Goal: Task Accomplishment & Management: Use online tool/utility

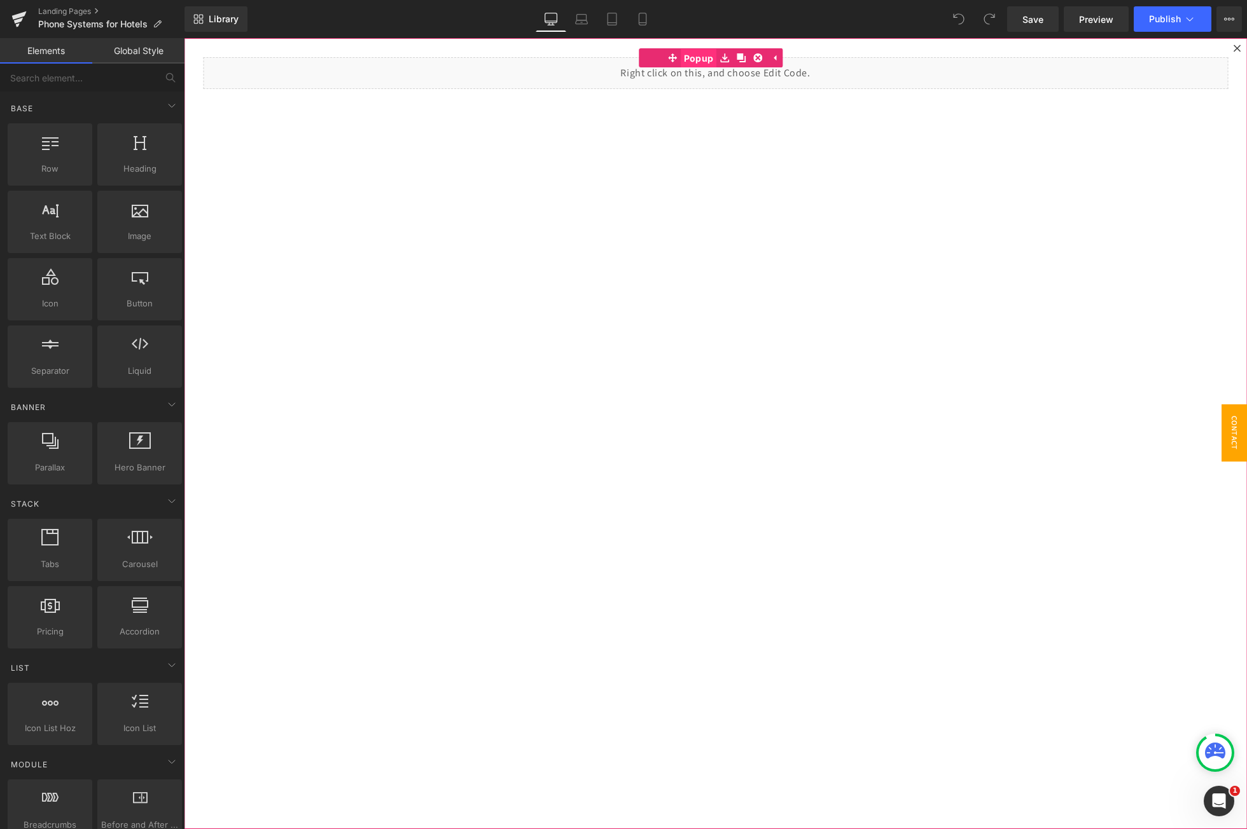
click at [689, 56] on span "Popup" at bounding box center [699, 58] width 36 height 19
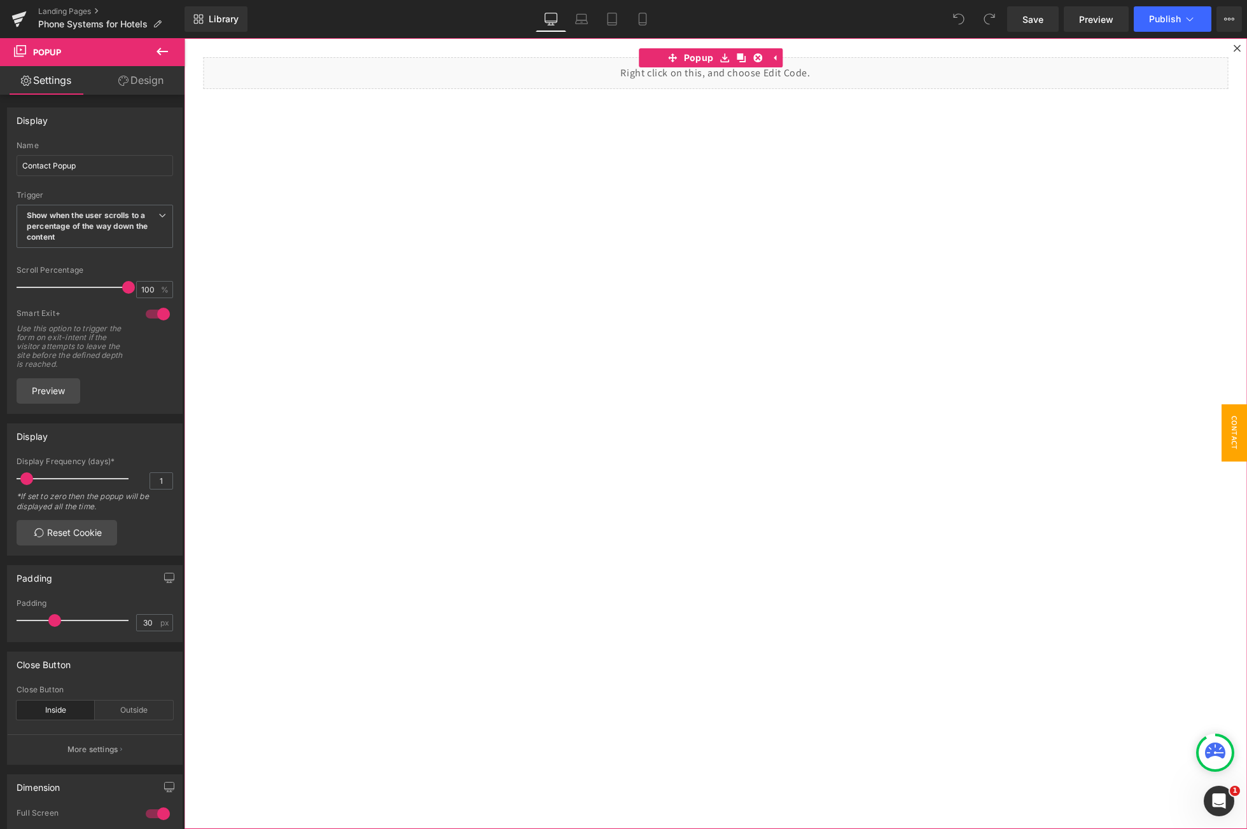
click at [329, 148] on div "Liquid" at bounding box center [715, 433] width 1063 height 791
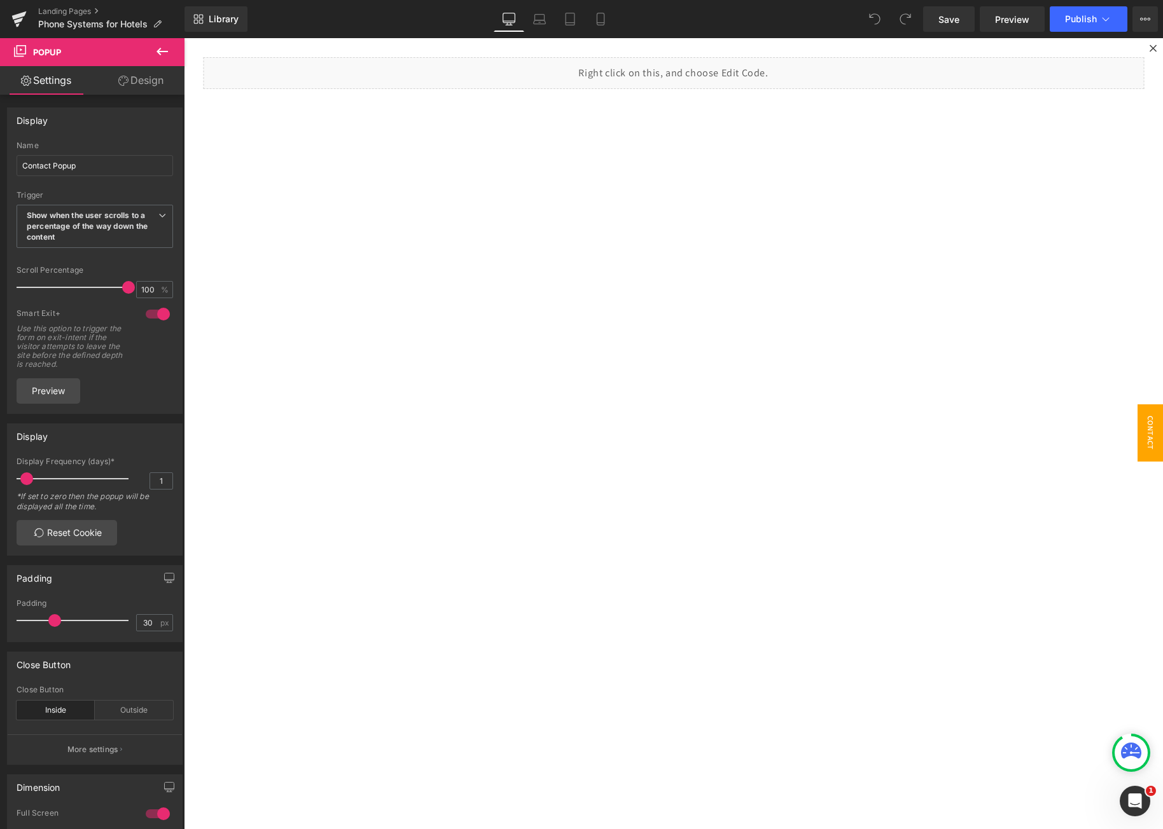
click at [160, 43] on button at bounding box center [162, 52] width 45 height 28
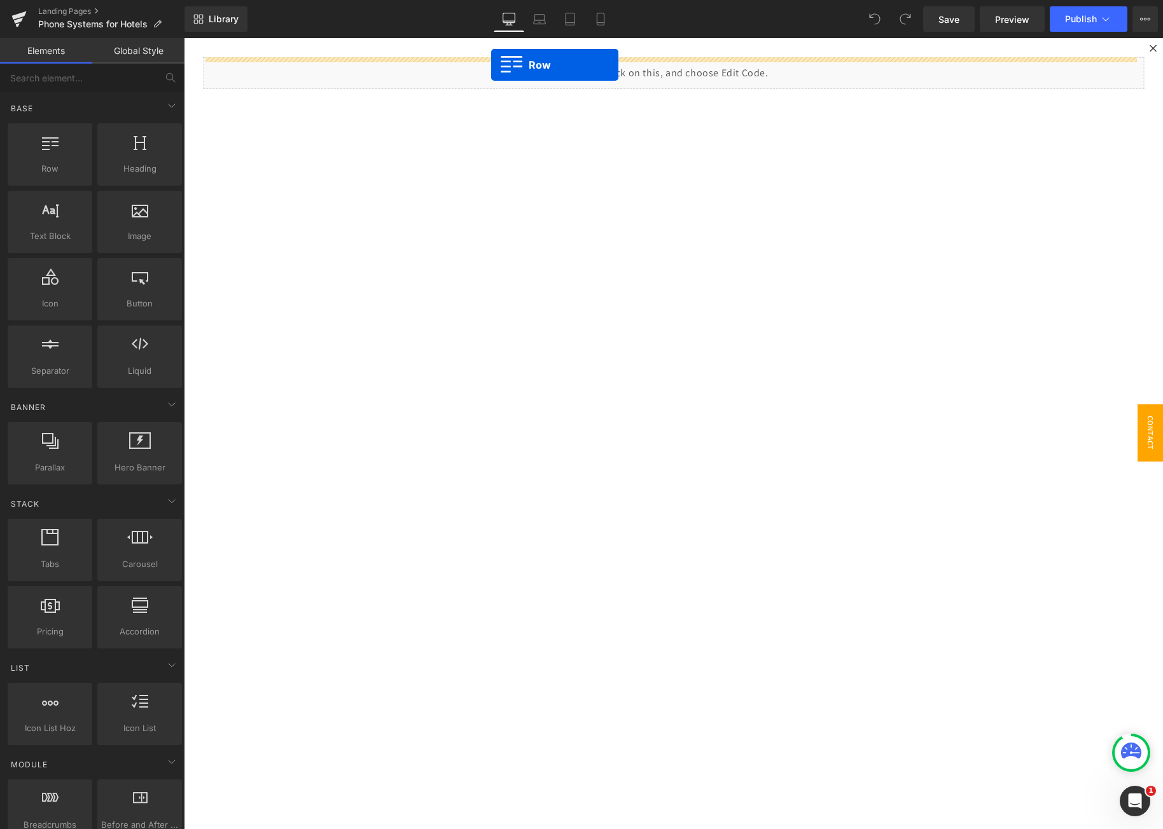
drag, startPoint x: 240, startPoint y: 204, endPoint x: 491, endPoint y: 65, distance: 287.3
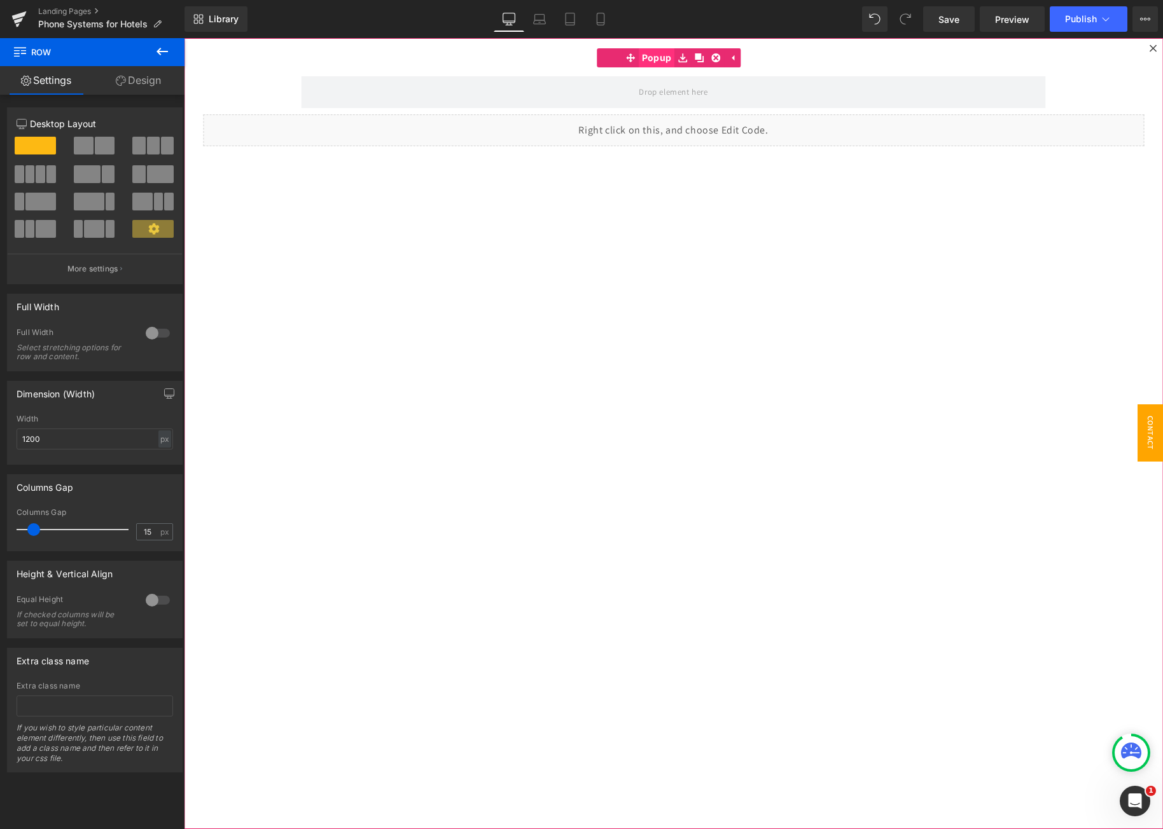
click at [654, 56] on span "Popup" at bounding box center [657, 57] width 36 height 19
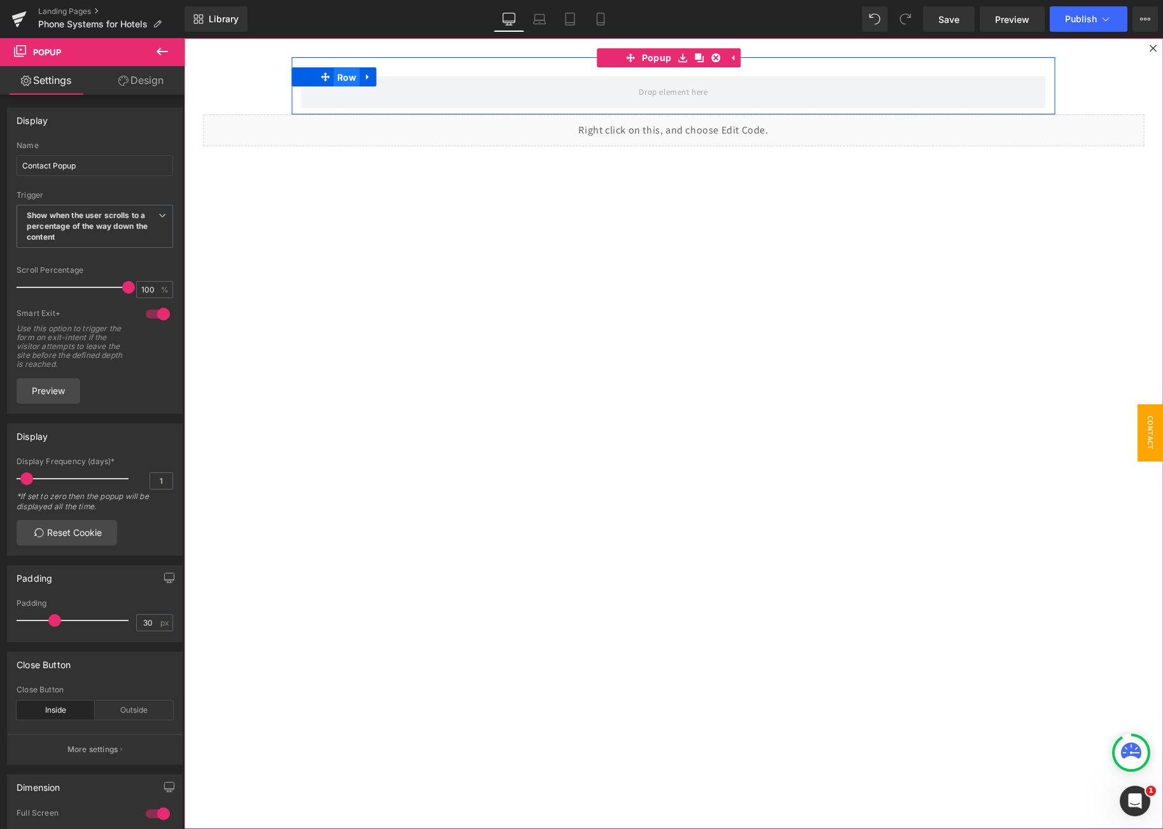
click at [335, 78] on span "Row" at bounding box center [347, 77] width 26 height 19
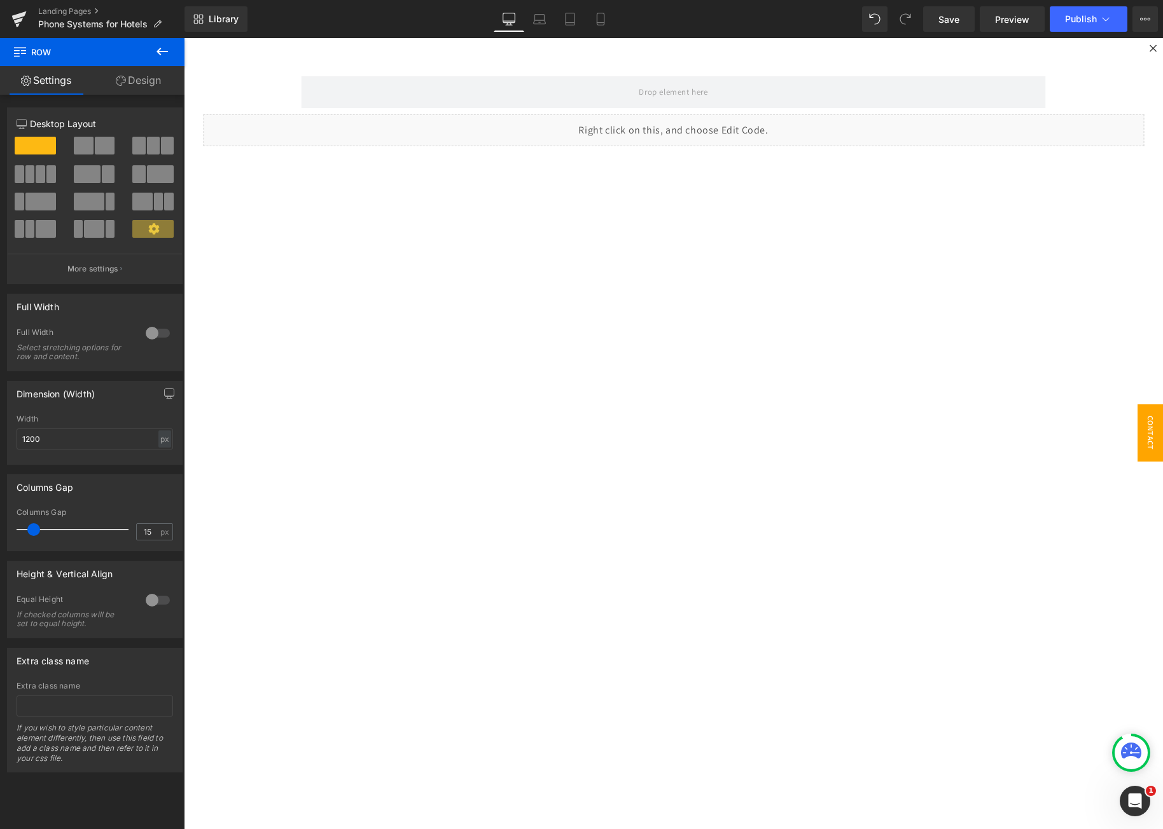
click at [161, 50] on icon at bounding box center [162, 51] width 15 height 15
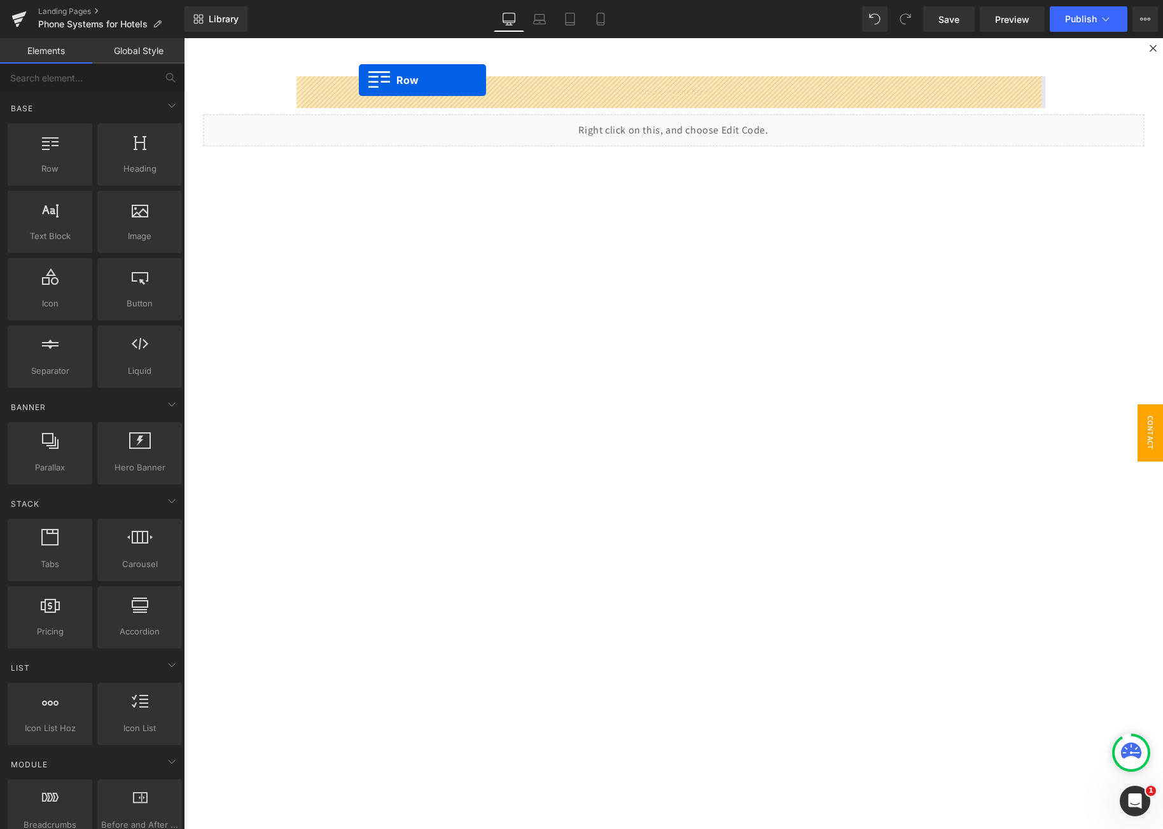
drag, startPoint x: 244, startPoint y: 180, endPoint x: 359, endPoint y: 80, distance: 151.9
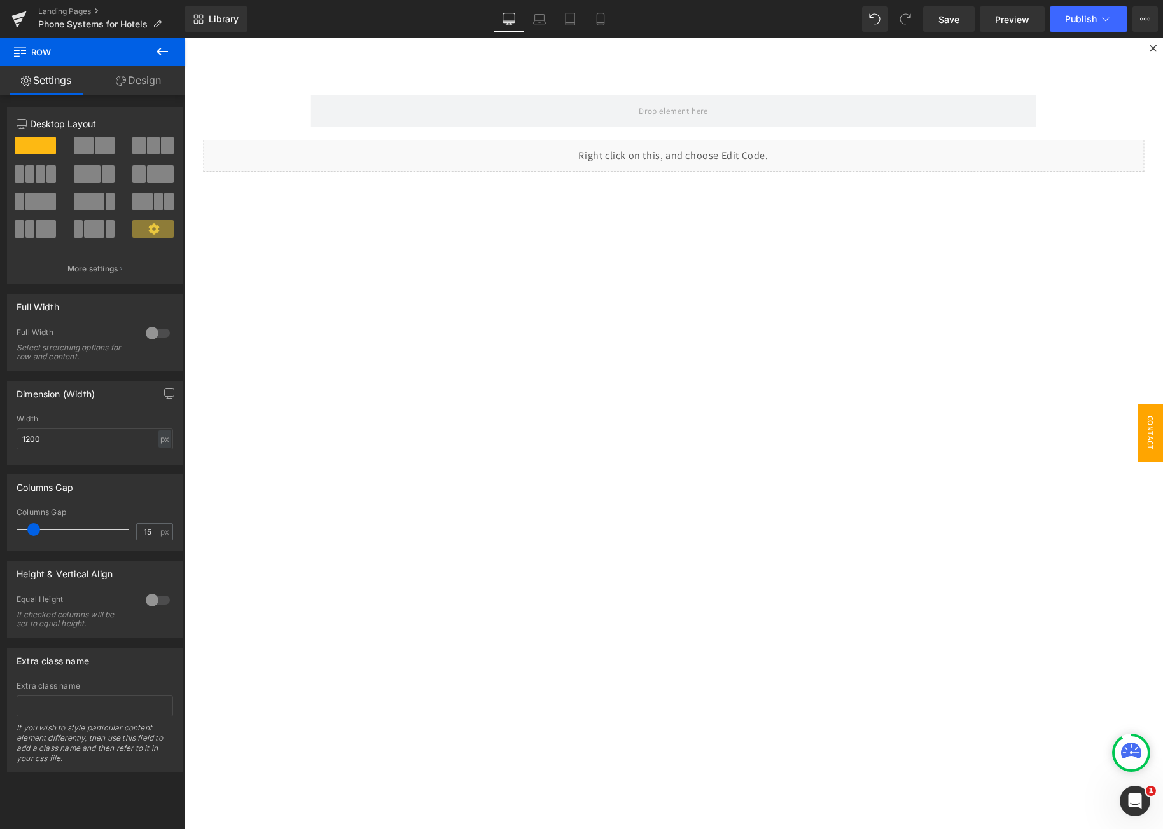
click at [154, 57] on button at bounding box center [162, 52] width 45 height 28
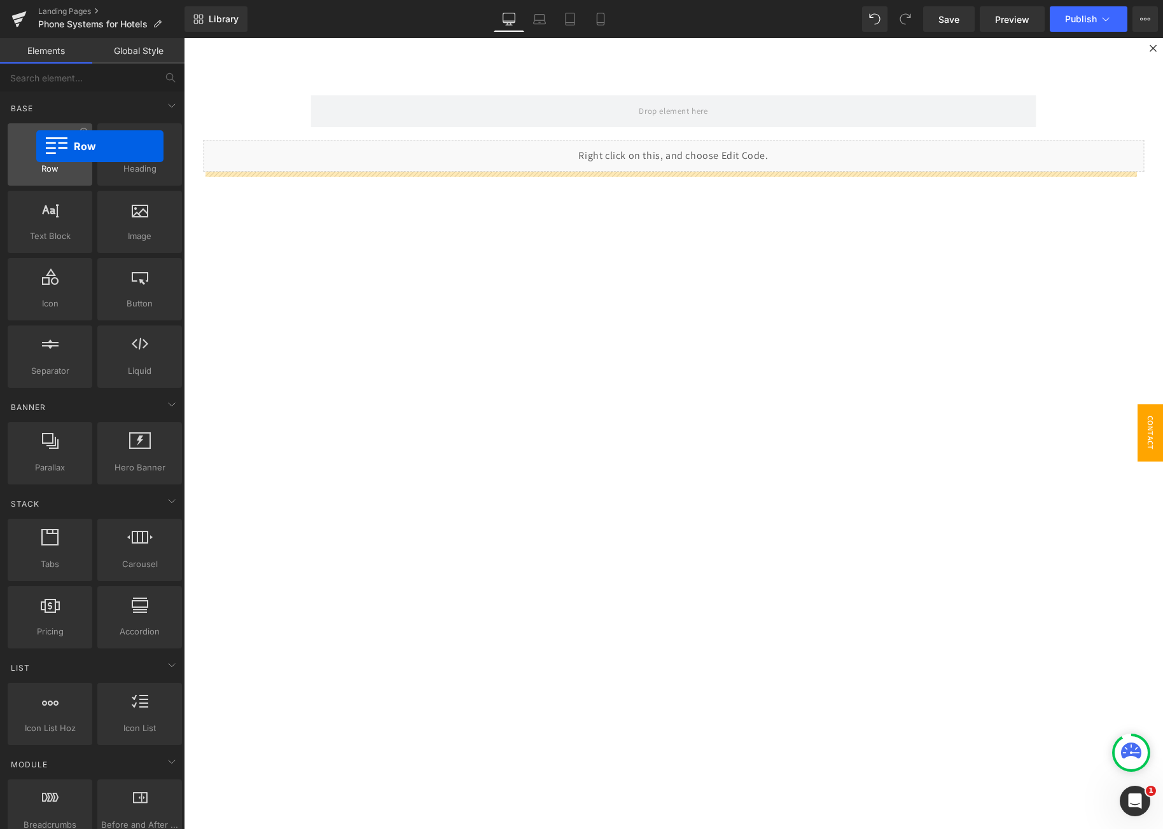
drag, startPoint x: 40, startPoint y: 154, endPoint x: 36, endPoint y: 146, distance: 8.5
click at [36, 146] on div at bounding box center [49, 148] width 77 height 29
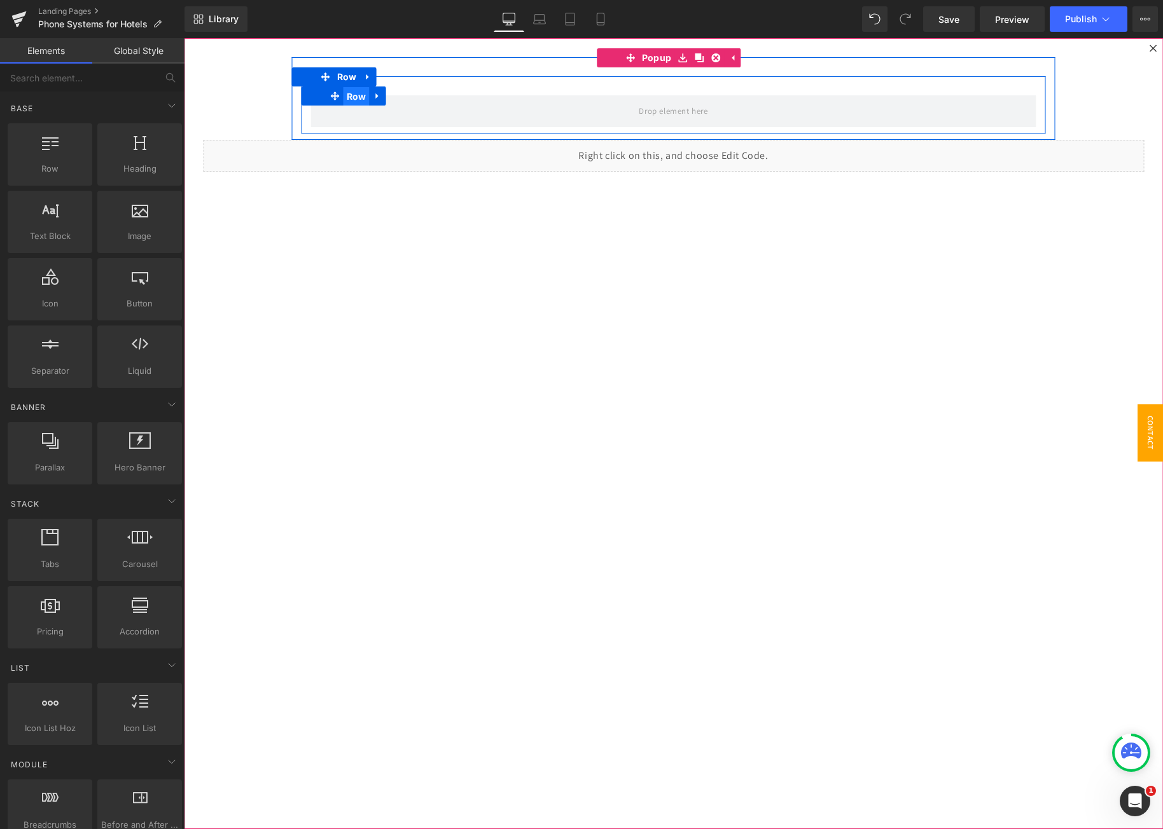
click at [349, 96] on span "Row" at bounding box center [356, 96] width 26 height 19
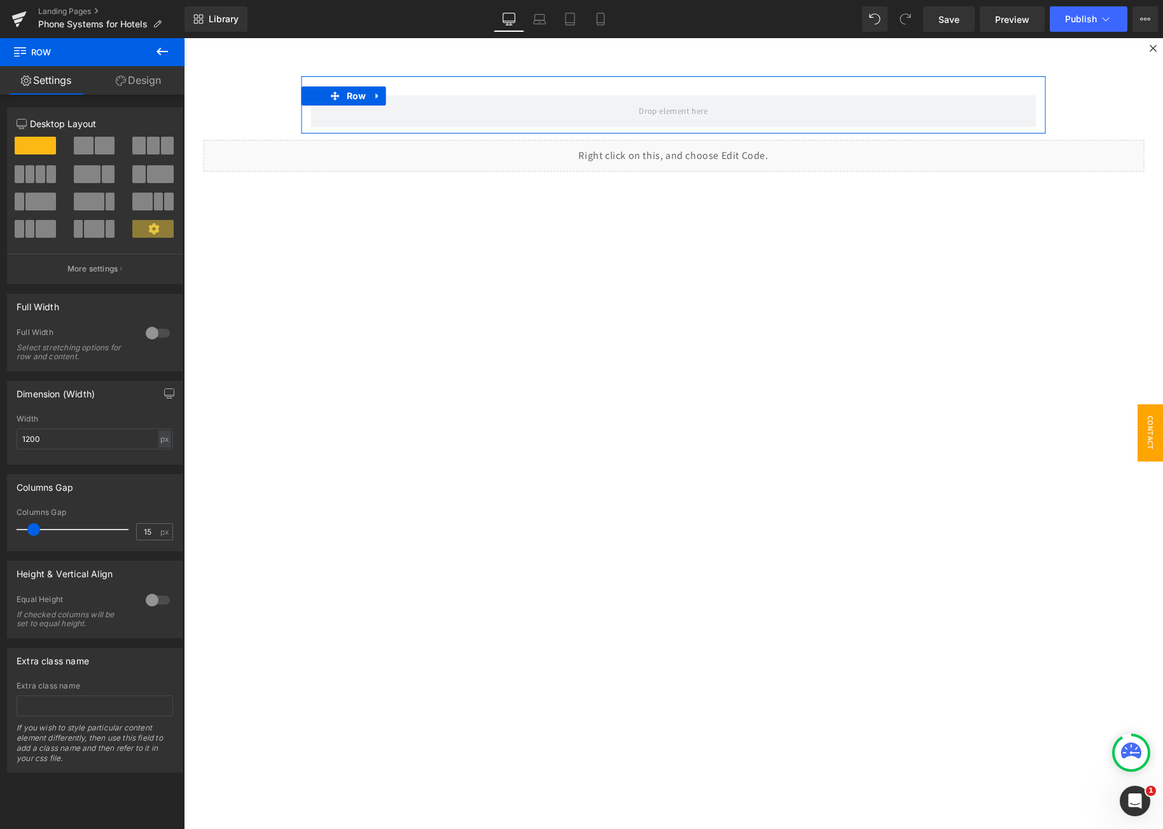
click at [155, 85] on link "Design" at bounding box center [138, 80] width 92 height 29
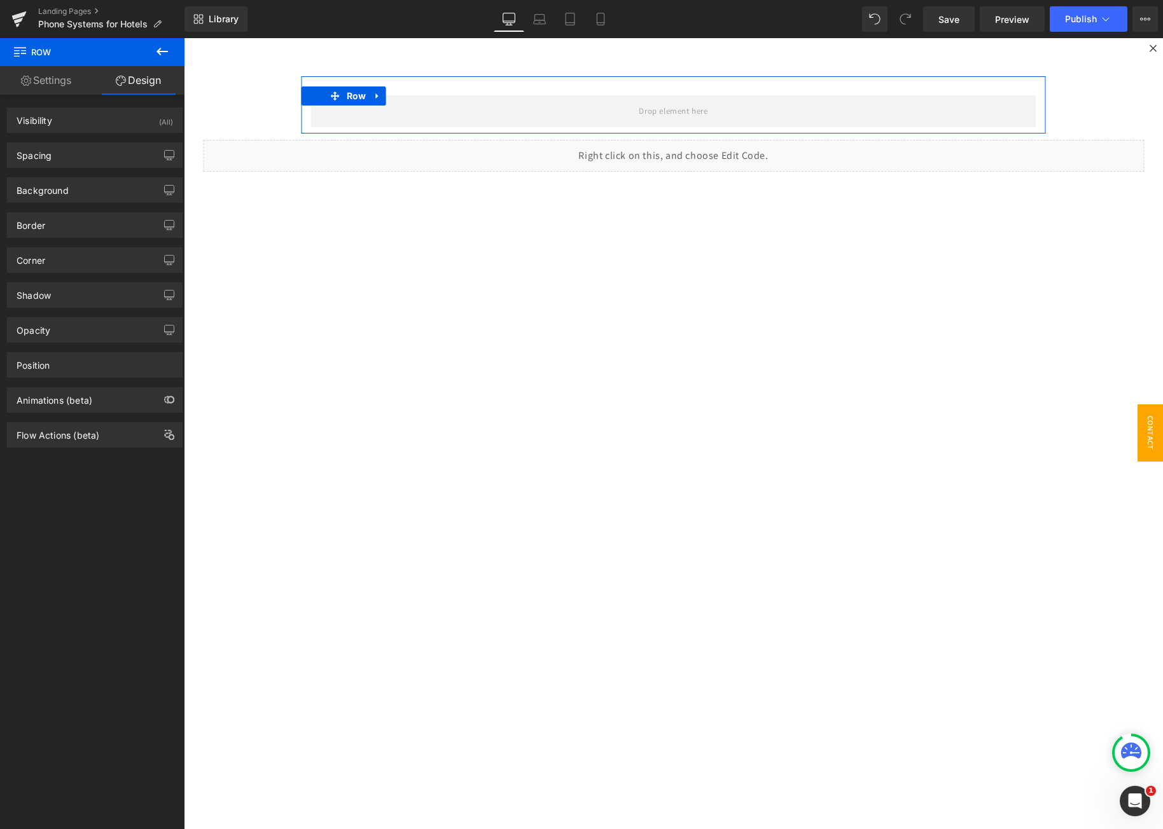
click at [25, 94] on link "Settings" at bounding box center [46, 80] width 92 height 29
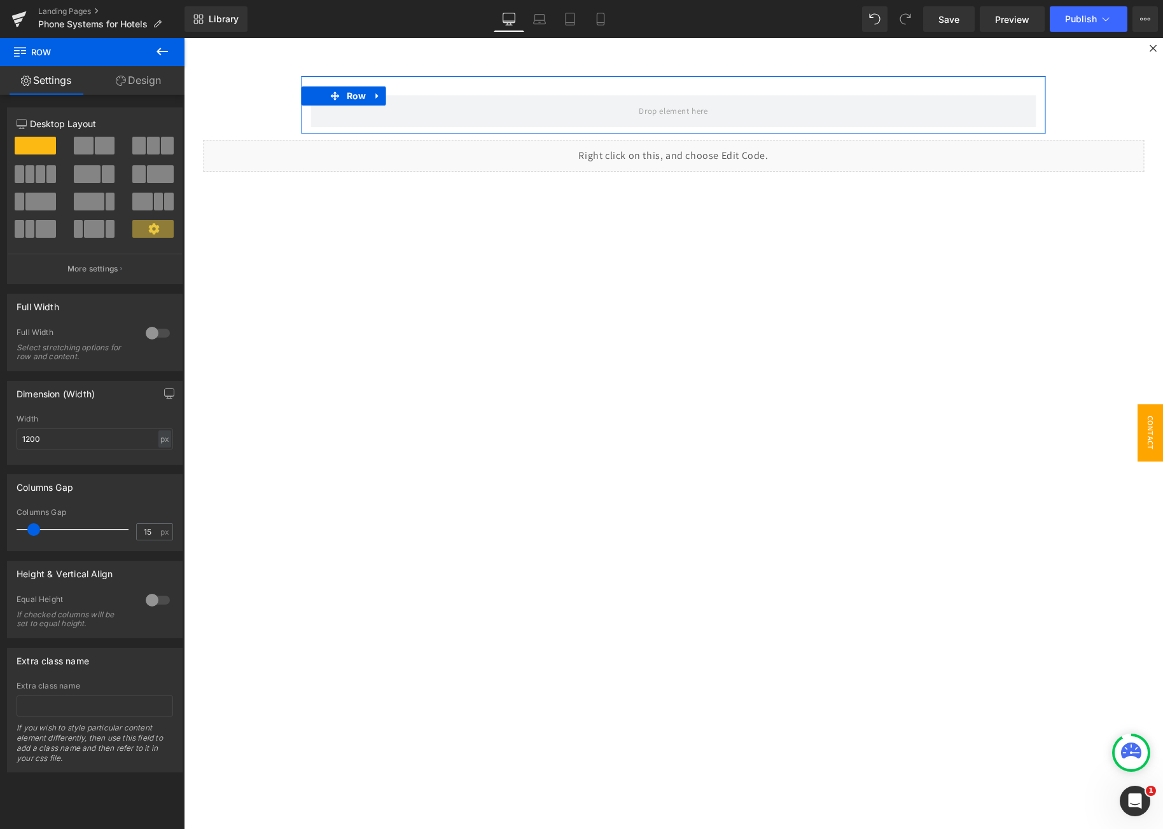
drag, startPoint x: 146, startPoint y: 176, endPoint x: 137, endPoint y: 176, distance: 8.9
click at [147, 176] on span at bounding box center [160, 174] width 27 height 18
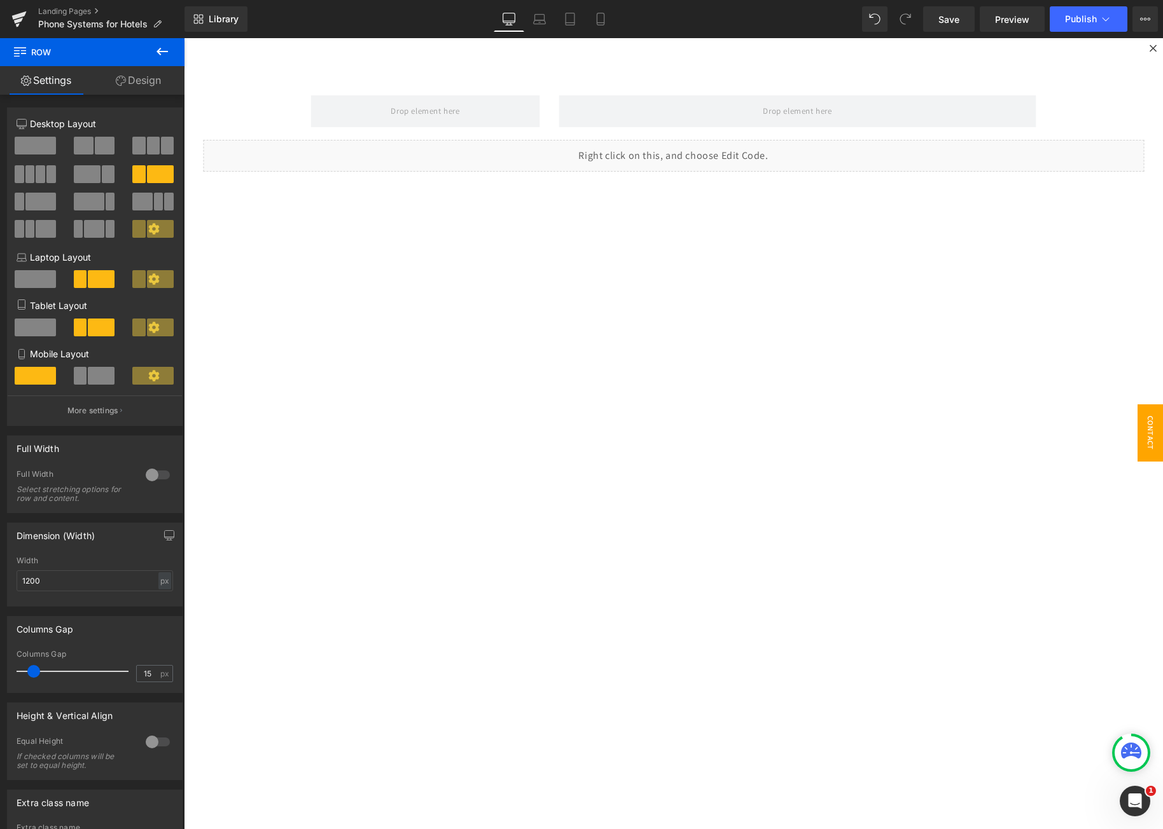
click at [153, 50] on button at bounding box center [162, 52] width 45 height 28
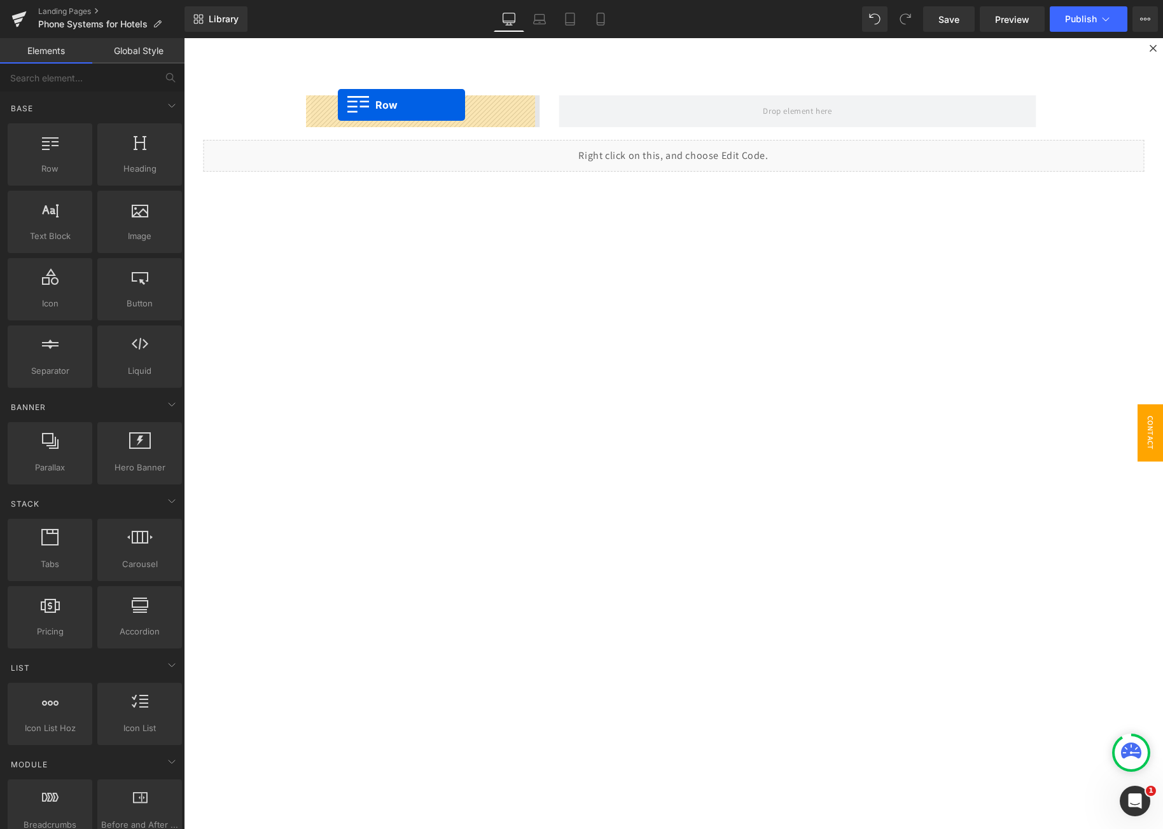
drag, startPoint x: 240, startPoint y: 185, endPoint x: 338, endPoint y: 105, distance: 126.1
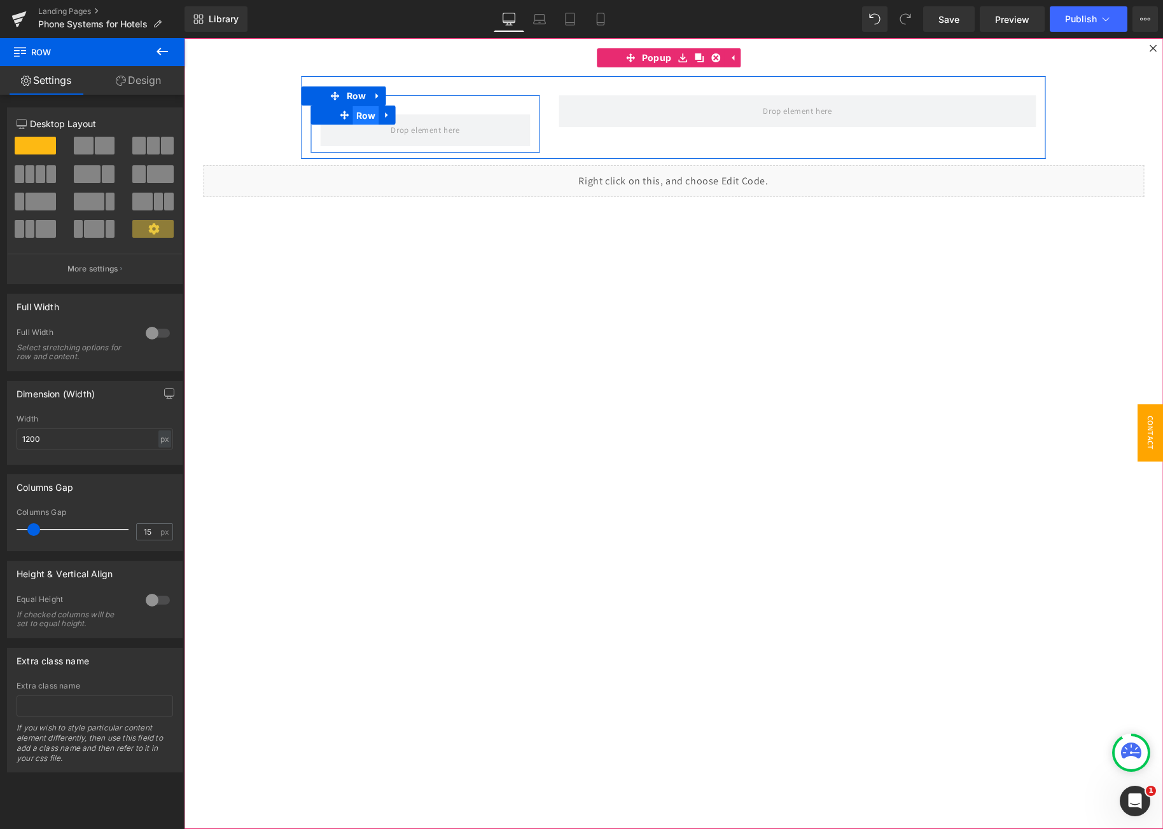
click at [367, 118] on span "Row" at bounding box center [366, 115] width 26 height 19
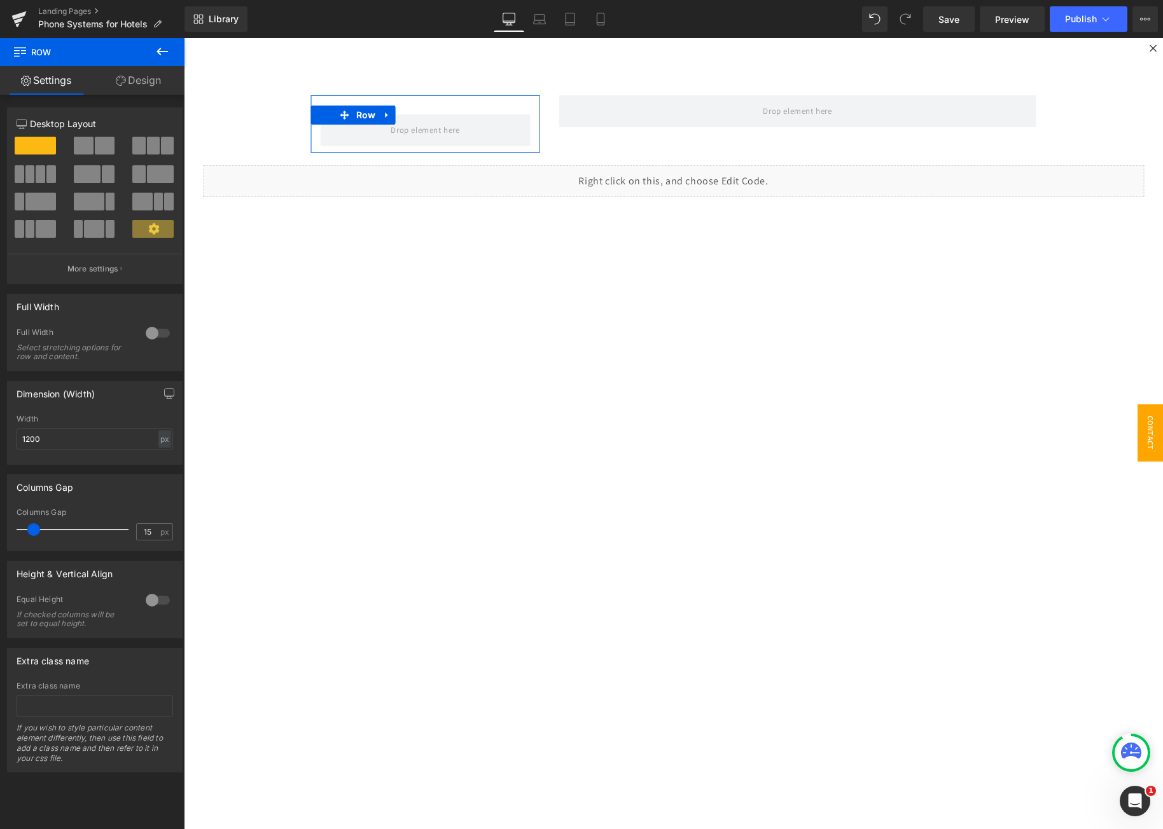
click at [152, 85] on link "Design" at bounding box center [138, 80] width 92 height 29
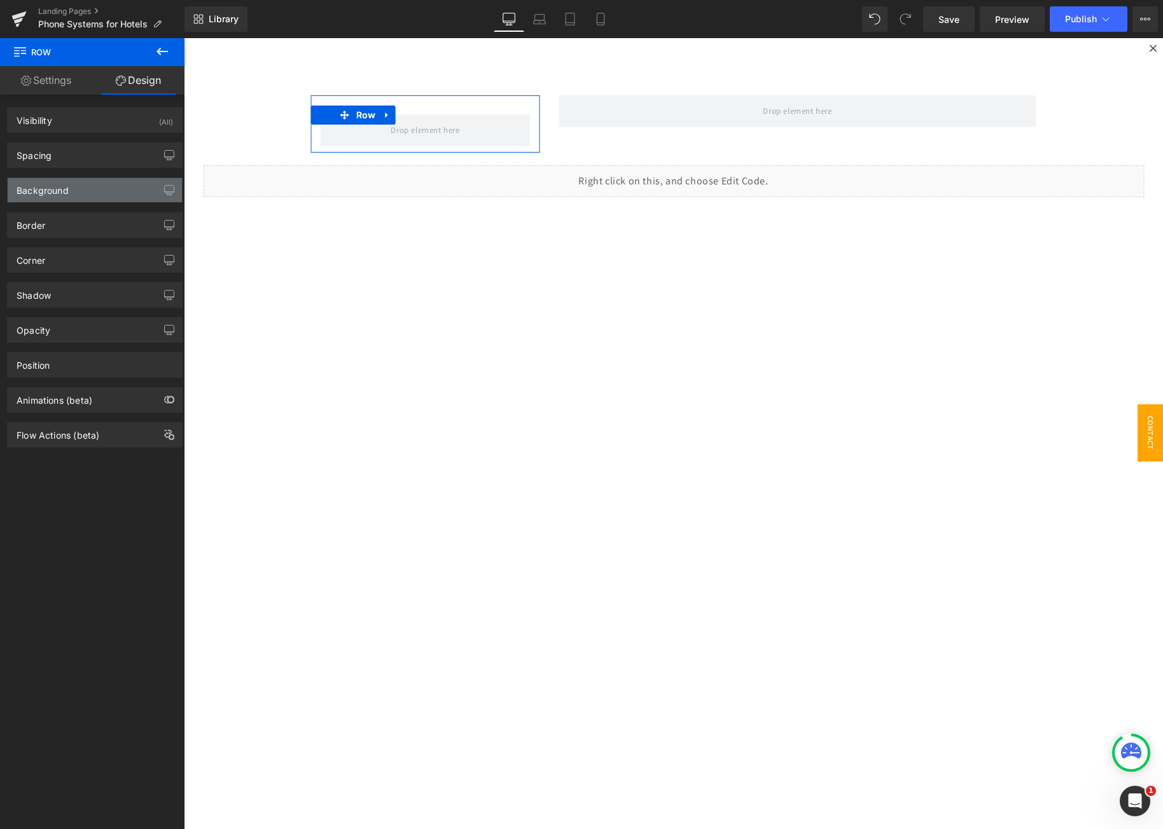
click at [79, 182] on div "Background" at bounding box center [95, 190] width 174 height 24
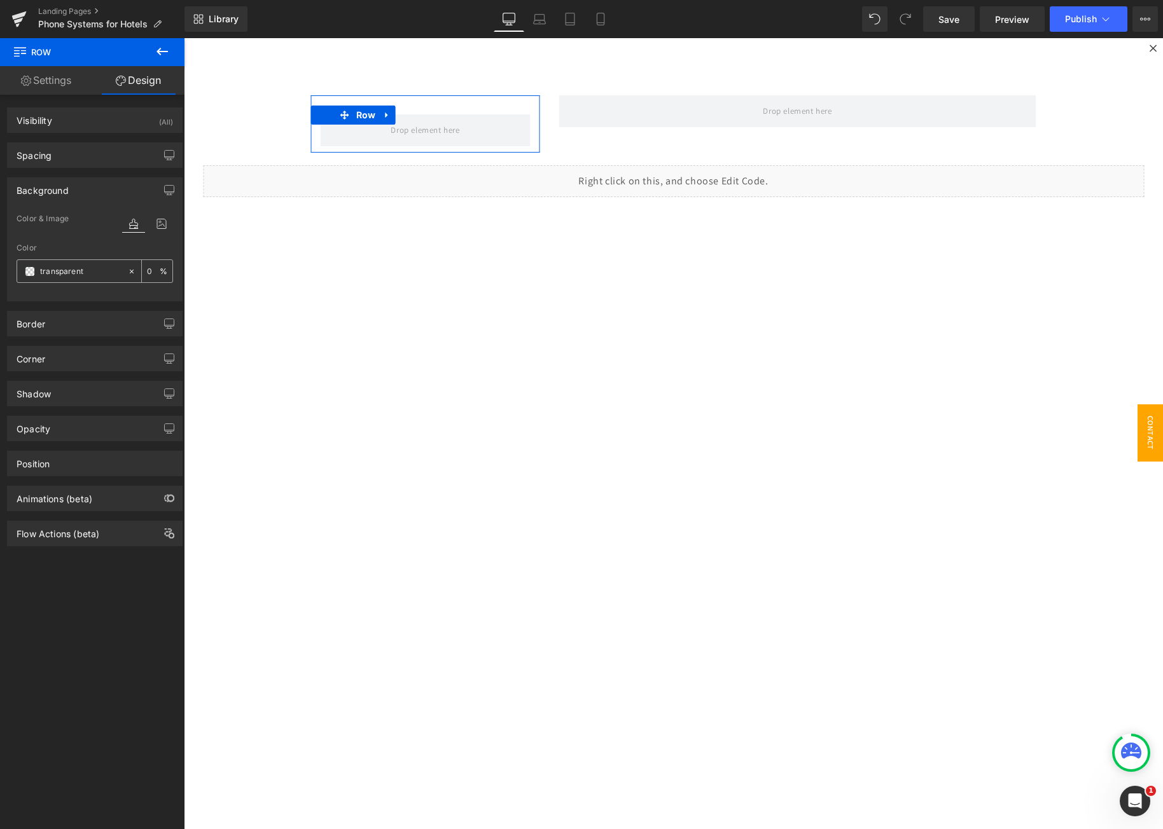
click at [65, 261] on div "transparent" at bounding box center [72, 271] width 110 height 22
click at [74, 272] on input "transparent" at bounding box center [80, 272] width 81 height 14
click at [30, 274] on span at bounding box center [30, 272] width 10 height 10
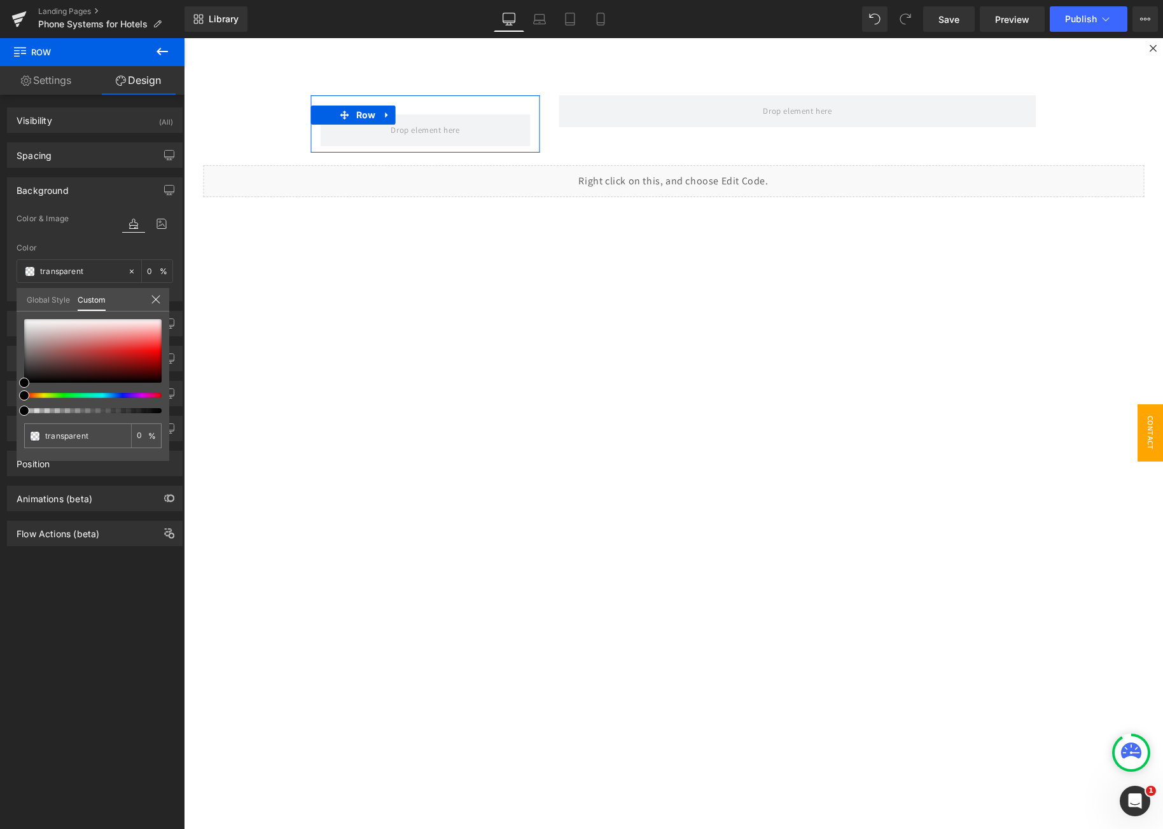
click at [40, 293] on link "Global Style" at bounding box center [48, 299] width 43 height 22
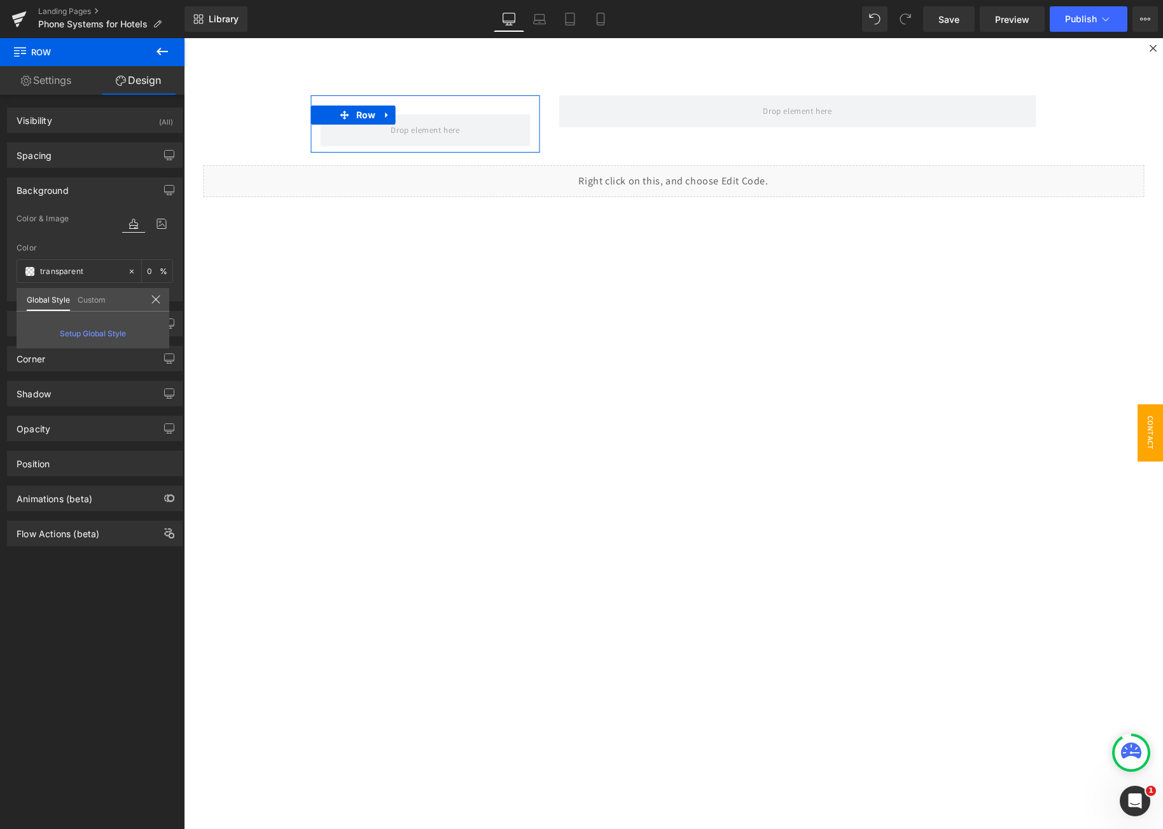
click at [87, 305] on link "Custom" at bounding box center [92, 299] width 28 height 22
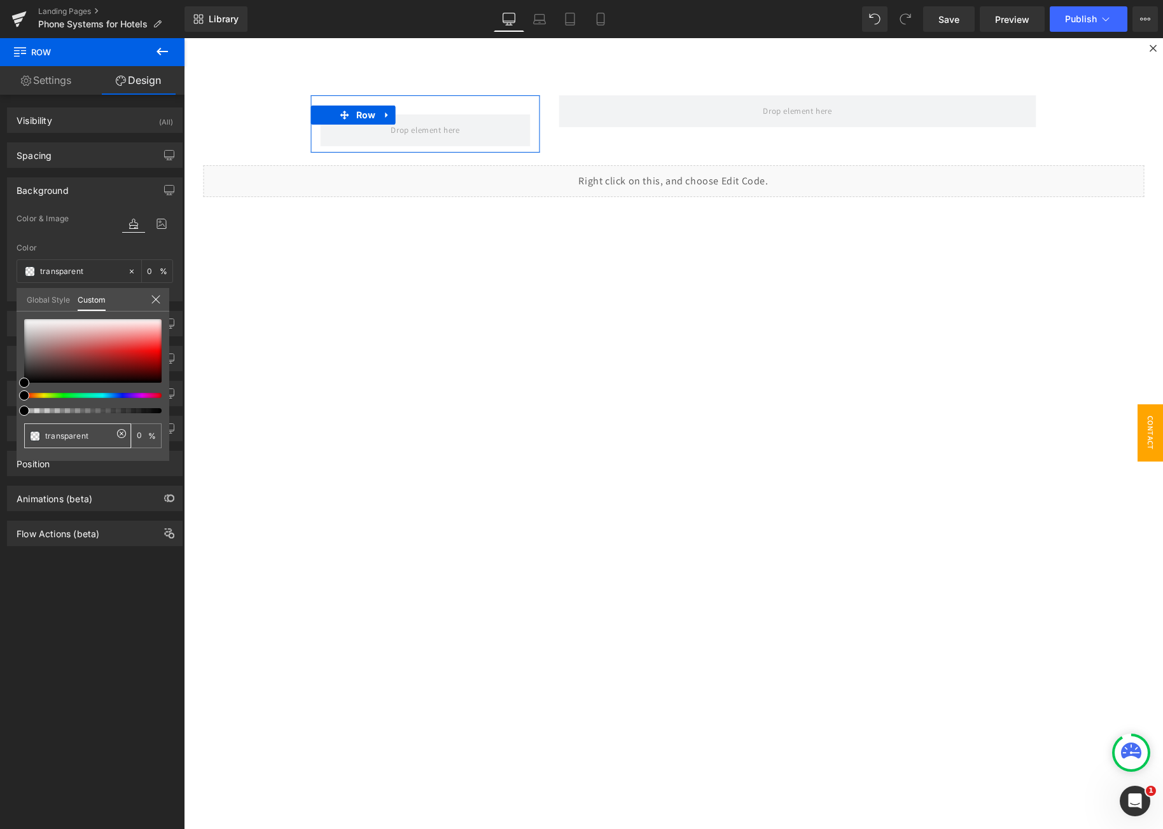
click at [73, 439] on input "transparent" at bounding box center [78, 435] width 67 height 13
click at [74, 438] on input "transparent" at bounding box center [78, 435] width 67 height 13
paste input "#3c2c63"
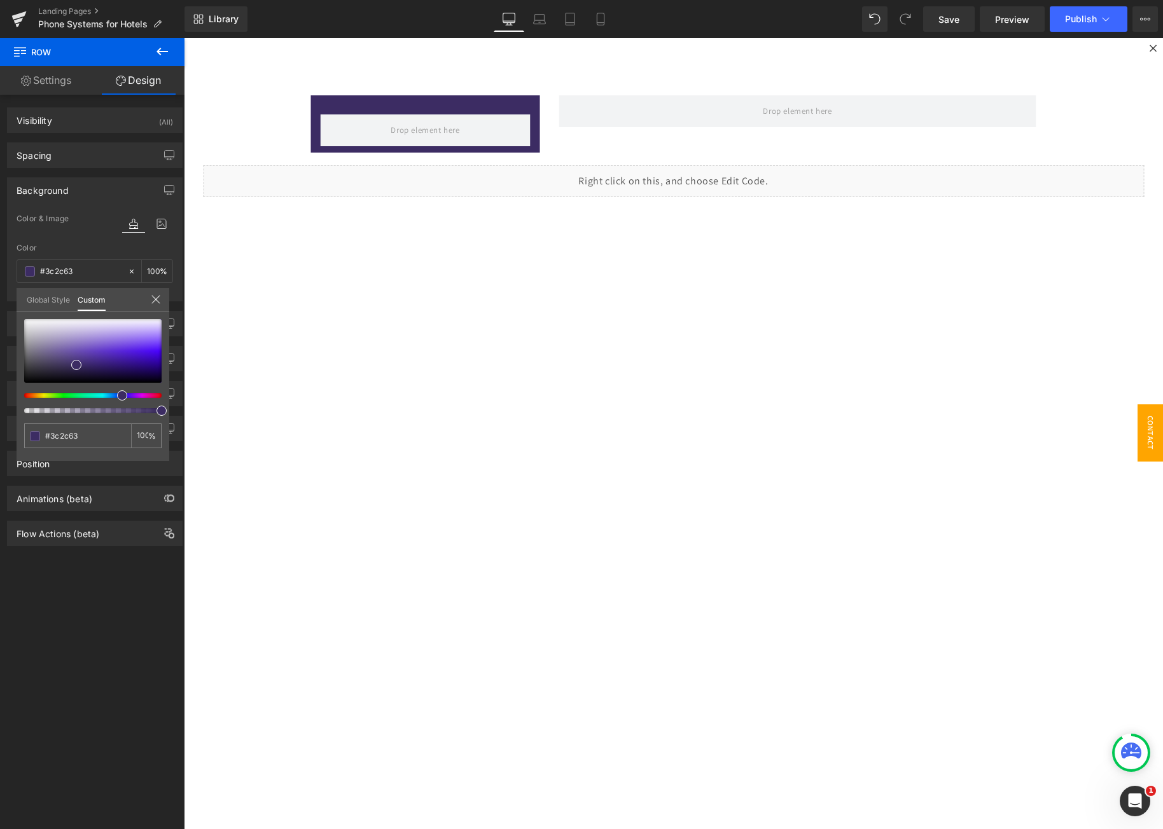
type input "#3c2c63"
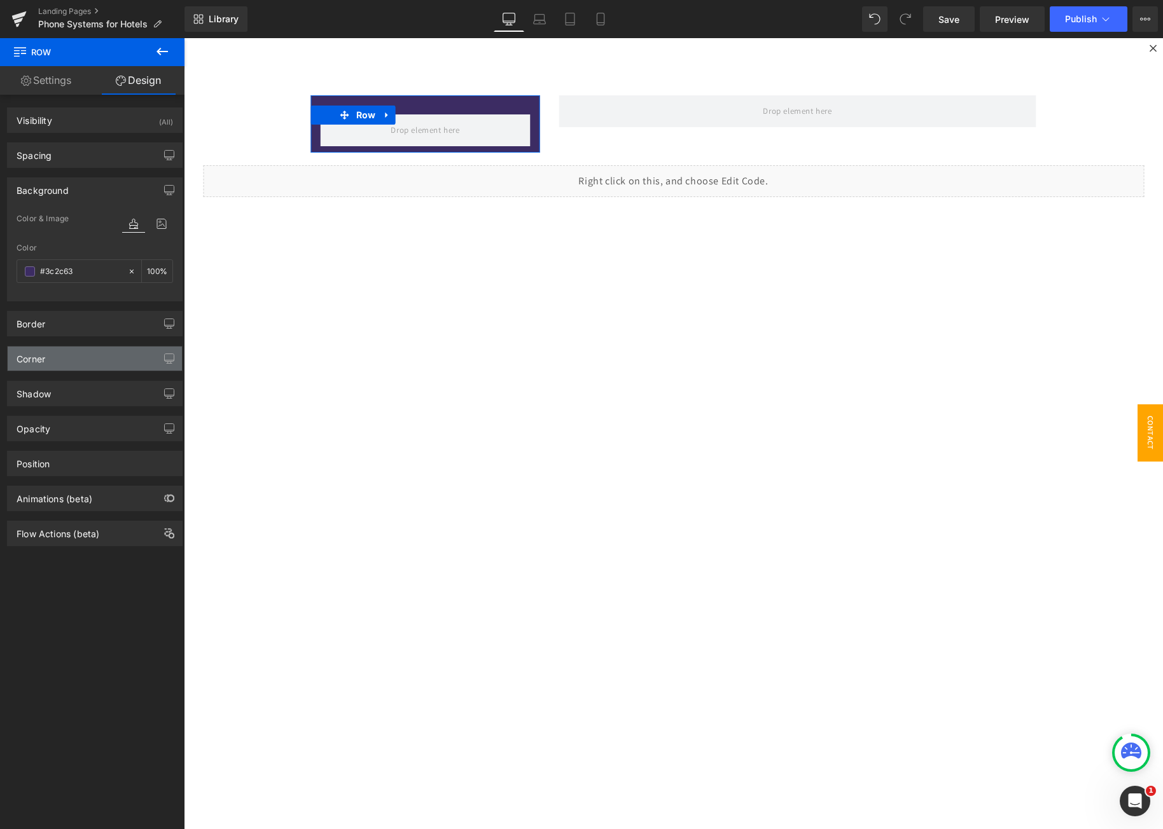
click at [62, 359] on div "Corner" at bounding box center [95, 359] width 174 height 24
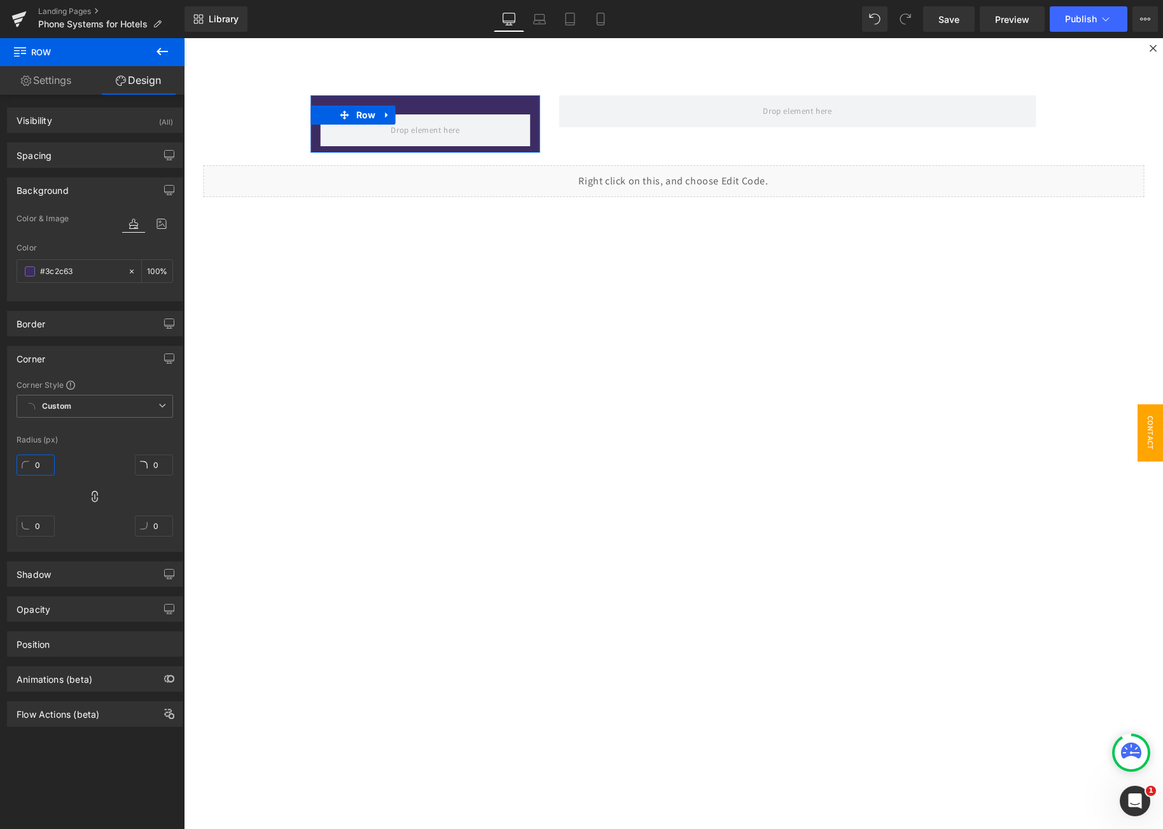
click at [41, 462] on input "0" at bounding box center [36, 465] width 38 height 21
type input "1"
type input "2"
type input "15"
click at [159, 52] on icon at bounding box center [161, 52] width 11 height 8
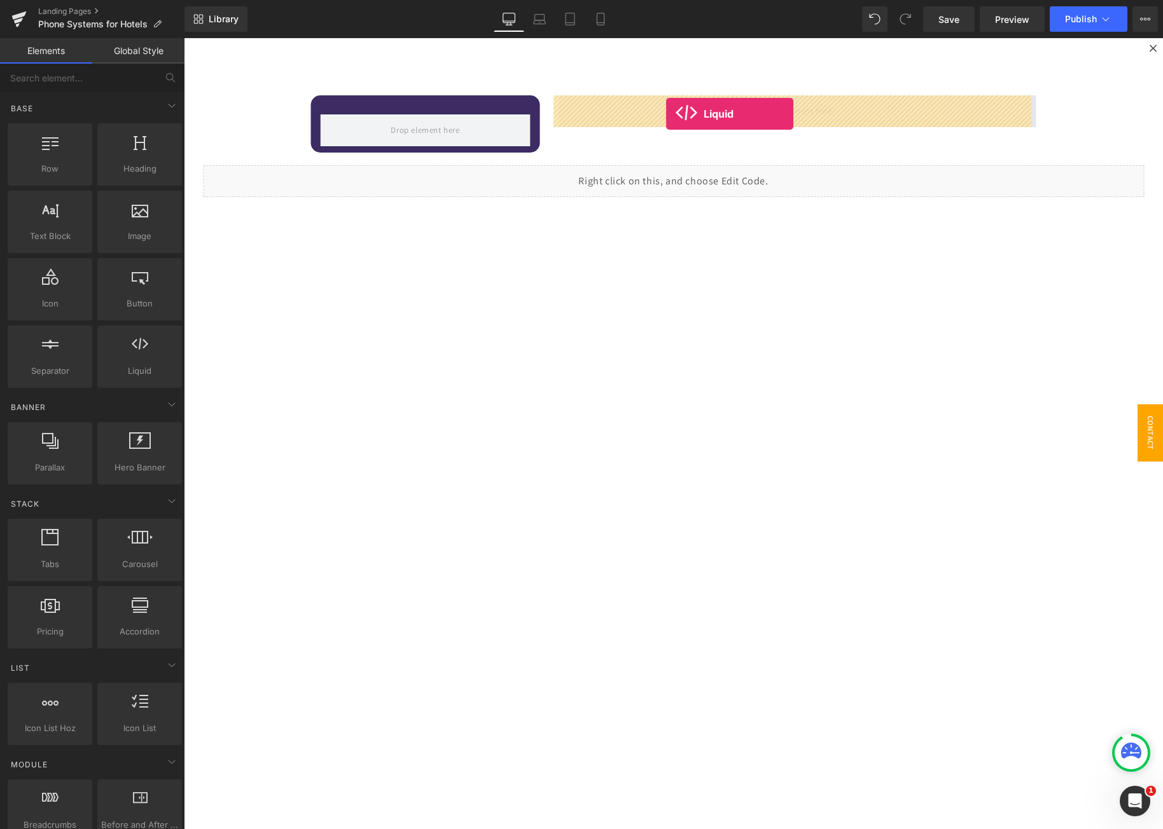
drag, startPoint x: 314, startPoint y: 398, endPoint x: 666, endPoint y: 114, distance: 452.3
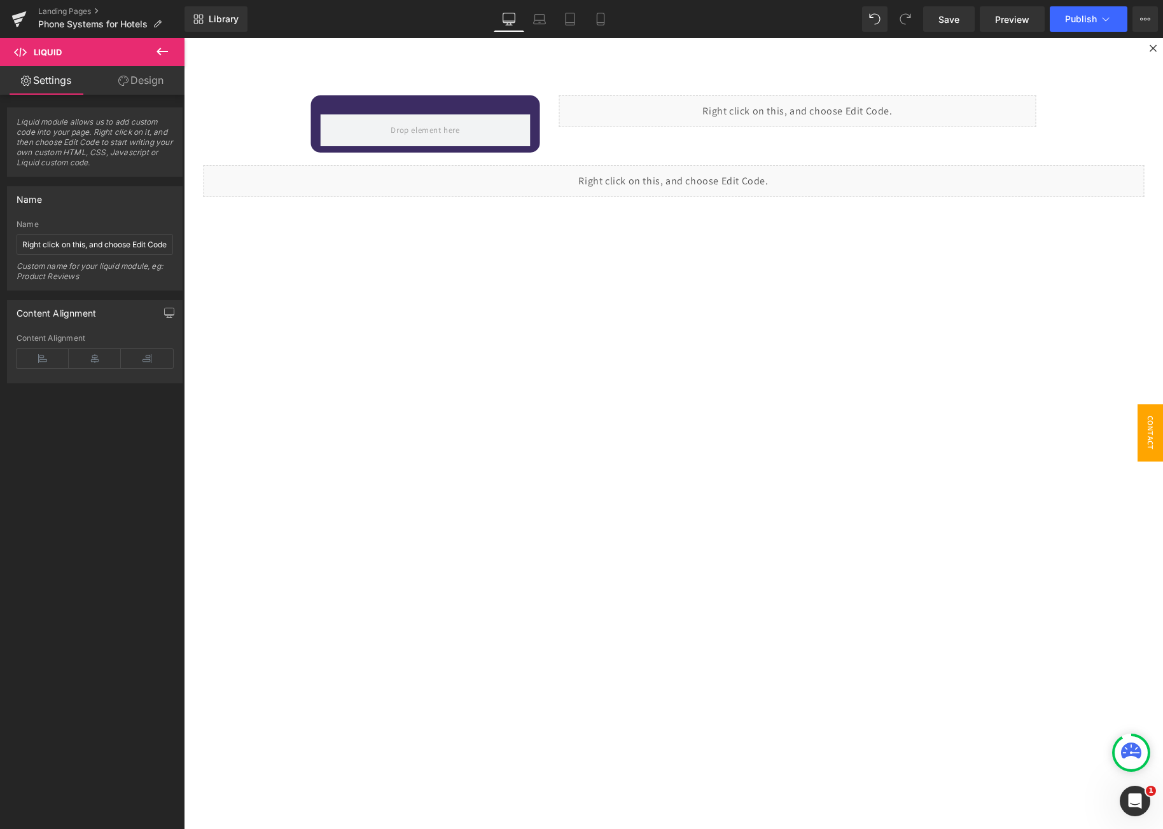
click at [159, 59] on icon at bounding box center [162, 51] width 15 height 15
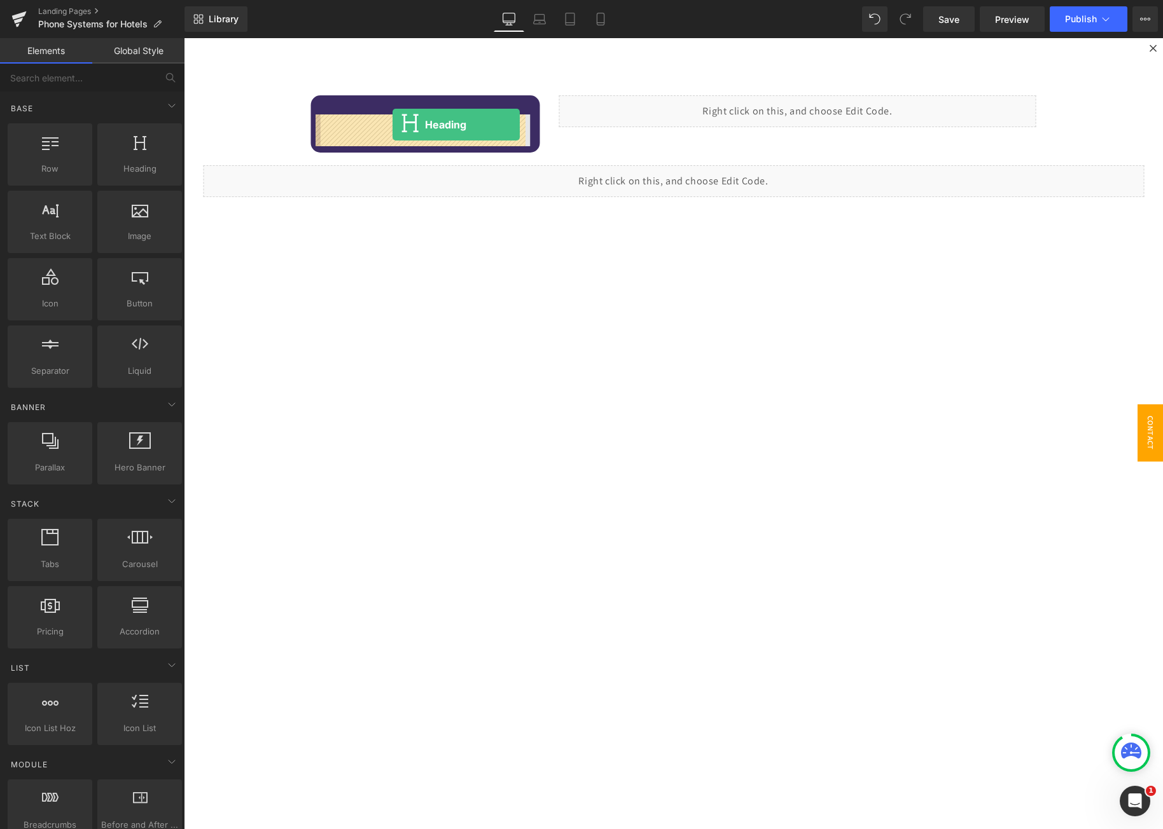
drag, startPoint x: 312, startPoint y: 180, endPoint x: 392, endPoint y: 125, distance: 97.9
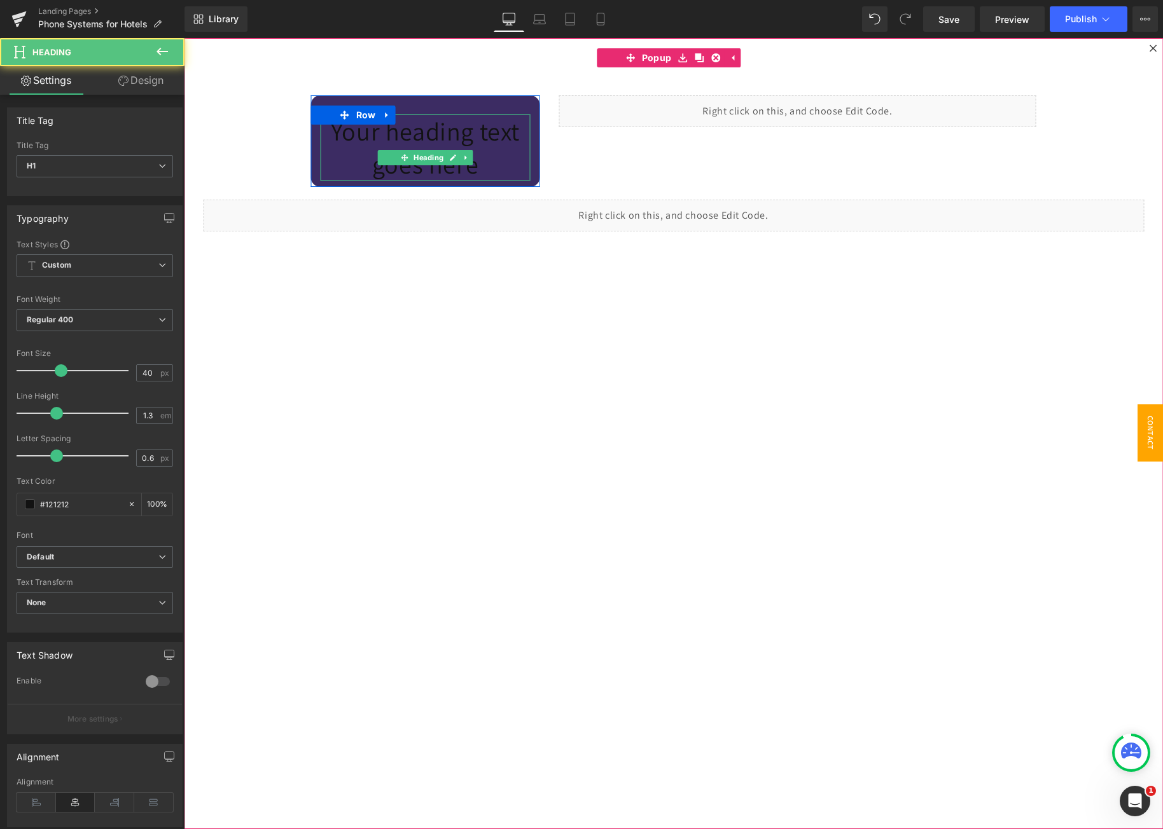
click at [394, 141] on h1 "Your heading text goes here" at bounding box center [426, 147] width 210 height 66
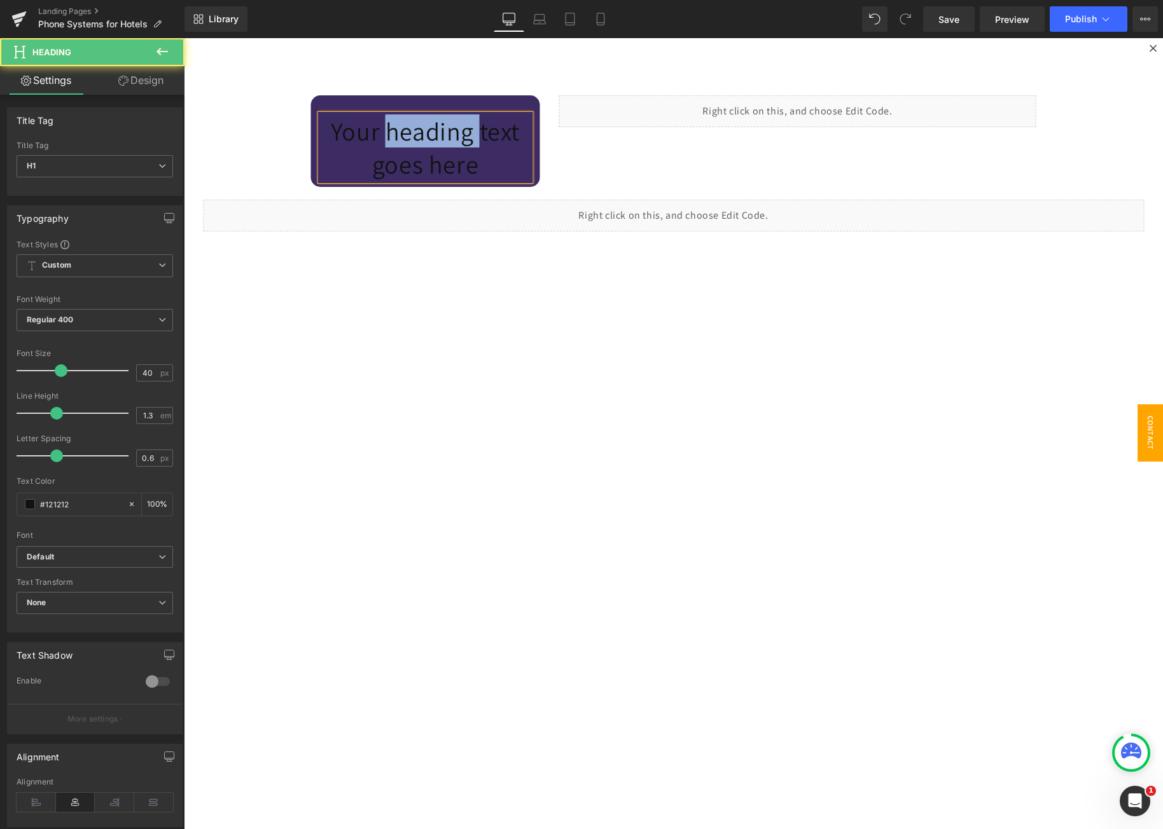
click at [394, 141] on h1 "Your heading text goes here" at bounding box center [426, 147] width 210 height 66
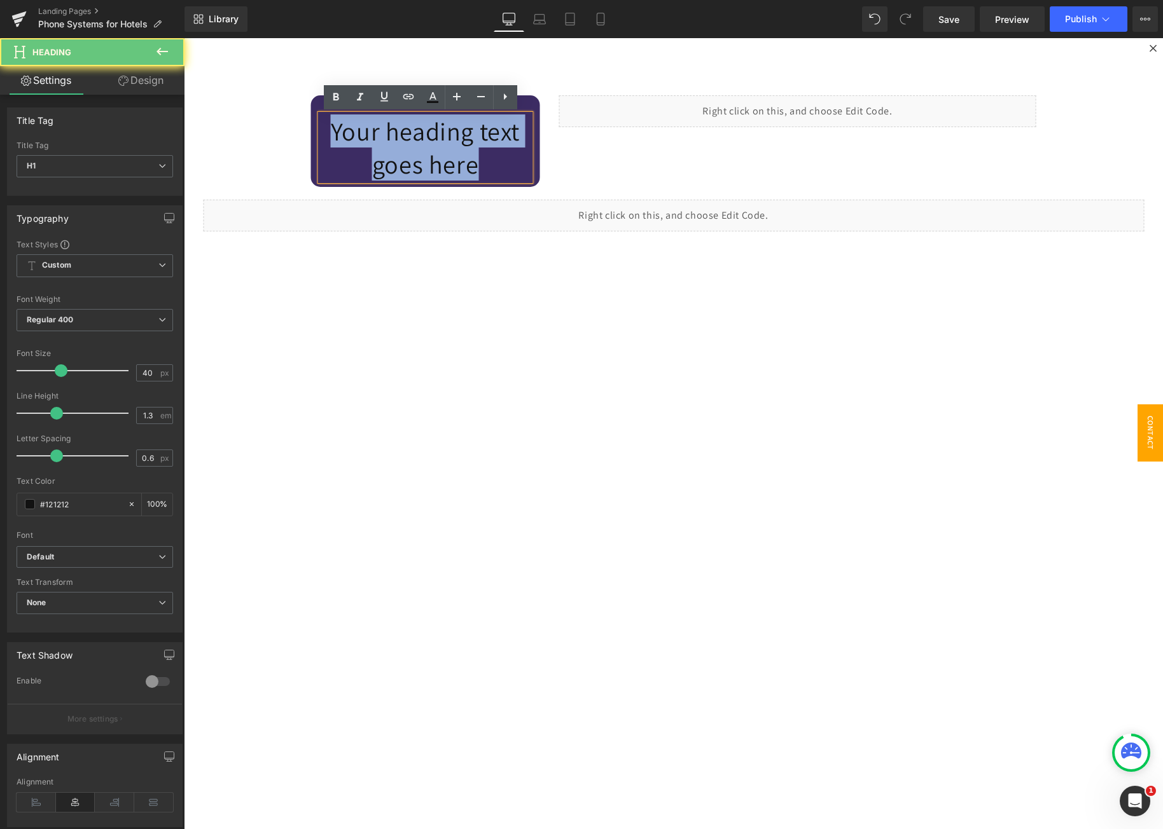
click at [394, 141] on h1 "Your heading text goes here" at bounding box center [426, 147] width 210 height 66
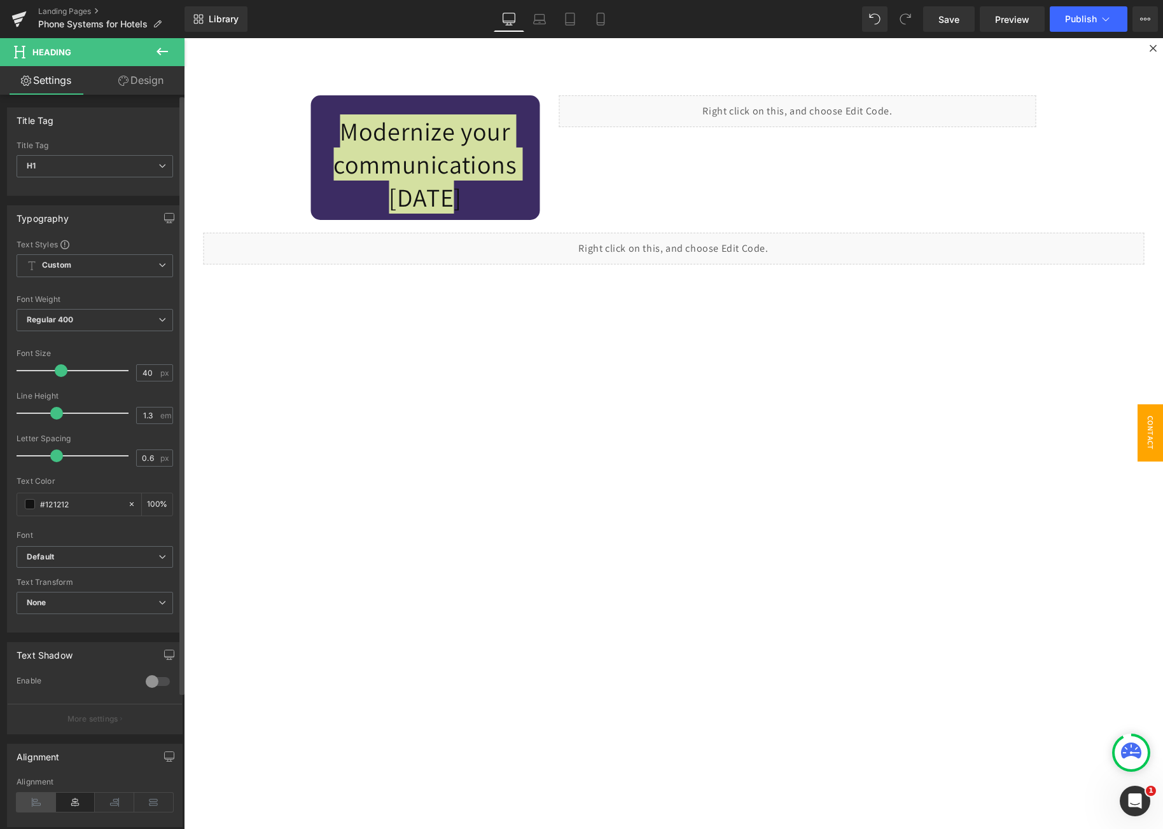
click at [38, 810] on icon at bounding box center [36, 802] width 39 height 19
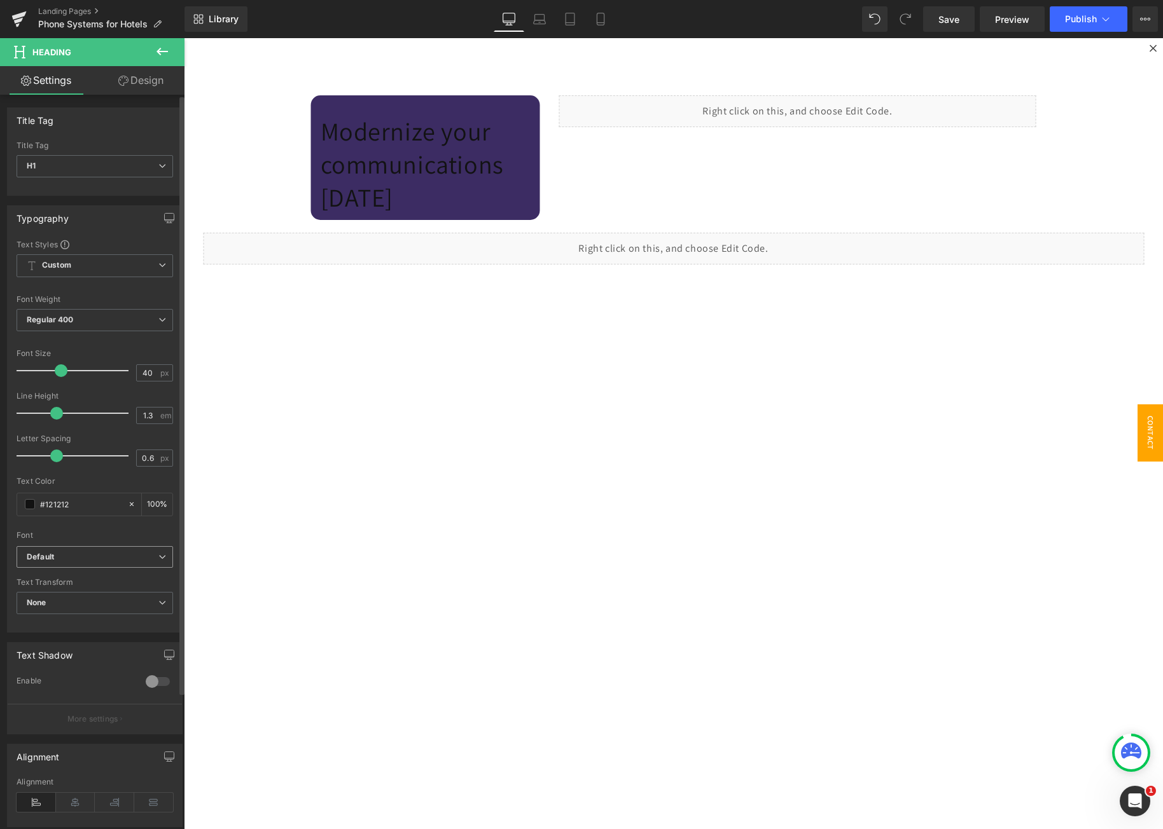
click at [84, 560] on b "Default" at bounding box center [93, 557] width 132 height 11
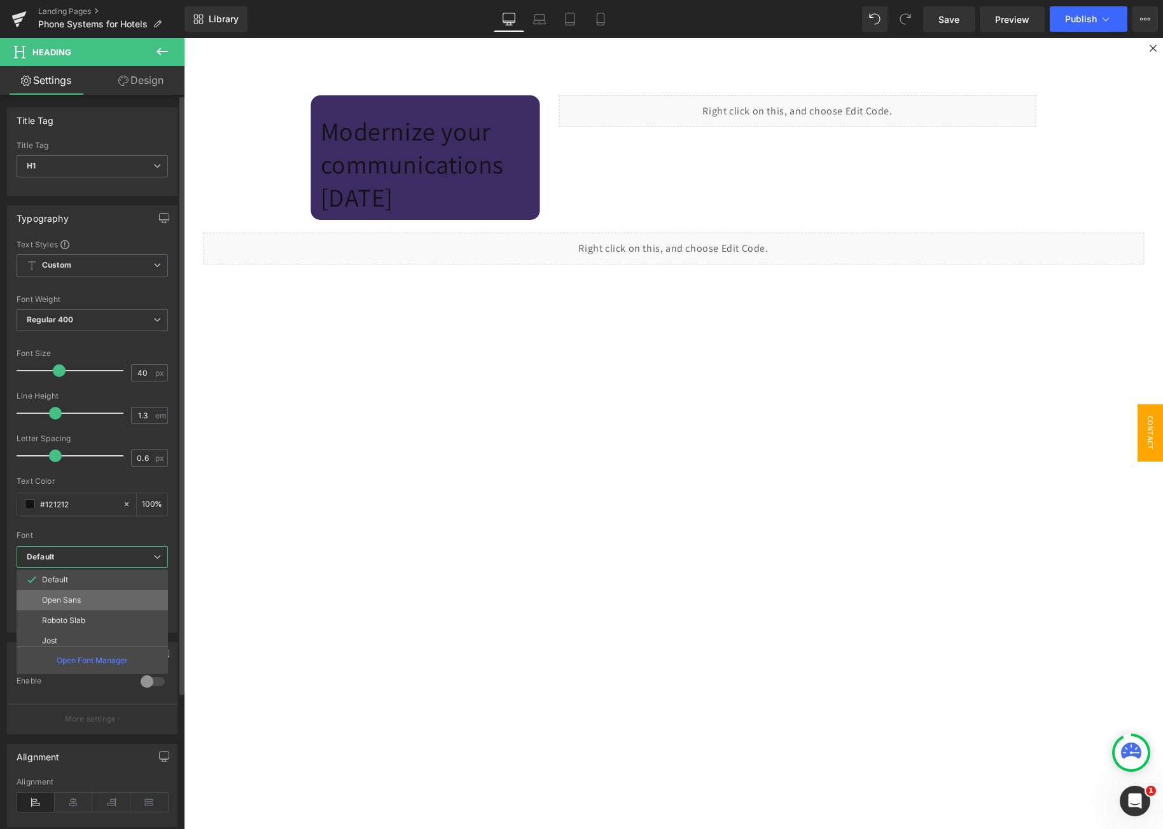
click at [76, 600] on p "Open Sans" at bounding box center [61, 600] width 39 height 9
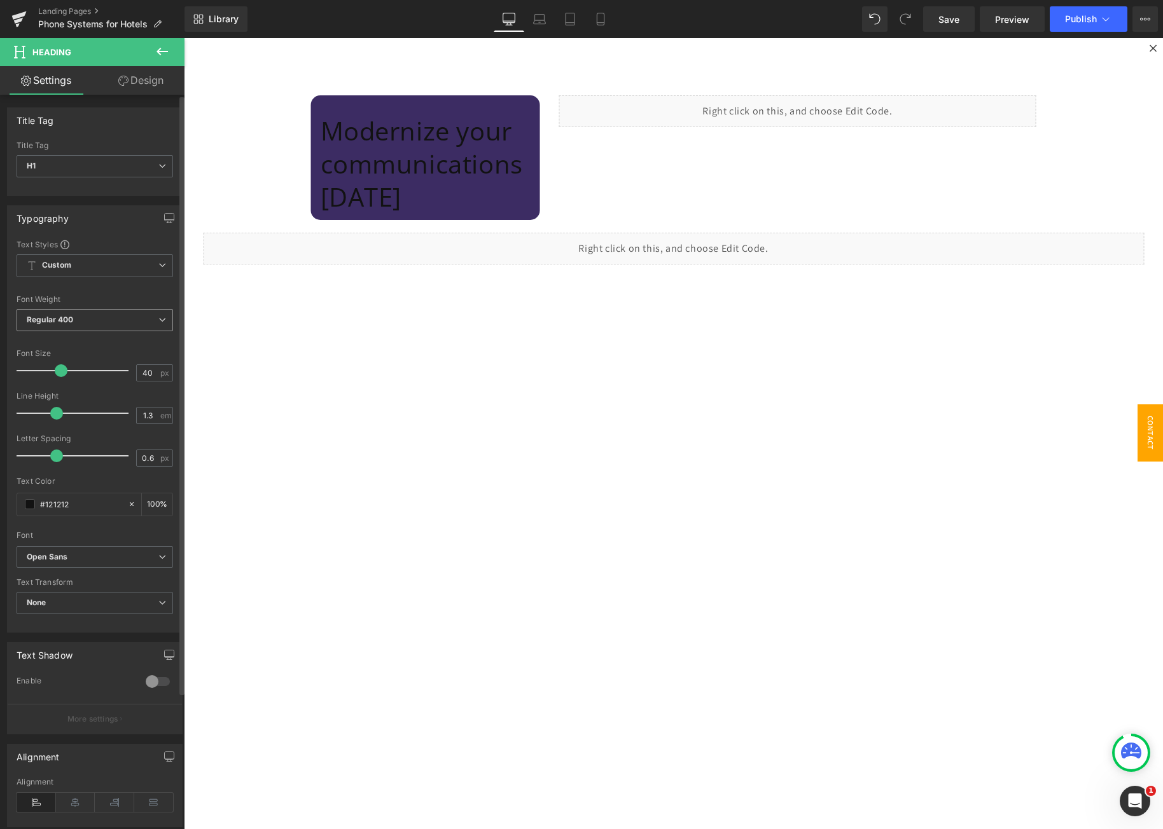
click at [69, 318] on b "Regular 400" at bounding box center [50, 320] width 47 height 10
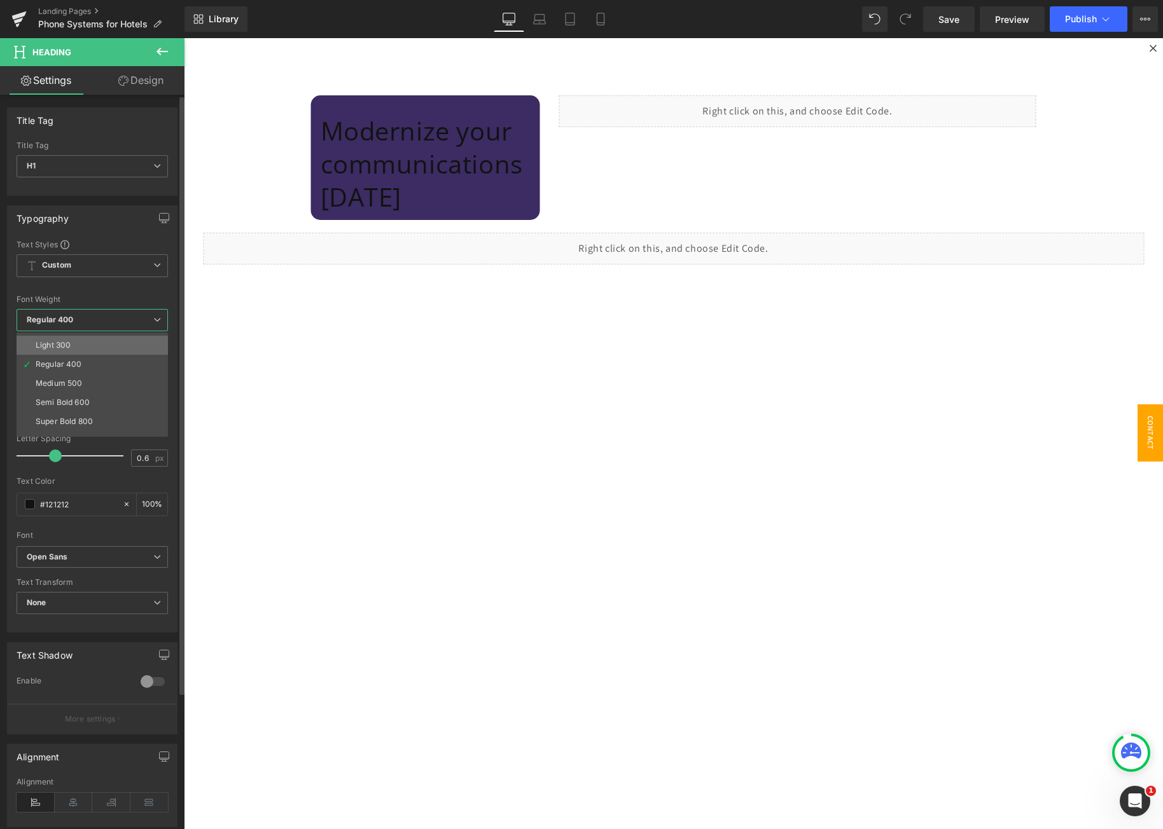
scroll to position [64, 0]
click at [88, 382] on li "Semi Bold 600" at bounding box center [95, 373] width 157 height 19
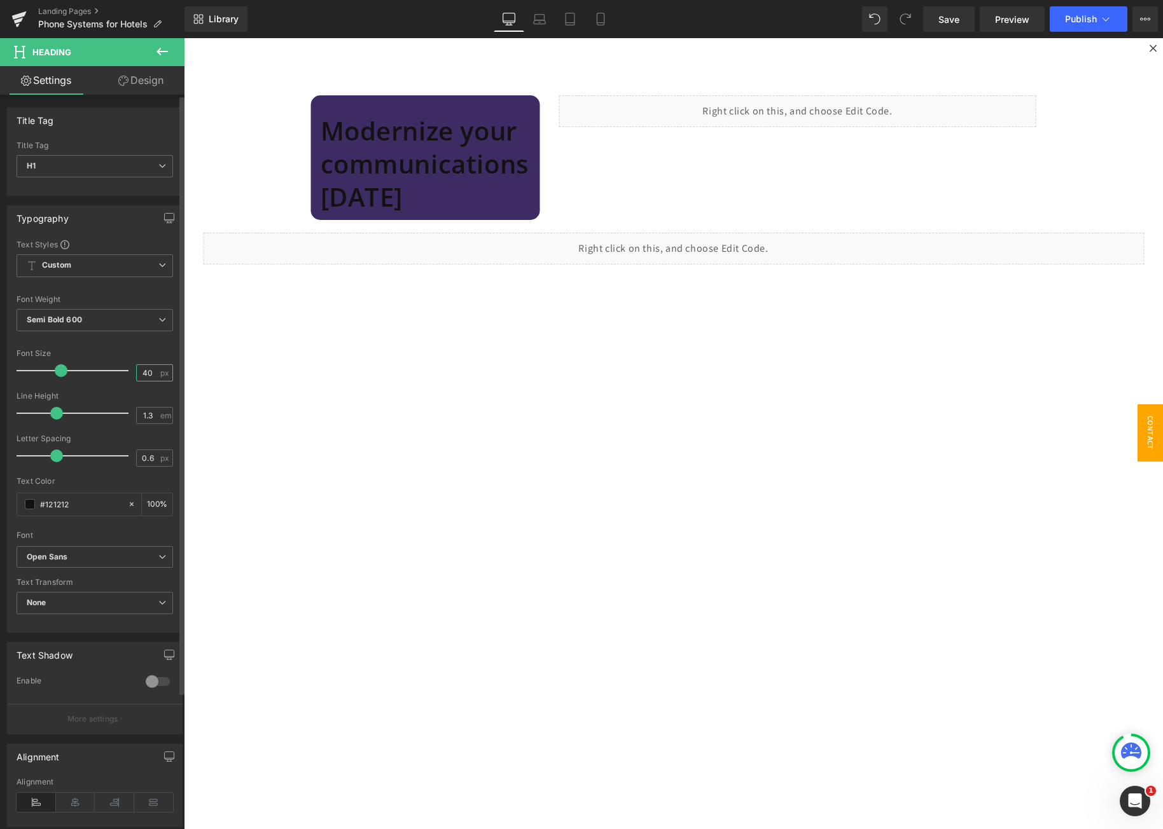
click at [141, 373] on input "40" at bounding box center [148, 373] width 22 height 16
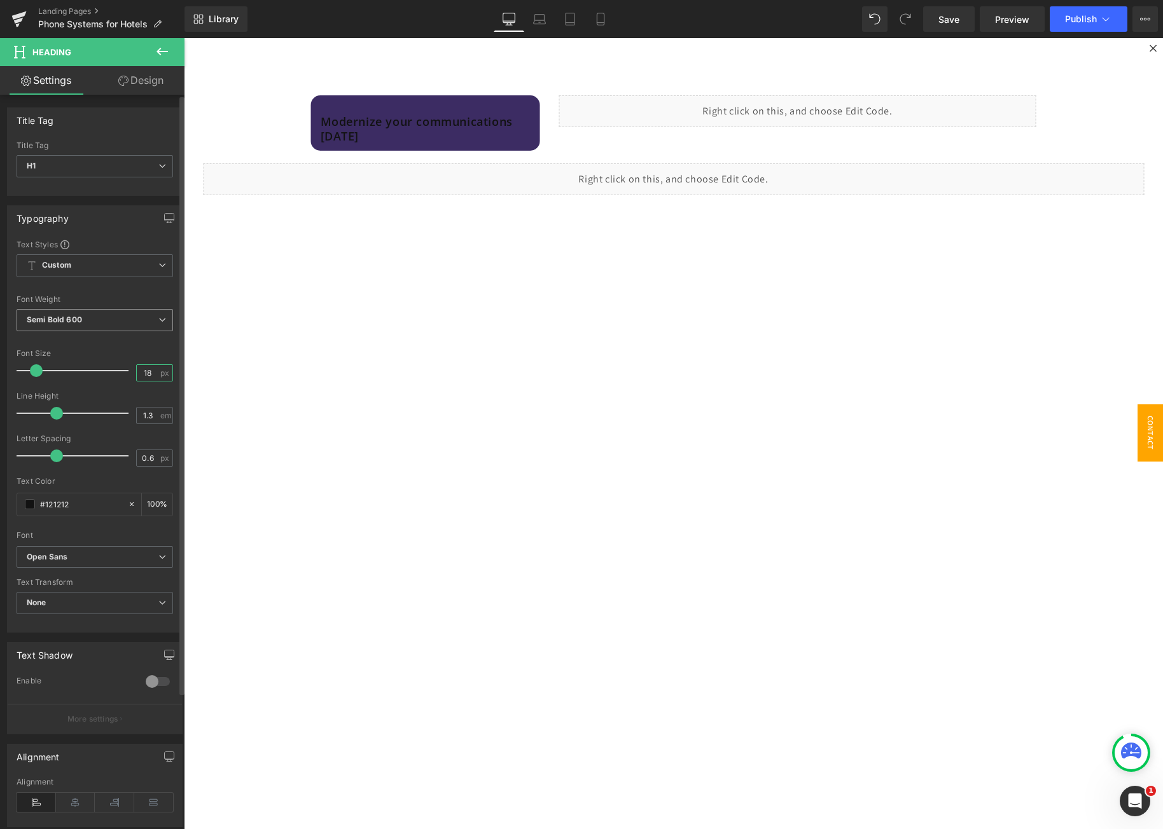
type input "1"
type input "24"
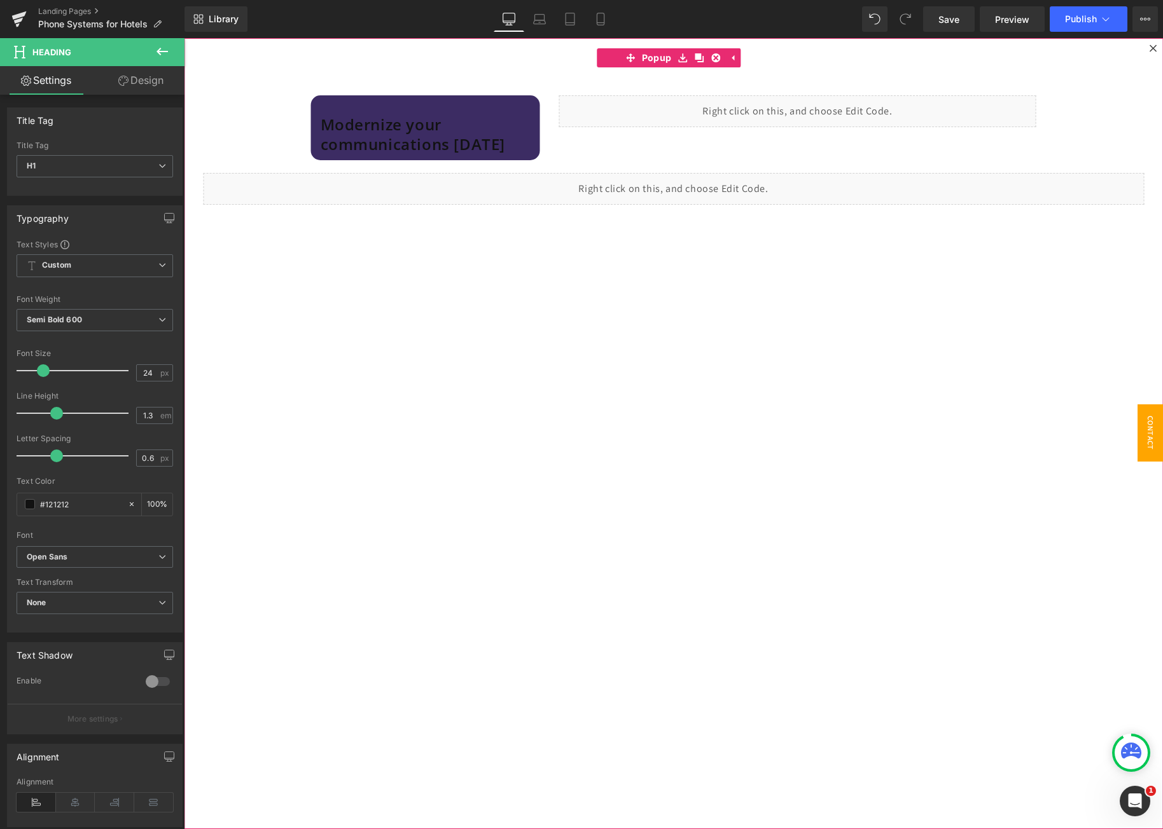
click at [351, 244] on div "Modernize your communications [DATE] Heading Row Liquid Row Row Liquid" at bounding box center [673, 433] width 979 height 791
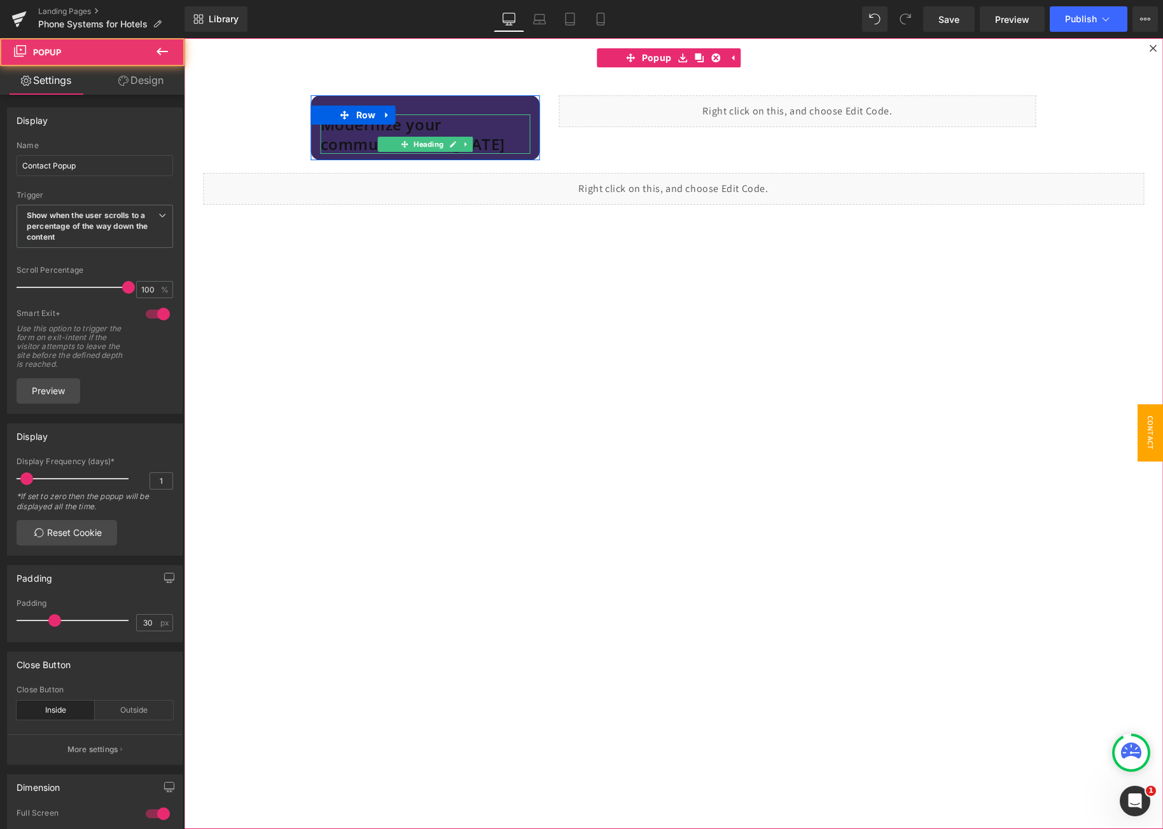
click at [382, 144] on ul "Heading" at bounding box center [425, 144] width 95 height 15
click at [413, 142] on span "Heading" at bounding box center [428, 144] width 35 height 15
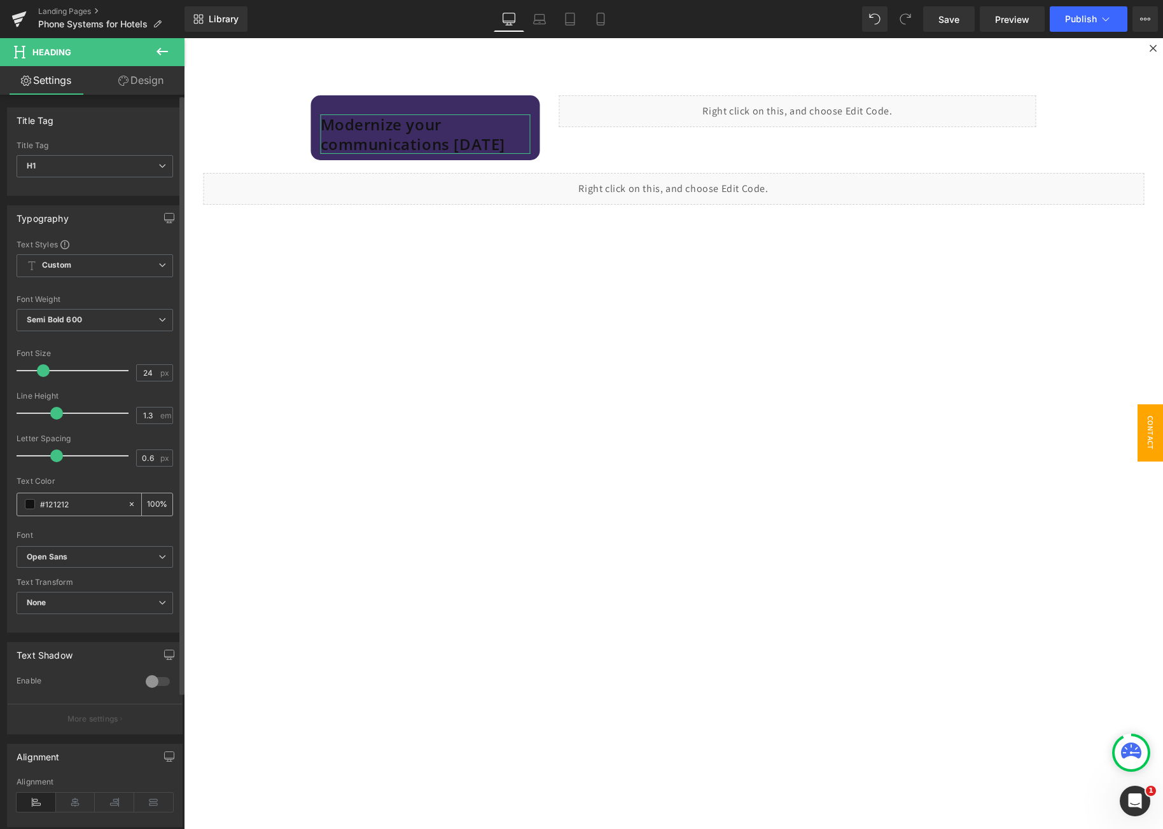
click at [30, 504] on span at bounding box center [30, 504] width 10 height 10
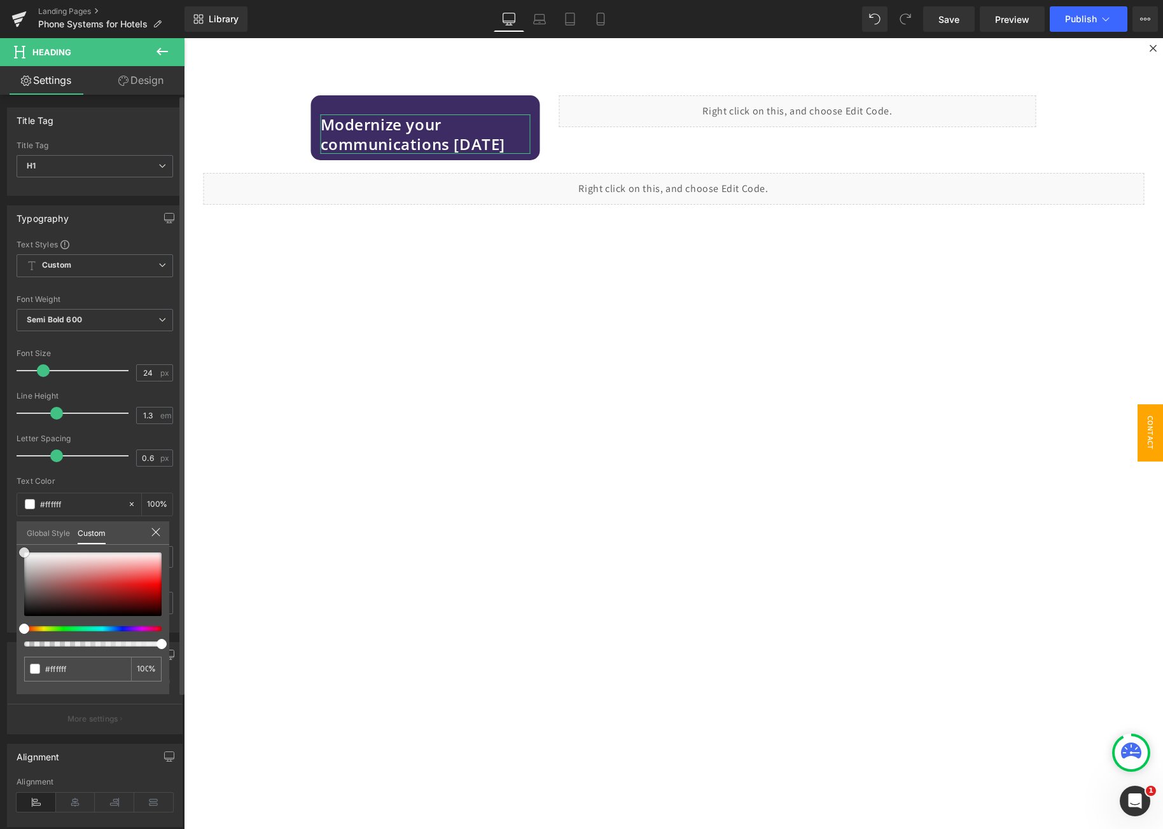
drag, startPoint x: 31, startPoint y: 557, endPoint x: 5, endPoint y: 534, distance: 34.7
click at [5, 534] on div "Typography Text Styles Custom Custom Setup Global Style Custom Setup Global Sty…" at bounding box center [95, 414] width 190 height 437
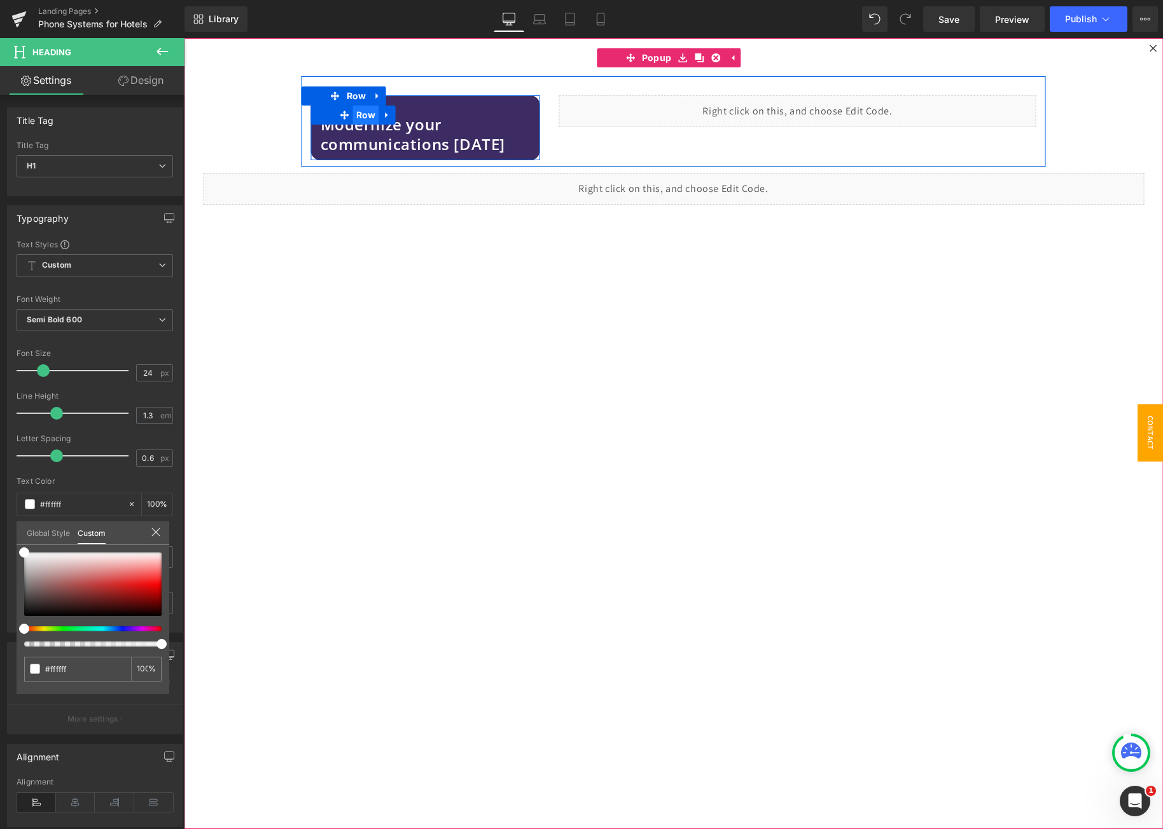
click at [353, 113] on span "Row" at bounding box center [366, 115] width 26 height 19
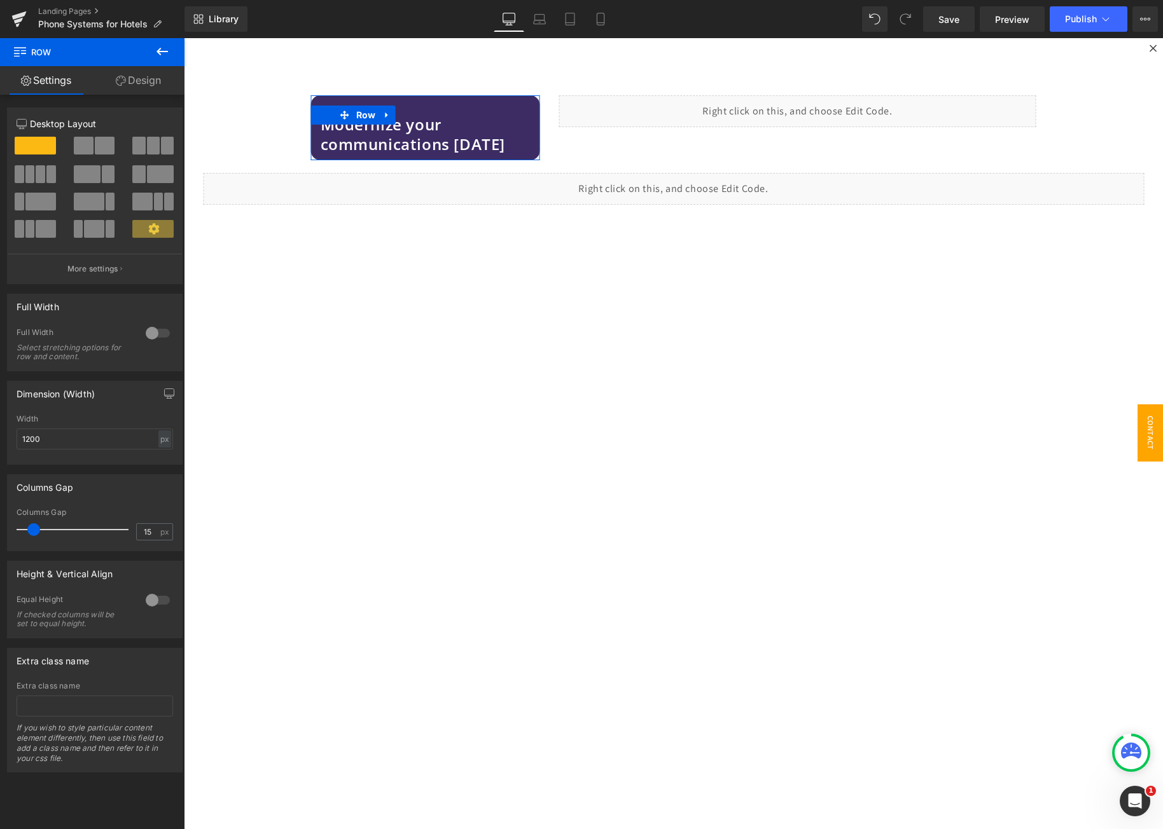
click at [132, 89] on link "Design" at bounding box center [138, 80] width 92 height 29
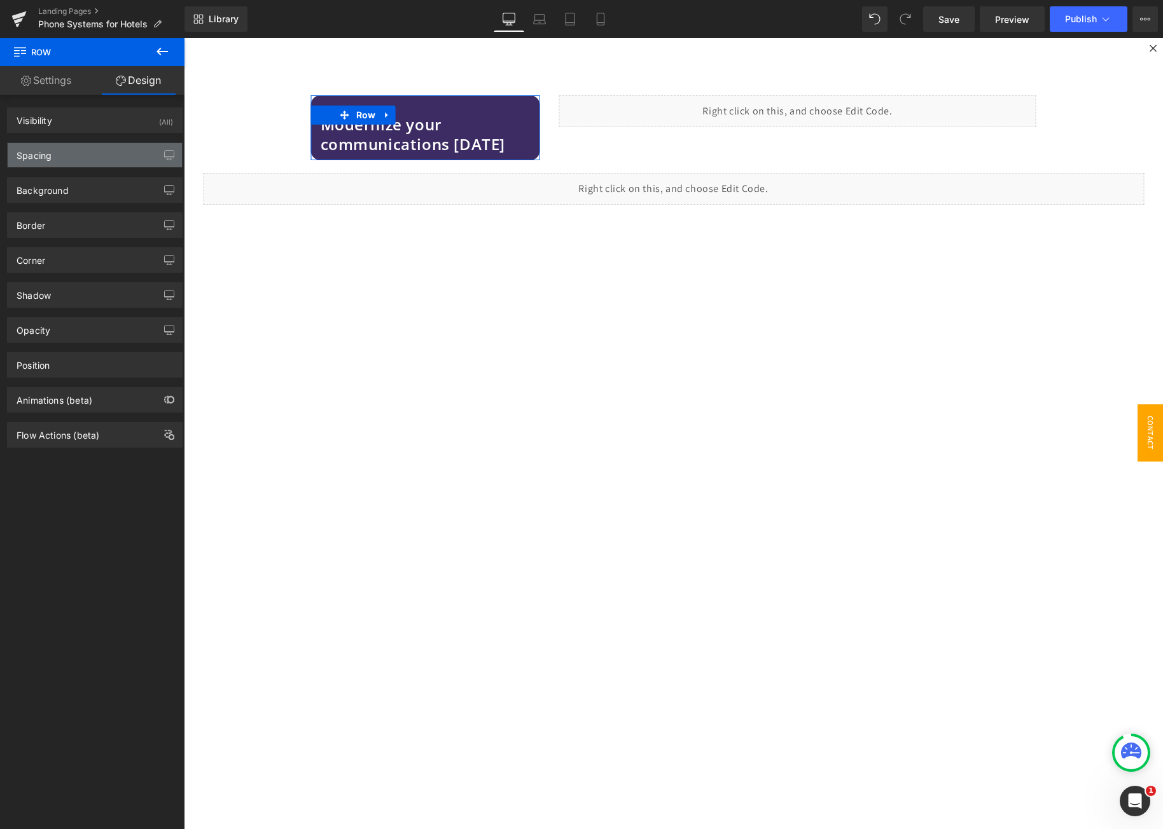
click at [76, 155] on div "Spacing" at bounding box center [95, 155] width 174 height 24
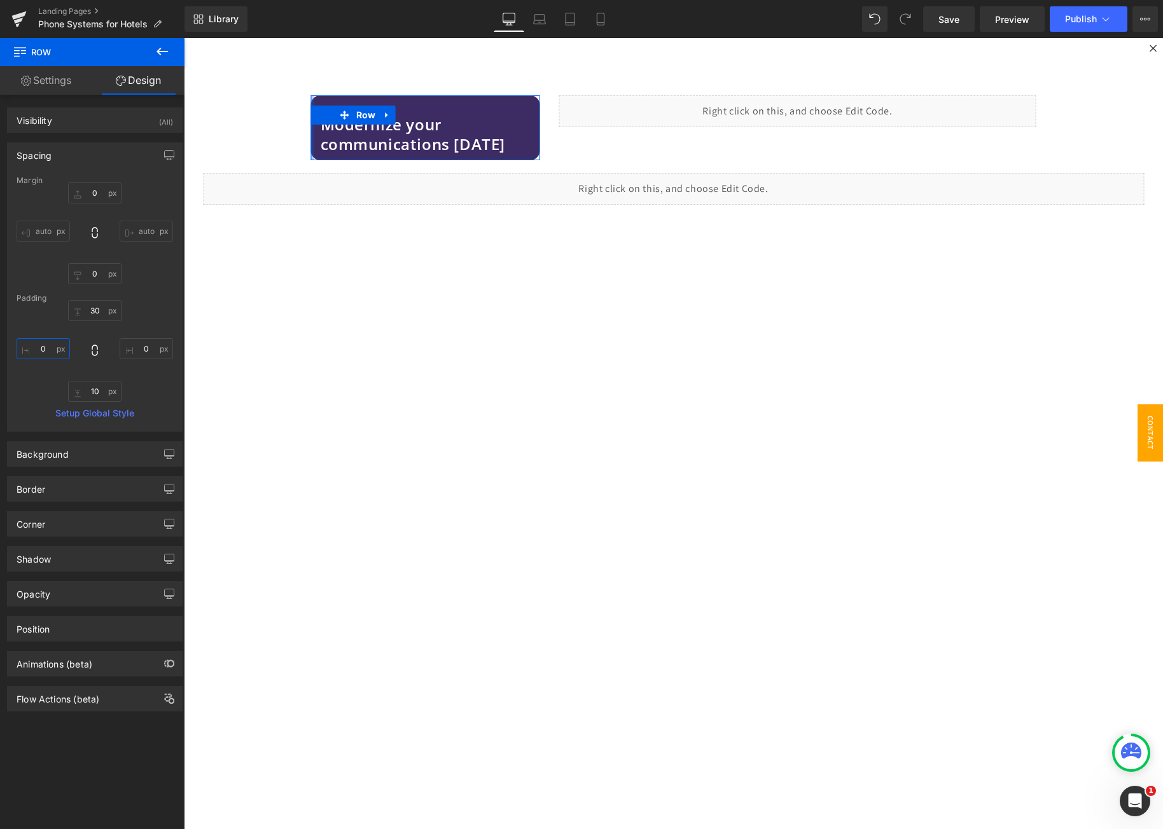
click at [39, 351] on input "0" at bounding box center [43, 348] width 53 height 21
type input "15"
click at [145, 346] on input "0" at bounding box center [146, 348] width 53 height 21
type input "15"
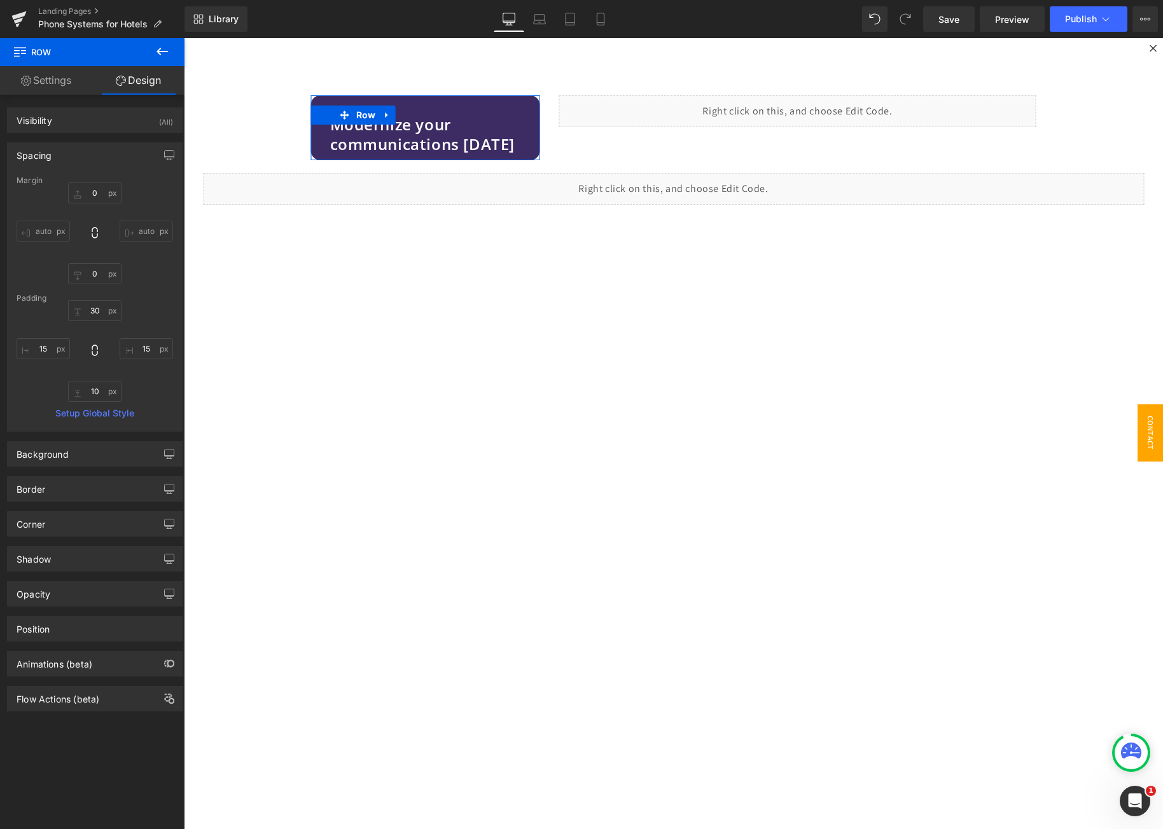
click at [145, 371] on div "30 15 10 15" at bounding box center [95, 351] width 156 height 102
click at [161, 51] on icon at bounding box center [161, 52] width 11 height 8
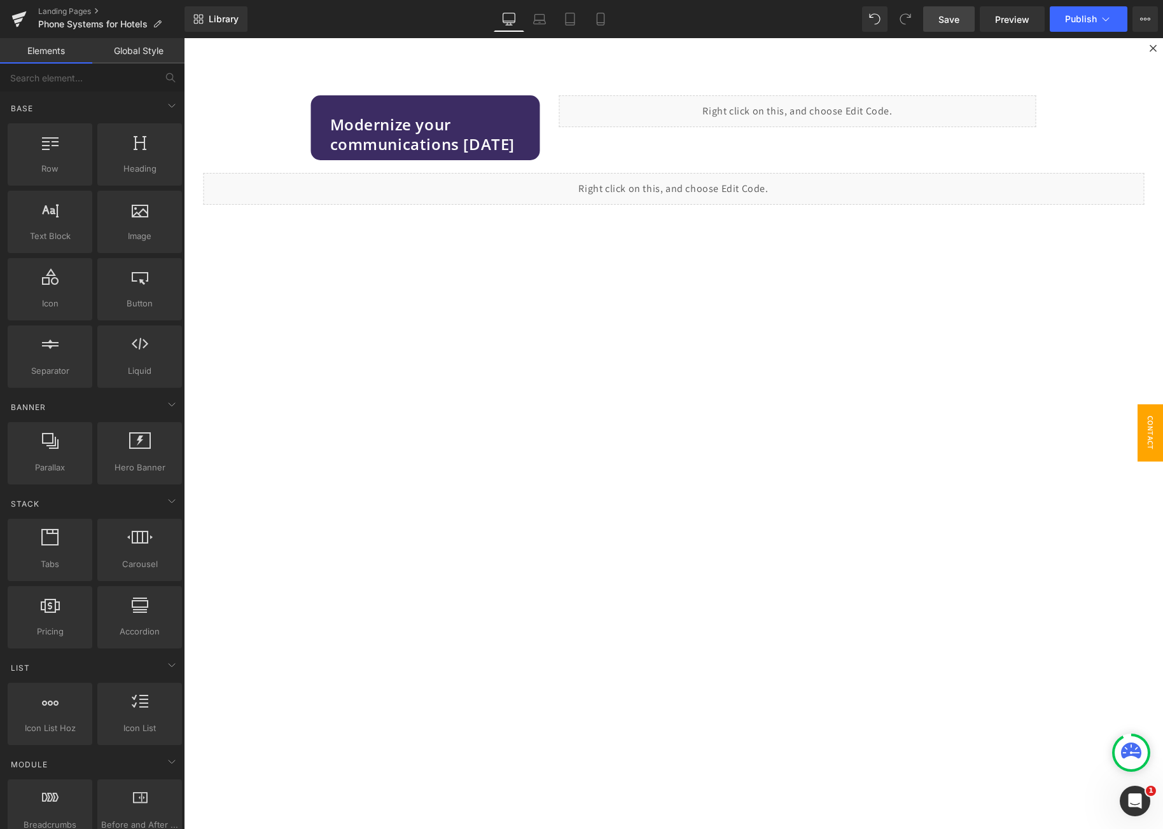
click at [951, 15] on span "Save" at bounding box center [948, 19] width 21 height 13
click at [86, 80] on input "text" at bounding box center [78, 78] width 156 height 28
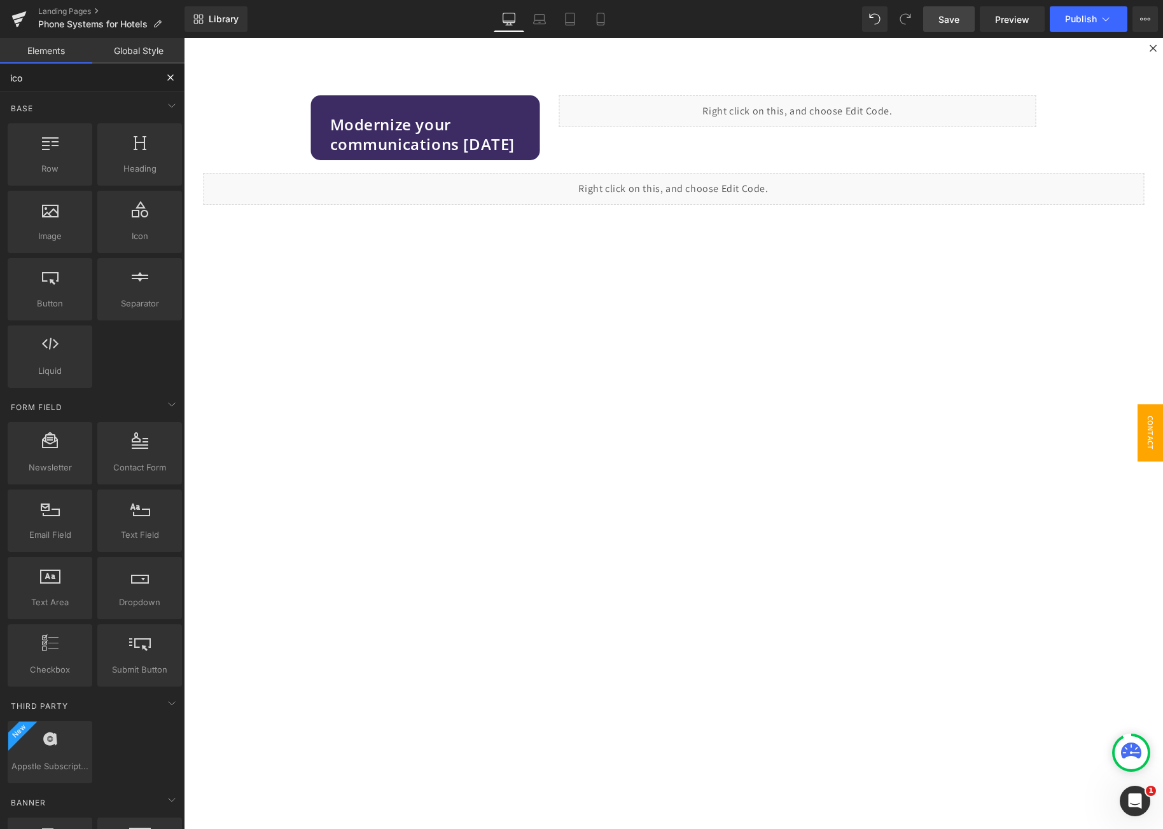
type input "icon"
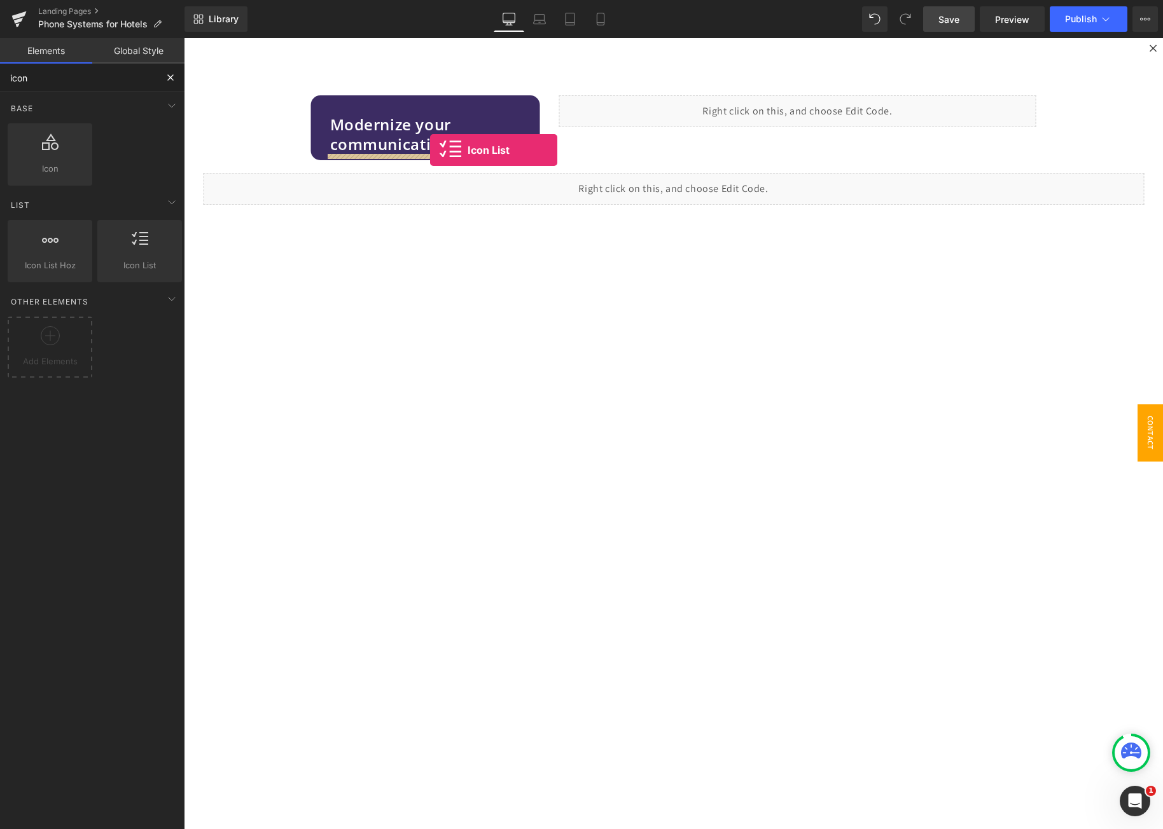
drag, startPoint x: 316, startPoint y: 287, endPoint x: 430, endPoint y: 150, distance: 178.4
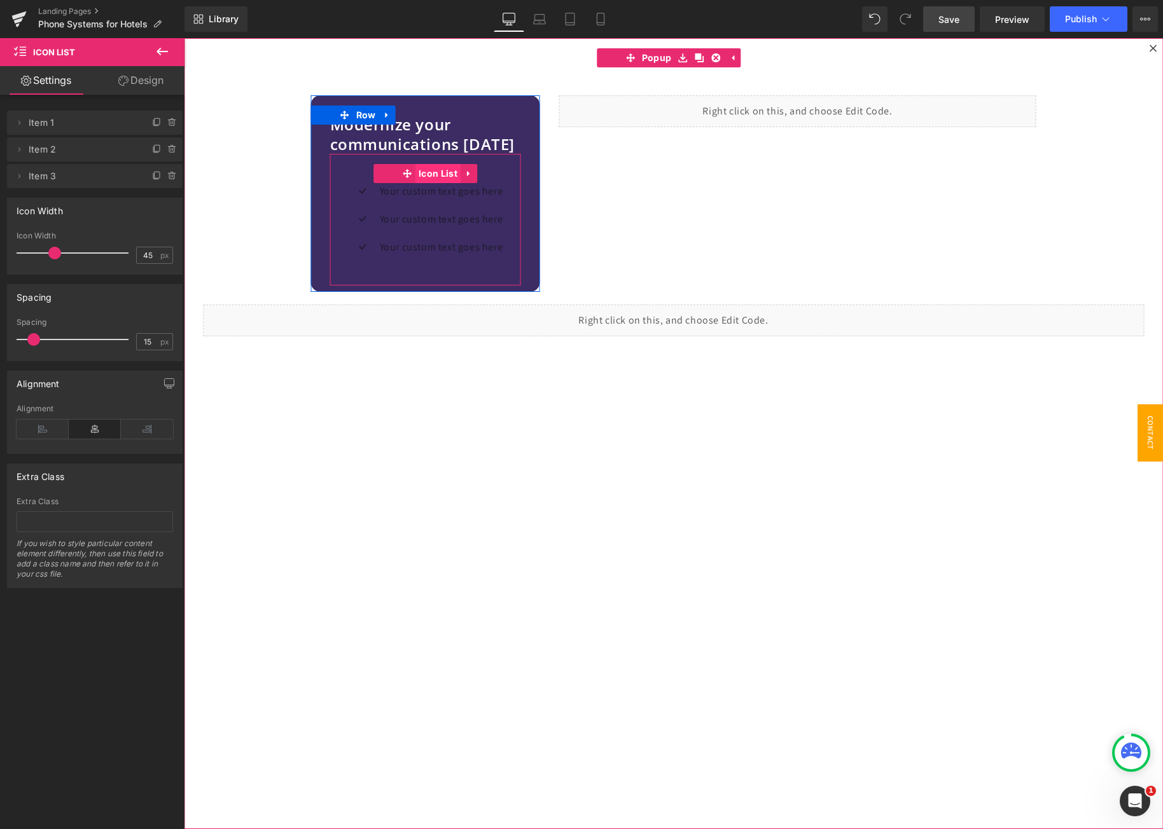
click at [424, 177] on span "Icon List" at bounding box center [437, 173] width 45 height 19
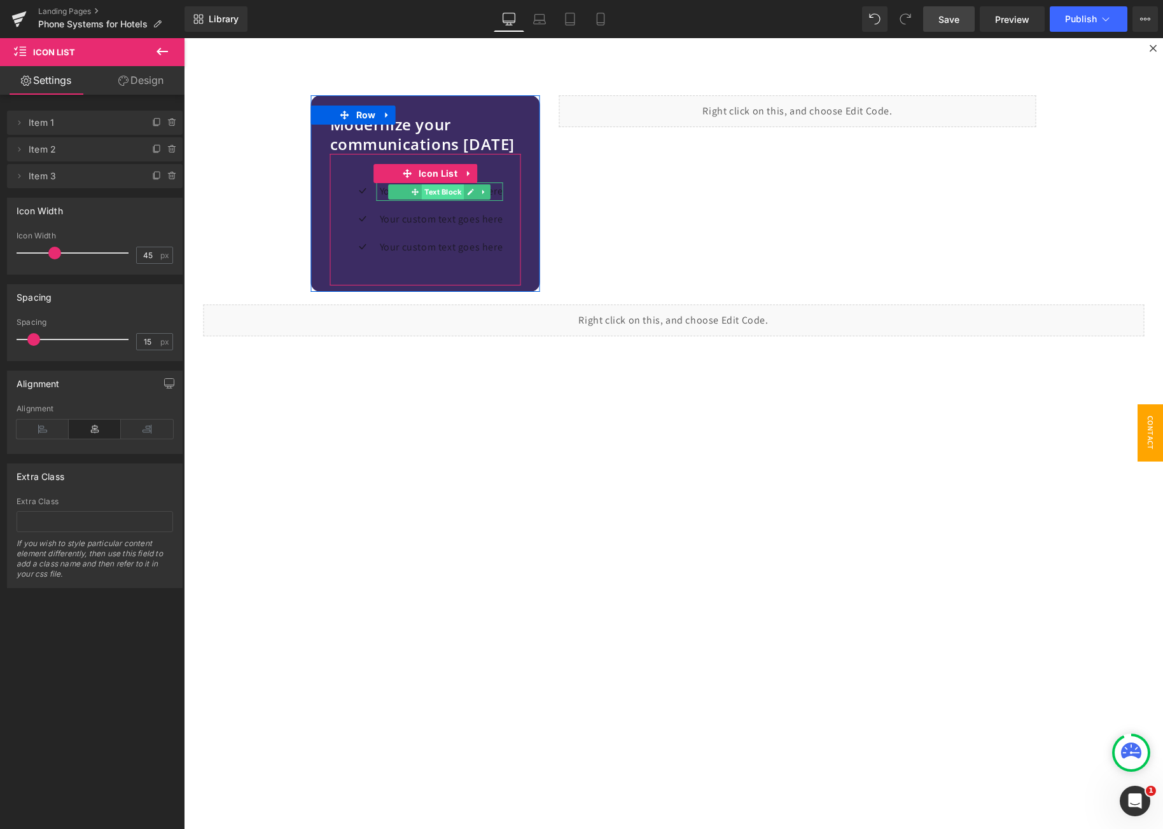
click at [440, 191] on span "Text Block" at bounding box center [443, 191] width 42 height 15
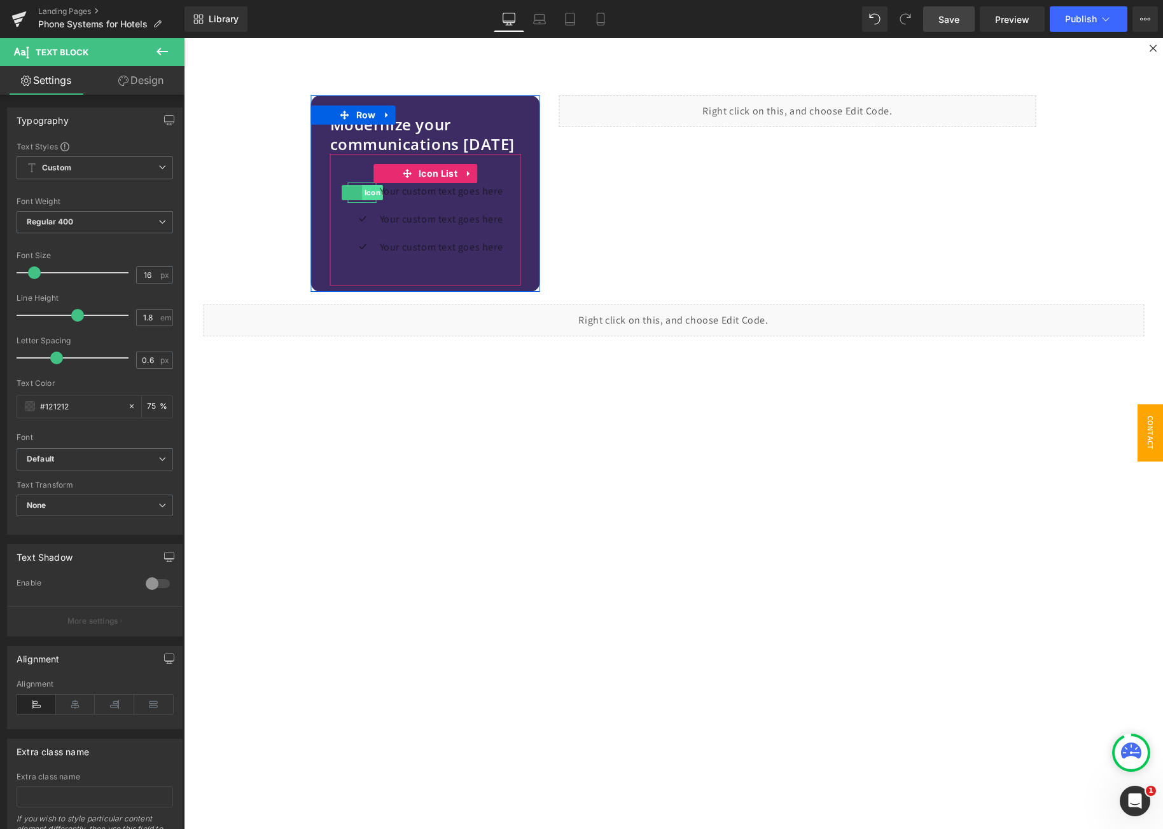
click at [362, 194] on span "Icon" at bounding box center [372, 192] width 21 height 15
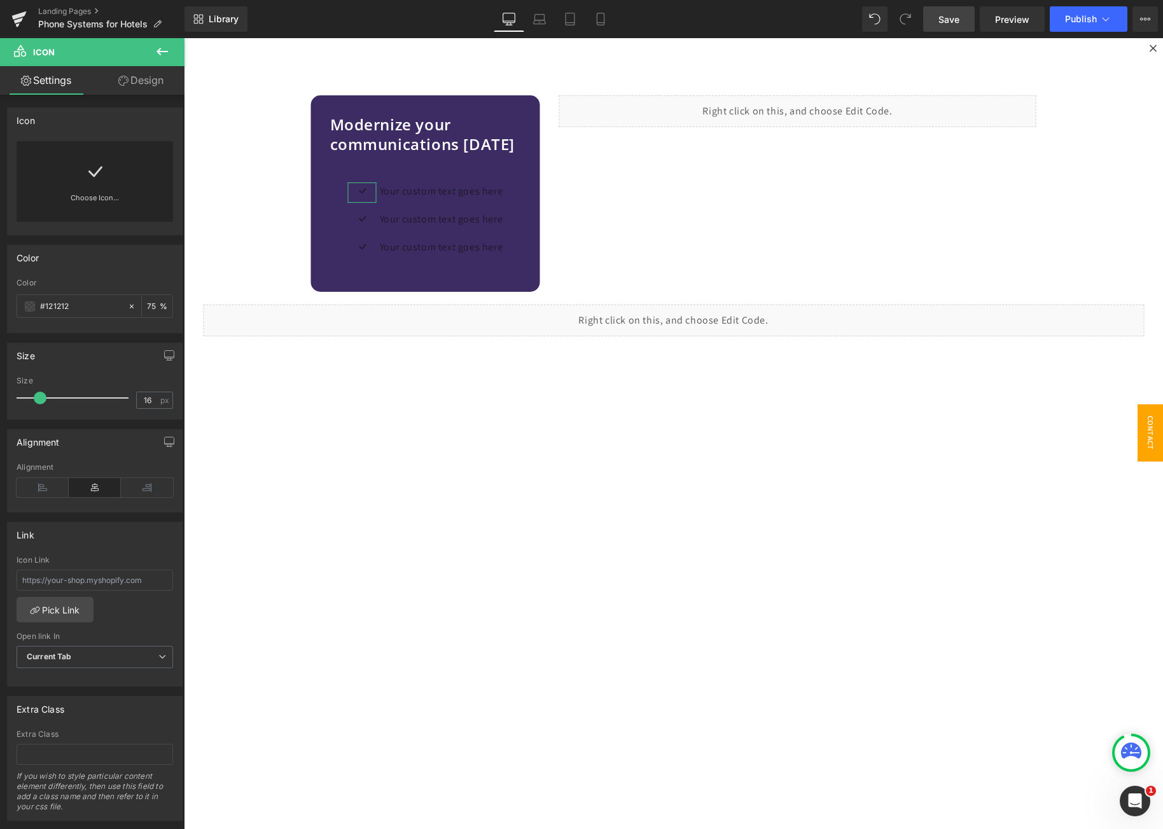
click at [96, 197] on link "Choose Icon..." at bounding box center [95, 207] width 156 height 30
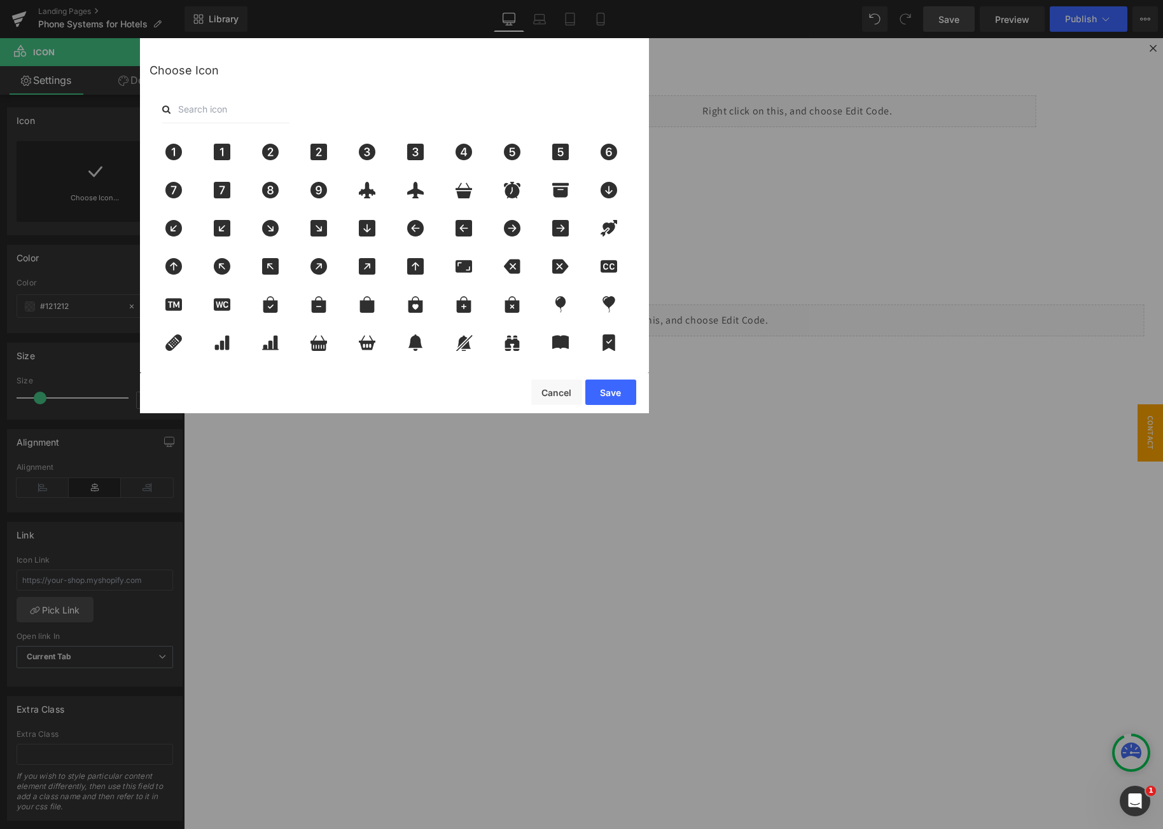
click at [204, 114] on input "text" at bounding box center [225, 109] width 127 height 28
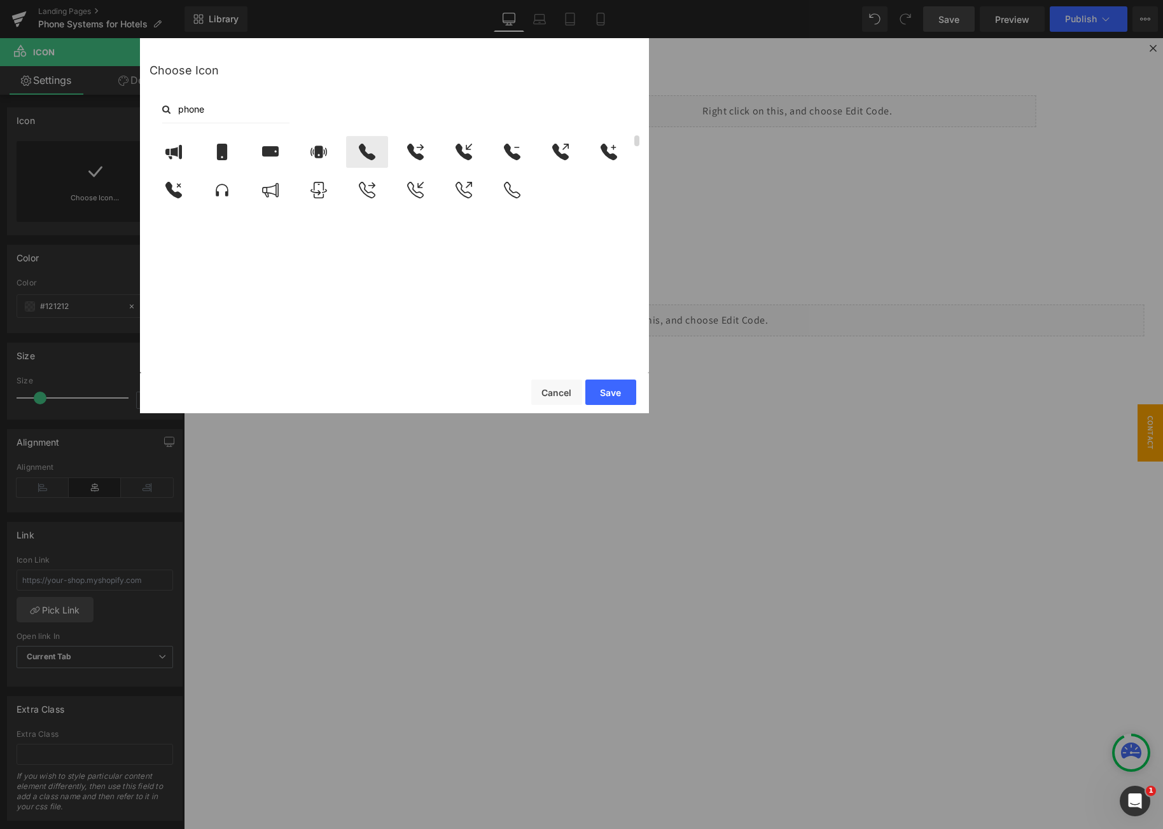
type input "phone"
click at [364, 159] on icon at bounding box center [367, 152] width 27 height 17
click at [609, 378] on div "Save Cancel" at bounding box center [394, 393] width 509 height 40
drag, startPoint x: 612, startPoint y: 387, endPoint x: 398, endPoint y: 345, distance: 218.3
click at [612, 387] on button "Save" at bounding box center [610, 392] width 51 height 25
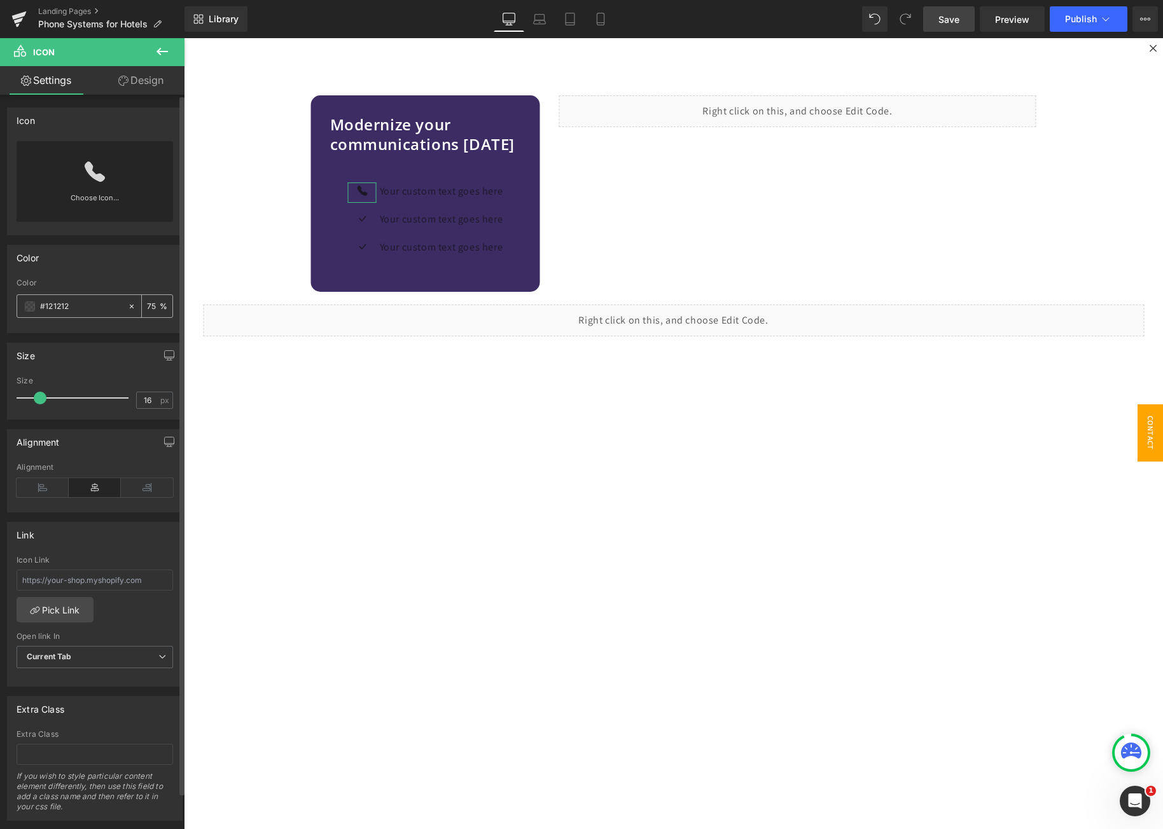
click at [34, 309] on span at bounding box center [30, 306] width 10 height 10
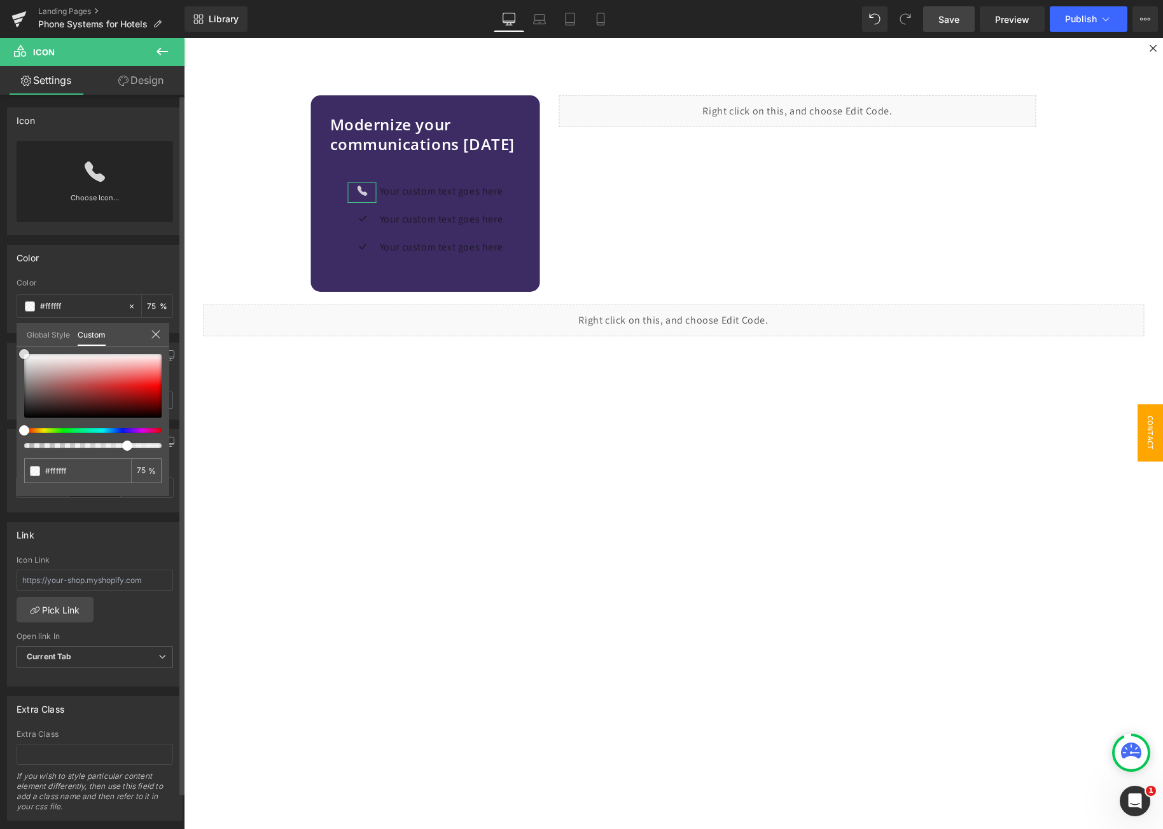
drag, startPoint x: 45, startPoint y: 357, endPoint x: 0, endPoint y: 341, distance: 48.1
click at [0, 333] on div "Color rgba(18, 18, 18, 0.75) Color #121212 75 % Global Style Custom Setup Globa…" at bounding box center [95, 284] width 190 height 98
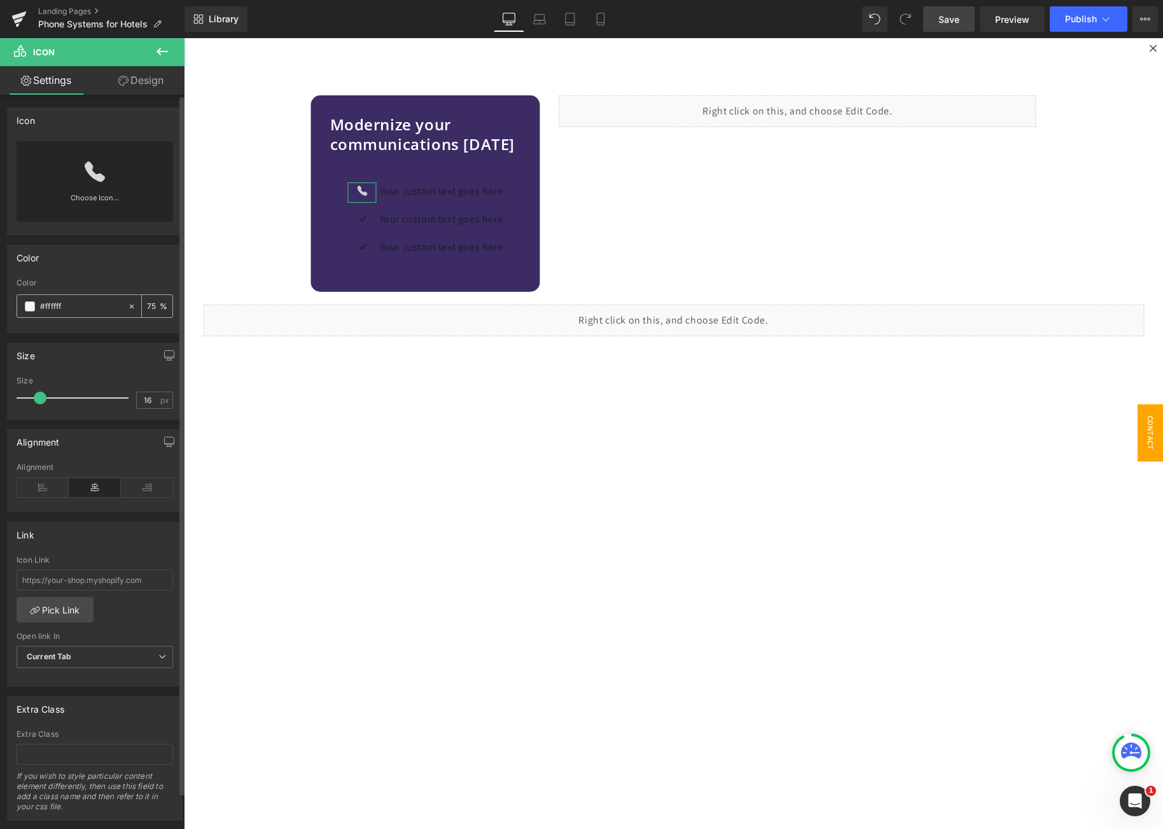
click at [147, 308] on input "75" at bounding box center [153, 306] width 13 height 14
type input "100"
click at [362, 219] on span "Icon" at bounding box center [372, 220] width 21 height 15
click at [85, 187] on link at bounding box center [95, 166] width 20 height 51
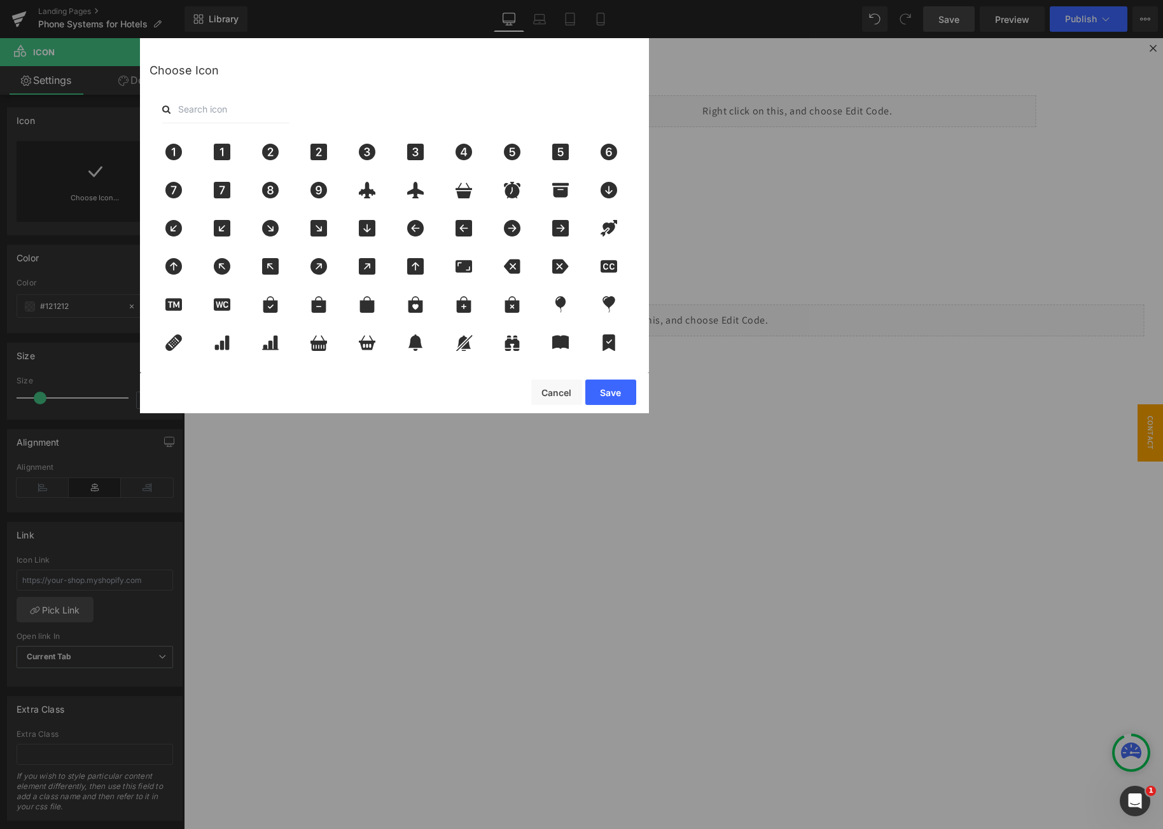
click at [235, 111] on input "text" at bounding box center [225, 109] width 127 height 28
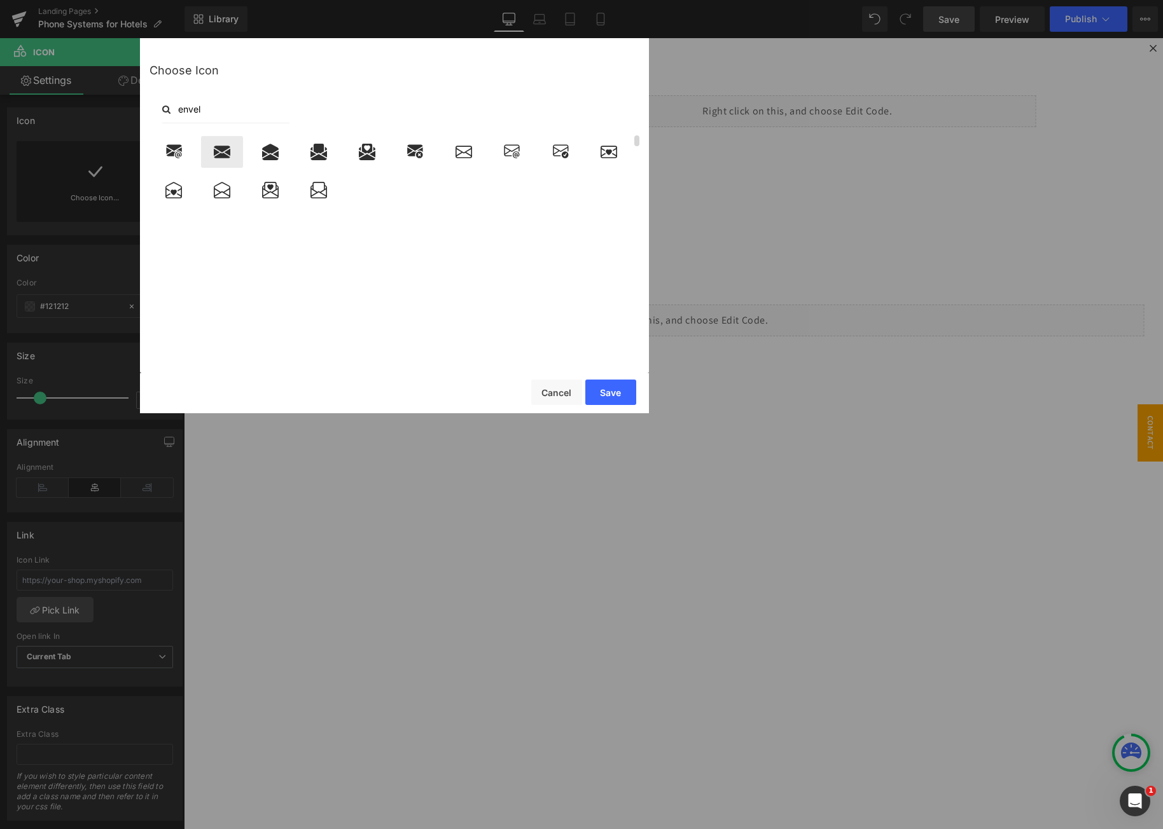
type input "envel"
click at [221, 160] on div at bounding box center [222, 152] width 42 height 32
click at [593, 393] on button "Save" at bounding box center [610, 392] width 51 height 25
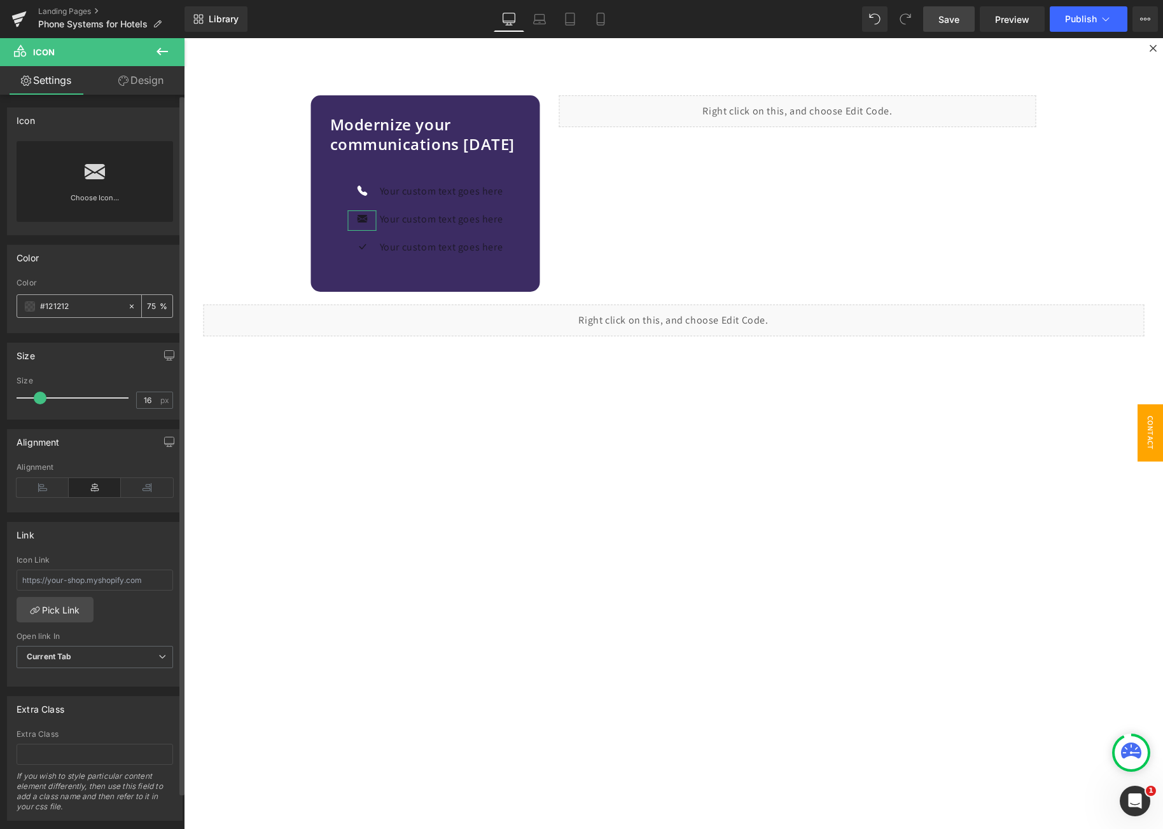
click at [147, 312] on input "75" at bounding box center [153, 306] width 13 height 14
drag, startPoint x: 143, startPoint y: 312, endPoint x: 134, endPoint y: 315, distance: 9.5
click at [143, 313] on div "75 %" at bounding box center [157, 306] width 31 height 22
type input "100"
click at [27, 304] on span at bounding box center [30, 306] width 10 height 10
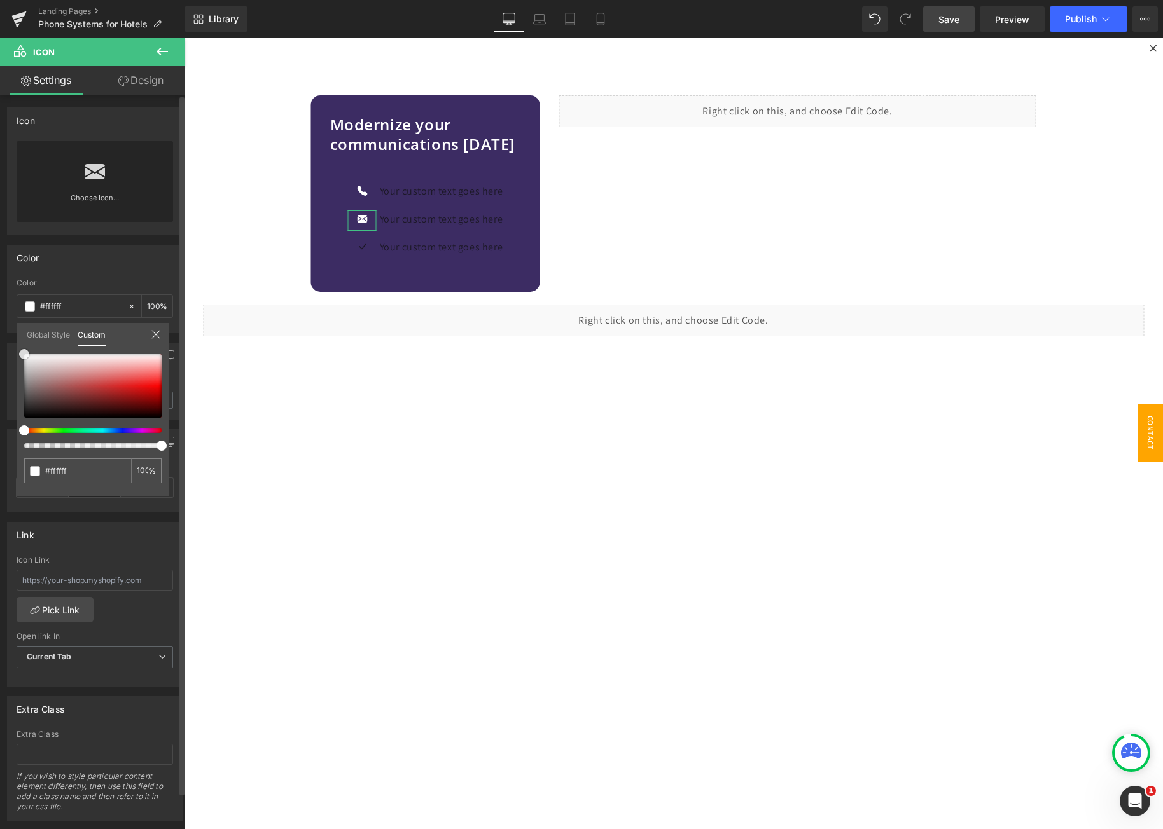
drag, startPoint x: 45, startPoint y: 368, endPoint x: 3, endPoint y: 334, distance: 54.7
click at [5, 333] on div "Color rgba(18, 18, 18, 0.75) Color #121212 100 % Global Style Custom Setup Glob…" at bounding box center [95, 284] width 190 height 98
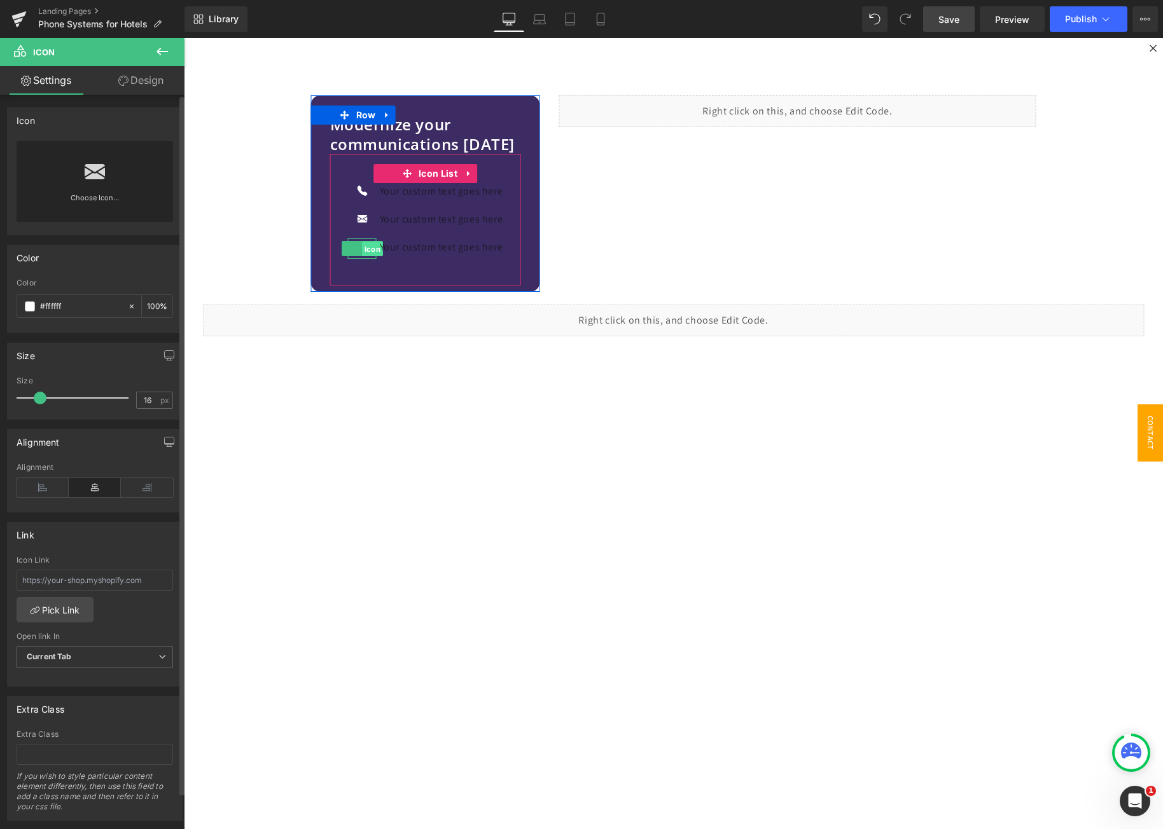
click at [362, 248] on span "Icon" at bounding box center [372, 249] width 21 height 15
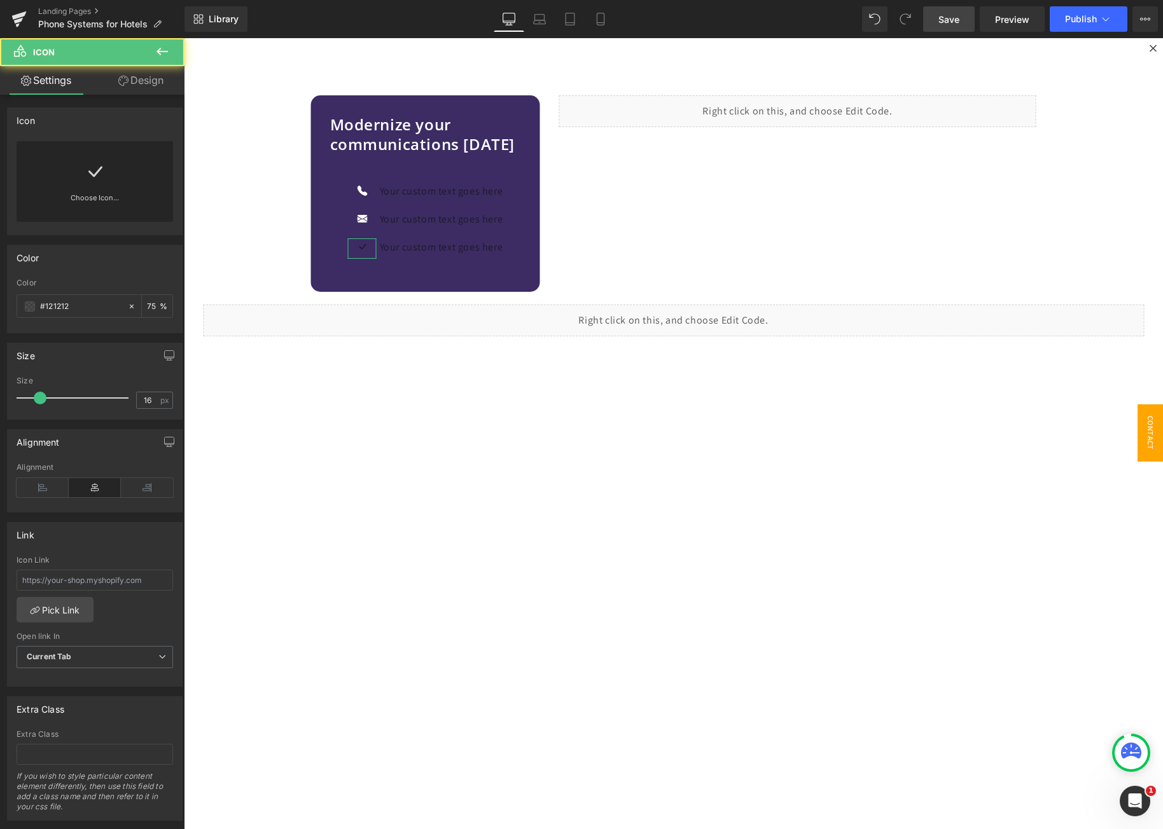
click at [84, 199] on link "Choose Icon..." at bounding box center [95, 207] width 156 height 30
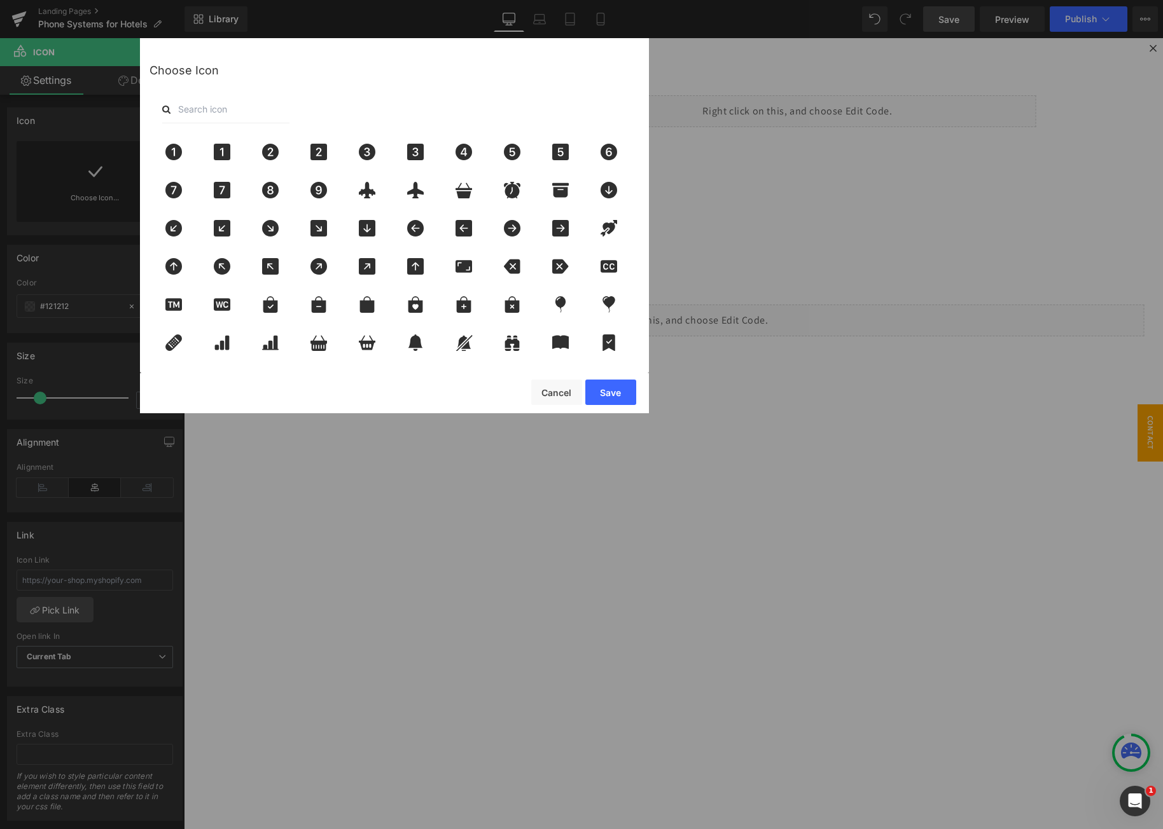
click at [253, 111] on input "text" at bounding box center [225, 109] width 127 height 28
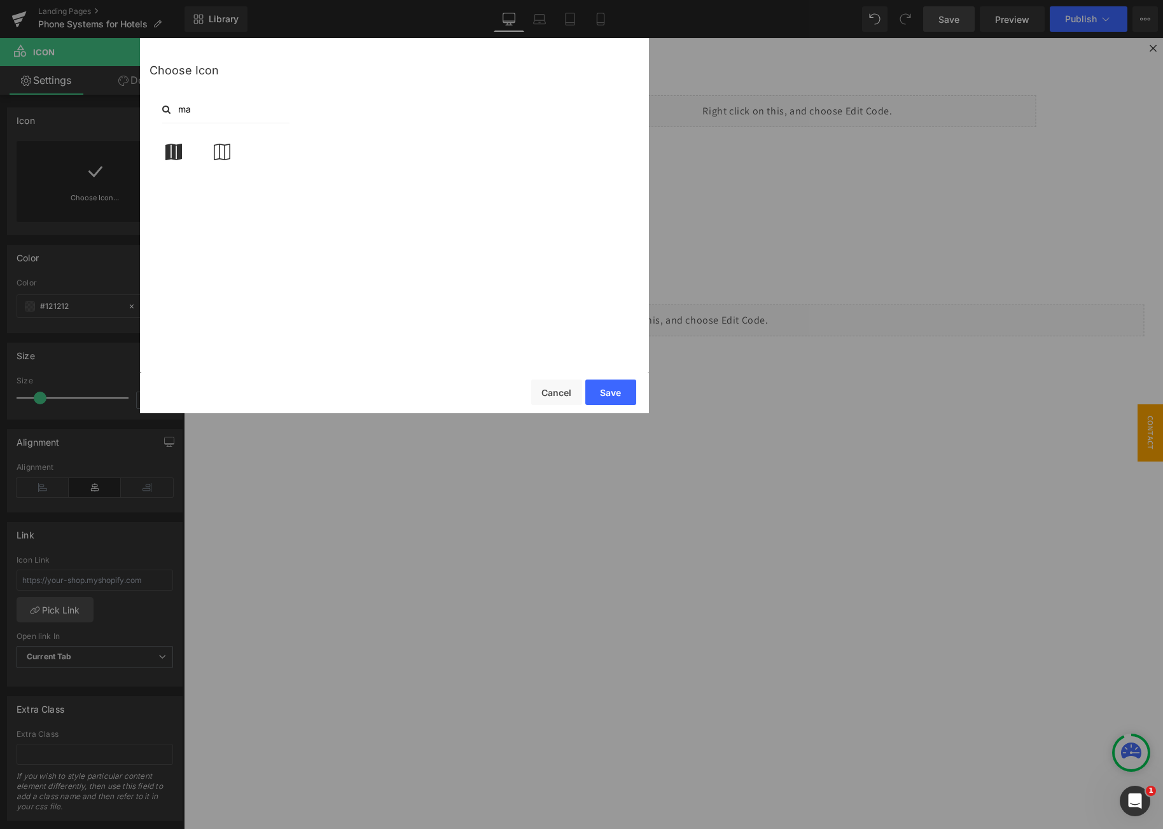
type input "m"
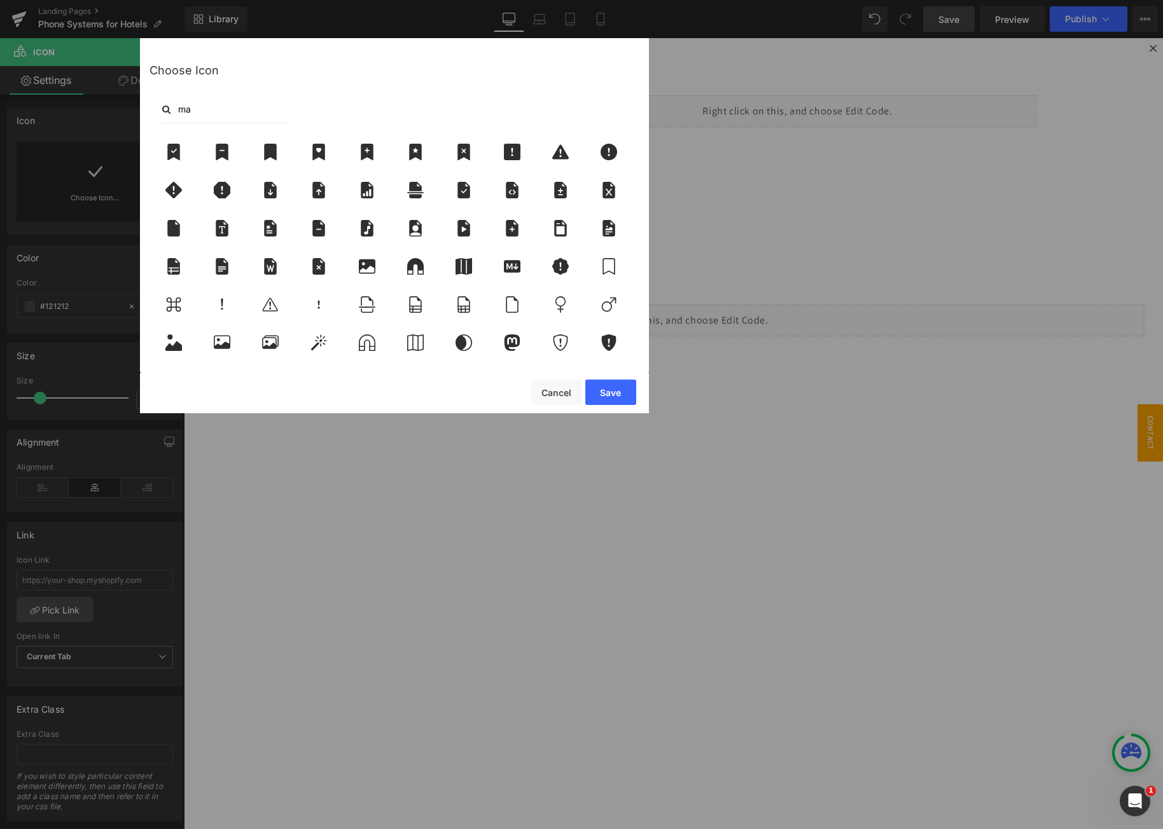
type input "m"
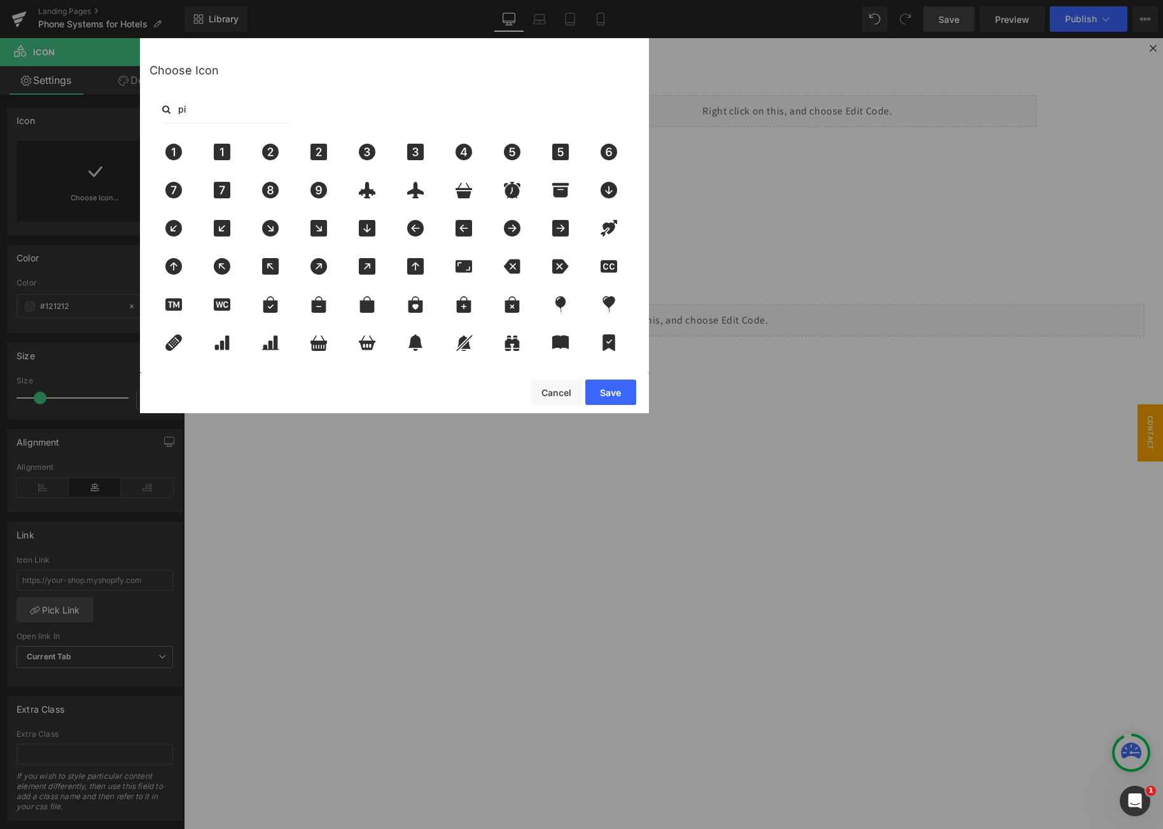
type input "pin"
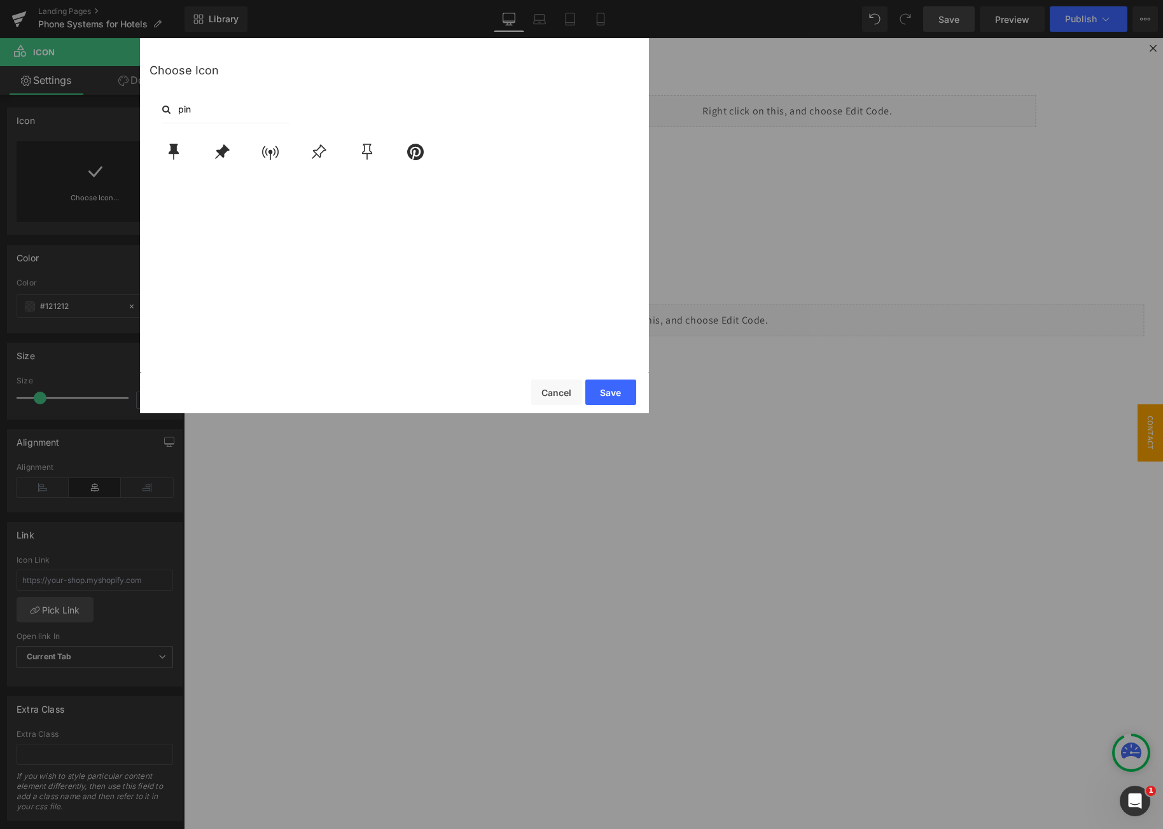
click at [223, 113] on input "pin" at bounding box center [225, 109] width 127 height 28
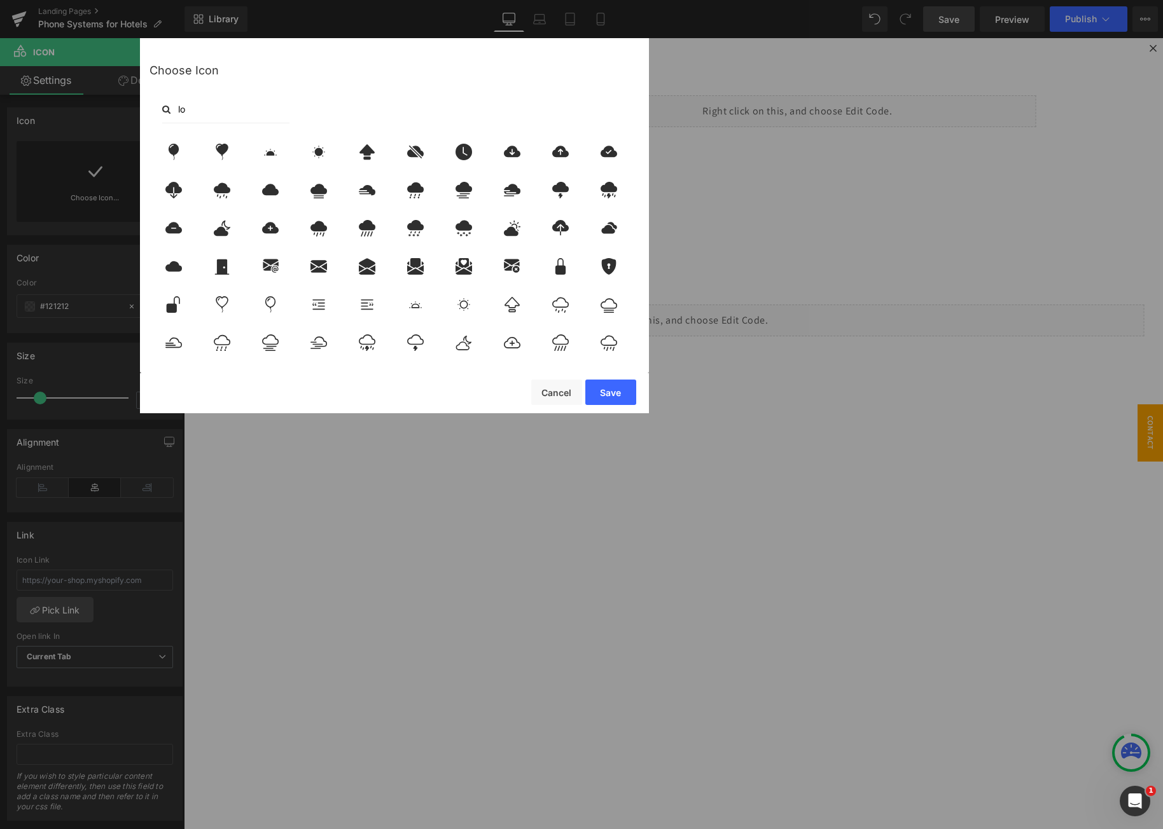
type input "l"
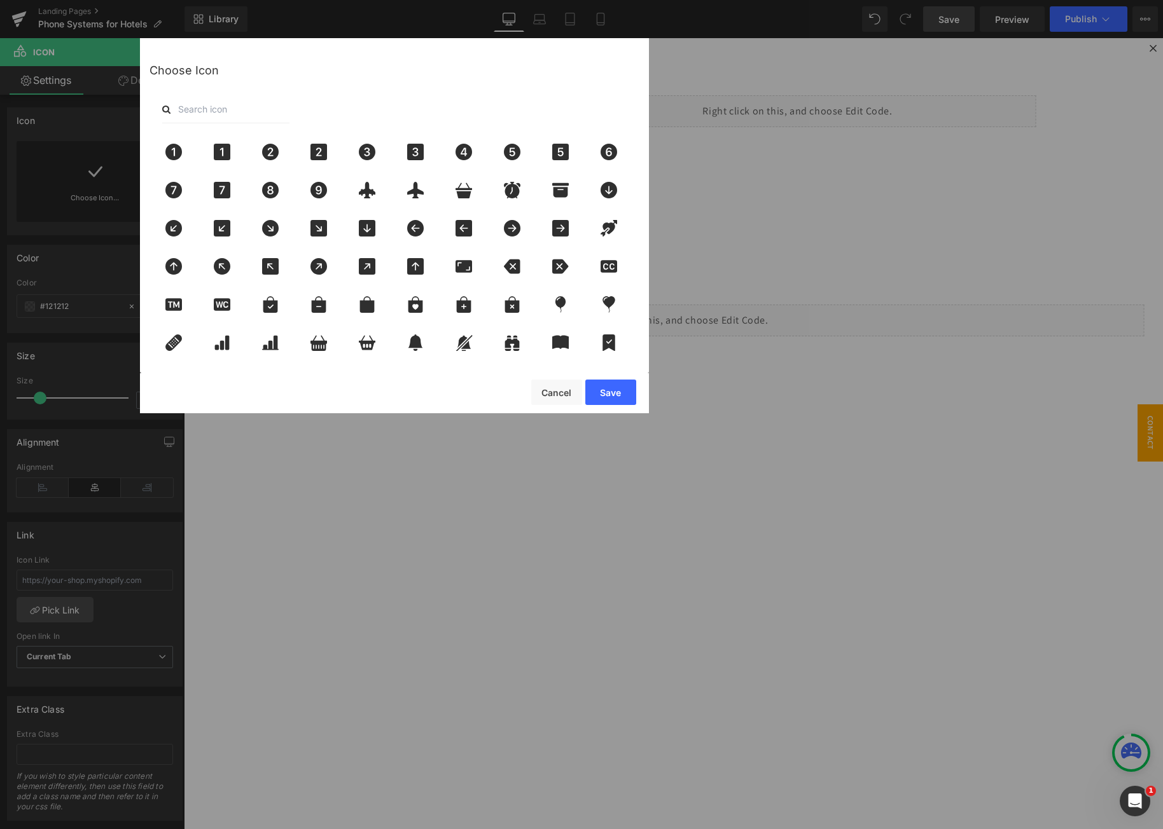
click at [252, 116] on input "text" at bounding box center [225, 109] width 127 height 28
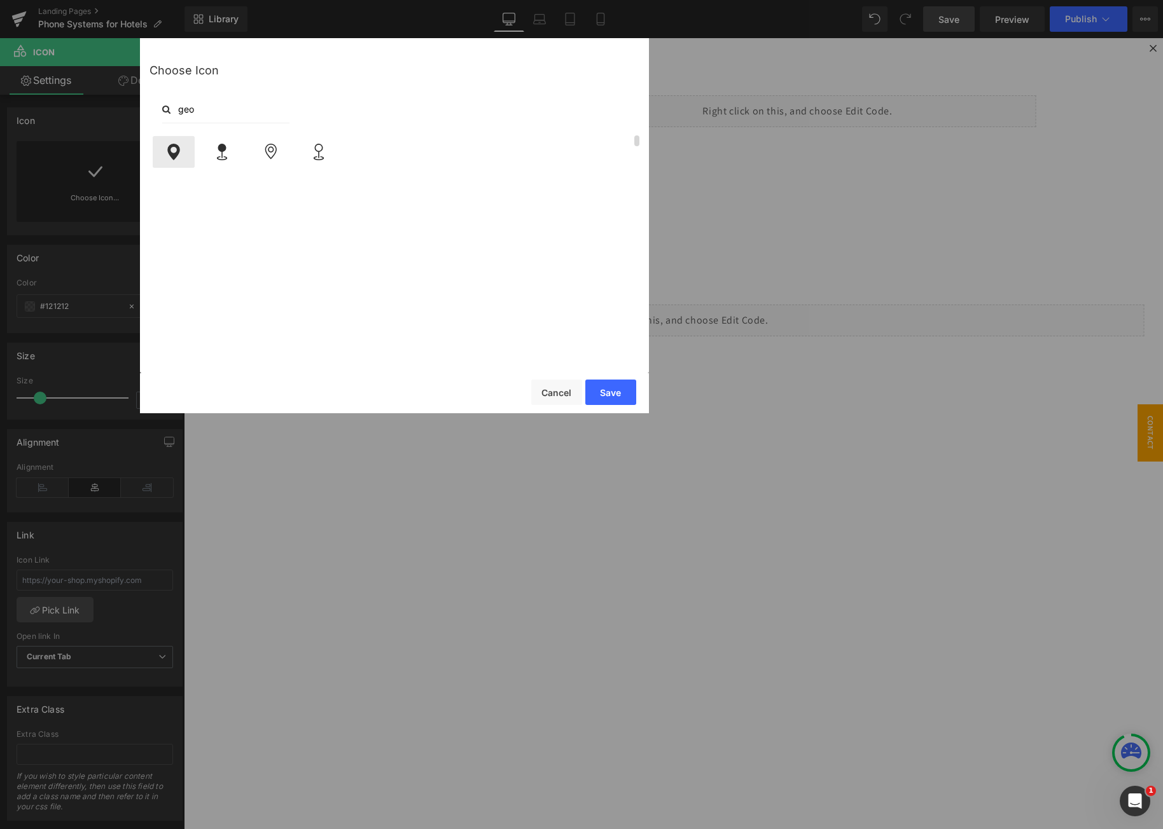
type input "geo"
click at [155, 155] on div at bounding box center [174, 152] width 42 height 32
click at [601, 389] on button "Save" at bounding box center [610, 392] width 51 height 25
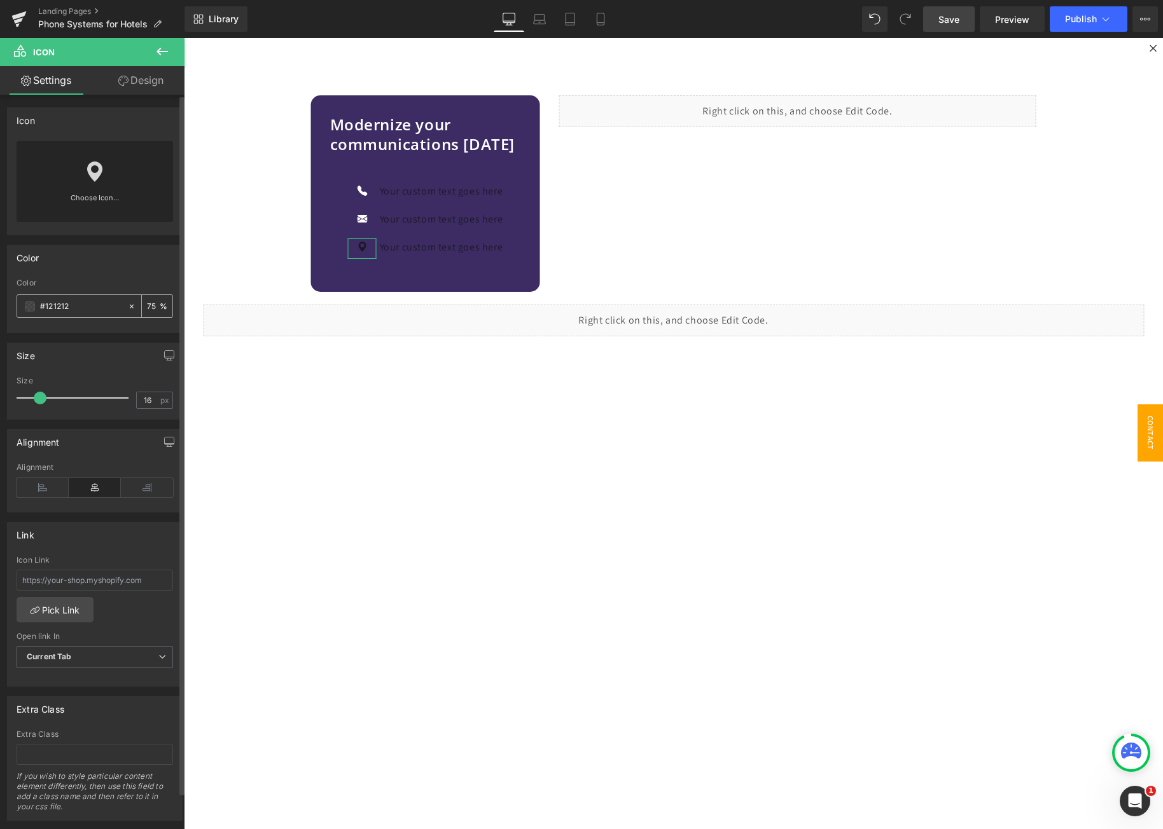
click at [147, 305] on input "75" at bounding box center [153, 306] width 13 height 14
type input "100"
click at [90, 305] on input "#121212" at bounding box center [80, 307] width 81 height 14
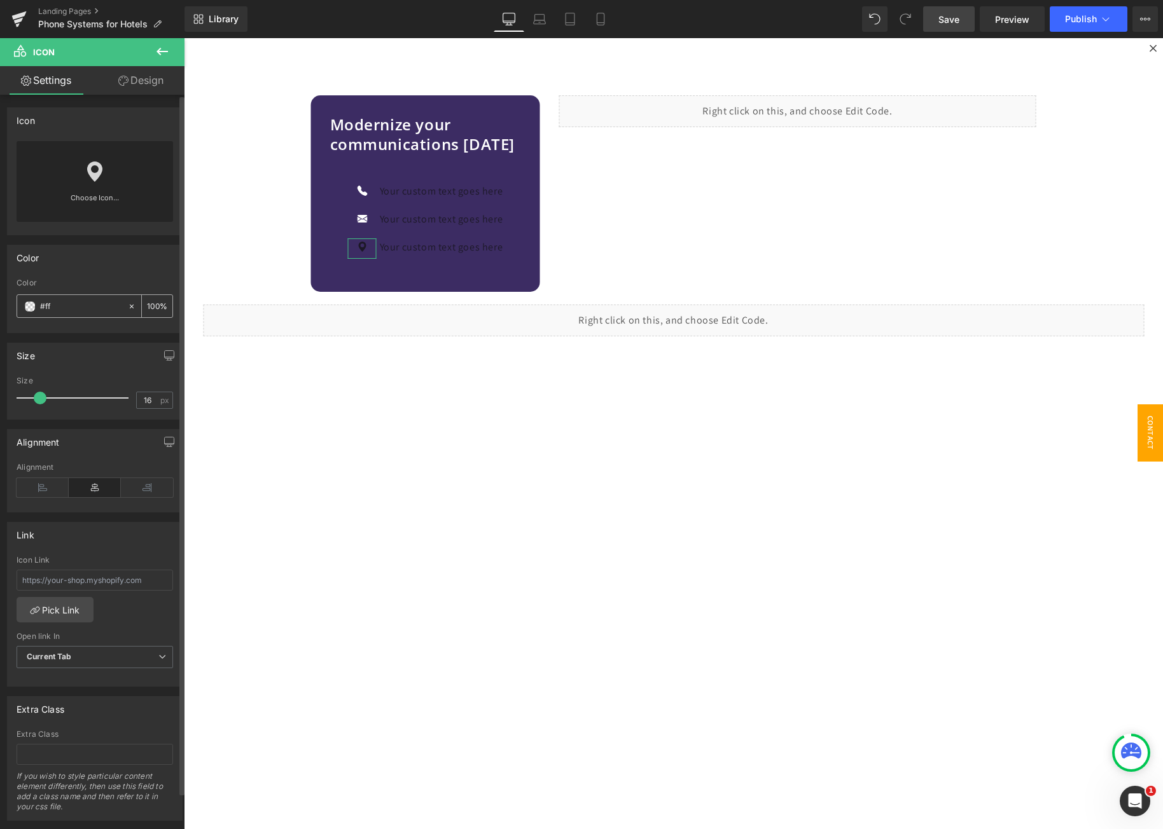
type input "#fff"
click at [435, 193] on span "Text Block" at bounding box center [443, 191] width 42 height 15
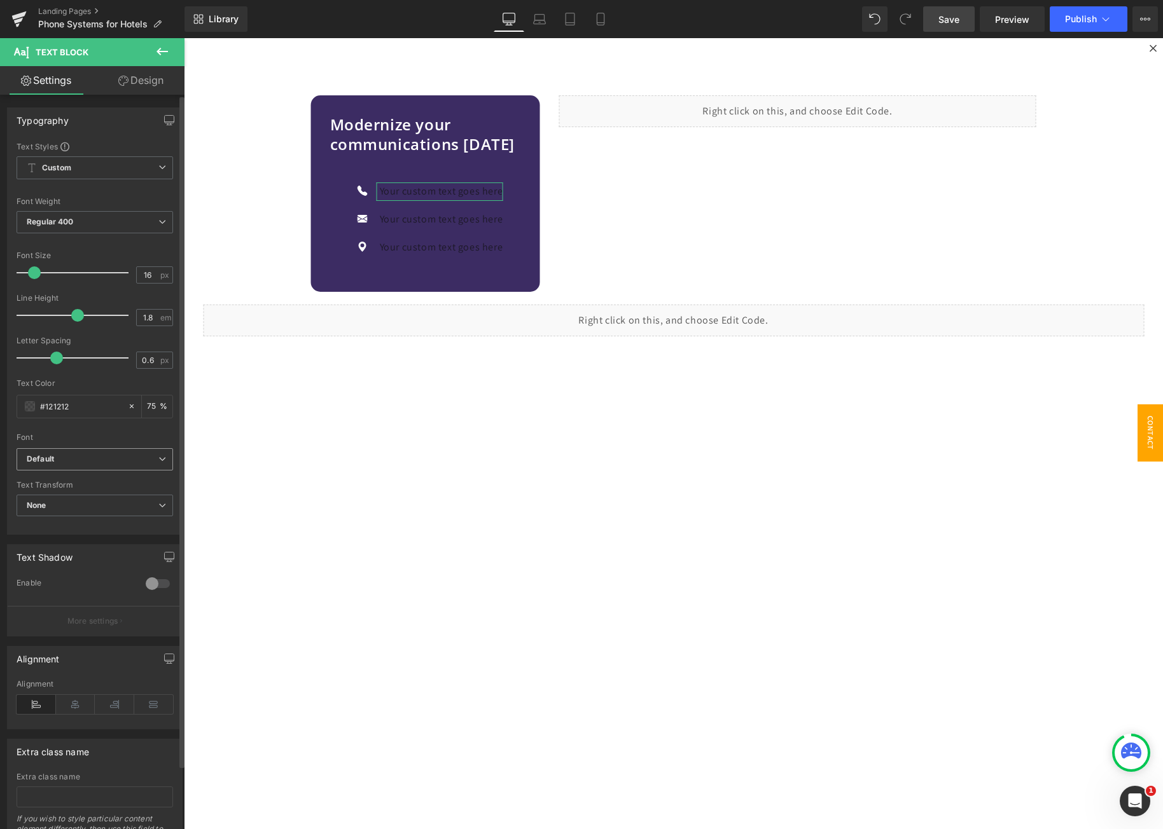
click at [67, 470] on span "Default" at bounding box center [95, 459] width 156 height 22
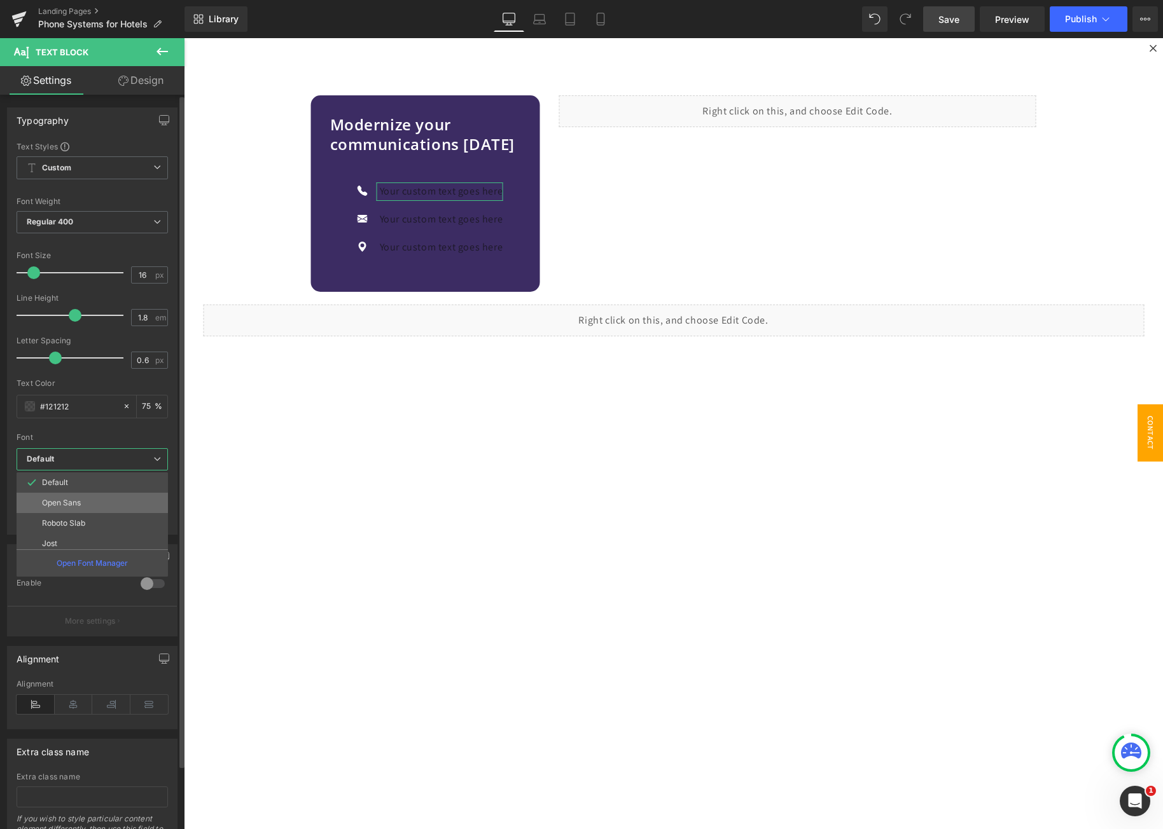
click at [80, 507] on p "Open Sans" at bounding box center [61, 503] width 39 height 9
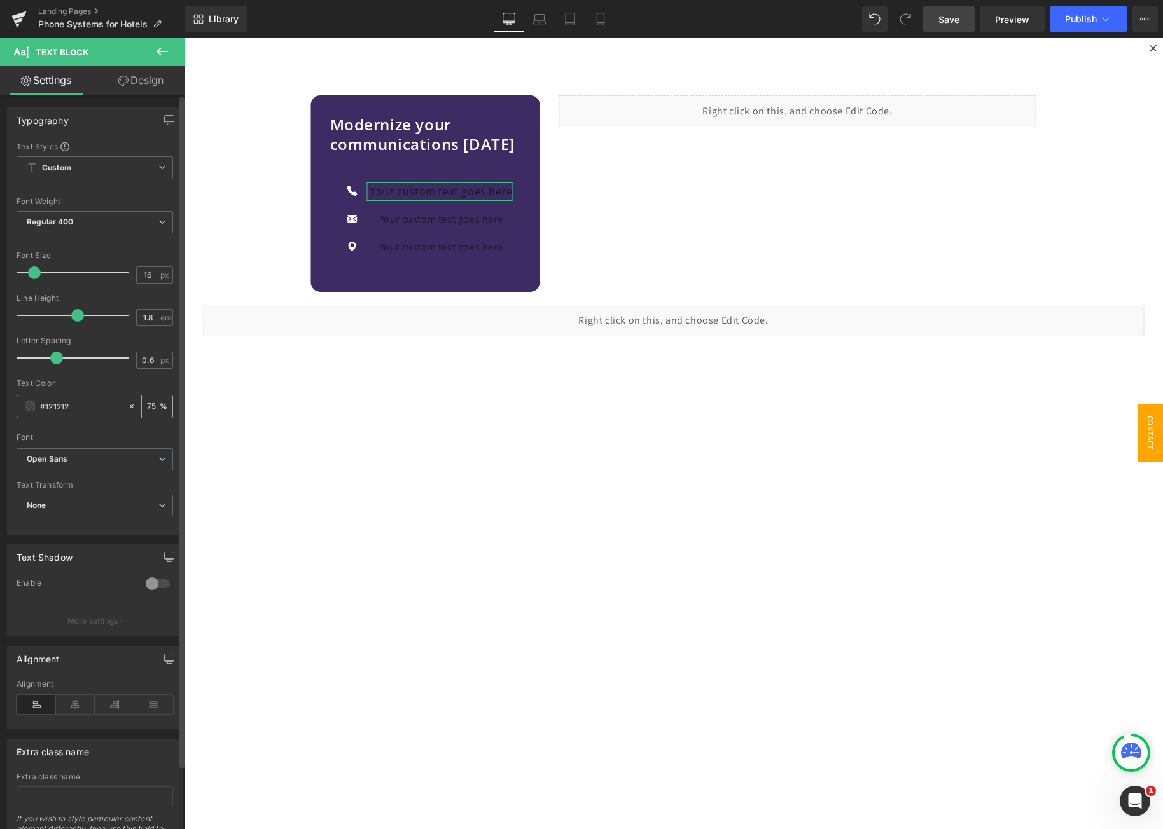
click at [25, 411] on span at bounding box center [30, 406] width 10 height 10
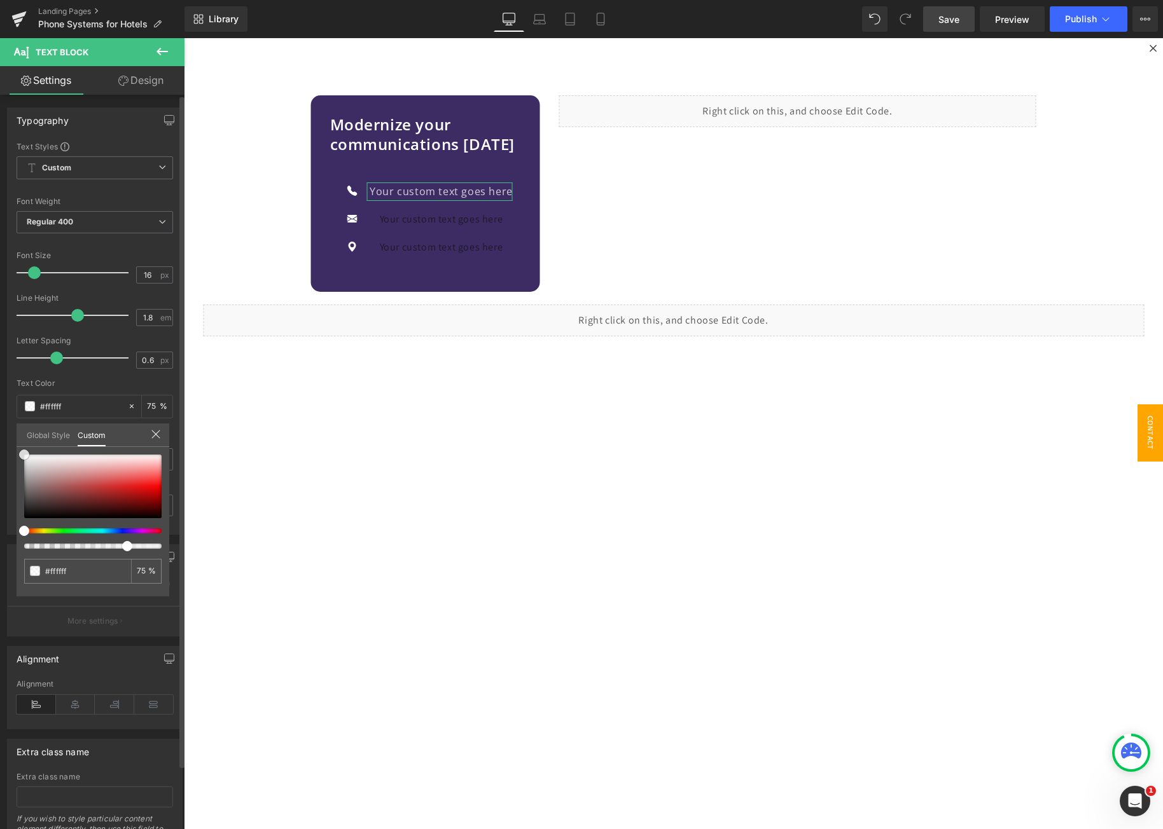
drag, startPoint x: 31, startPoint y: 475, endPoint x: 3, endPoint y: 430, distance: 52.8
click at [3, 430] on div "Typography Text Styles Custom Custom Setup Global Style Custom Setup Global Sty…" at bounding box center [95, 316] width 190 height 437
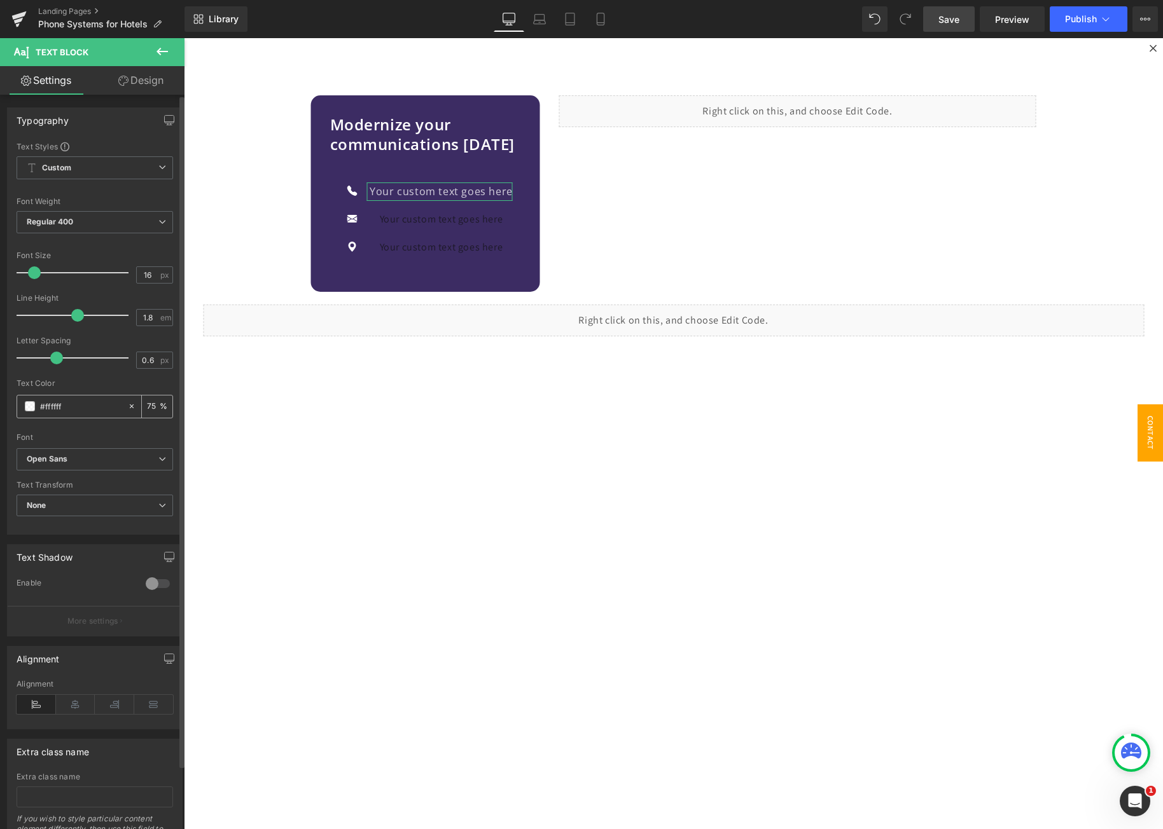
click at [142, 406] on div "75 %" at bounding box center [157, 407] width 31 height 22
click at [147, 406] on input "75" at bounding box center [153, 406] width 13 height 14
click at [147, 405] on input "75" at bounding box center [153, 406] width 13 height 14
click at [147, 406] on input "75" at bounding box center [153, 406] width 13 height 14
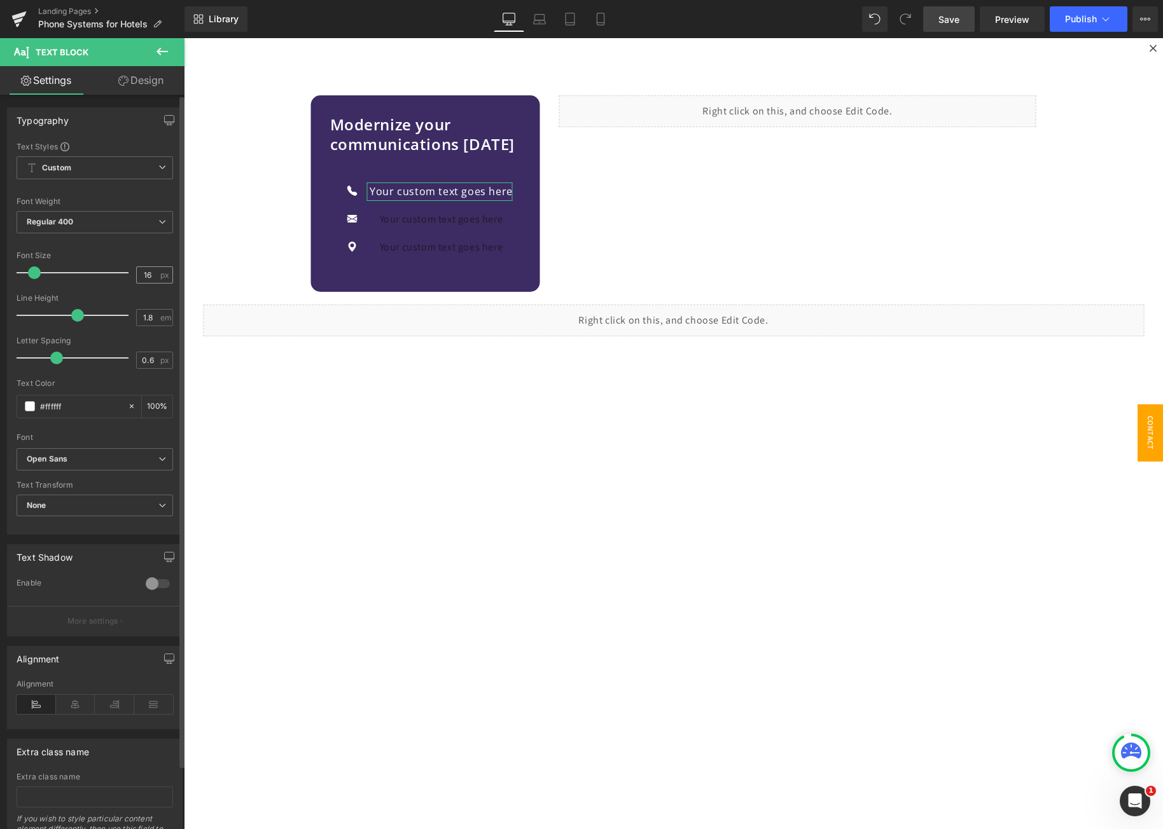
type input "100"
click at [147, 273] on input "16" at bounding box center [148, 275] width 22 height 16
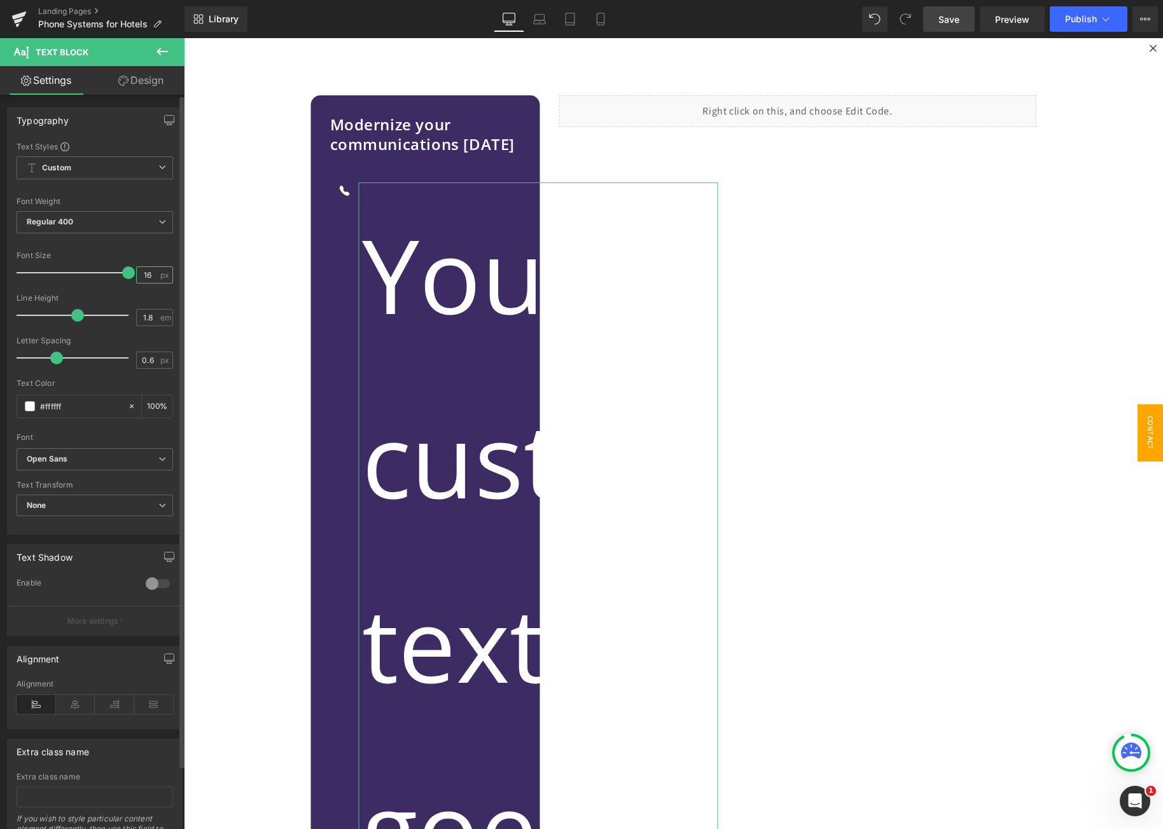
type input "1"
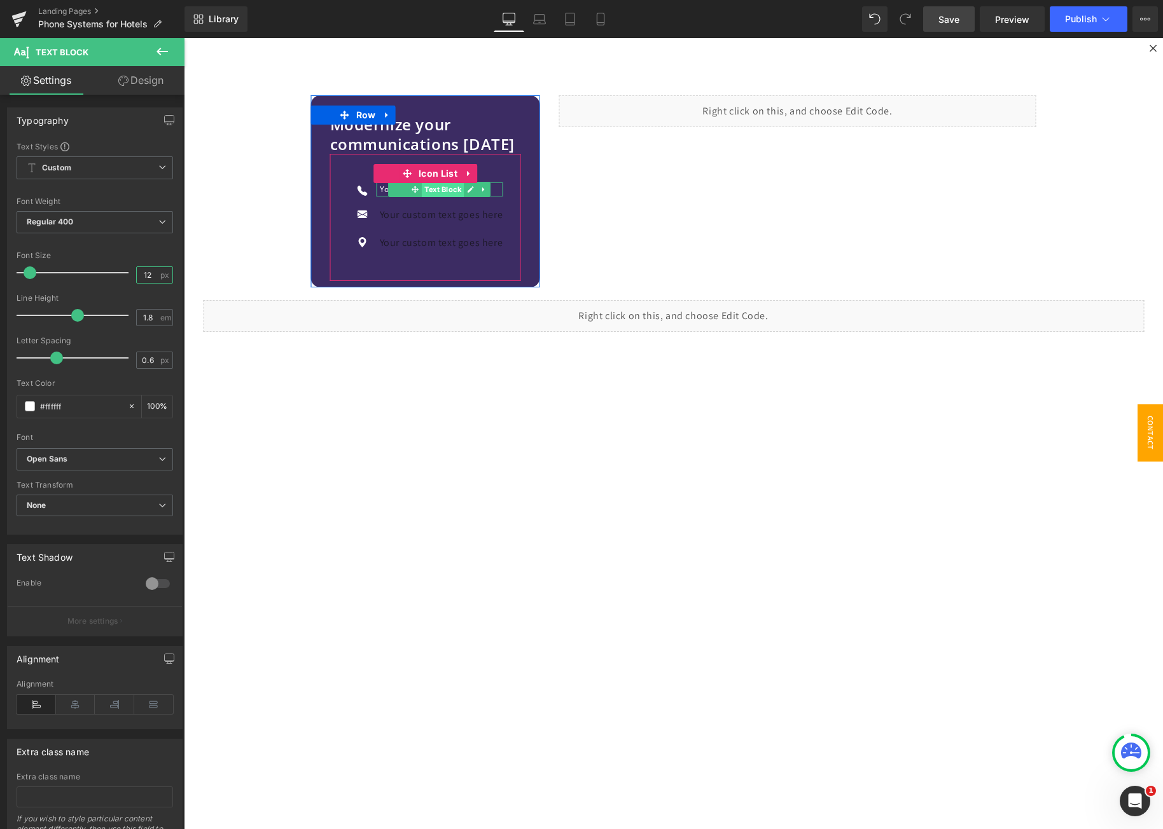
click at [435, 190] on span "Text Block" at bounding box center [443, 189] width 42 height 15
click at [135, 165] on span "Custom Setup Global Style" at bounding box center [95, 167] width 156 height 23
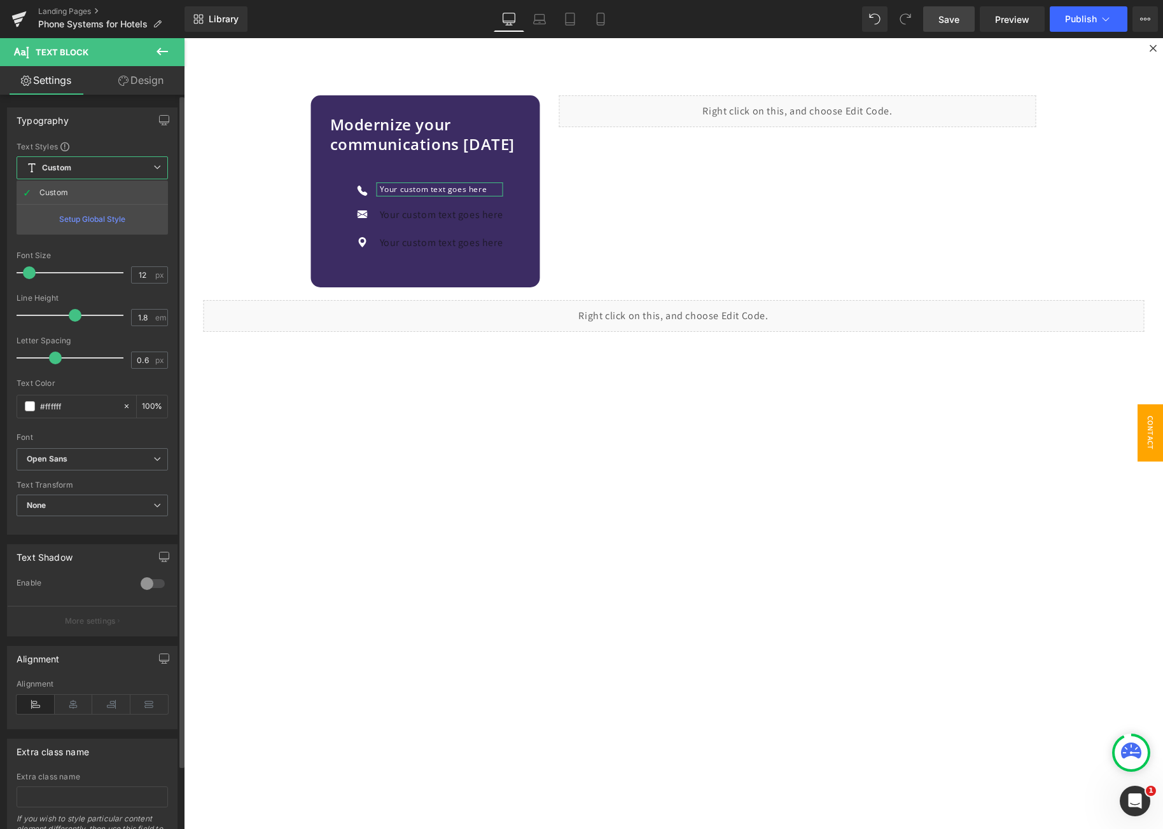
click at [139, 166] on span "Custom Setup Global Style" at bounding box center [92, 167] width 151 height 23
click at [146, 273] on input "12" at bounding box center [148, 275] width 22 height 16
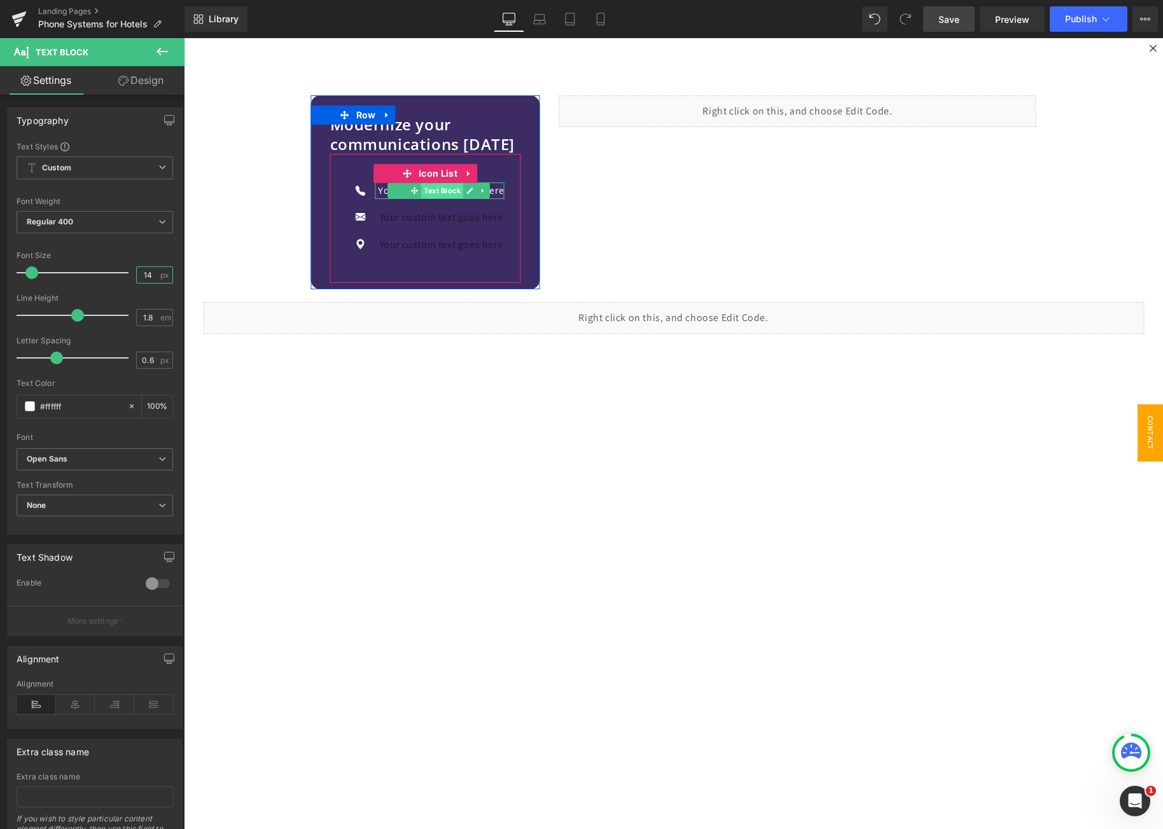
click at [438, 192] on span "Text Block" at bounding box center [441, 190] width 42 height 15
type input "14"
click at [490, 189] on p "Your custom text goes here" at bounding box center [441, 191] width 127 height 16
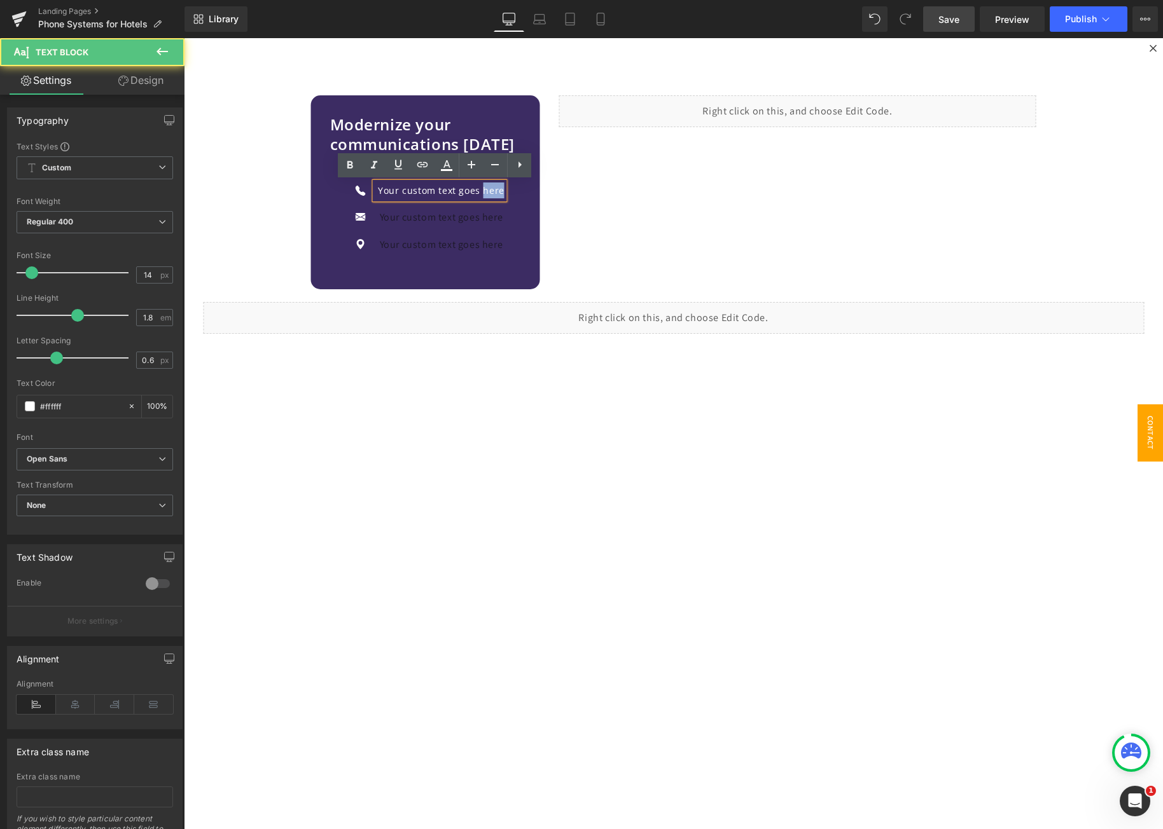
click at [490, 190] on p "Your custom text goes here" at bounding box center [441, 191] width 127 height 16
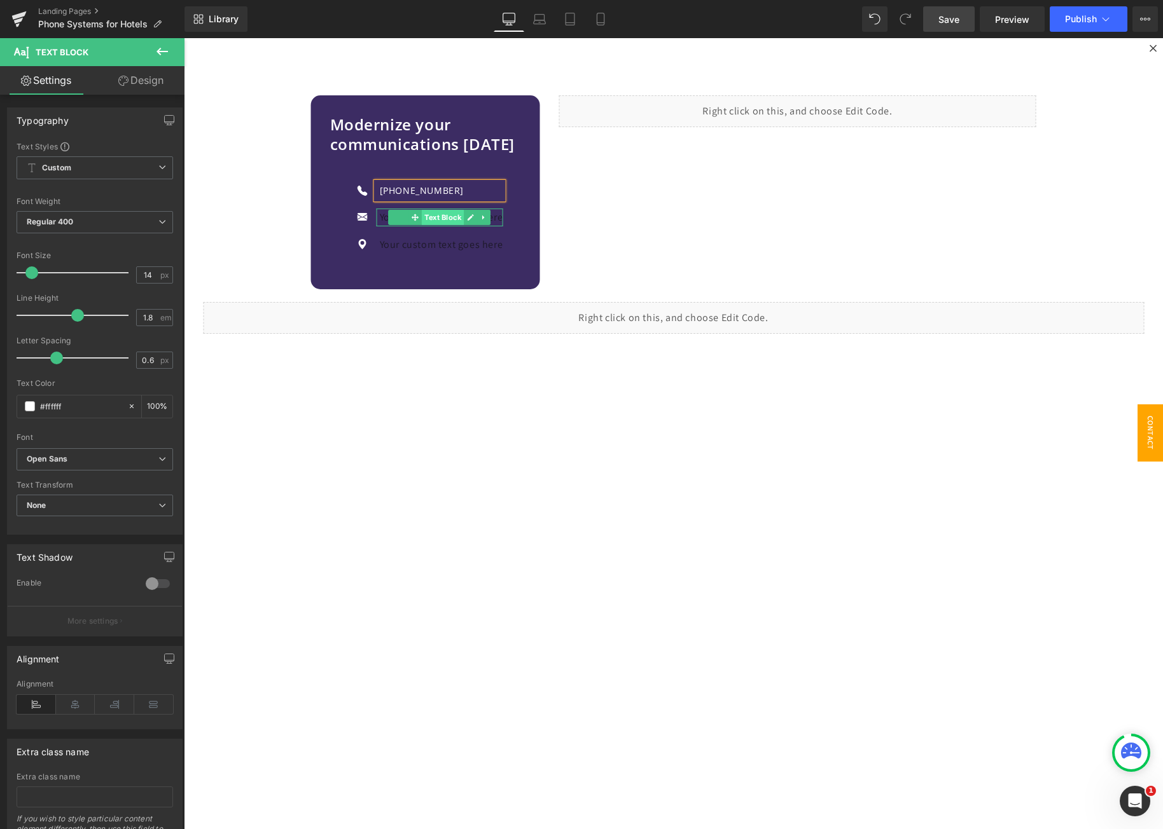
click at [436, 221] on span "Text Block" at bounding box center [443, 217] width 42 height 15
click at [381, 218] on p "Your custom text goes here" at bounding box center [441, 218] width 123 height 18
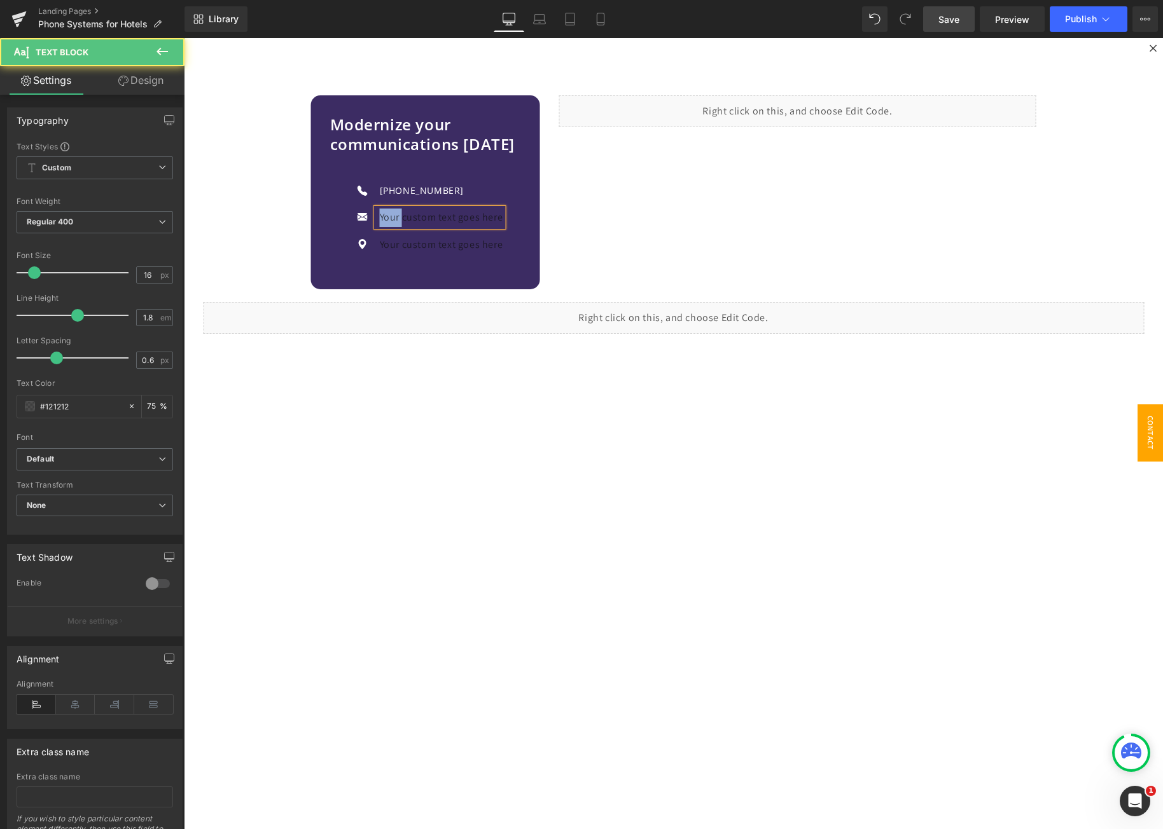
click at [381, 218] on p "Your custom text goes here" at bounding box center [441, 218] width 123 height 18
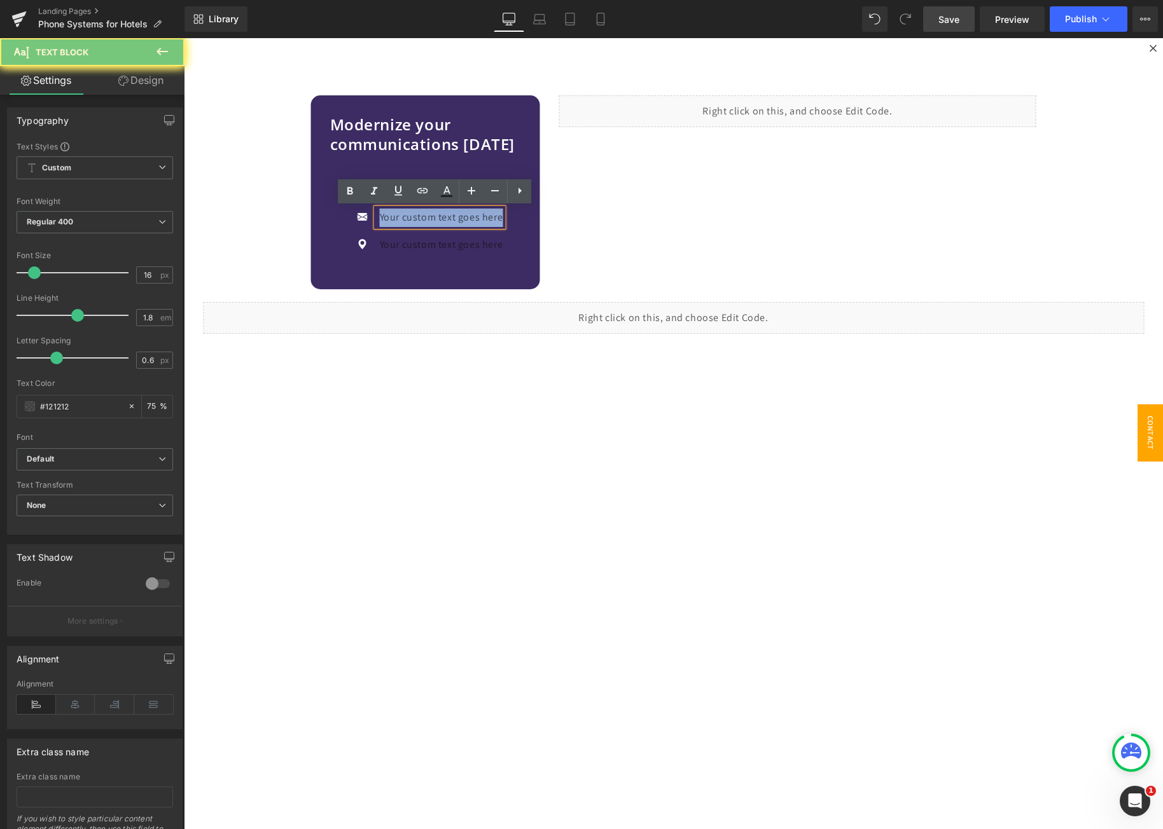
click at [381, 218] on p "Your custom text goes here" at bounding box center [441, 218] width 123 height 18
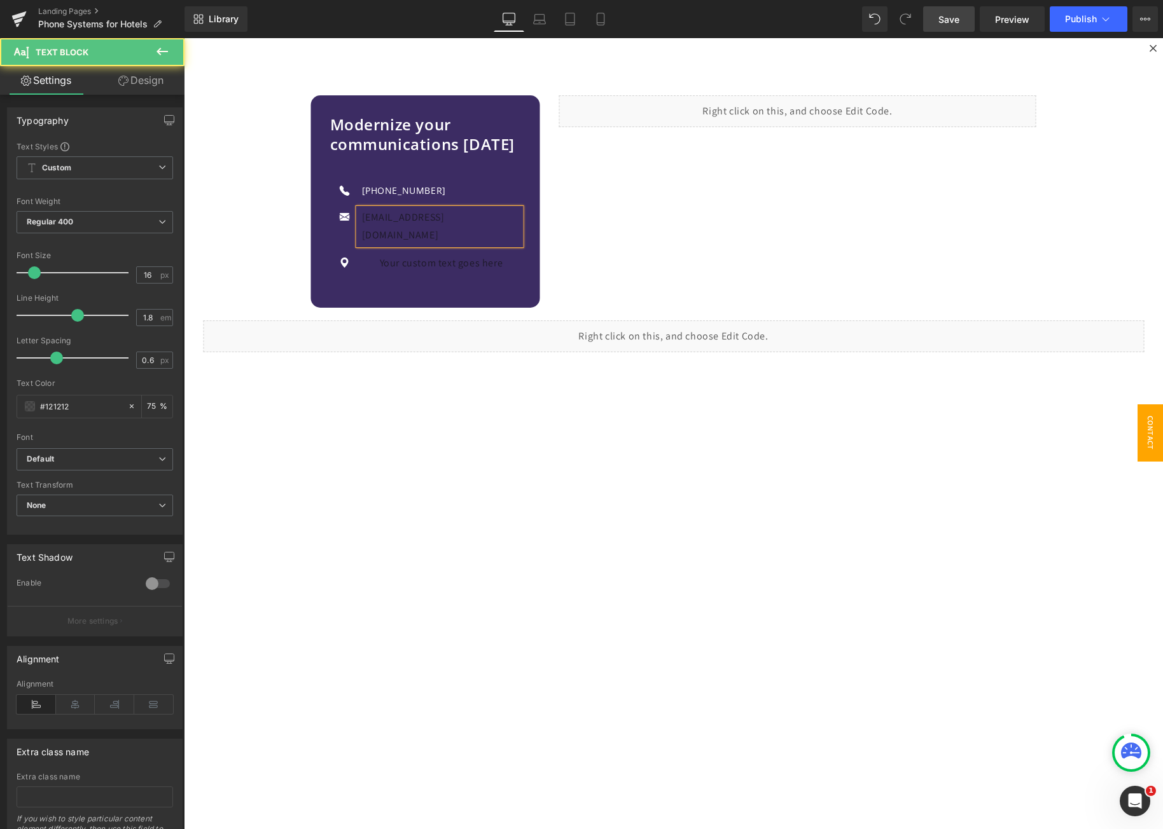
click at [377, 218] on p "[EMAIL_ADDRESS][DOMAIN_NAME]" at bounding box center [441, 227] width 159 height 37
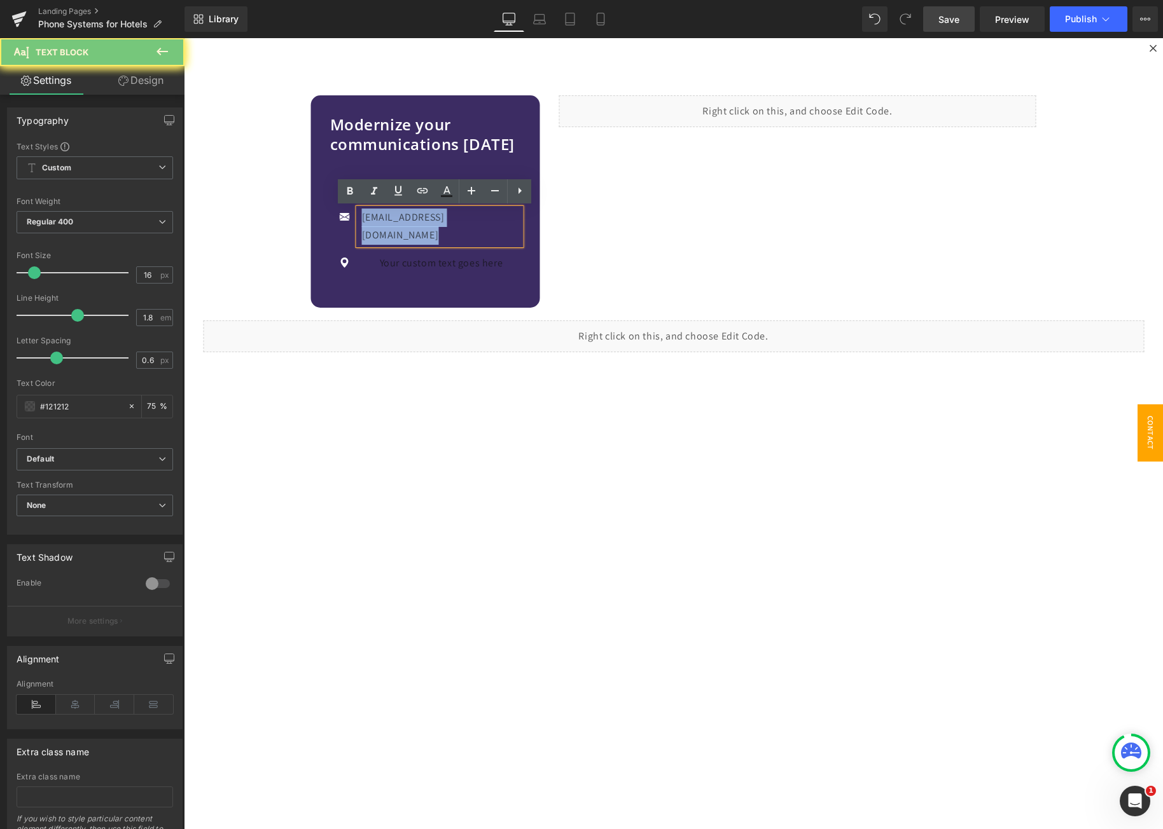
click at [377, 218] on p "[EMAIL_ADDRESS][DOMAIN_NAME]" at bounding box center [441, 227] width 159 height 37
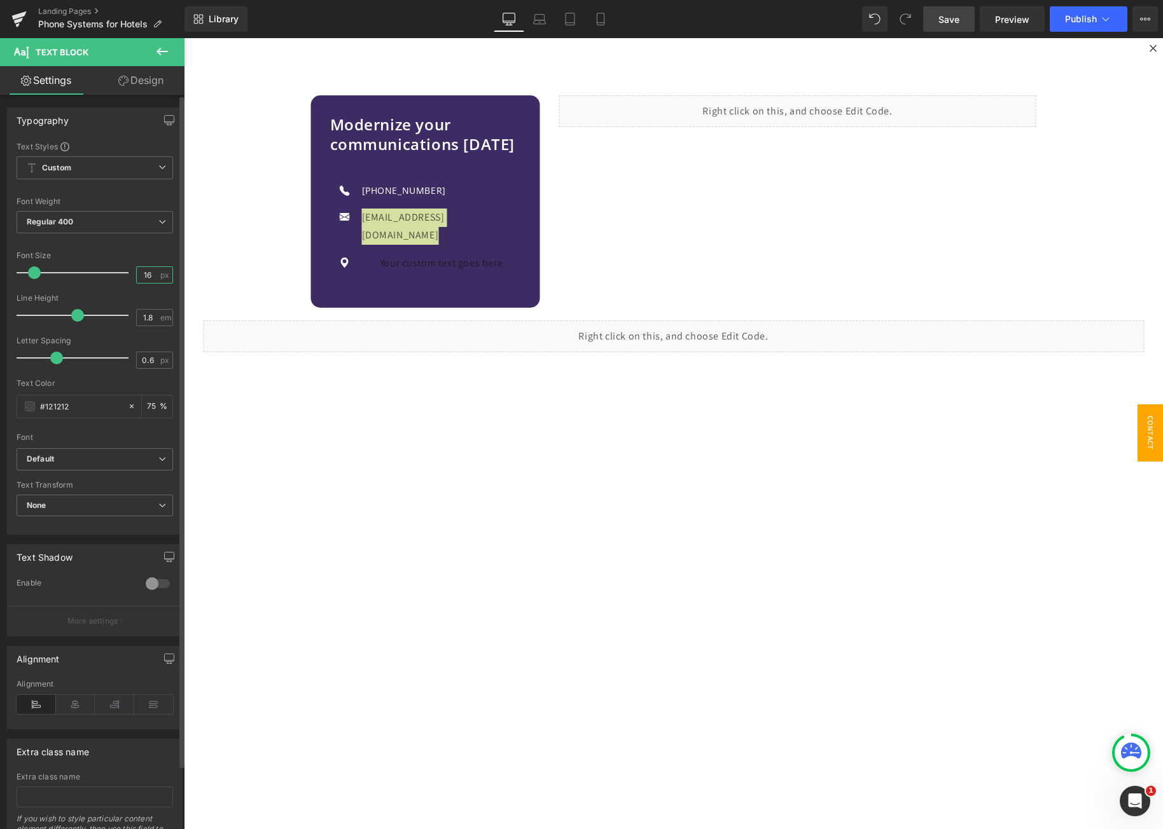
click at [143, 277] on input "16" at bounding box center [148, 275] width 22 height 16
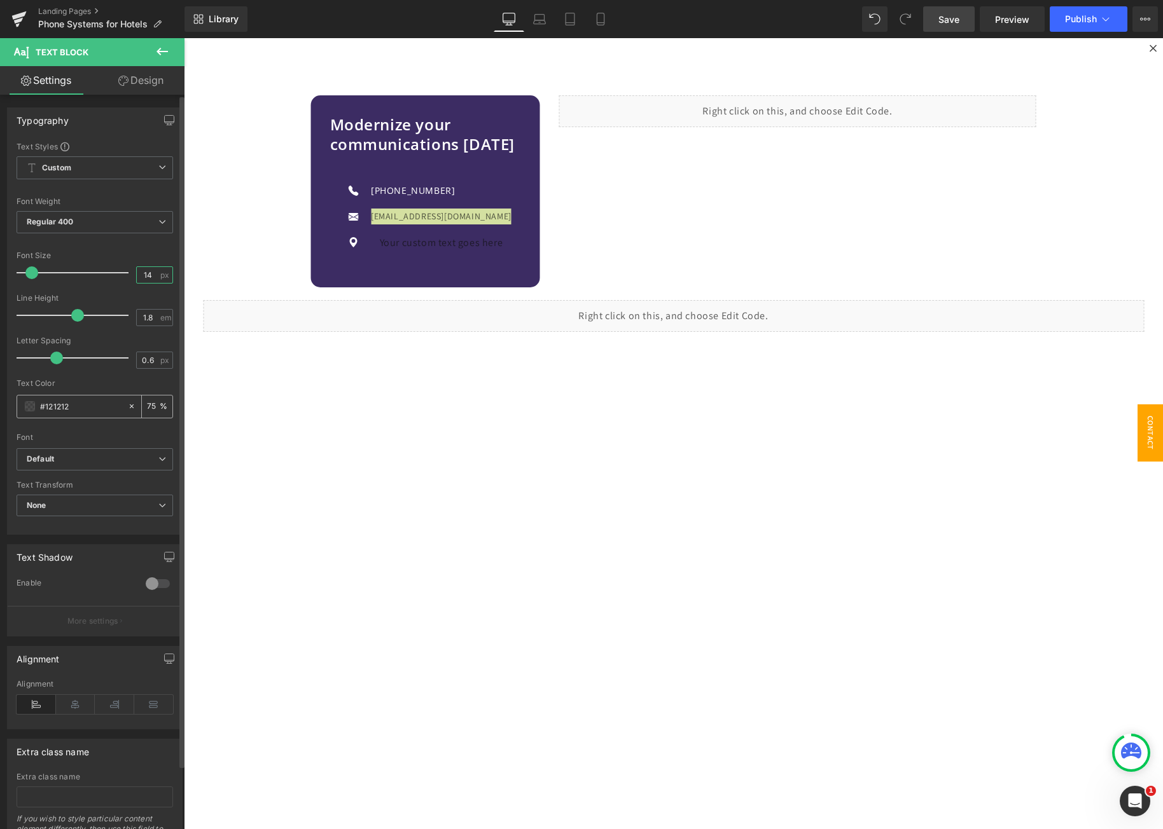
type input "14"
click at [26, 405] on span at bounding box center [30, 406] width 10 height 10
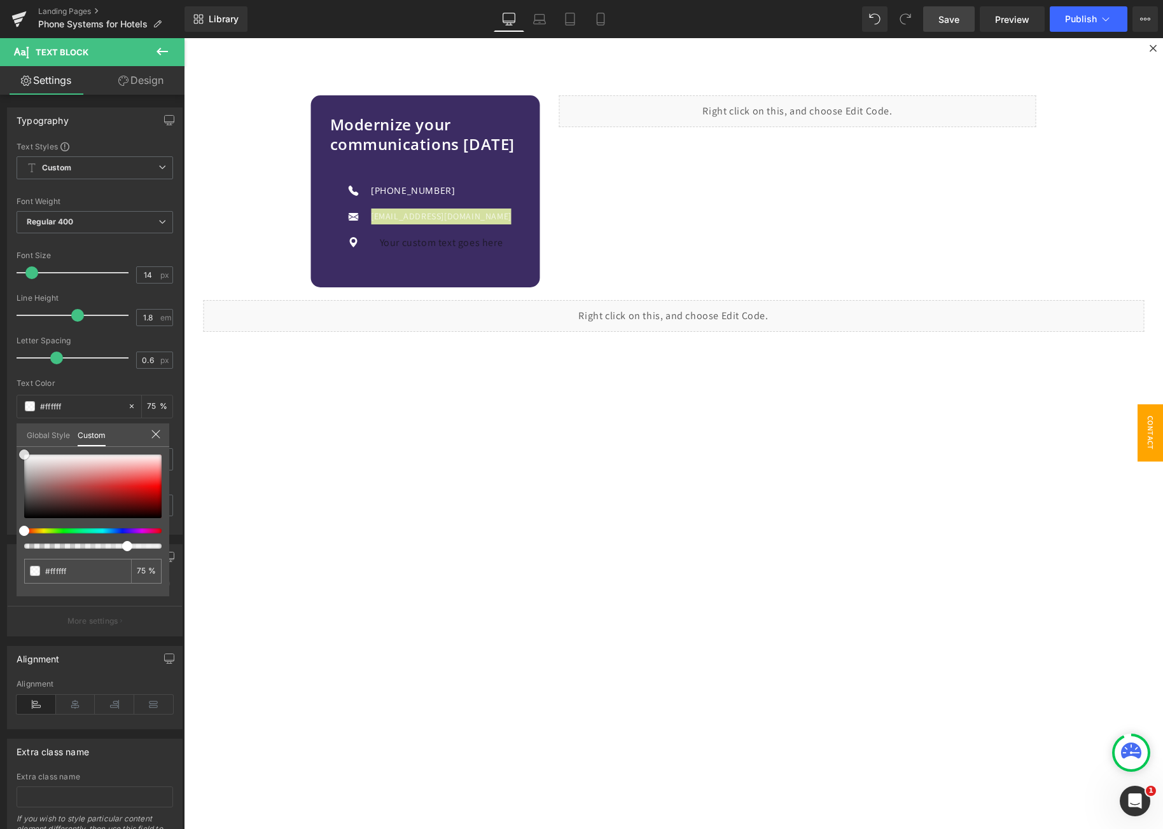
drag, startPoint x: 27, startPoint y: 467, endPoint x: -1, endPoint y: 427, distance: 48.4
click at [0, 427] on html "Text Block You are previewing how the will restyle your page. You can not edit …" at bounding box center [581, 414] width 1163 height 829
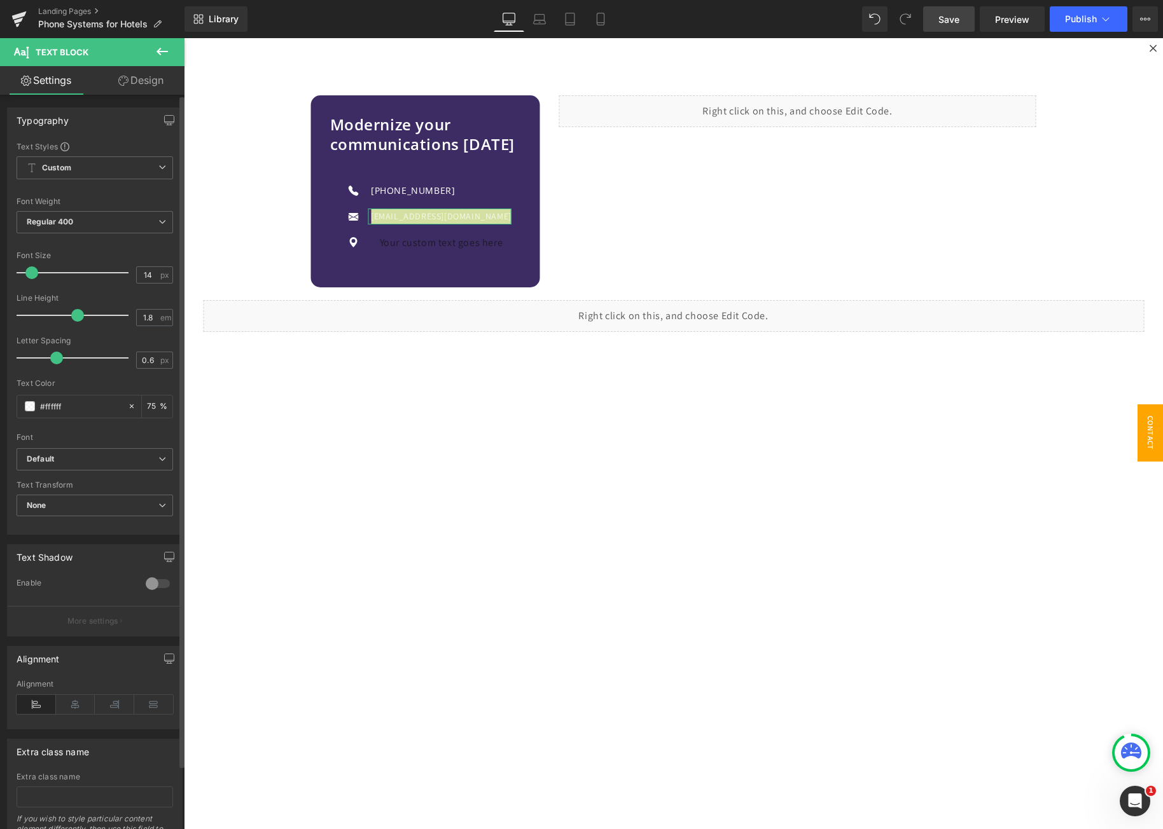
click at [147, 405] on input "75" at bounding box center [153, 406] width 13 height 14
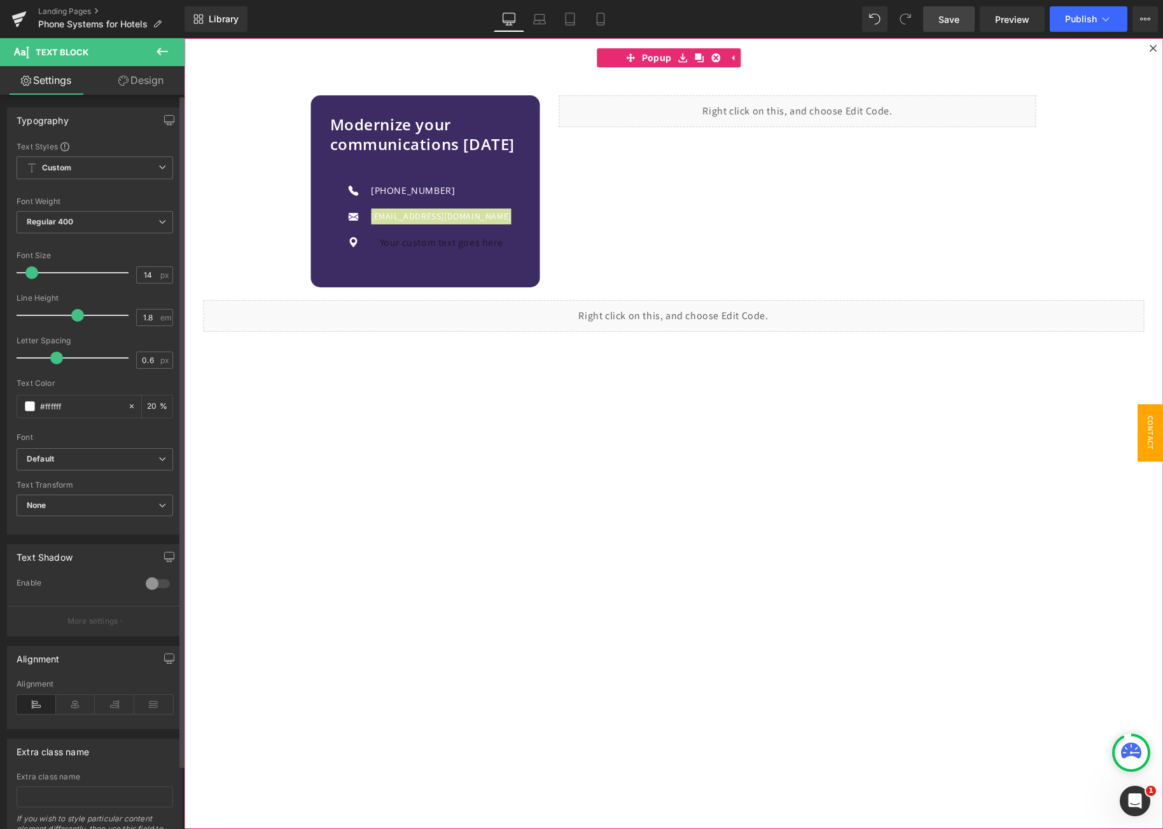
scroll to position [0, 0]
type input "2"
type input "100"
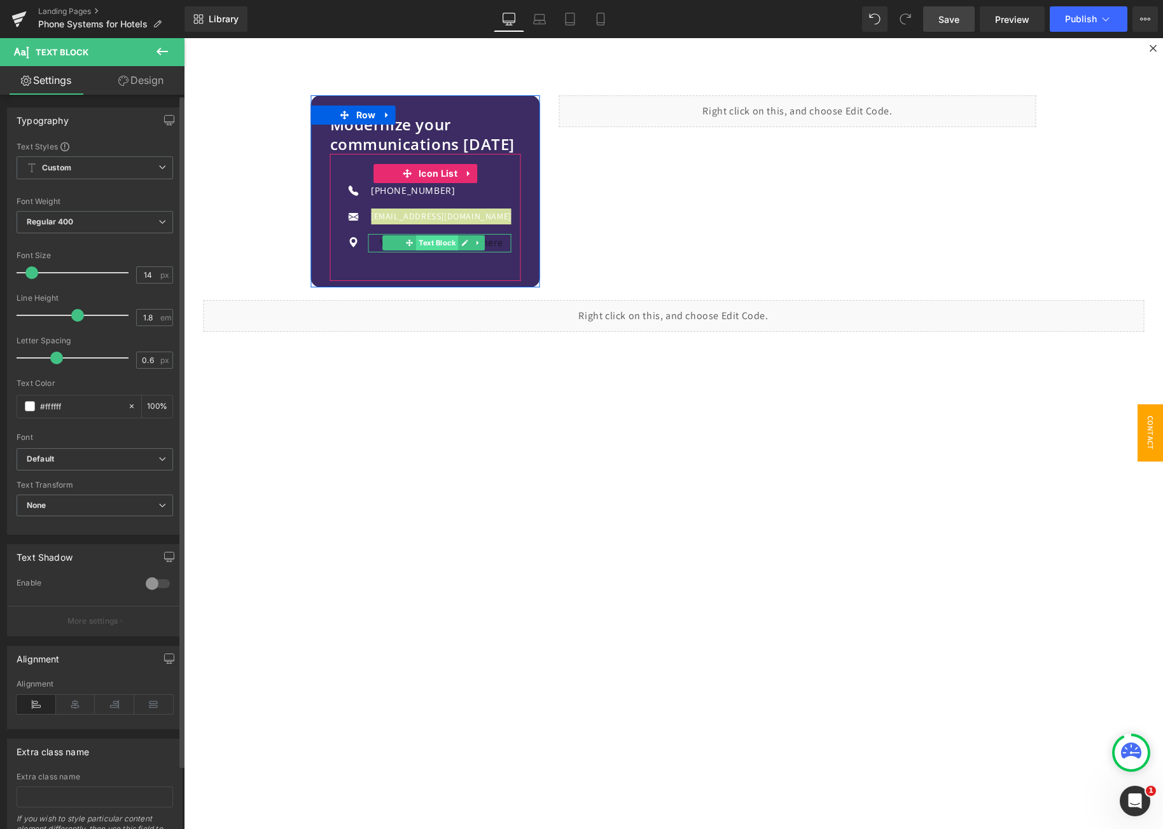
click at [431, 240] on span "Text Block" at bounding box center [437, 242] width 42 height 15
click at [380, 247] on p "Your custom text goes here" at bounding box center [441, 243] width 141 height 18
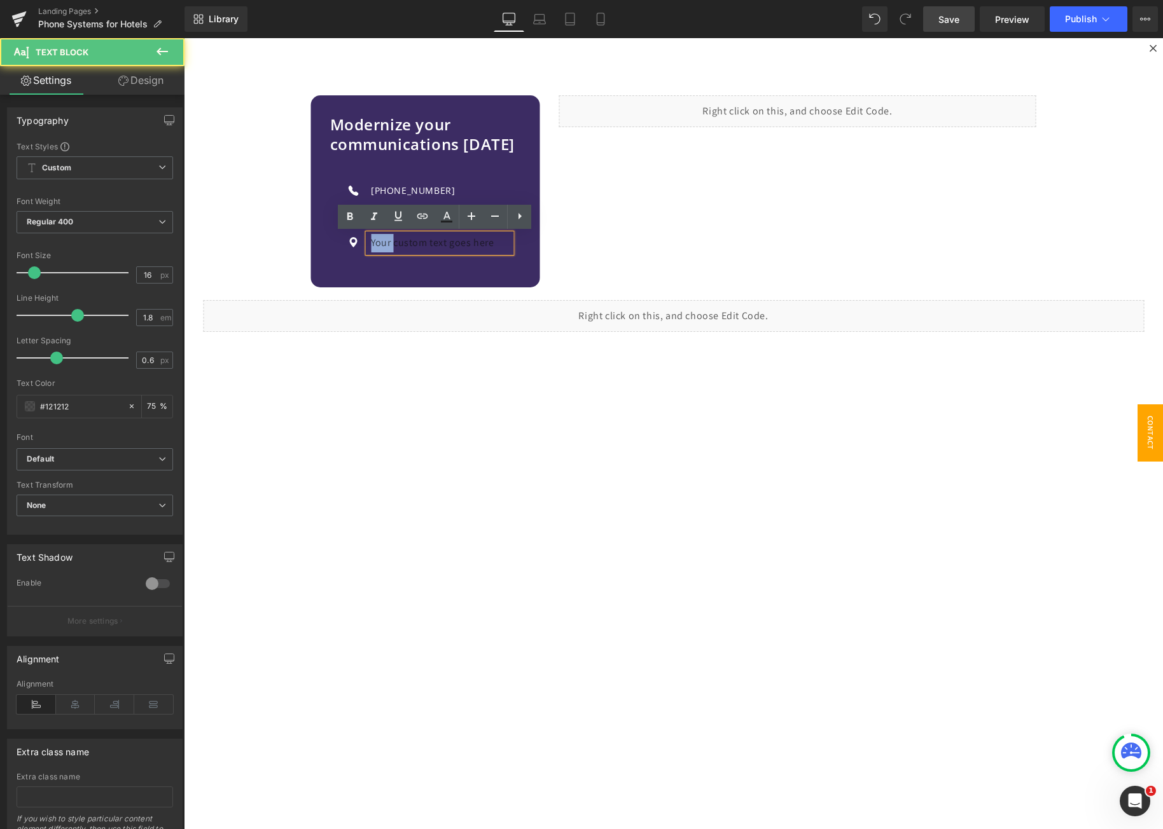
click at [380, 247] on p "Your custom text goes here" at bounding box center [441, 243] width 141 height 18
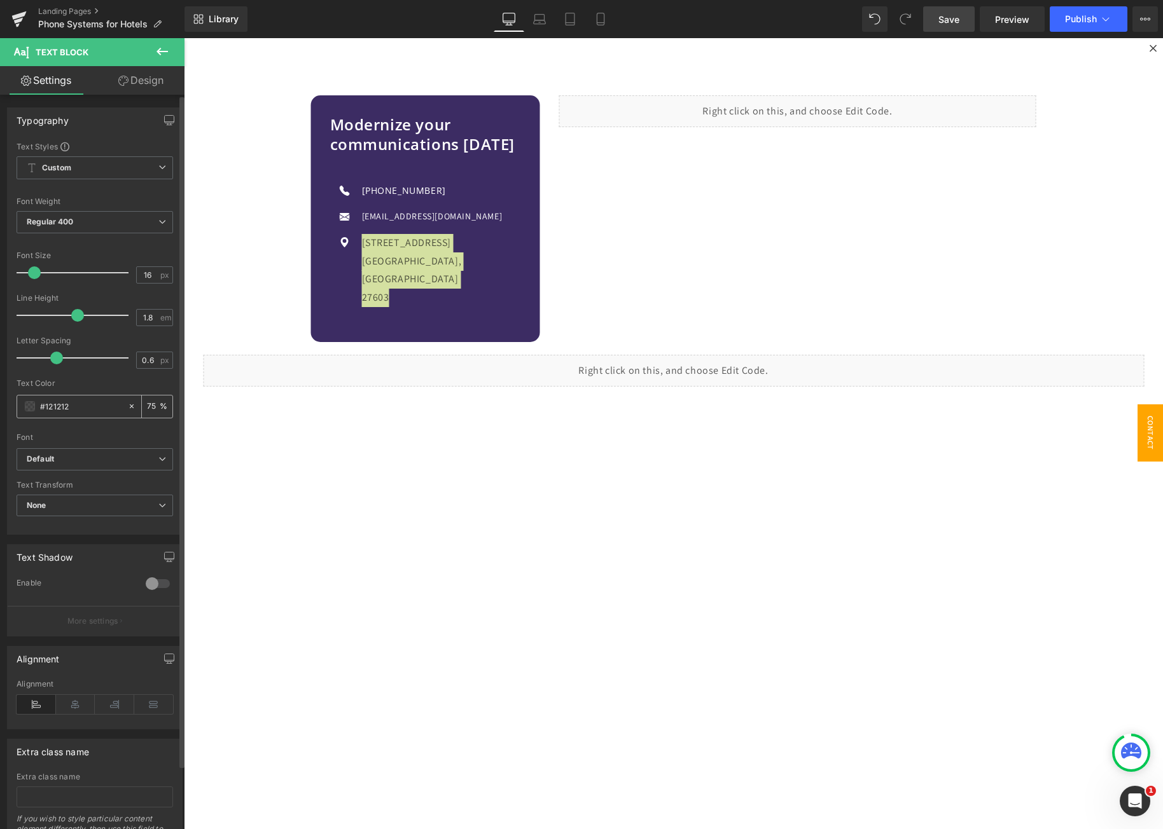
click at [29, 406] on span at bounding box center [30, 406] width 10 height 10
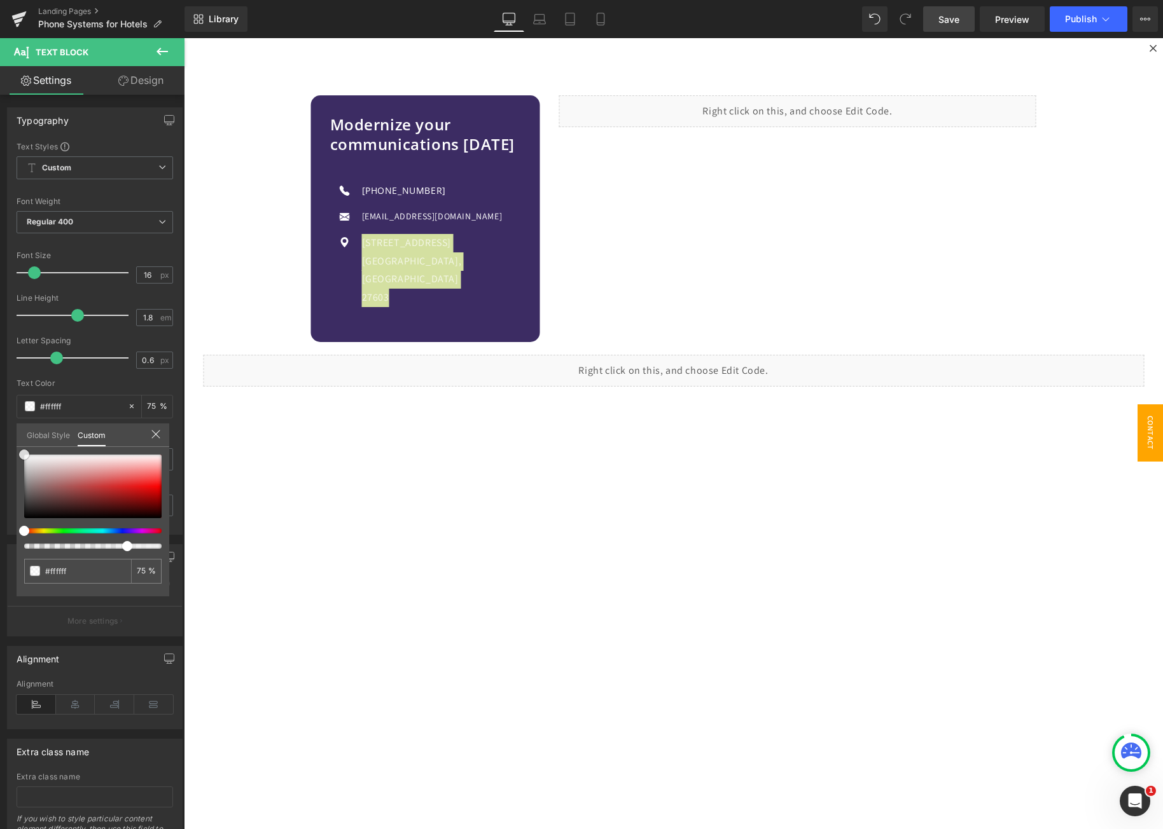
drag, startPoint x: 49, startPoint y: 462, endPoint x: -10, endPoint y: 422, distance: 70.9
click at [0, 422] on html "Text Block You are previewing how the will restyle your page. You can not edit …" at bounding box center [581, 414] width 1163 height 829
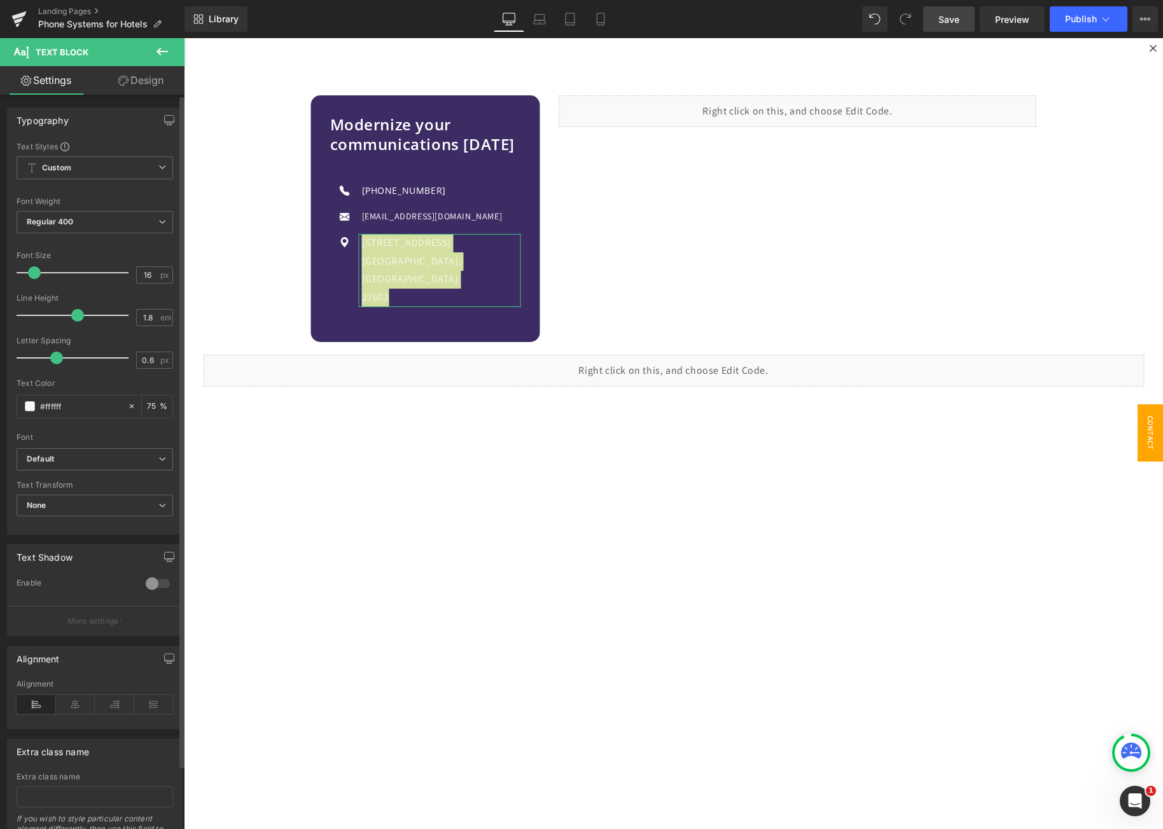
click at [147, 407] on input "75" at bounding box center [153, 406] width 13 height 14
type input "100"
click at [139, 277] on input "16" at bounding box center [148, 275] width 22 height 16
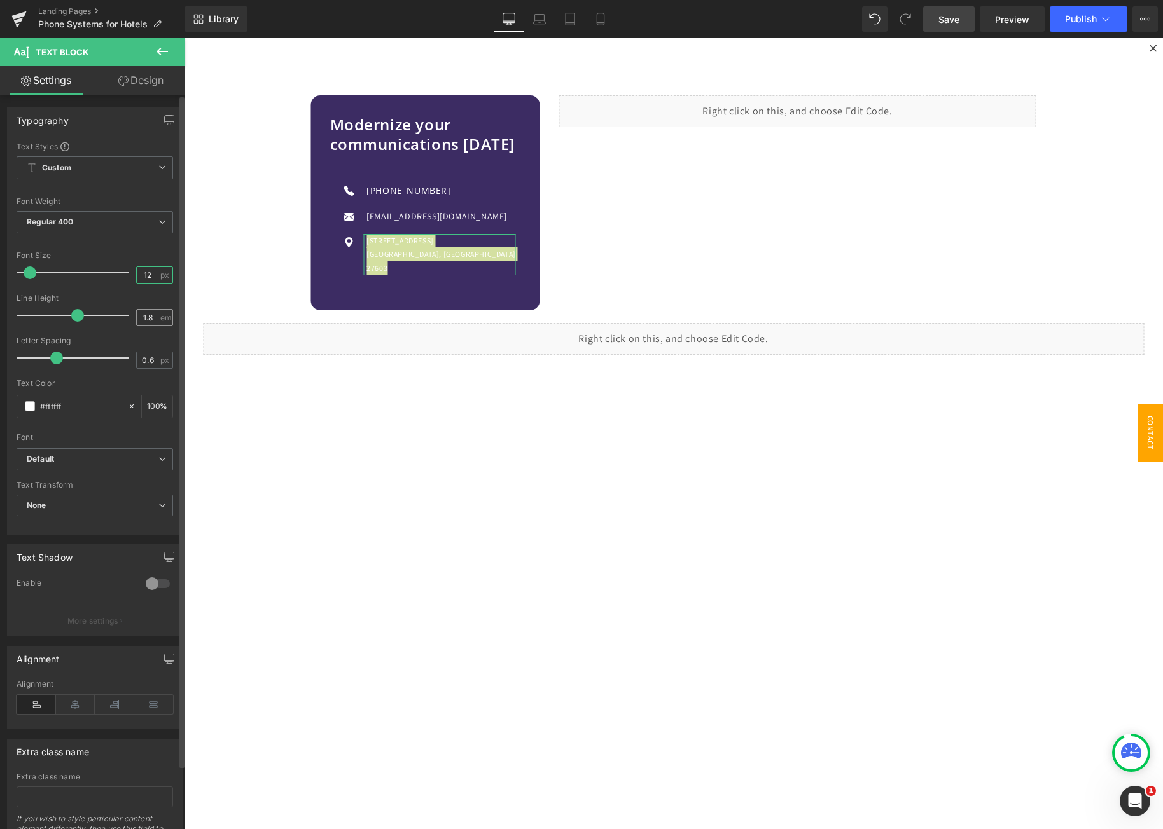
type input "12"
click at [151, 314] on input "1.8" at bounding box center [148, 318] width 22 height 16
type input "1.5"
click at [151, 274] on input "12" at bounding box center [148, 275] width 22 height 16
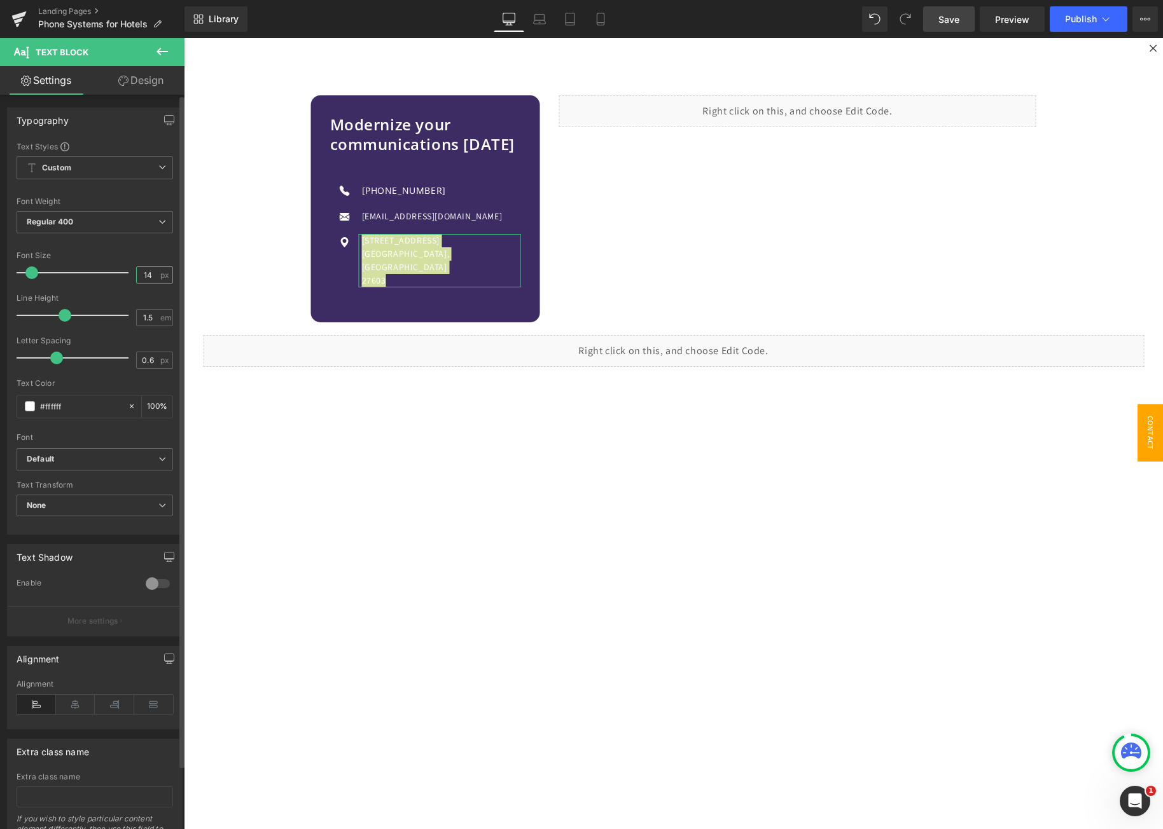
type input "14"
click at [102, 244] on div at bounding box center [95, 244] width 156 height 8
click at [426, 212] on span "Text Block" at bounding box center [428, 216] width 42 height 15
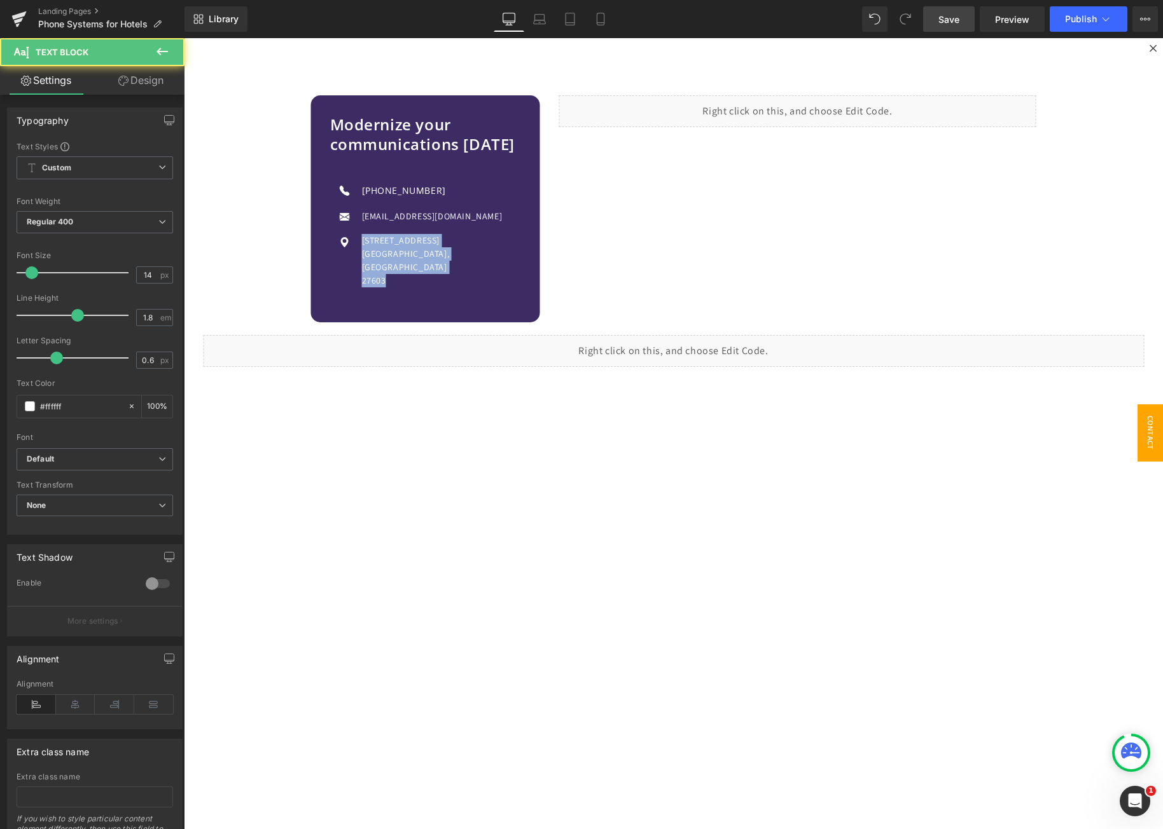
click at [244, 251] on div "Modernize your communications [DATE] Heading Icon [PHONE_NUMBER] Text Block Ico…" at bounding box center [673, 212] width 941 height 310
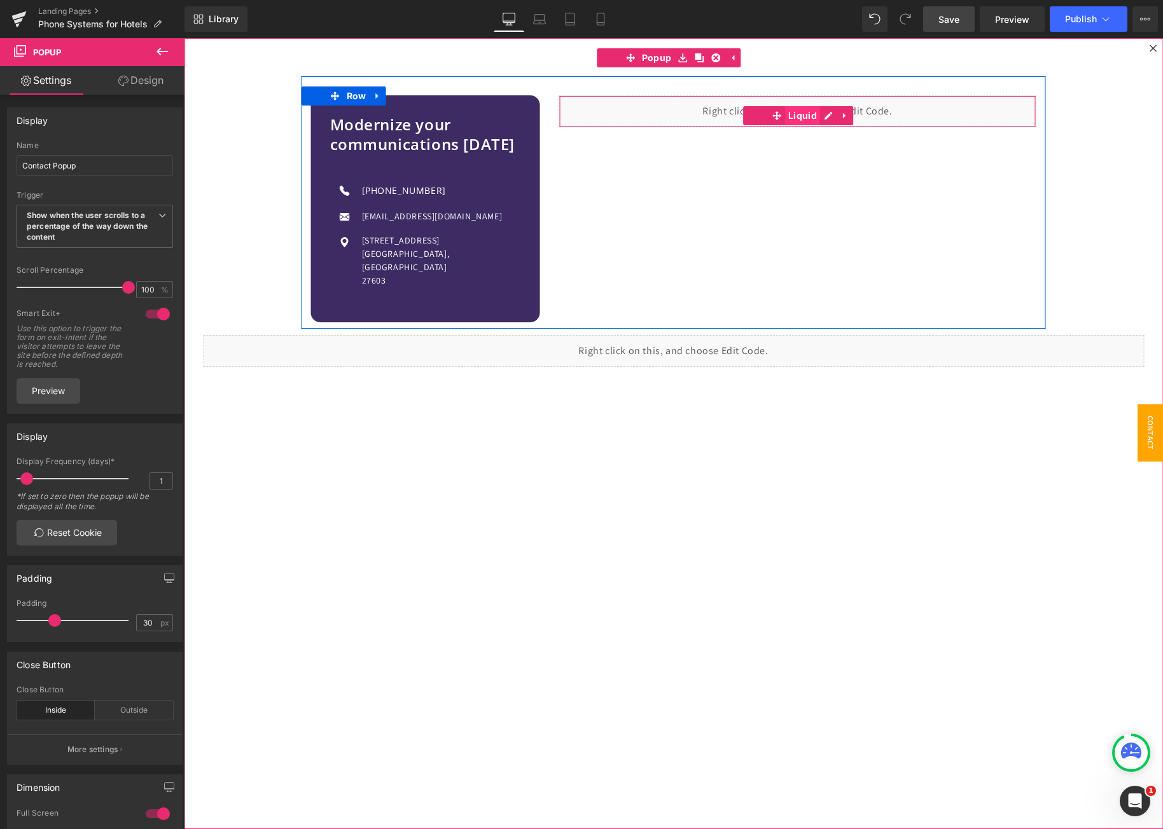
click at [789, 118] on span "Liquid" at bounding box center [802, 115] width 35 height 19
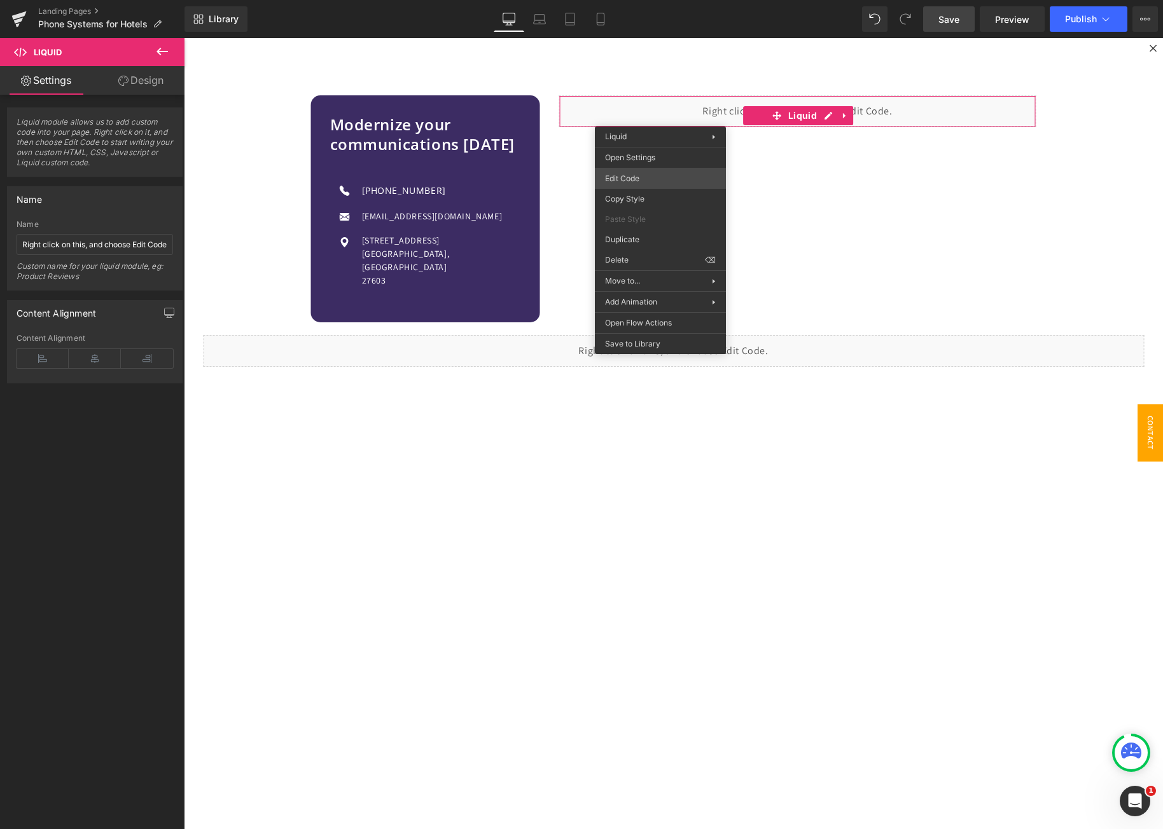
click at [665, 172] on body "Liquid You are previewing how the will restyle your page. You can not edit Elem…" at bounding box center [581, 414] width 1163 height 829
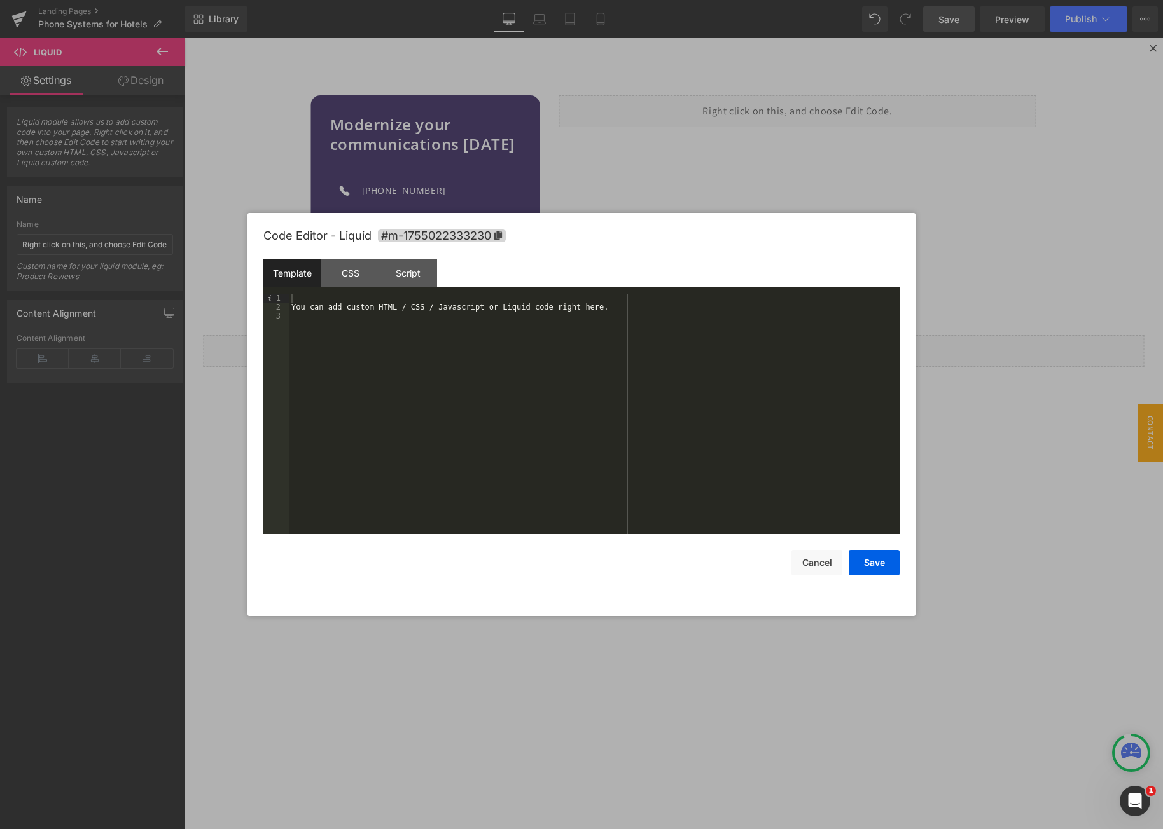
click at [532, 310] on div "You can add custom HTML / CSS / Javascript or Liquid code right here." at bounding box center [594, 423] width 611 height 258
click at [864, 569] on button "Save" at bounding box center [873, 562] width 51 height 25
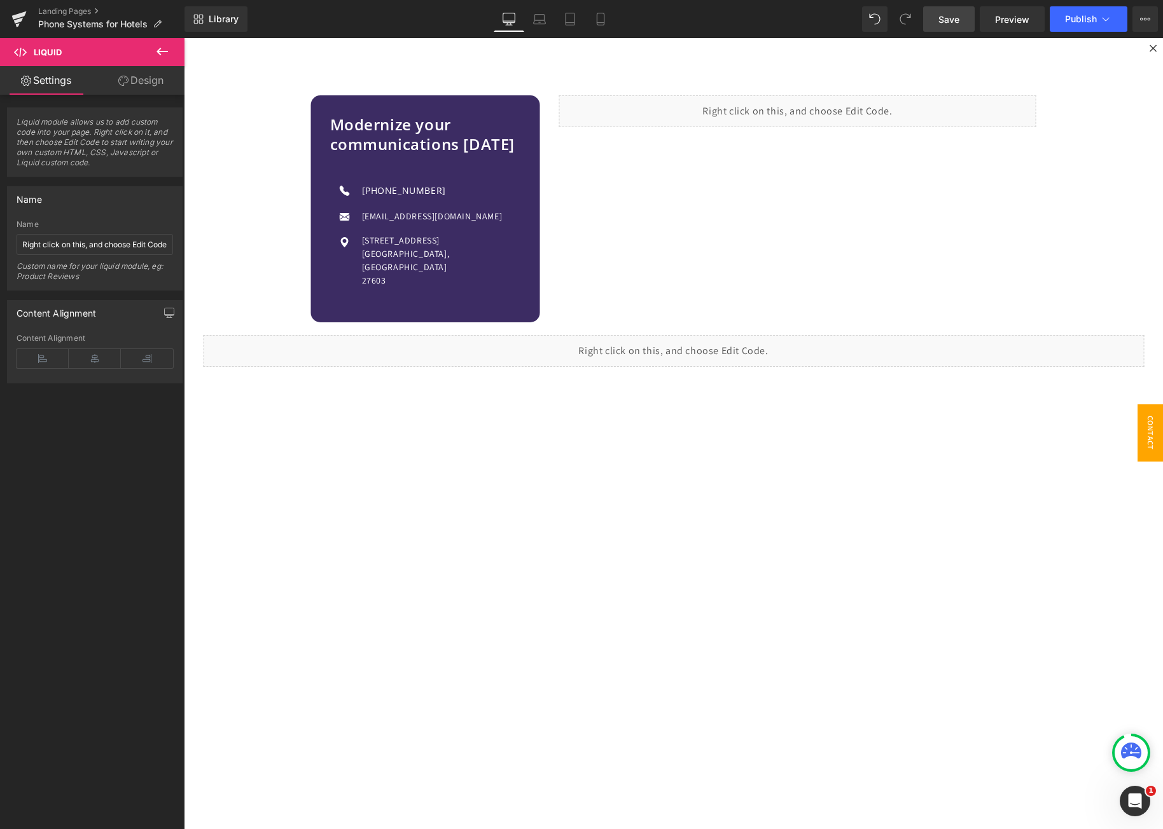
click at [954, 27] on link "Save" at bounding box center [949, 18] width 52 height 25
click at [1067, 17] on span "Publish" at bounding box center [1081, 19] width 32 height 10
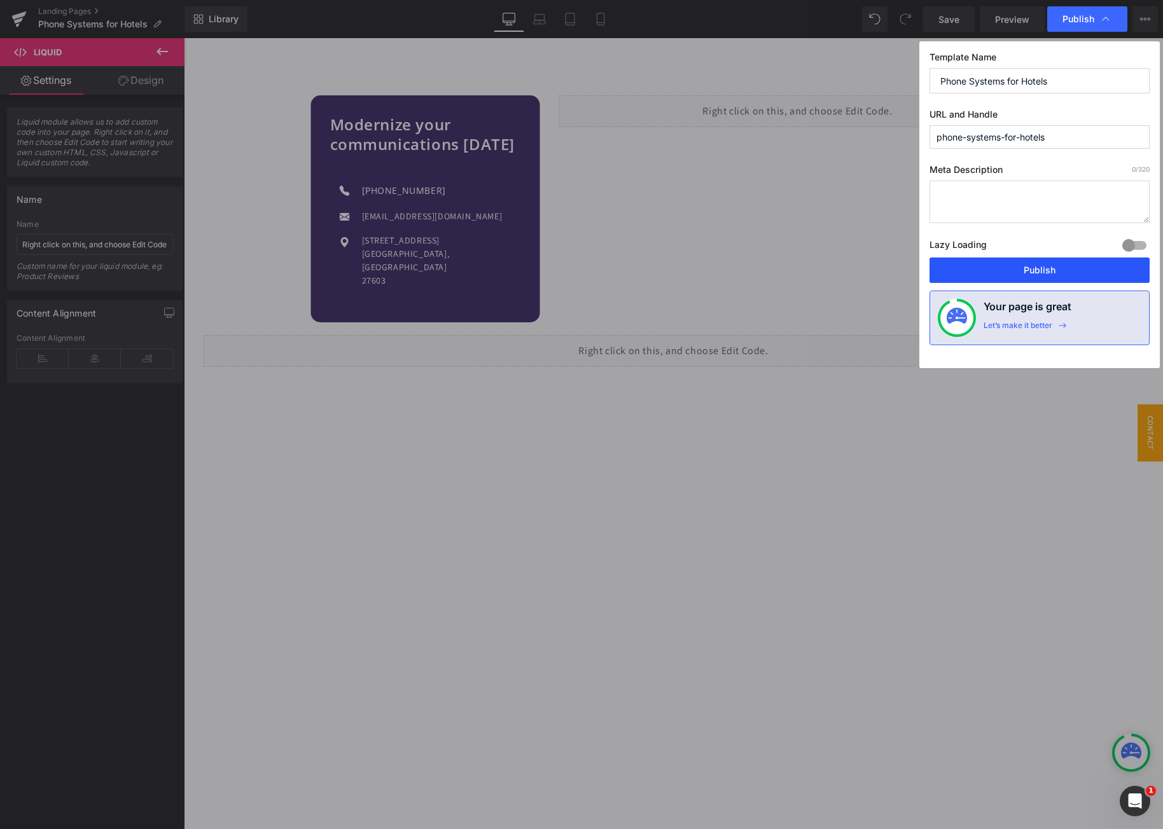
drag, startPoint x: 1025, startPoint y: 265, endPoint x: 812, endPoint y: 174, distance: 231.9
click at [1025, 265] on button "Publish" at bounding box center [1039, 270] width 220 height 25
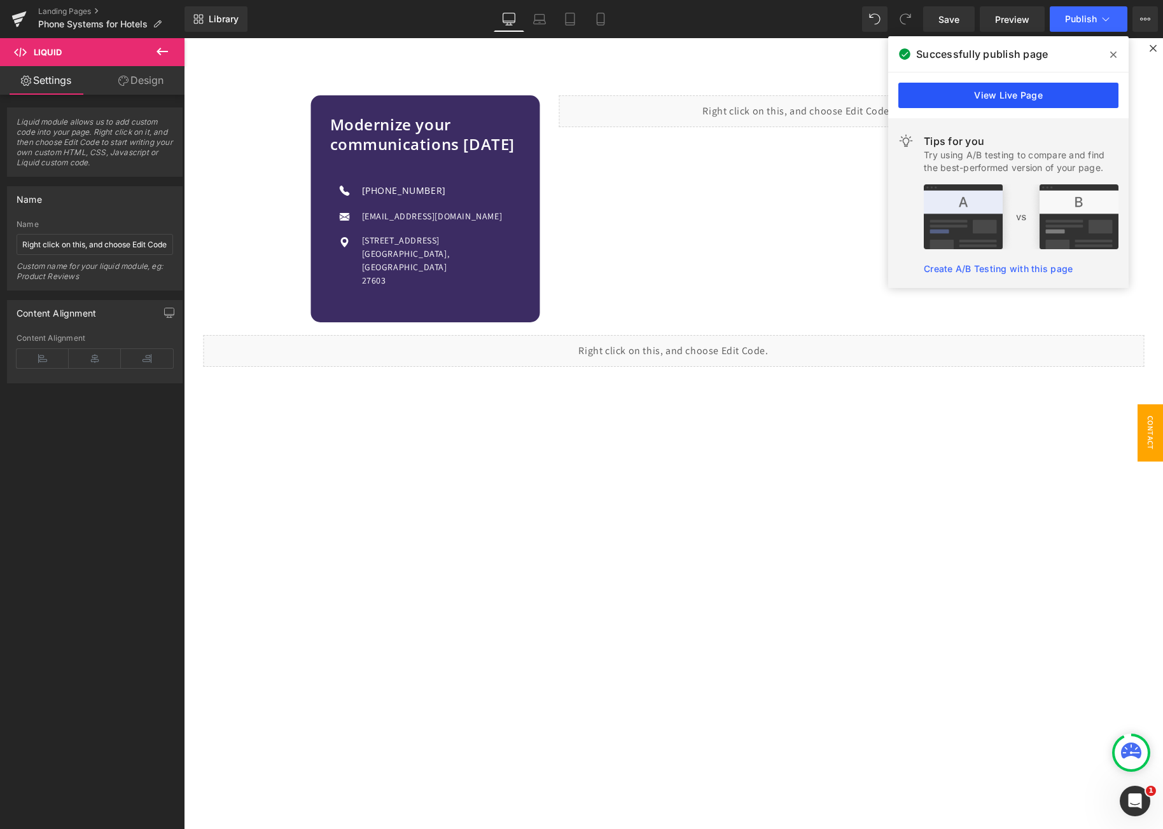
click at [1000, 95] on link "View Live Page" at bounding box center [1008, 95] width 220 height 25
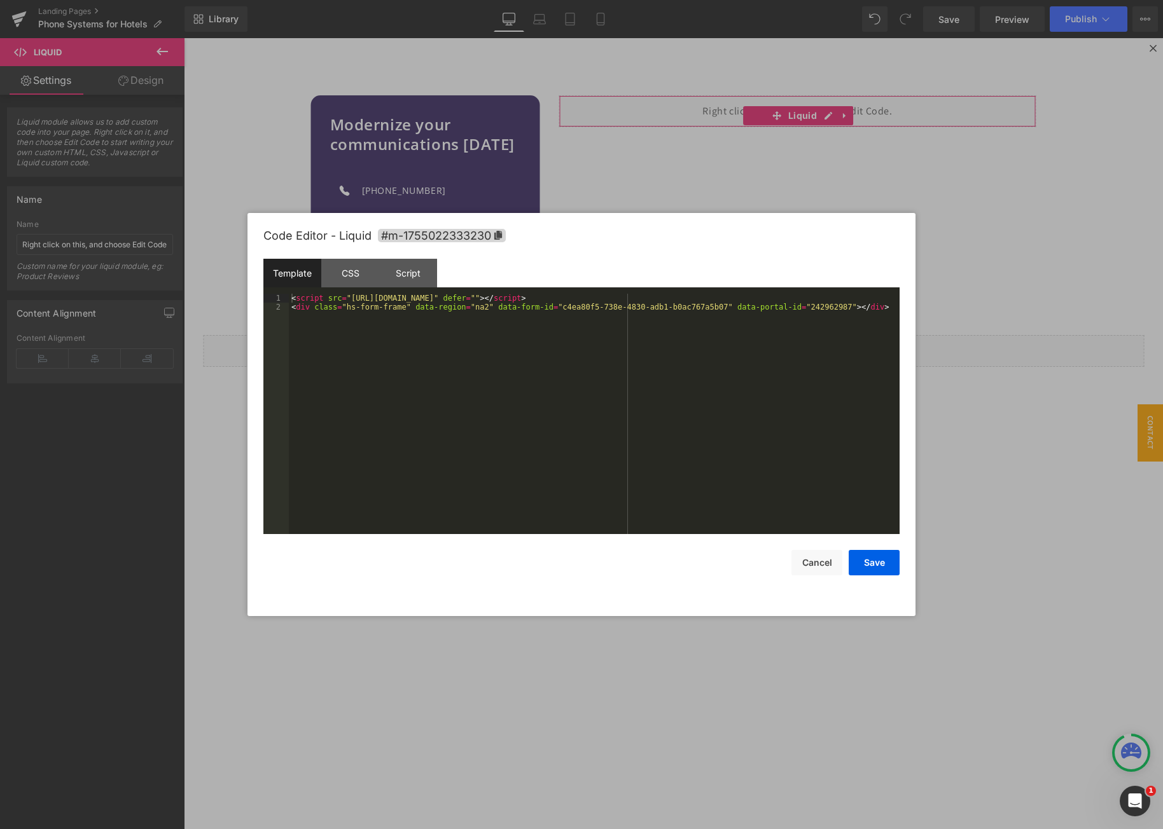
click at [669, 174] on body "Liquid You are previewing how the will restyle your page. You can not edit Elem…" at bounding box center [581, 414] width 1163 height 829
click at [402, 274] on div "Script" at bounding box center [408, 273] width 58 height 29
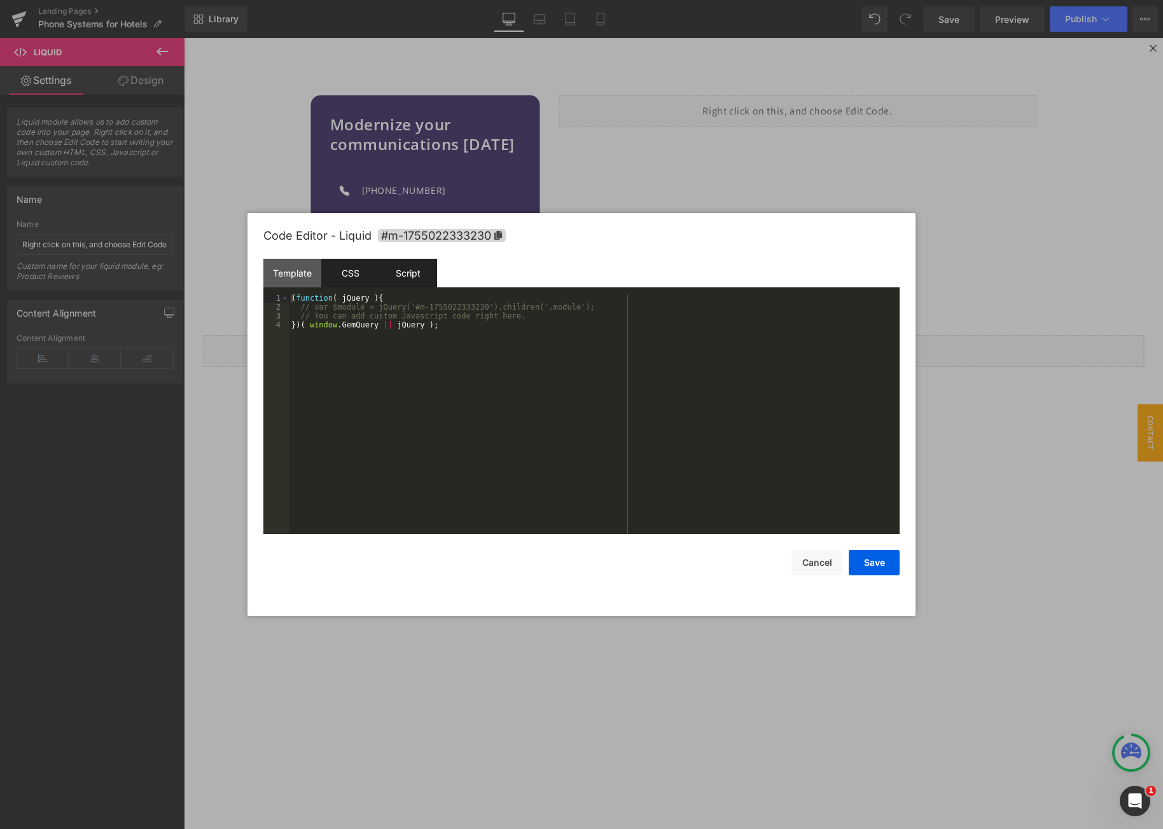
click at [343, 275] on div "CSS" at bounding box center [350, 273] width 58 height 29
click at [298, 273] on div "Template" at bounding box center [292, 273] width 58 height 29
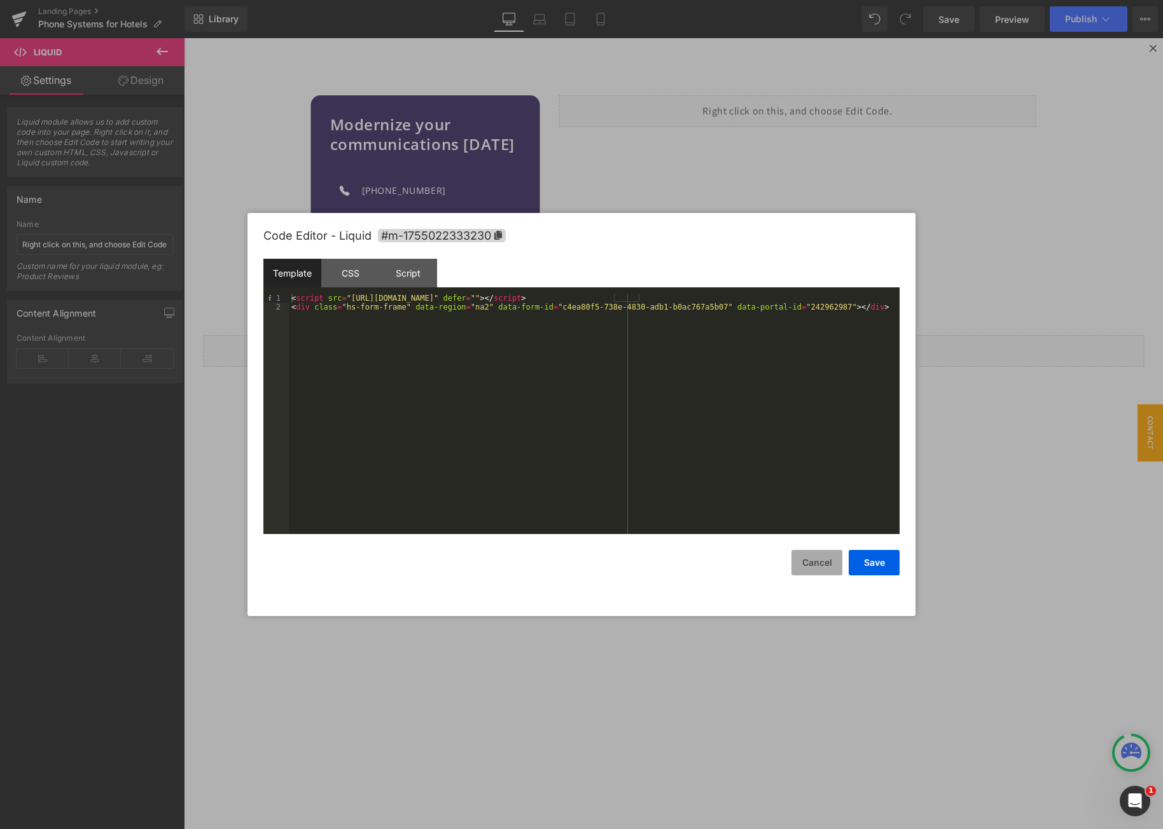
click at [808, 568] on button "Cancel" at bounding box center [816, 562] width 51 height 25
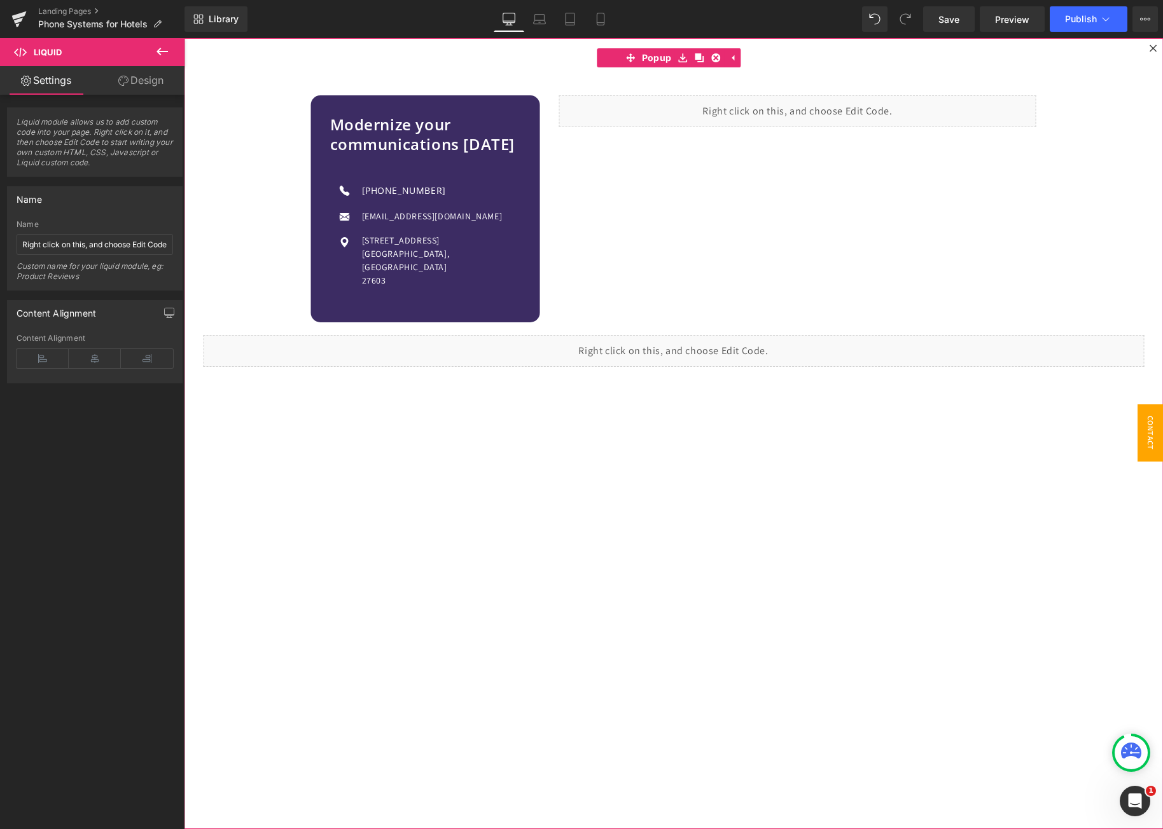
scroll to position [2918, 0]
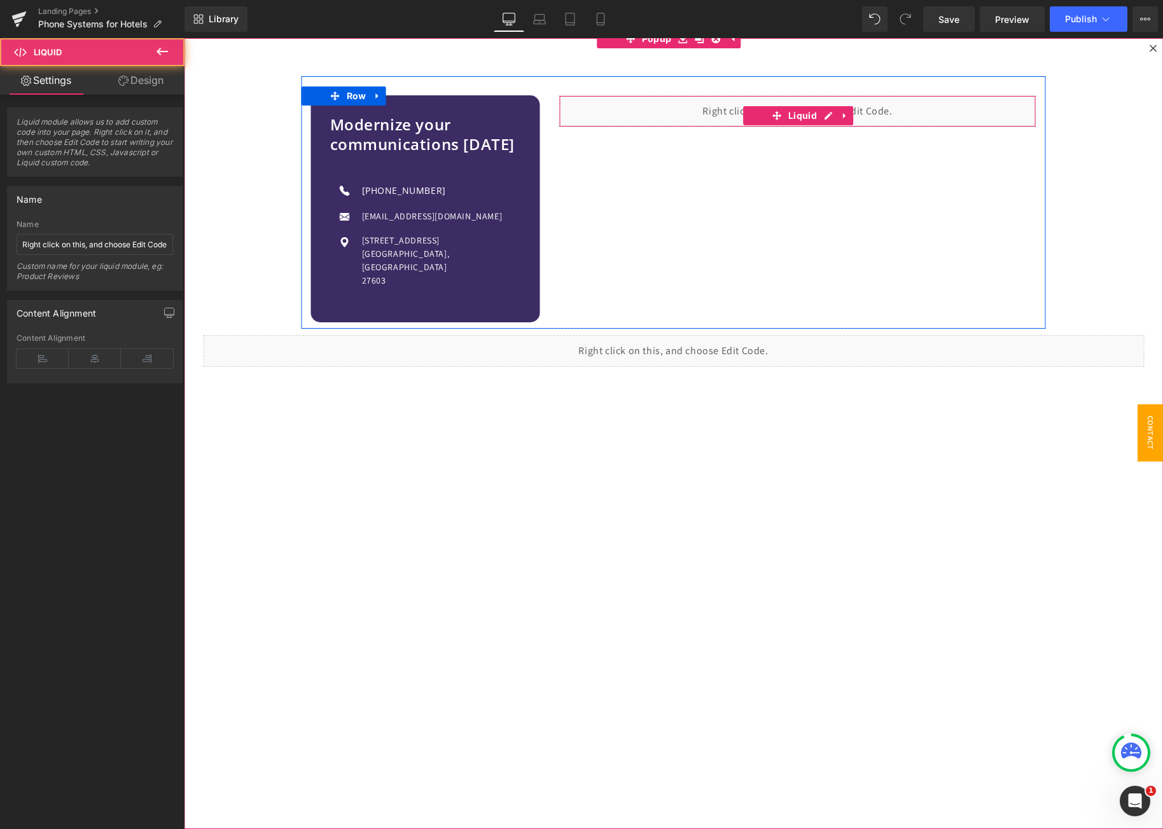
click at [707, 111] on div "Liquid" at bounding box center [796, 111] width 477 height 32
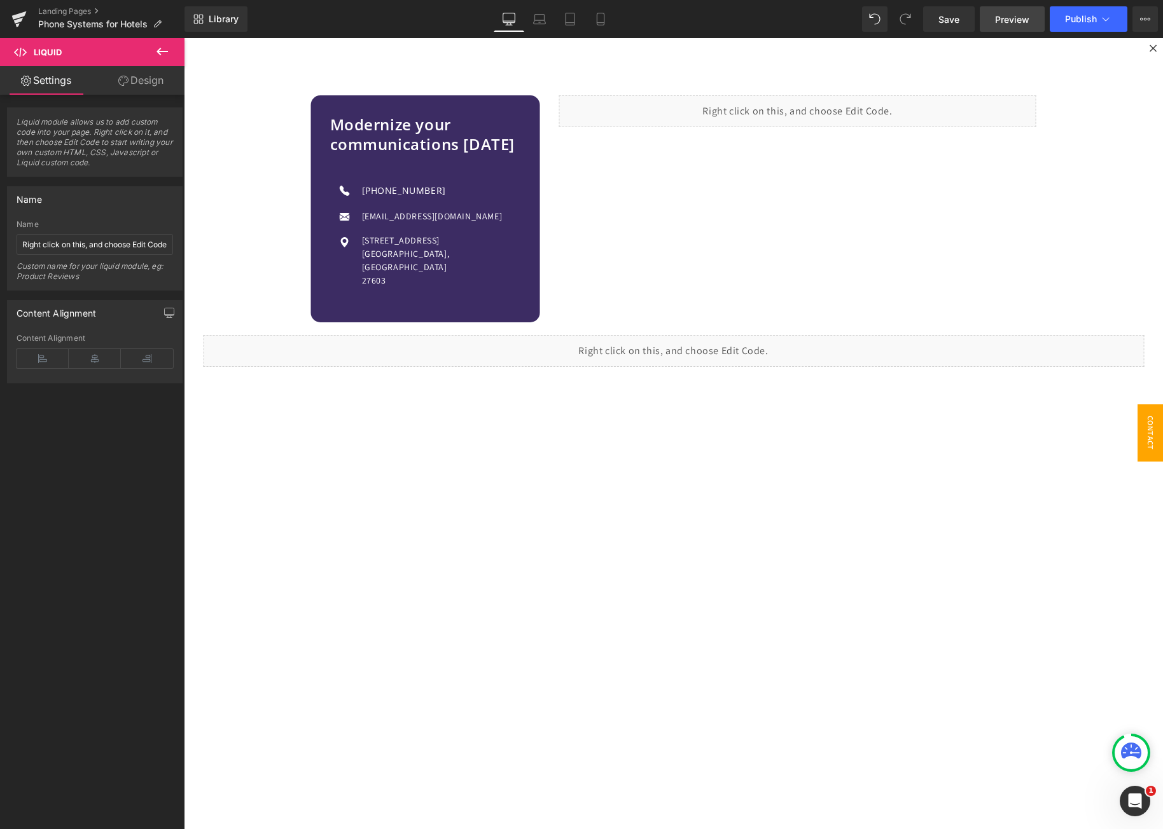
click at [991, 14] on link "Preview" at bounding box center [1012, 18] width 65 height 25
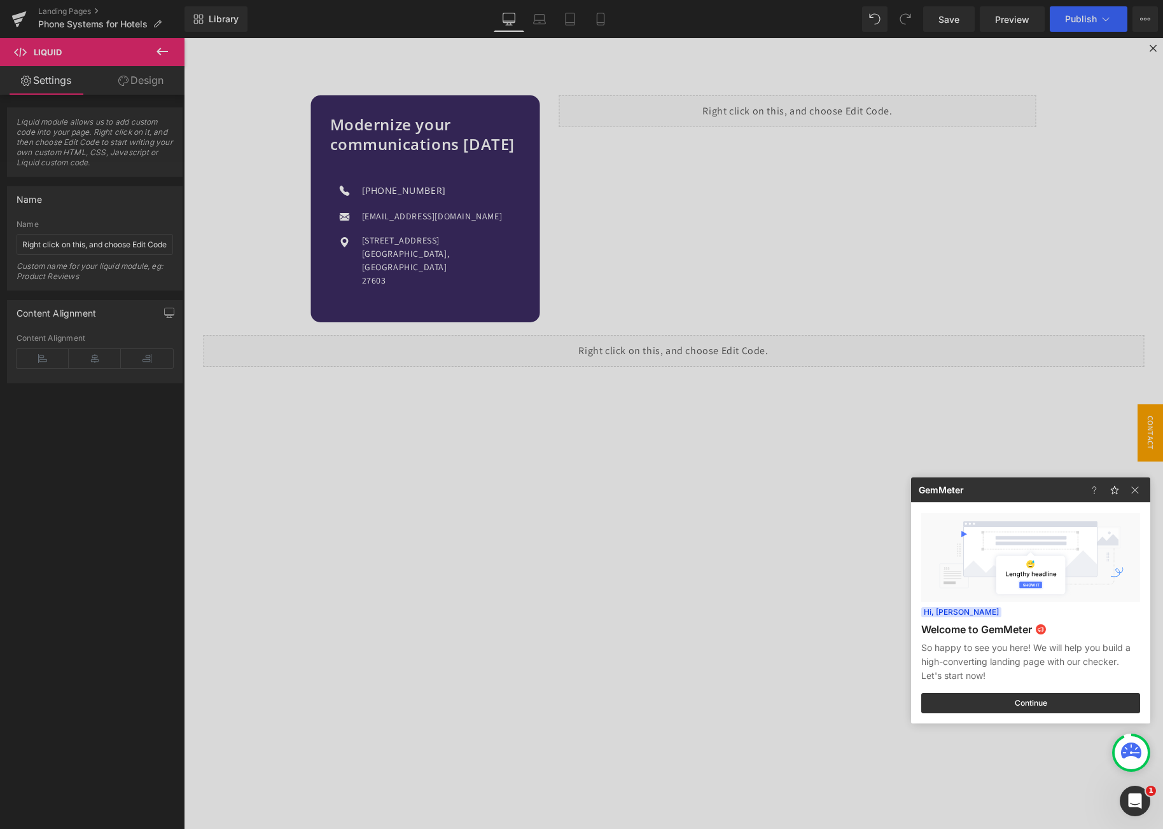
click at [706, 181] on div at bounding box center [581, 414] width 1163 height 829
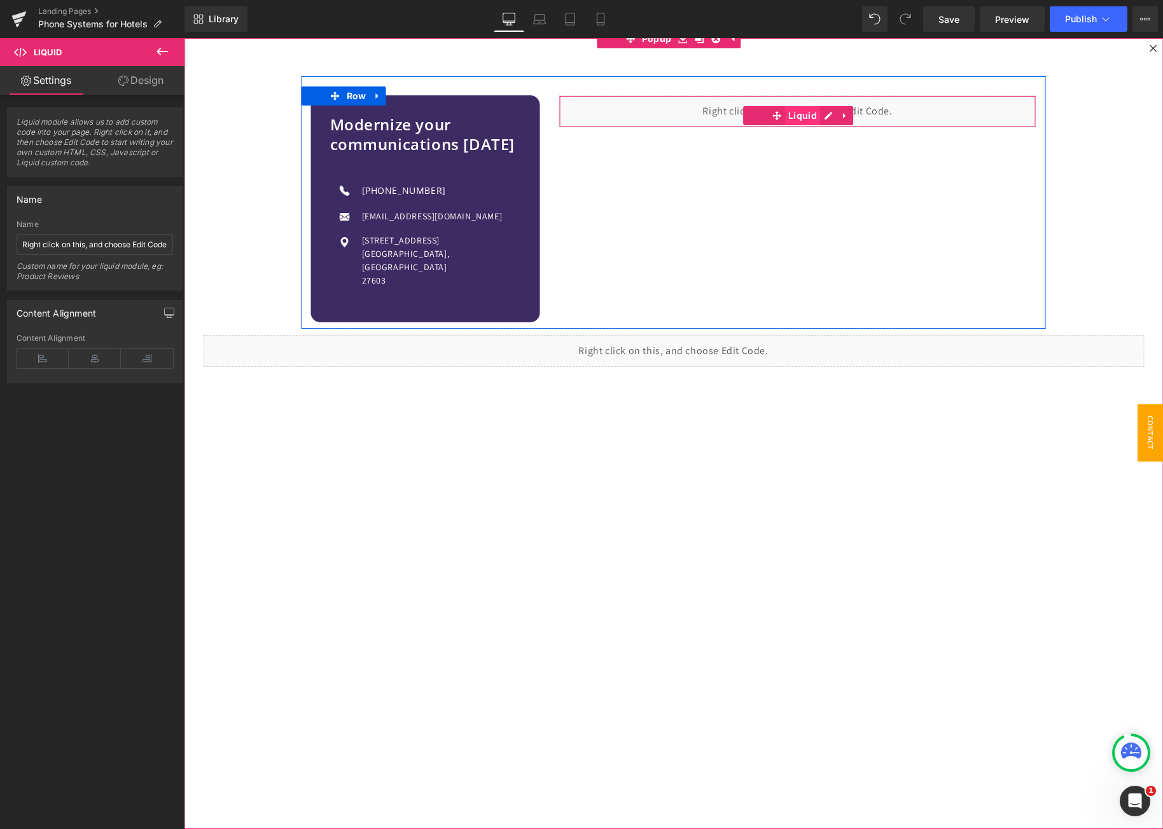
click at [785, 116] on span "Liquid" at bounding box center [802, 115] width 35 height 19
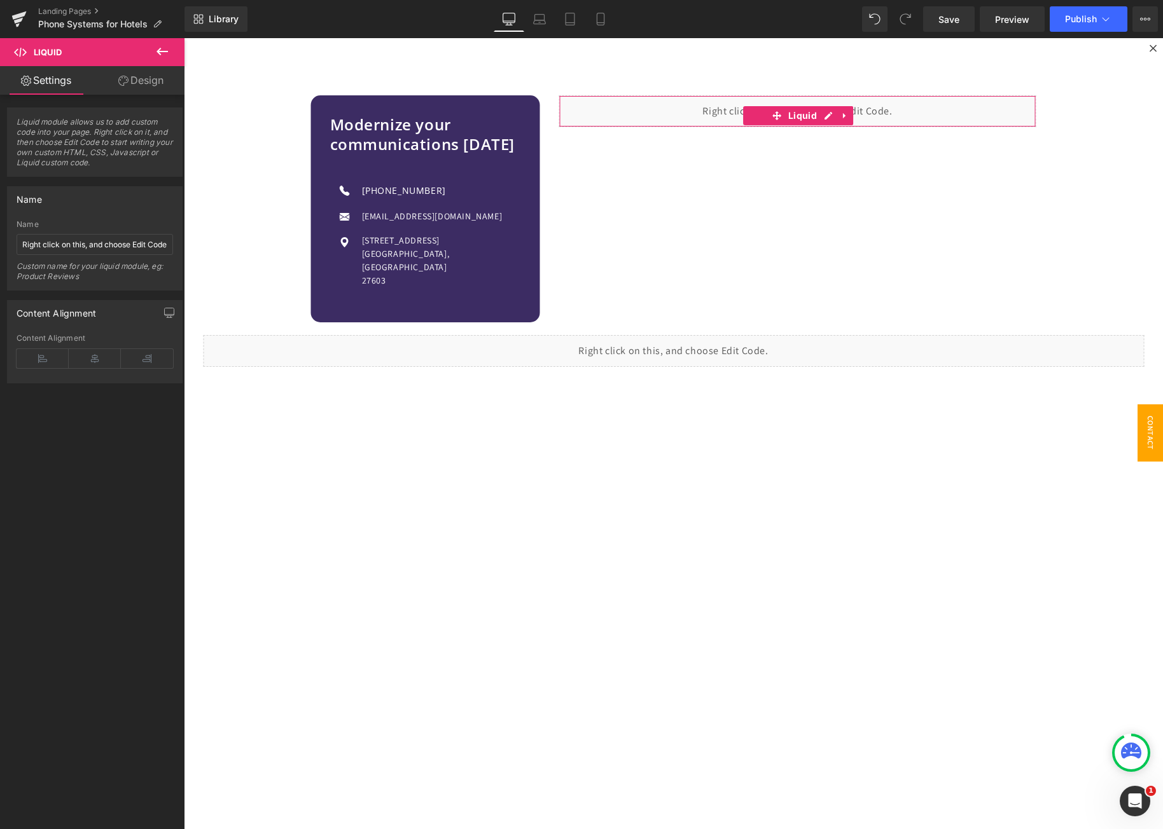
click at [151, 83] on link "Design" at bounding box center [141, 80] width 92 height 29
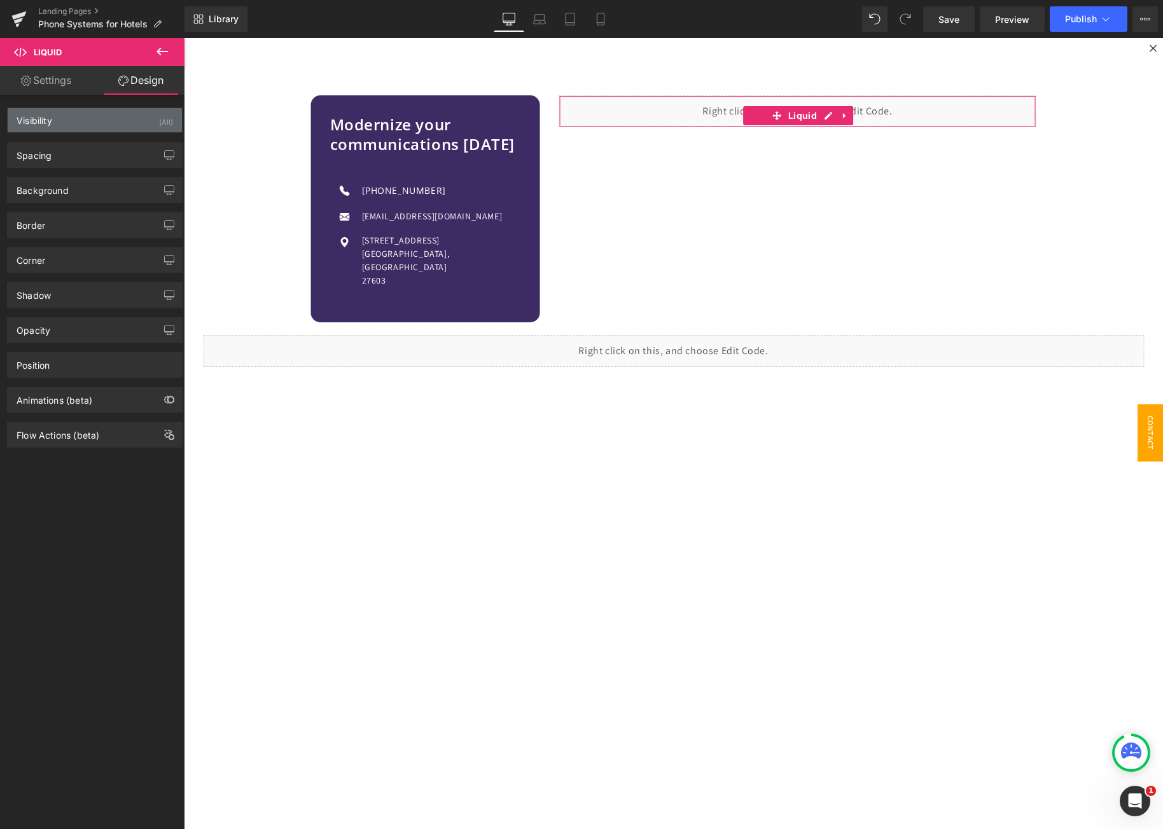
click at [103, 118] on div "Visibility (All)" at bounding box center [95, 120] width 174 height 24
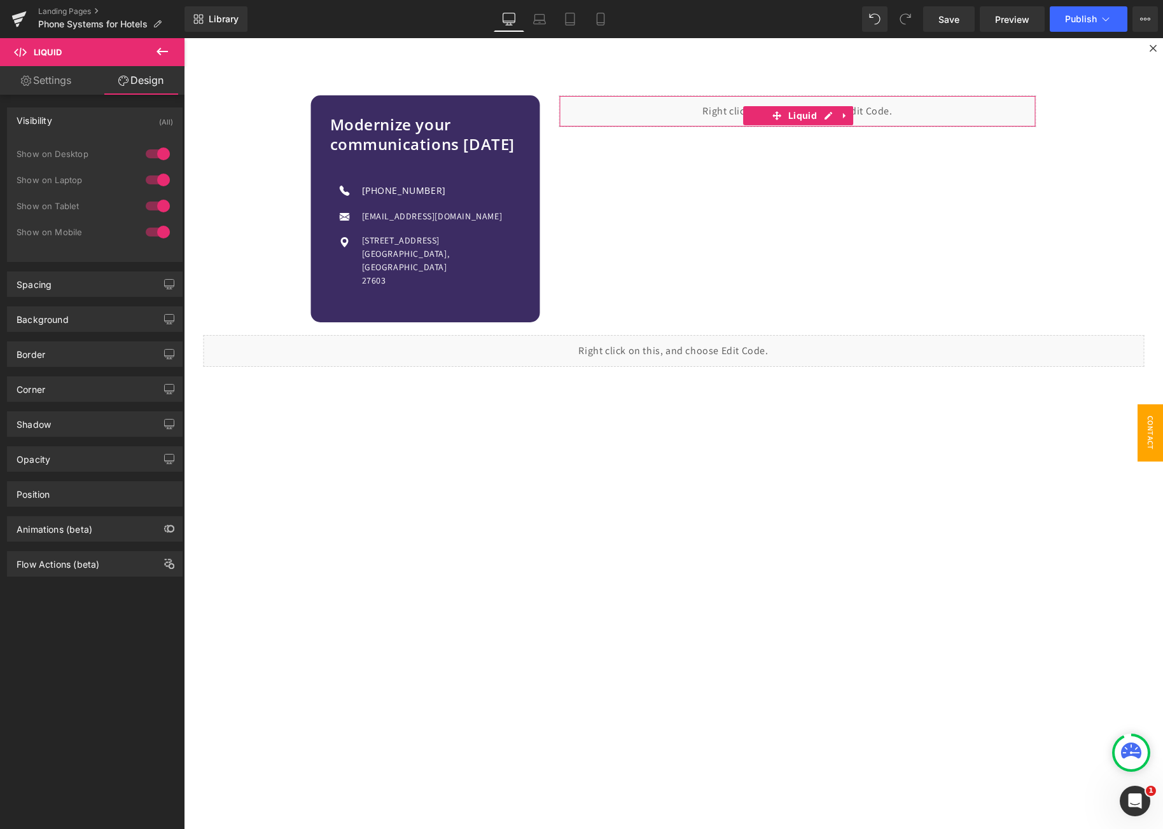
click at [98, 118] on div "Visibility (All)" at bounding box center [95, 120] width 174 height 24
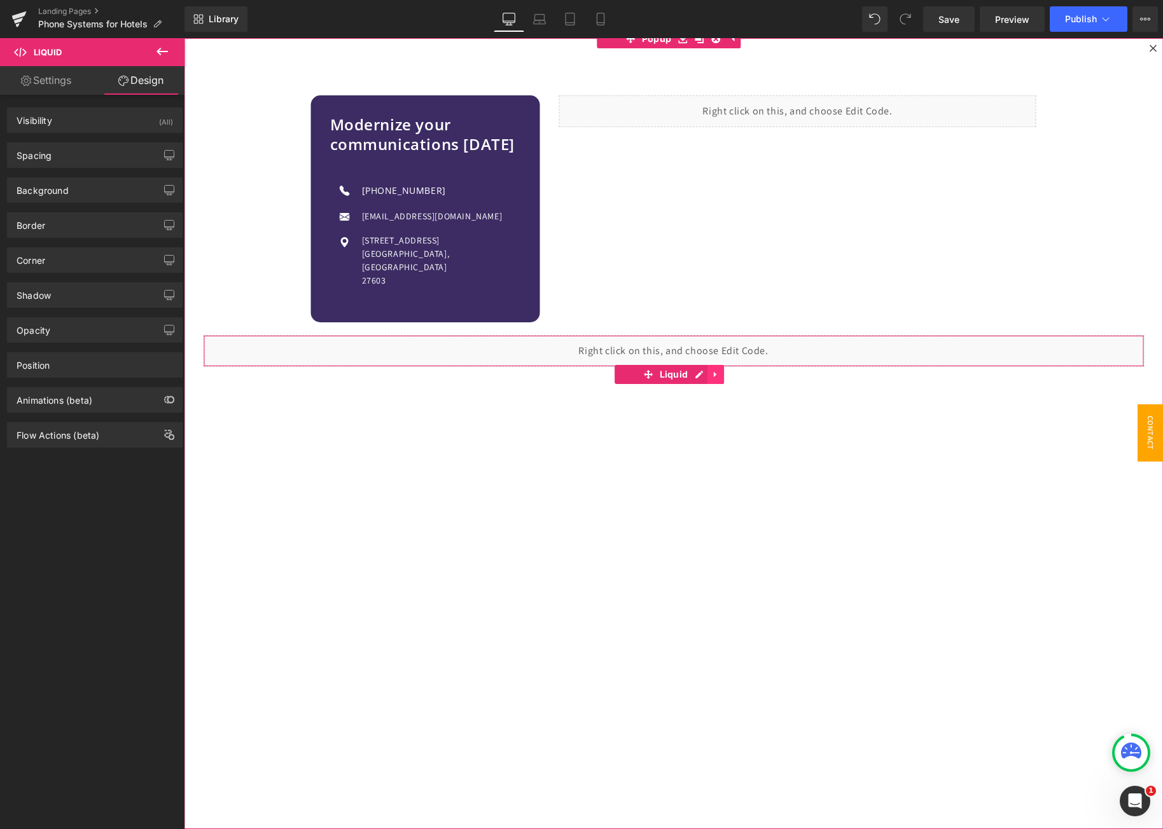
click at [709, 365] on link at bounding box center [715, 374] width 17 height 19
click at [719, 370] on icon at bounding box center [723, 375] width 9 height 10
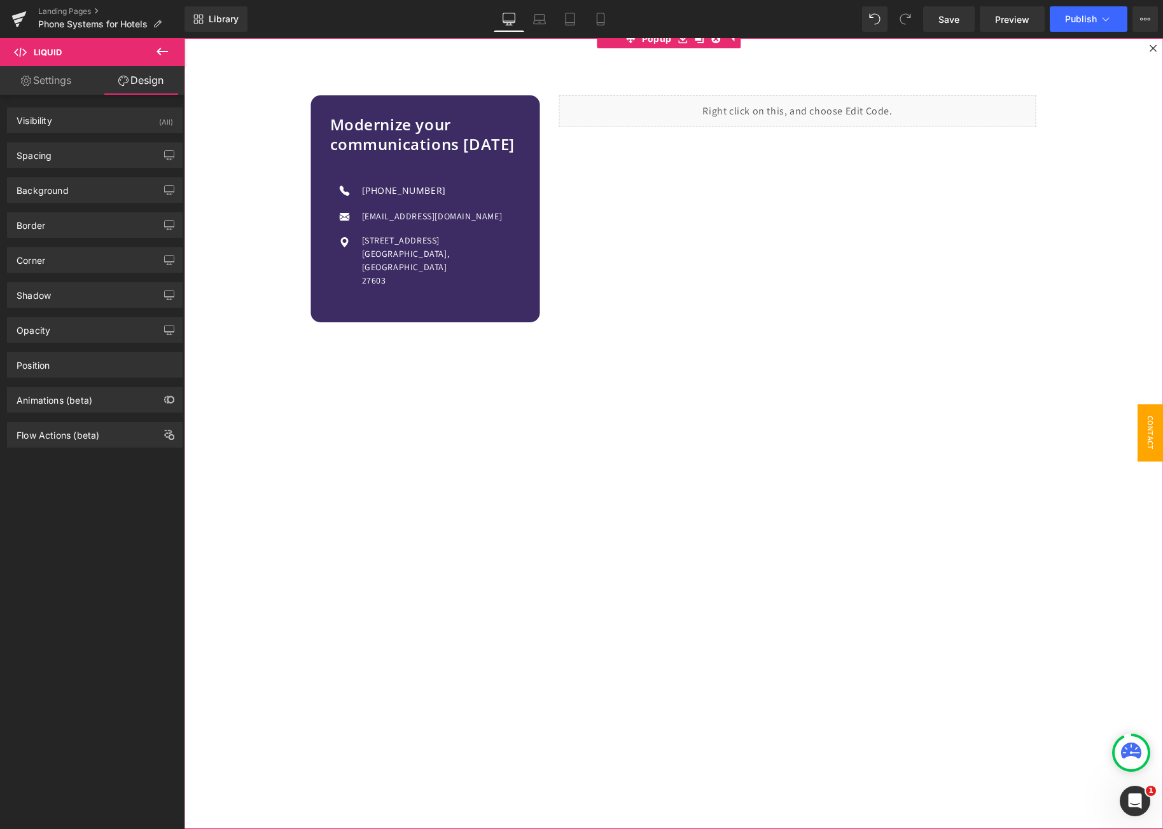
scroll to position [2911, 0]
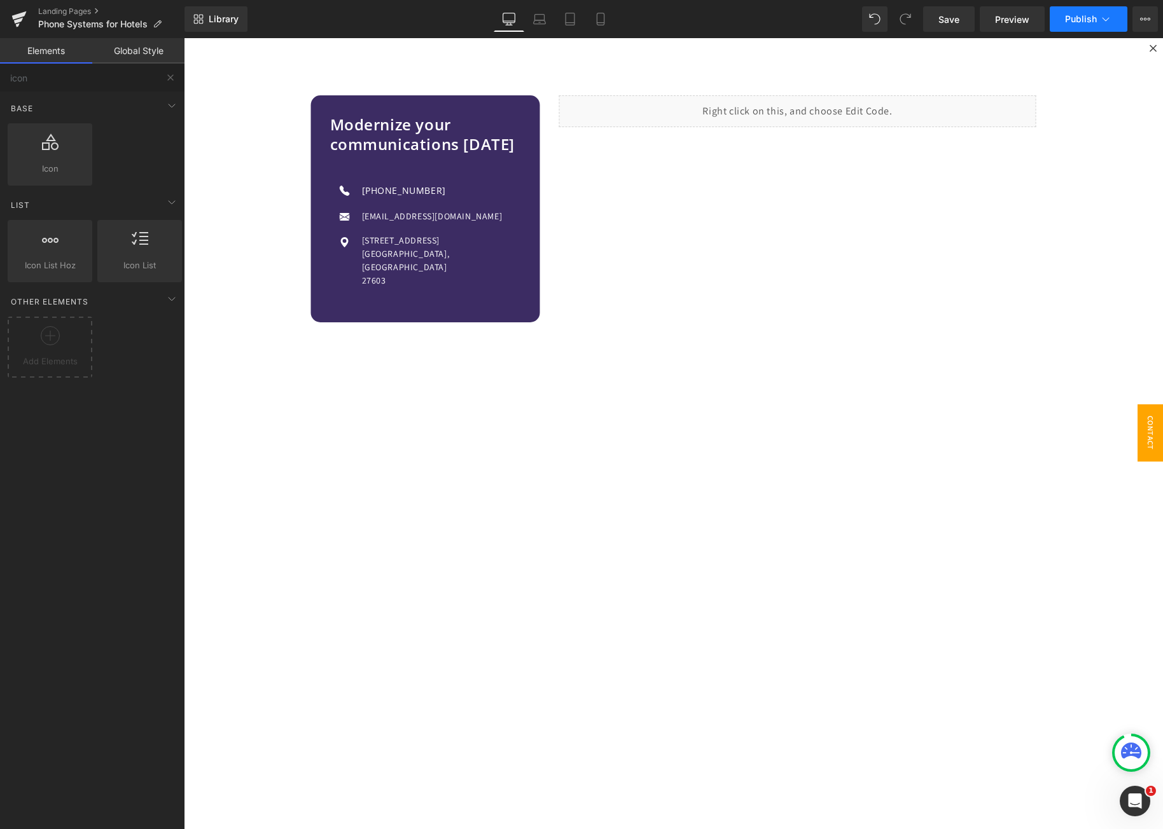
click at [1083, 18] on span "Publish" at bounding box center [1081, 19] width 32 height 10
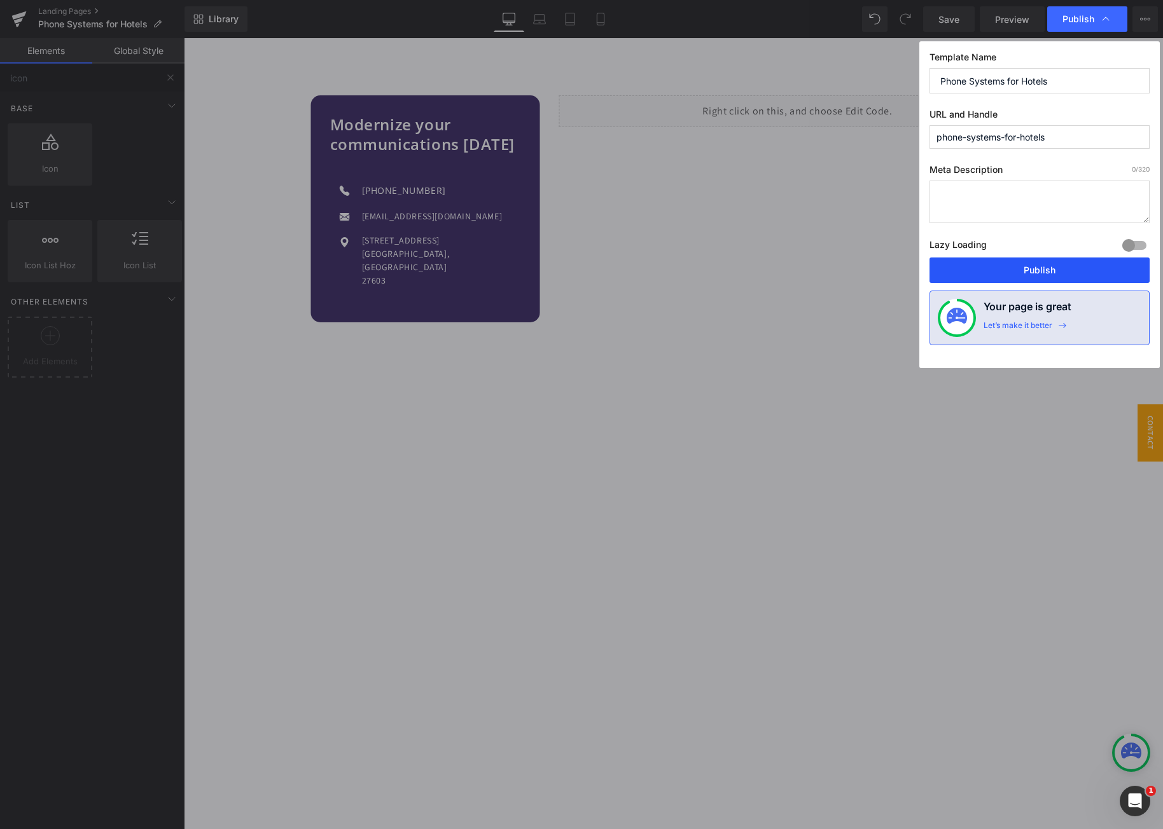
click at [1039, 269] on button "Publish" at bounding box center [1039, 270] width 220 height 25
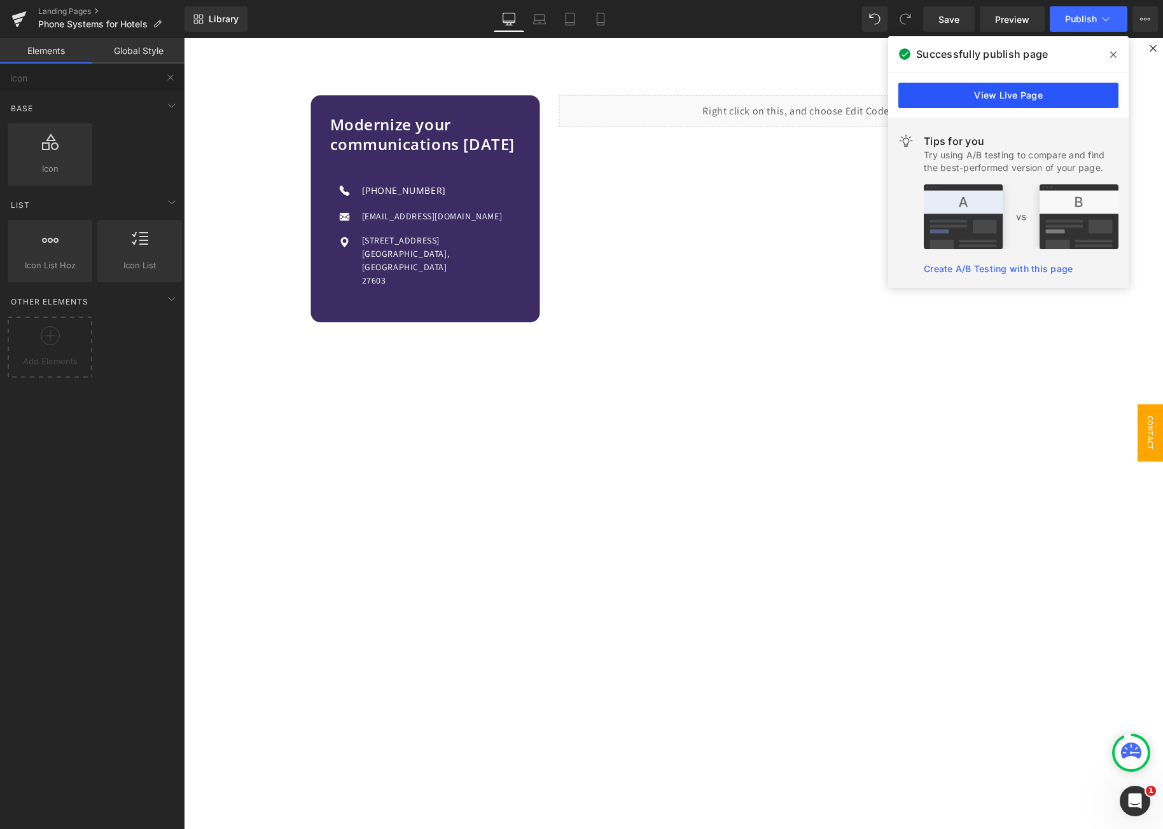
click at [1075, 89] on link "View Live Page" at bounding box center [1008, 95] width 220 height 25
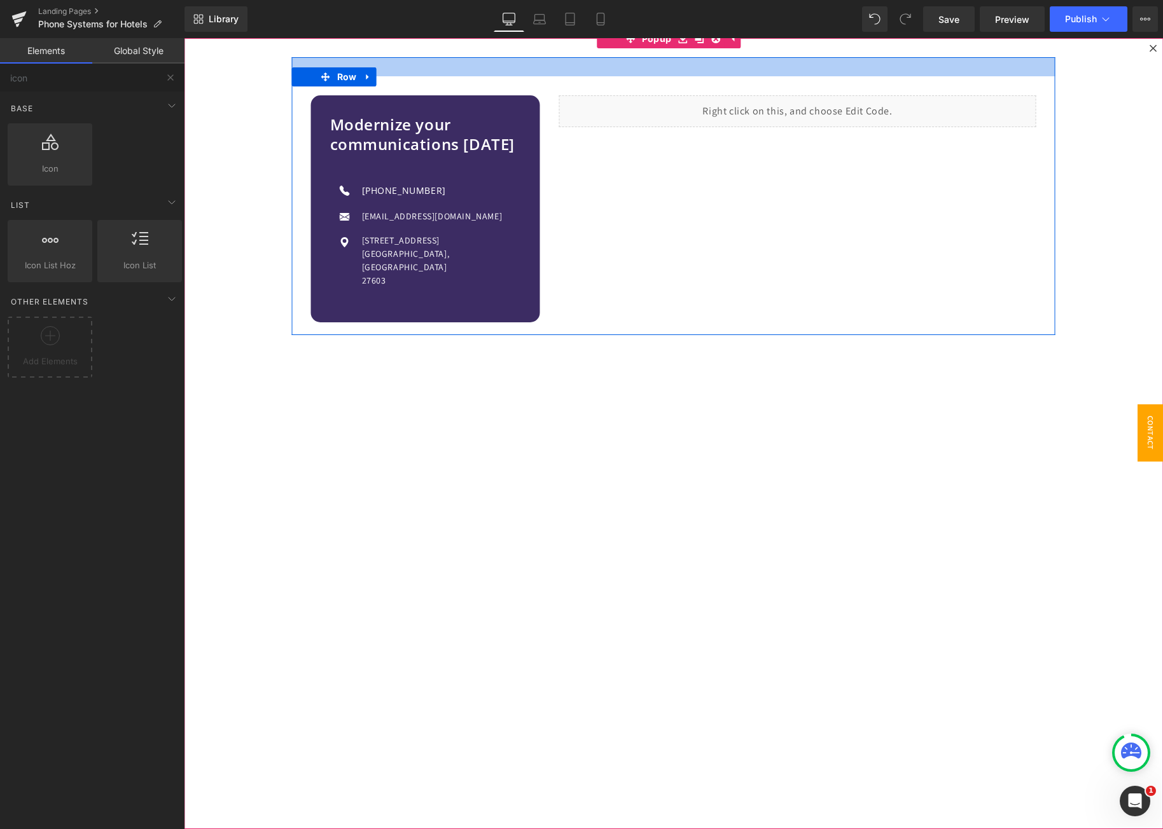
click at [340, 67] on div at bounding box center [673, 66] width 763 height 19
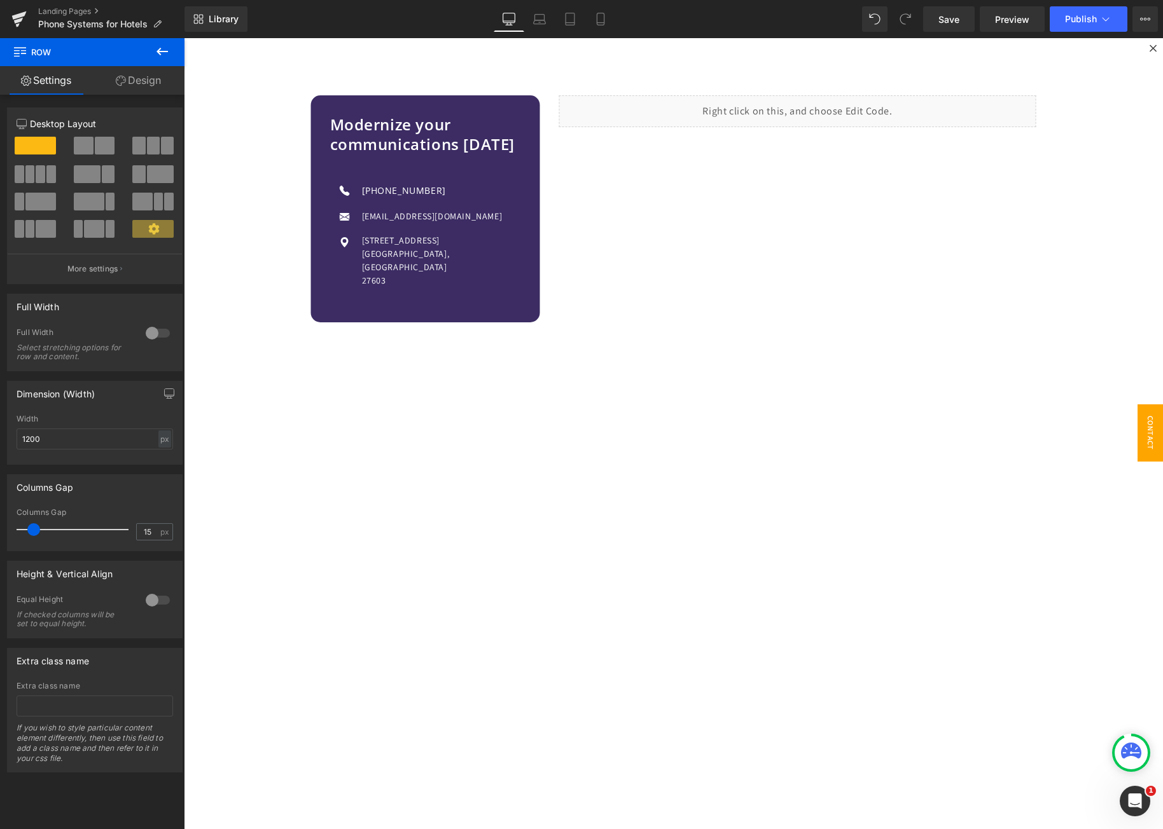
click at [668, 33] on div "Library Desktop Desktop Laptop Tablet Mobile Save Preview Publish Scheduled Vie…" at bounding box center [673, 19] width 978 height 38
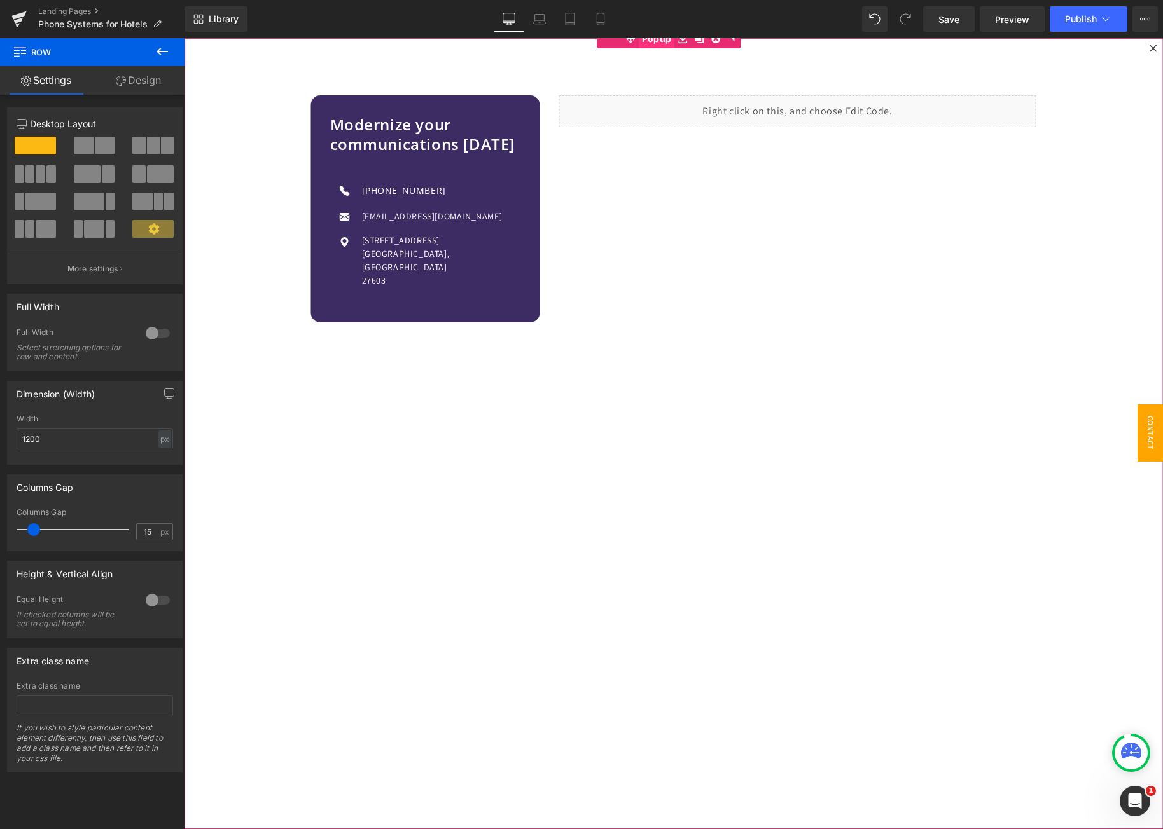
click at [658, 43] on span "Popup" at bounding box center [657, 38] width 36 height 19
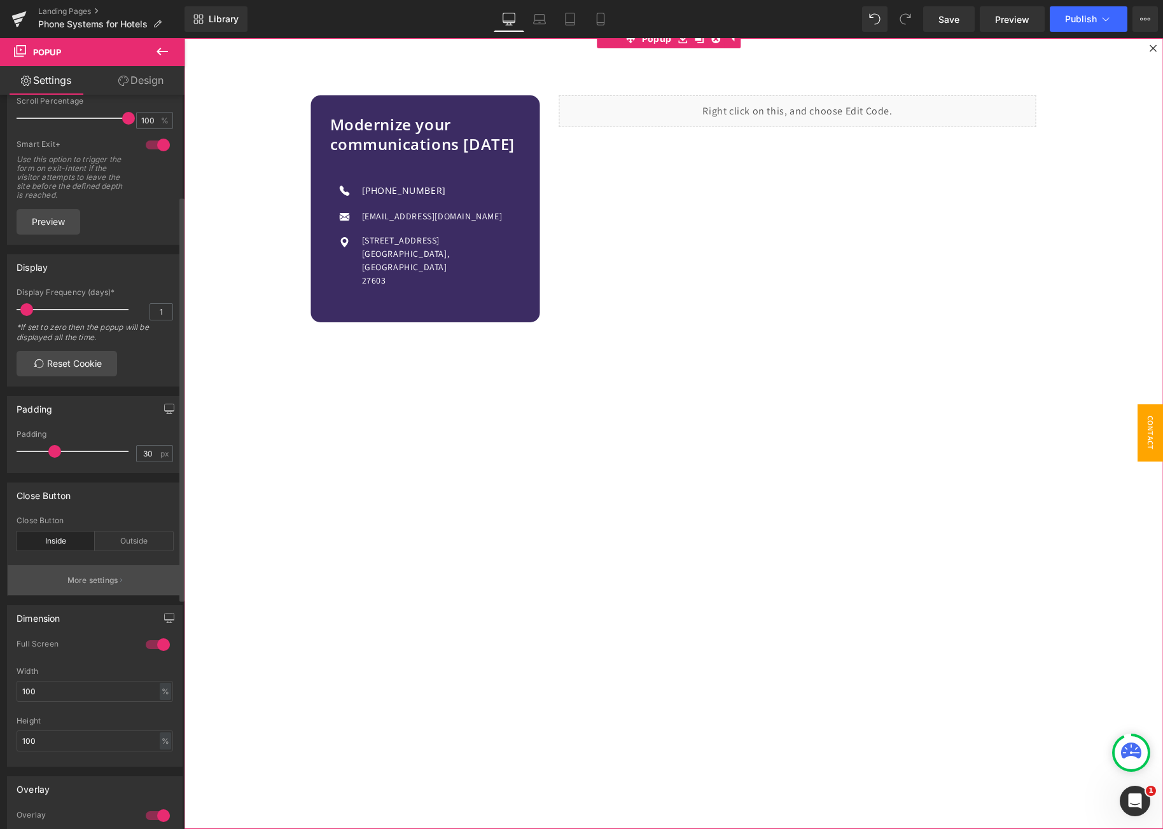
scroll to position [191, 0]
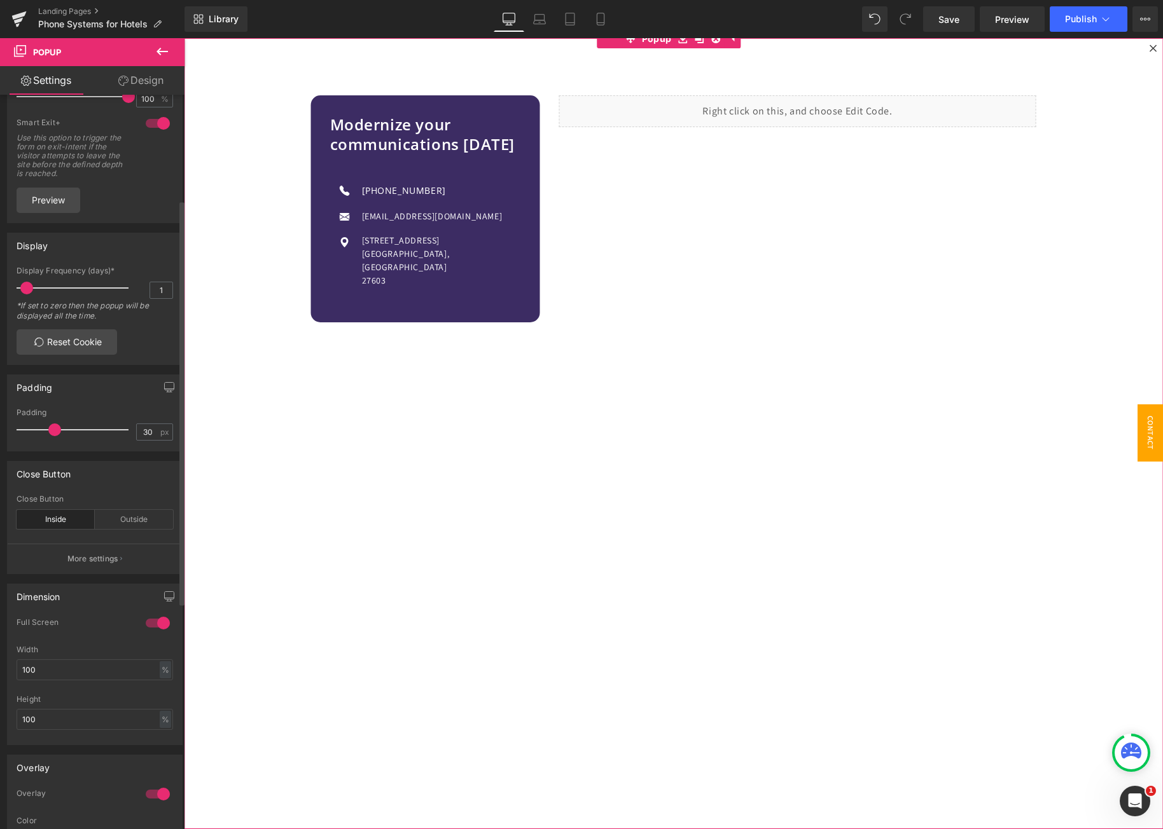
click at [158, 621] on div at bounding box center [157, 623] width 31 height 20
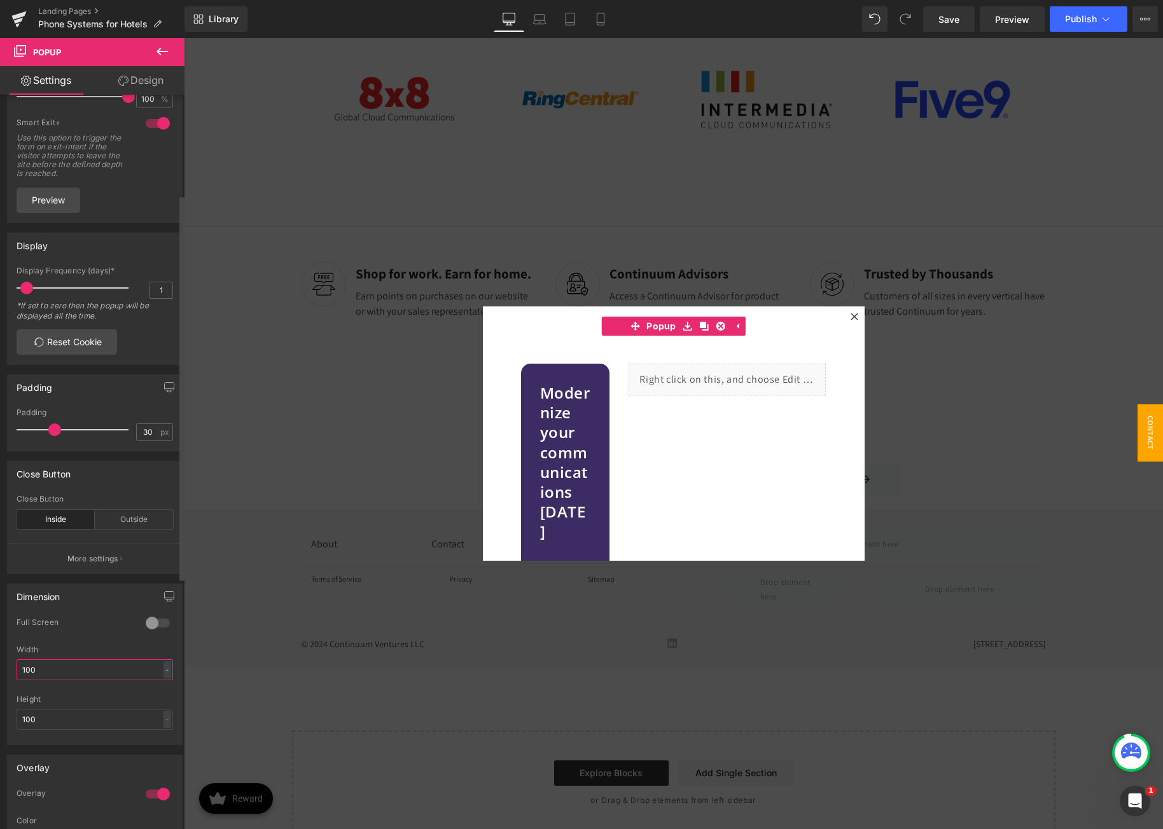
click at [78, 670] on input "100" at bounding box center [95, 670] width 156 height 21
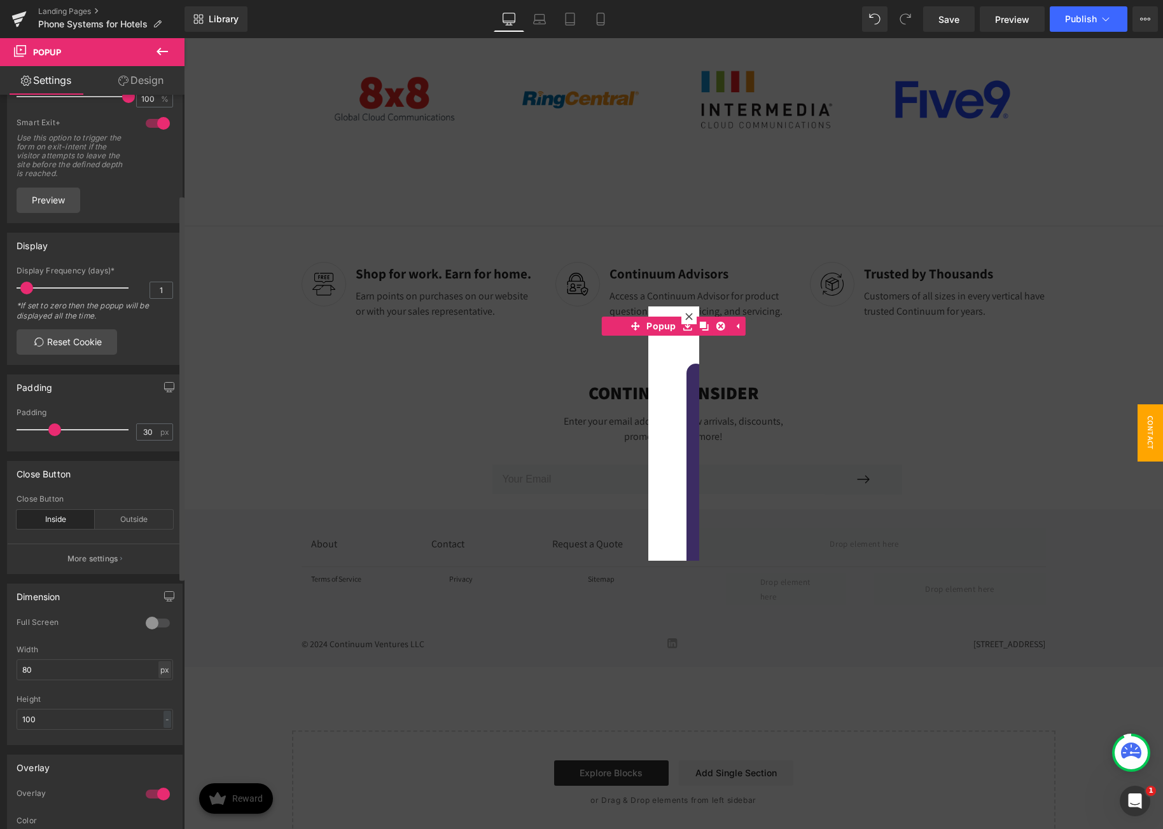
click at [160, 668] on div "px" at bounding box center [164, 669] width 13 height 17
click at [158, 691] on li "%" at bounding box center [164, 690] width 16 height 18
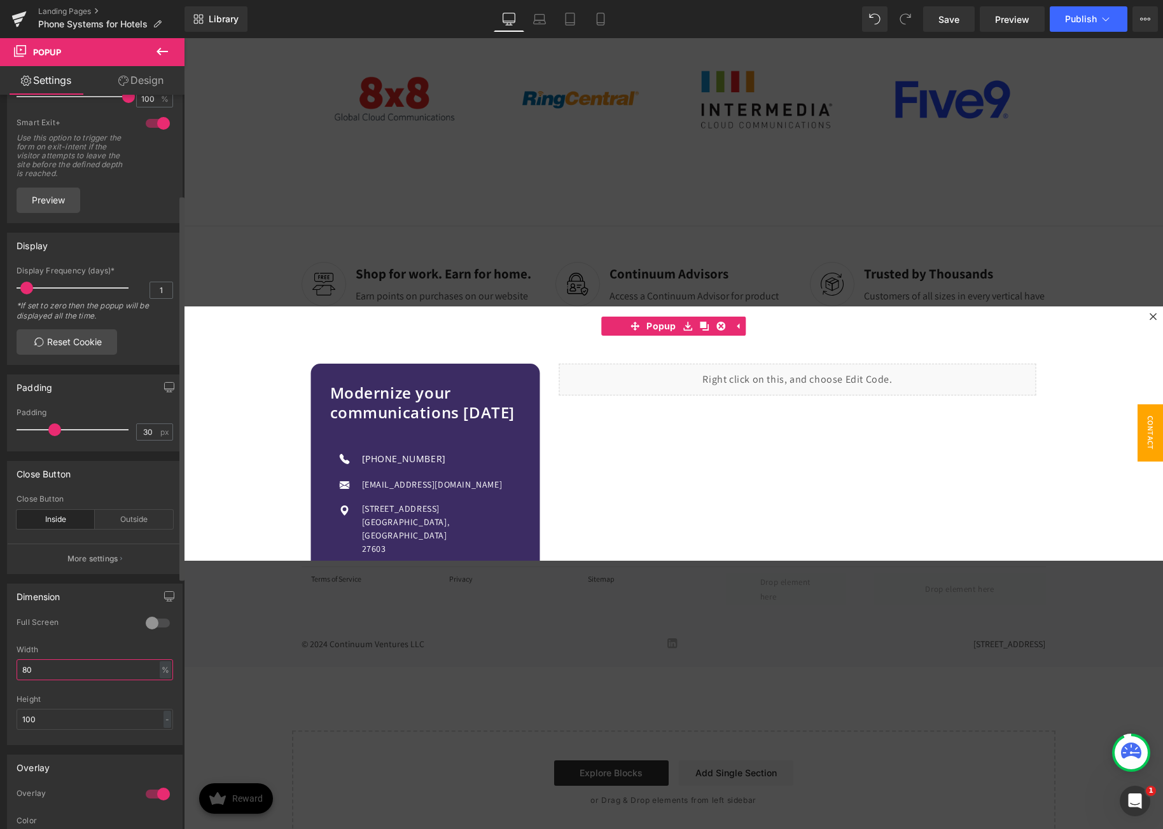
click at [80, 665] on input "80" at bounding box center [95, 670] width 156 height 21
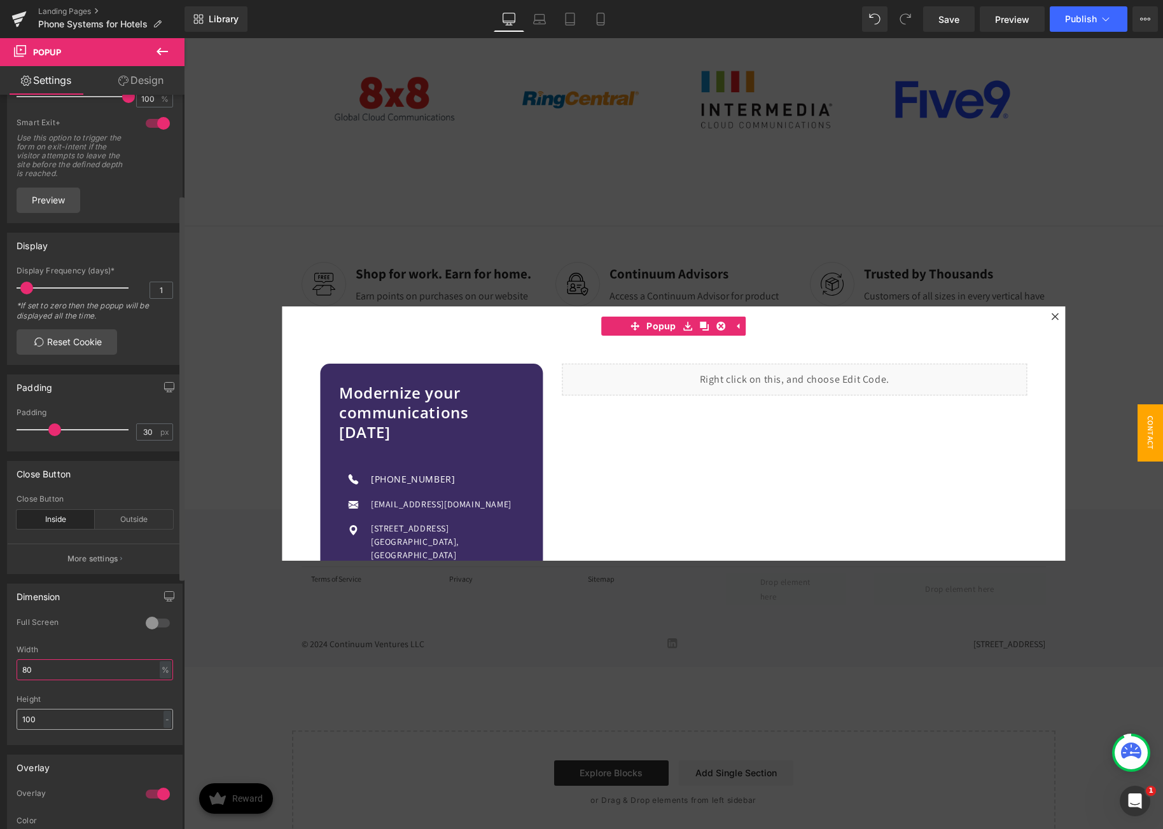
type input "80"
click at [53, 716] on input "100" at bounding box center [95, 719] width 156 height 21
click at [78, 672] on input "80" at bounding box center [95, 670] width 156 height 21
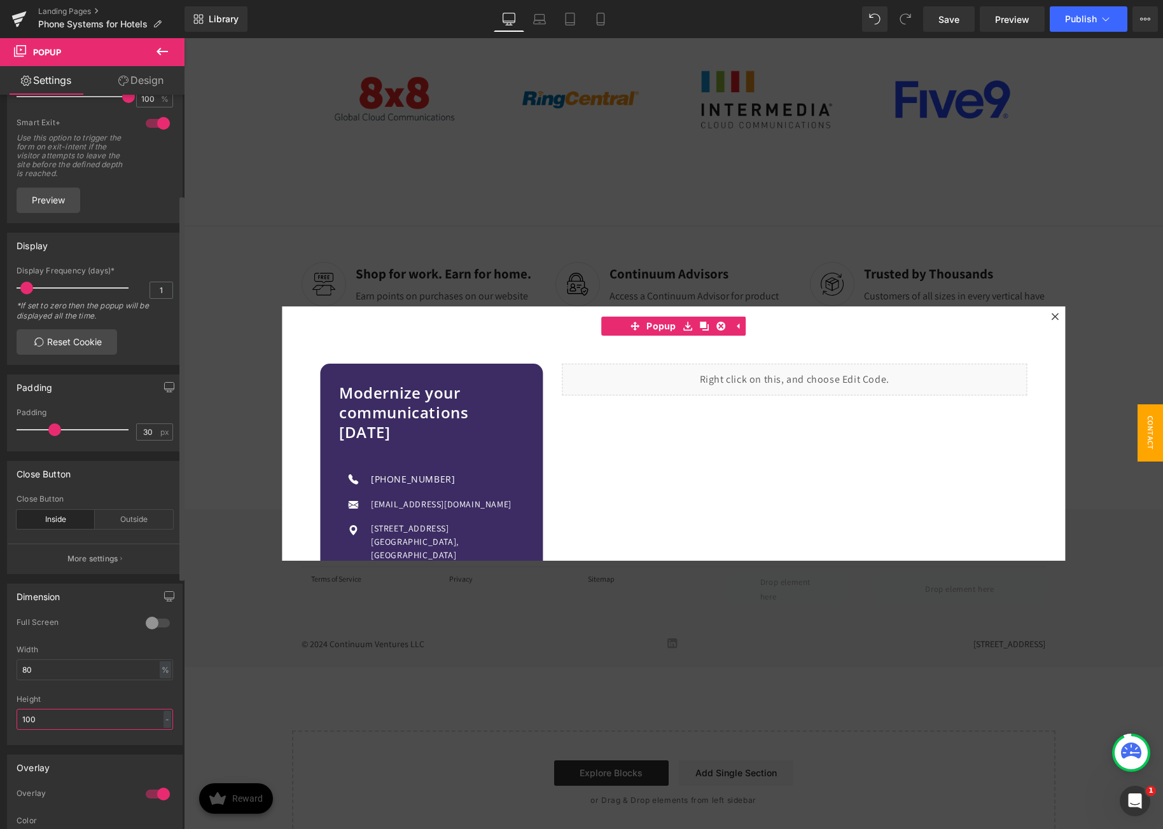
click at [44, 716] on input "100" at bounding box center [95, 719] width 156 height 21
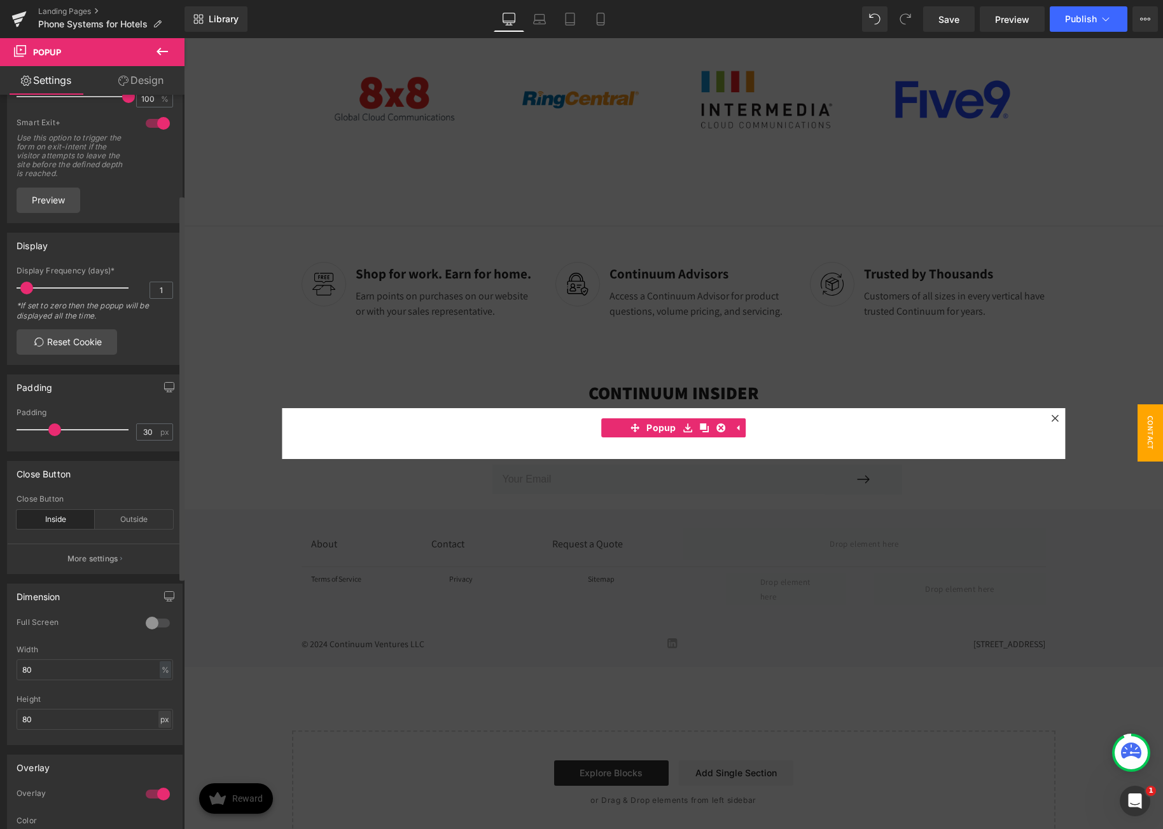
click at [158, 719] on div "px" at bounding box center [164, 719] width 13 height 17
click at [156, 754] on li "%" at bounding box center [164, 758] width 16 height 18
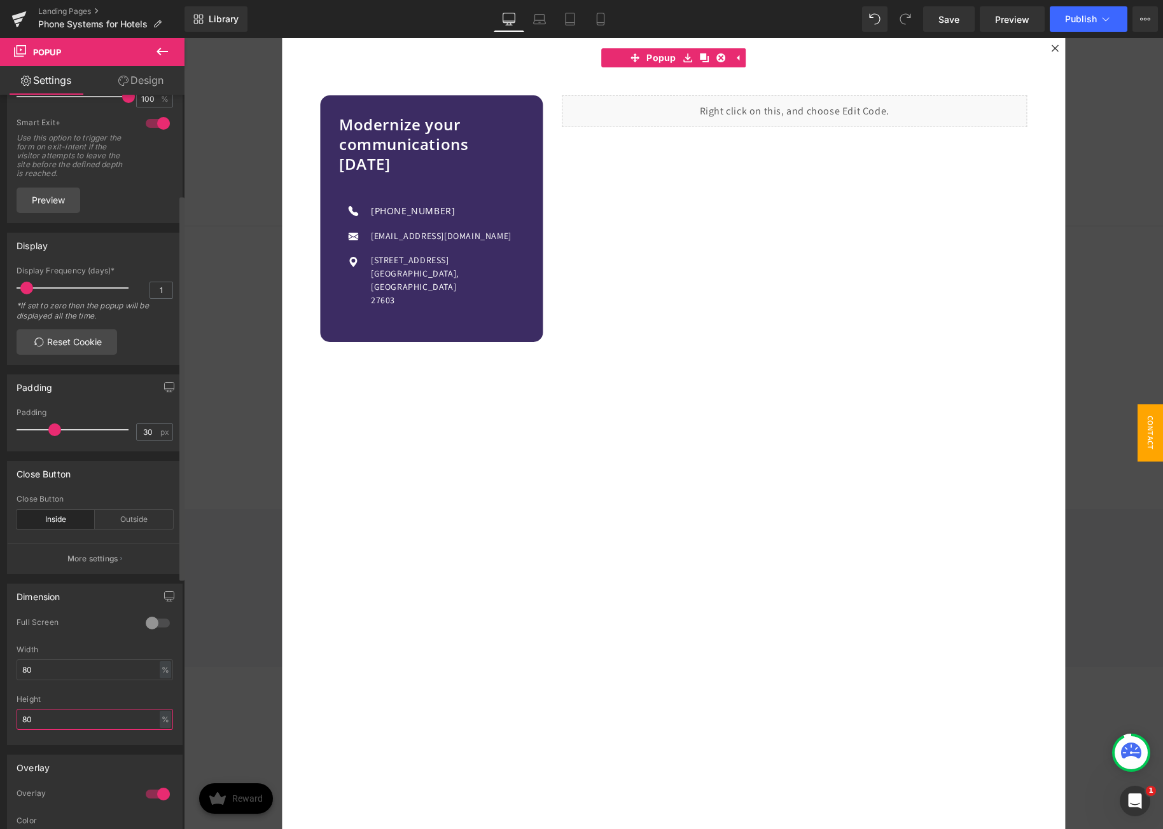
click at [95, 719] on input "80" at bounding box center [95, 719] width 156 height 21
click at [95, 718] on input "80" at bounding box center [95, 719] width 156 height 21
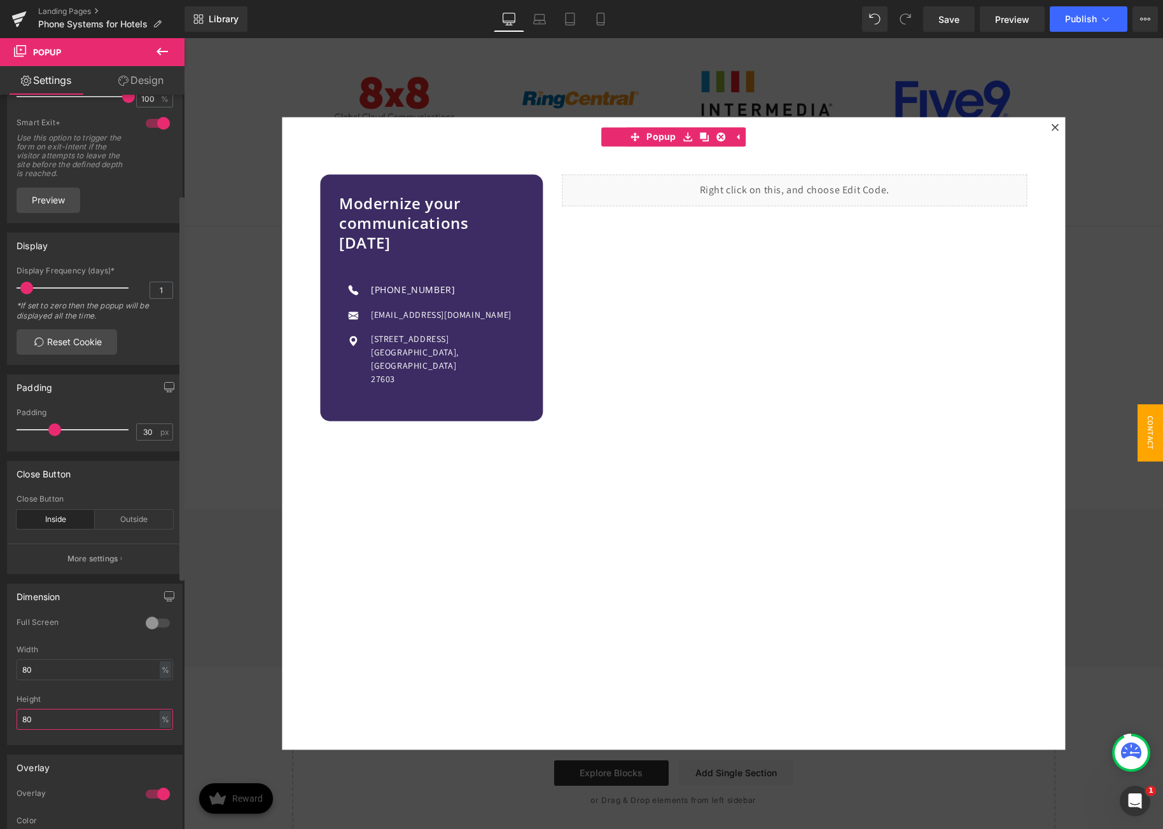
type input "80"
click at [100, 703] on div "Height" at bounding box center [95, 699] width 156 height 9
click at [1056, 18] on button "Publish" at bounding box center [1088, 18] width 78 height 25
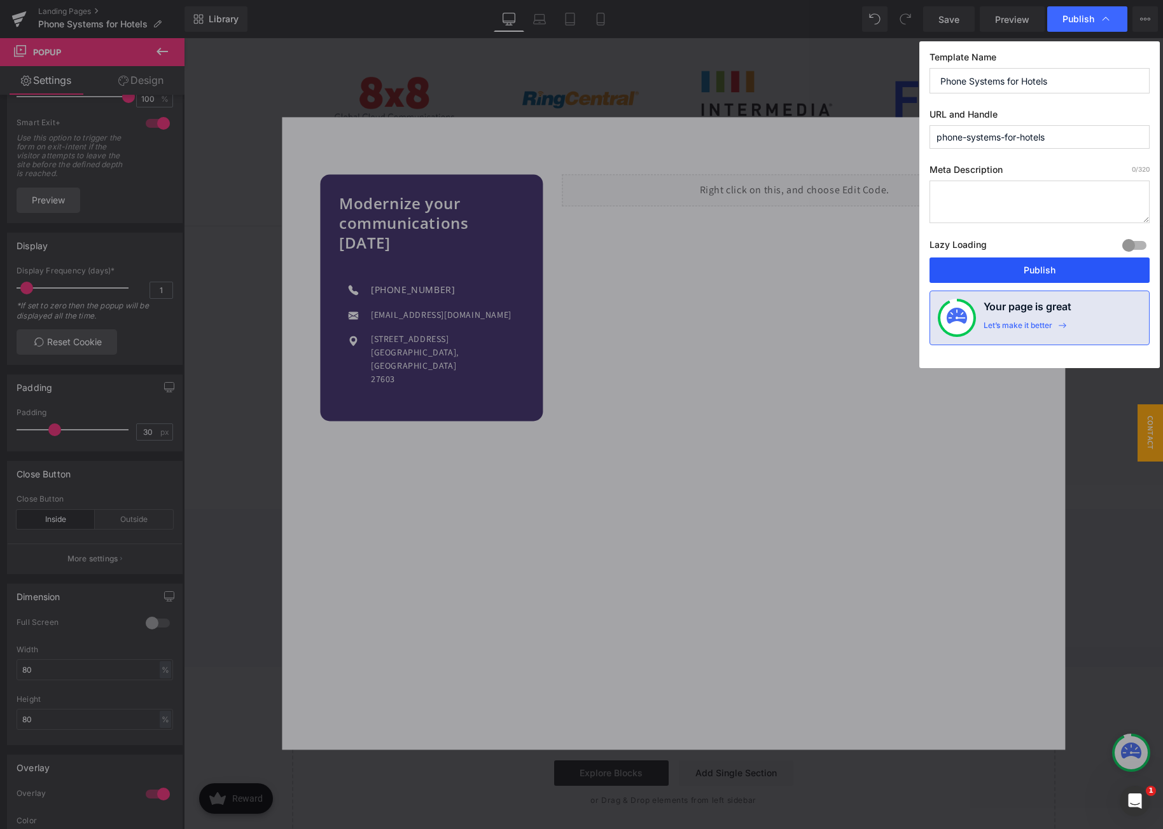
click at [1040, 263] on button "Publish" at bounding box center [1039, 270] width 220 height 25
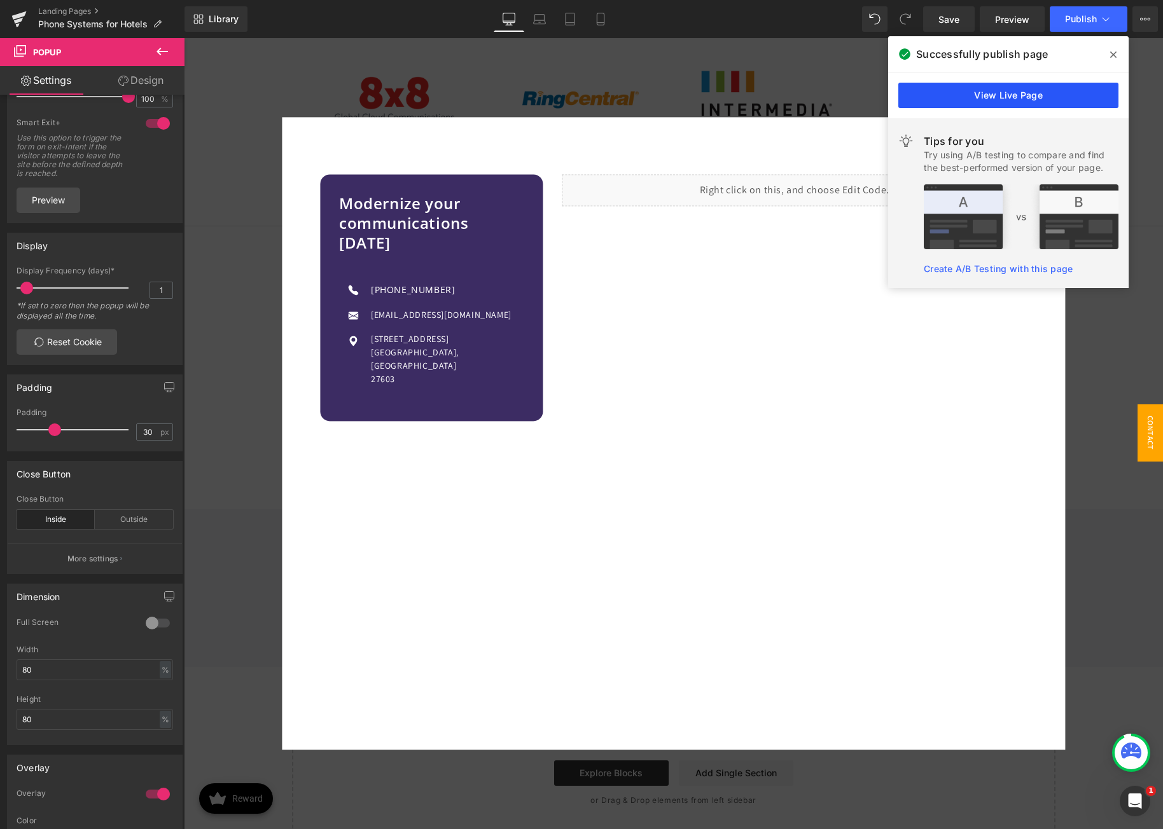
click at [1044, 90] on link "View Live Page" at bounding box center [1008, 95] width 220 height 25
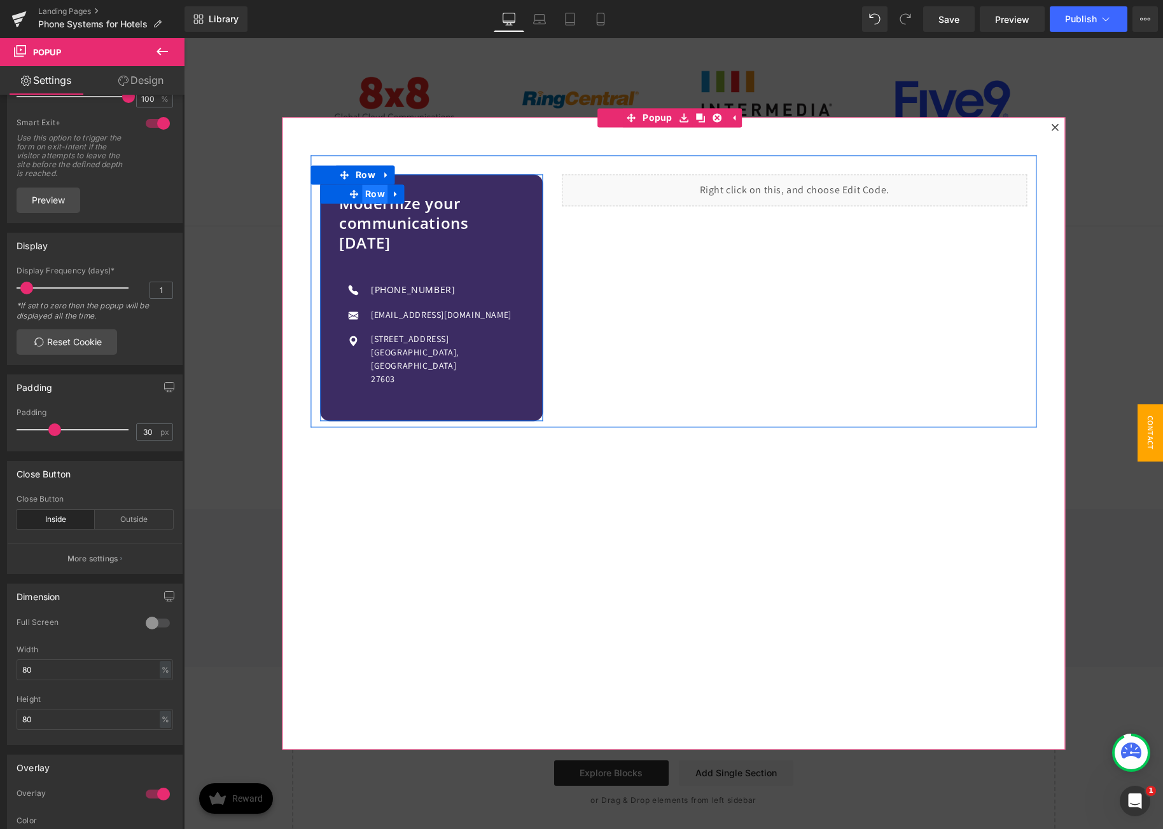
click at [368, 197] on span "Row" at bounding box center [375, 193] width 26 height 19
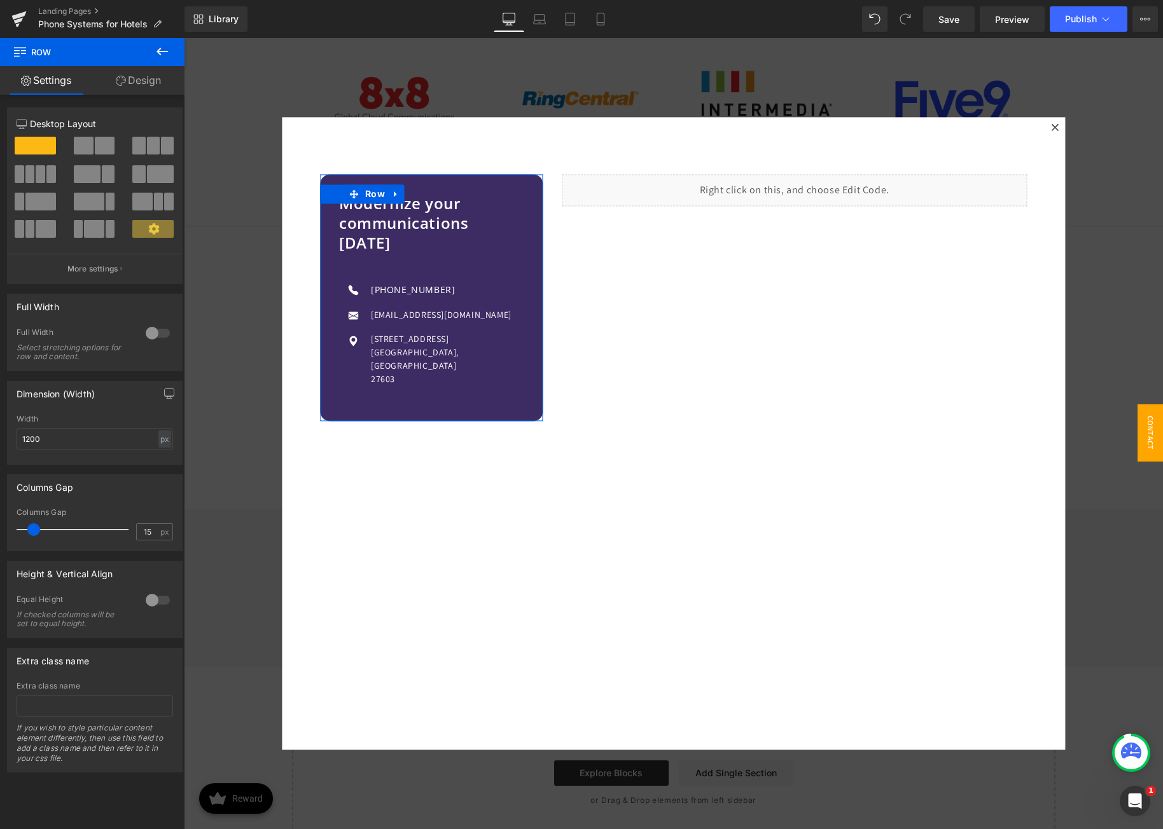
click at [144, 600] on div at bounding box center [157, 600] width 31 height 20
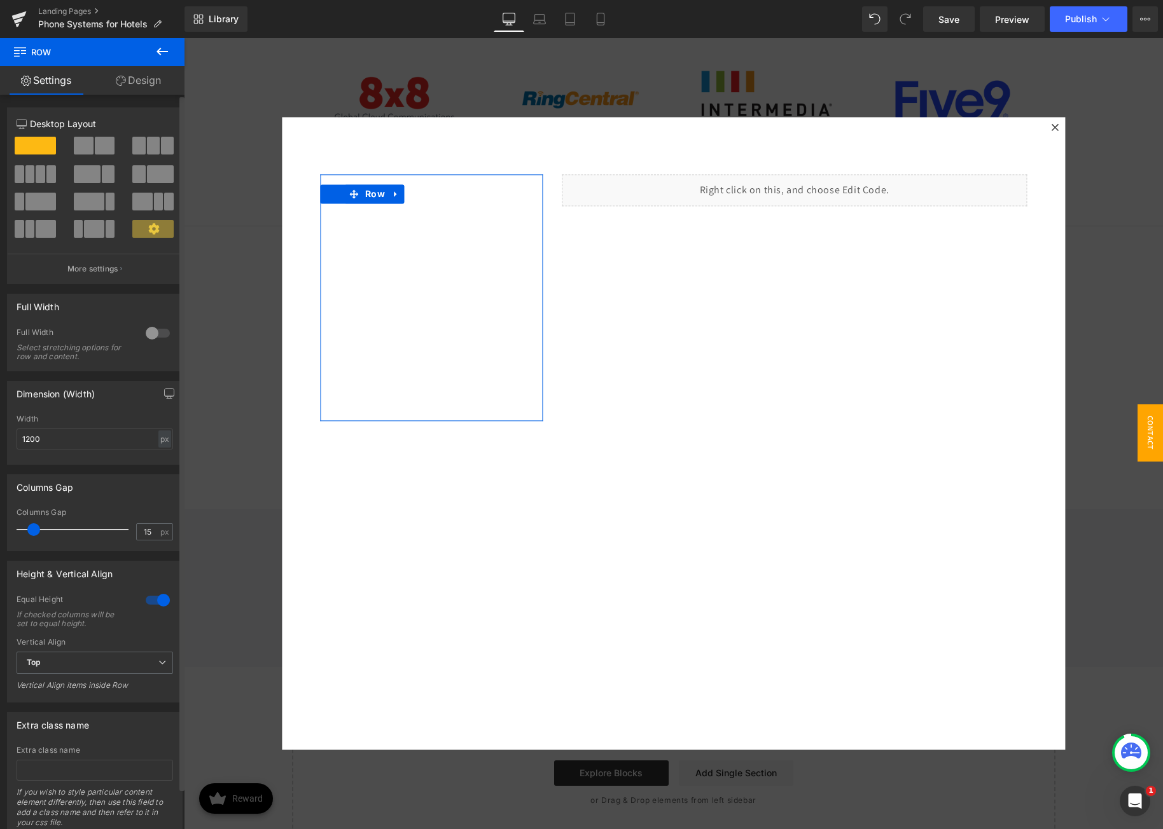
click at [146, 600] on div at bounding box center [157, 600] width 31 height 20
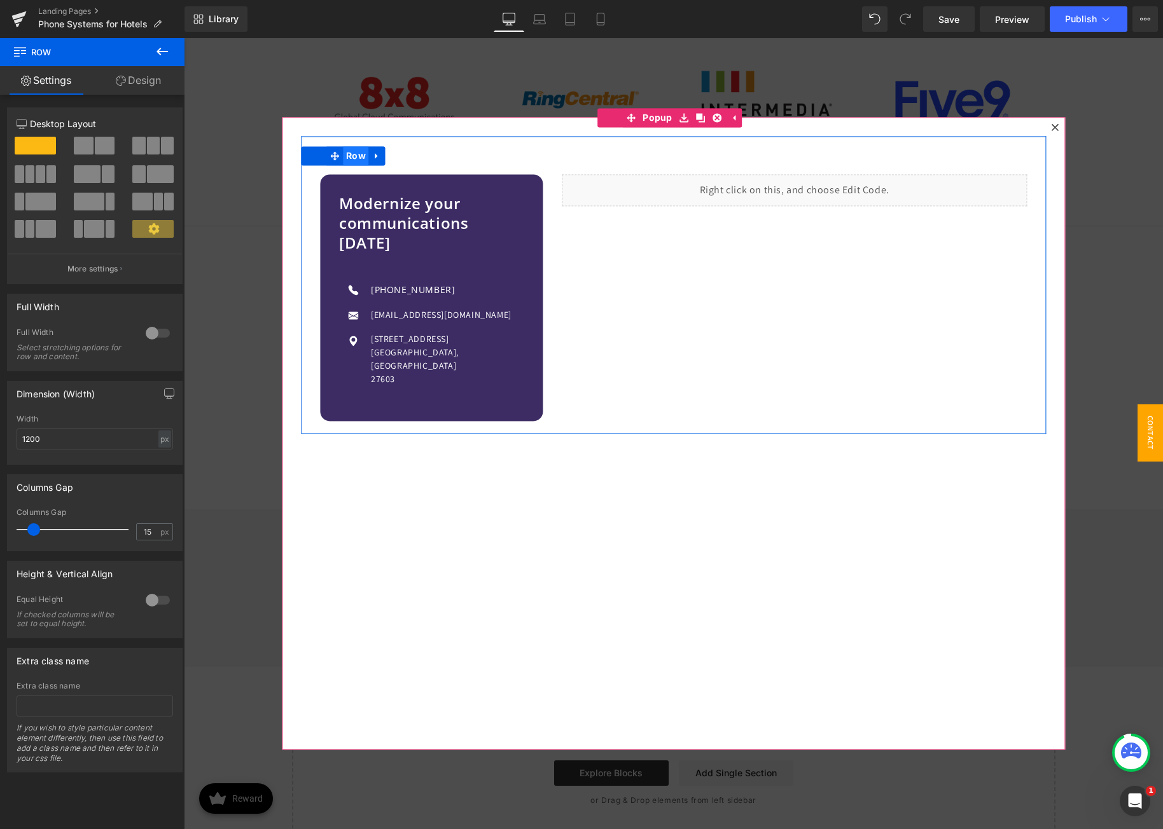
click at [356, 159] on span "Row" at bounding box center [356, 155] width 26 height 19
click at [142, 594] on div at bounding box center [157, 600] width 31 height 20
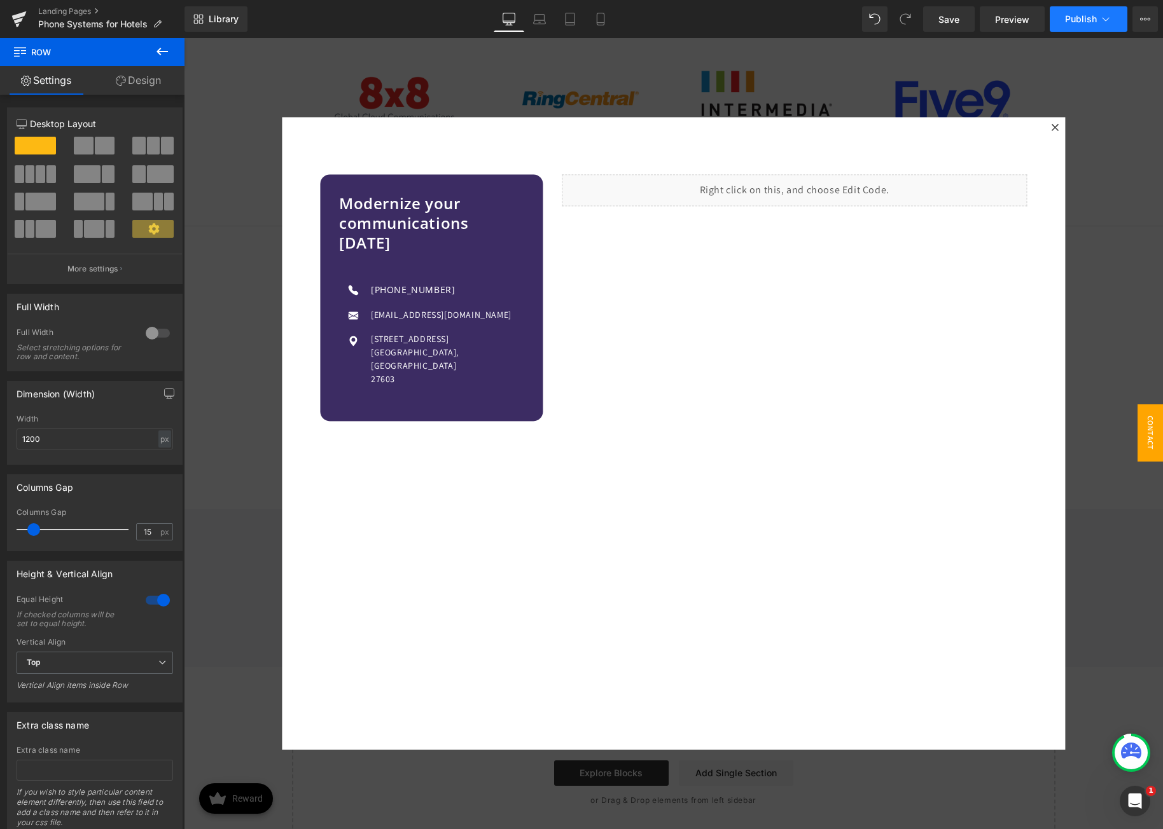
click at [1074, 16] on span "Publish" at bounding box center [1081, 19] width 32 height 10
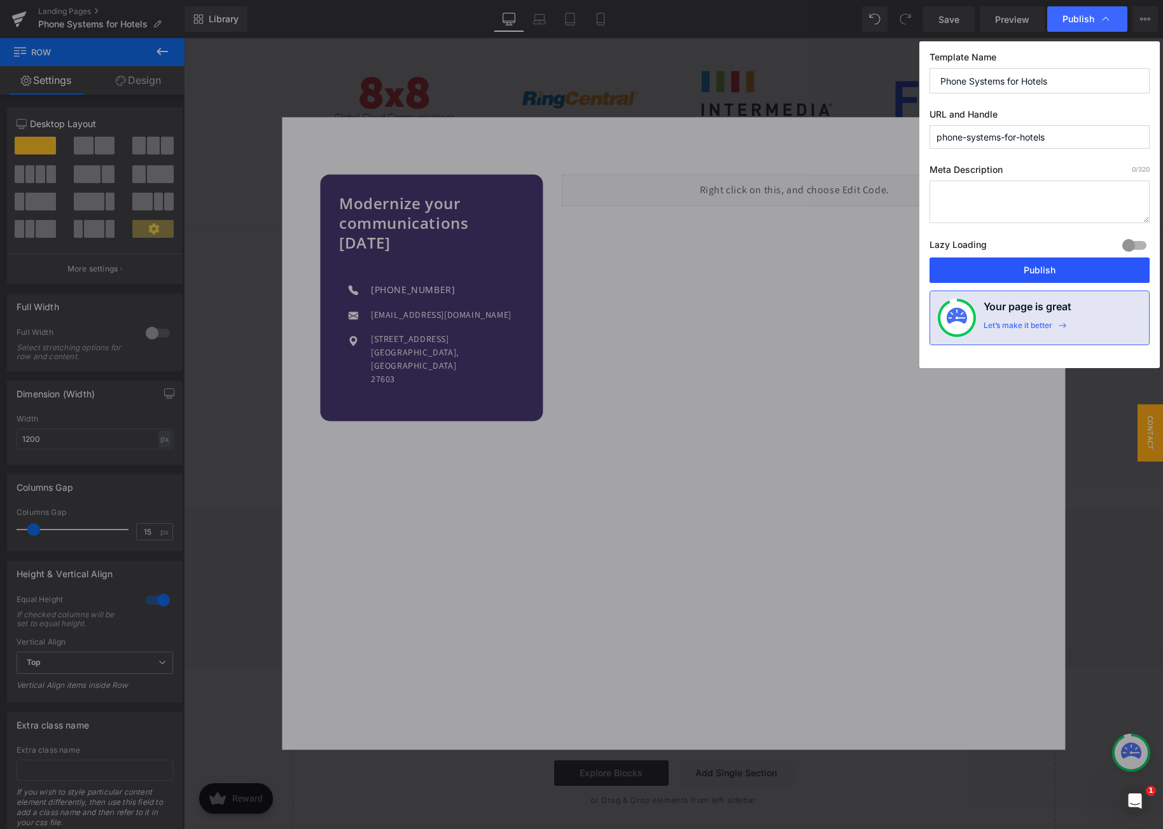
drag, startPoint x: 1091, startPoint y: 265, endPoint x: 903, endPoint y: 223, distance: 192.4
click at [1091, 265] on button "Publish" at bounding box center [1039, 270] width 220 height 25
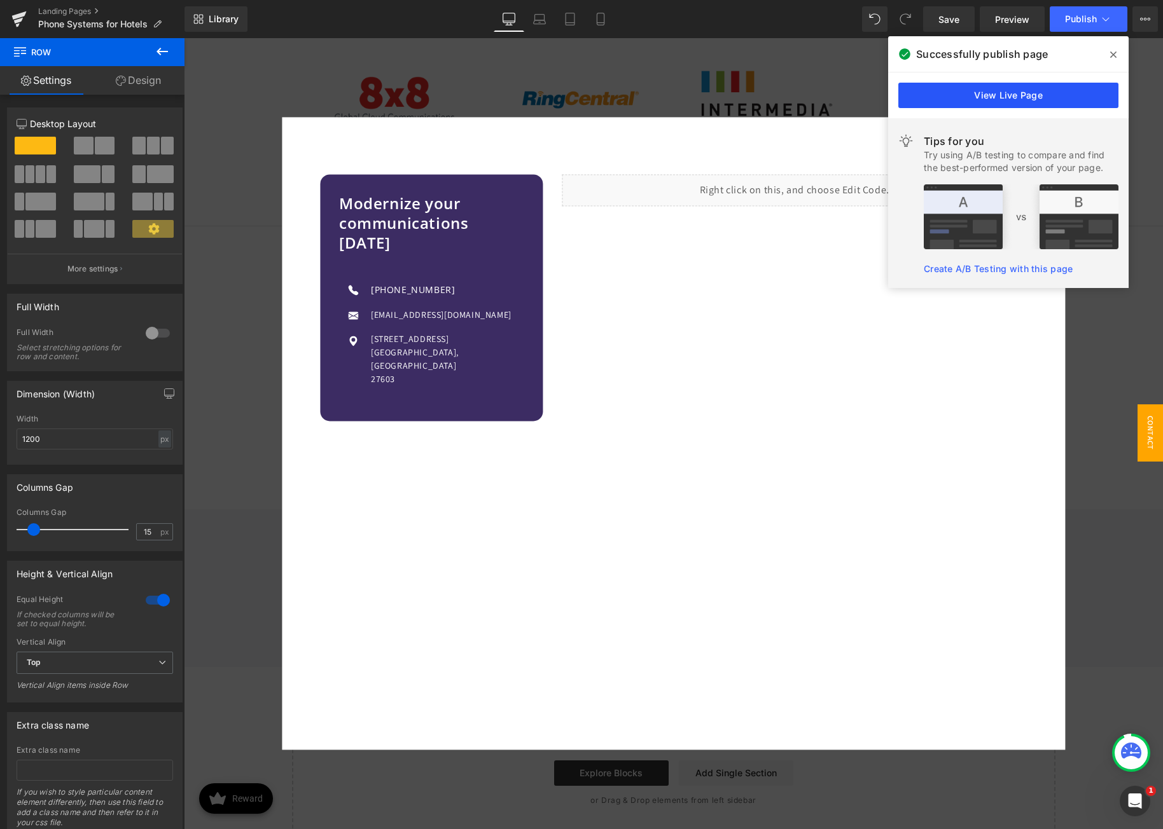
click at [1032, 106] on link "View Live Page" at bounding box center [1008, 95] width 220 height 25
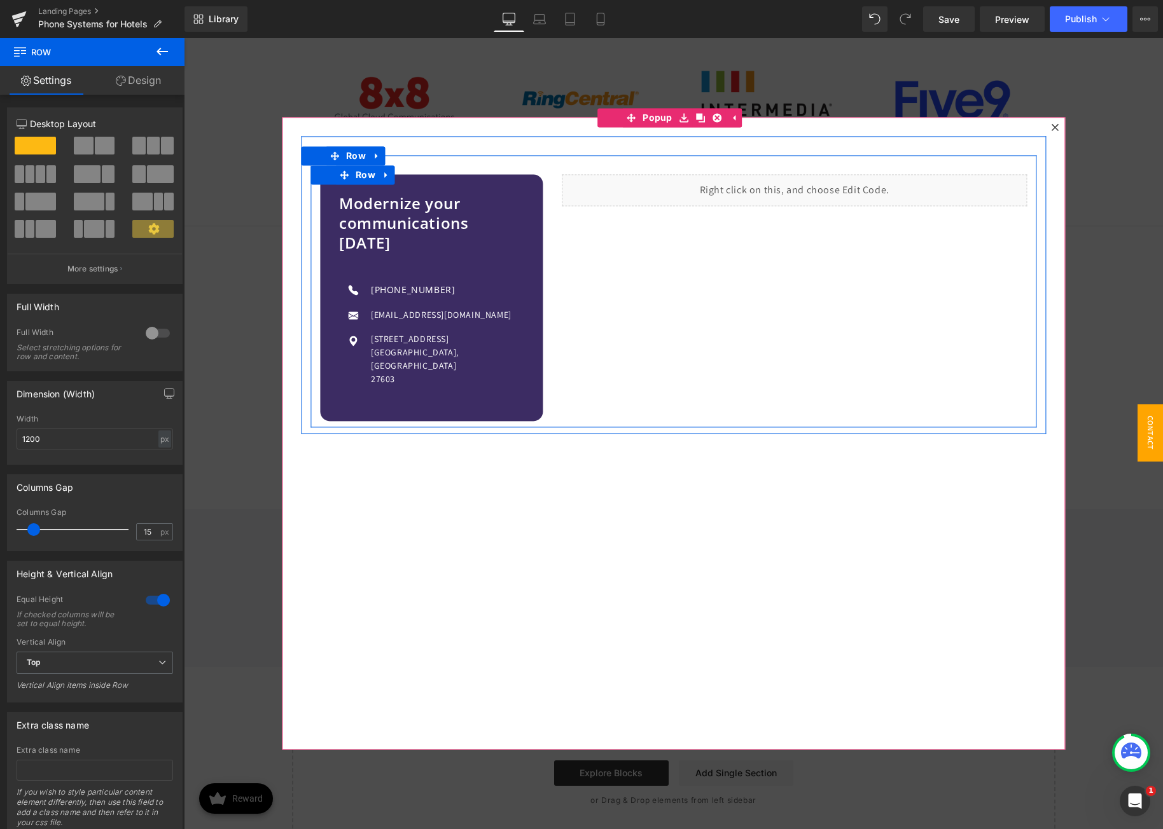
click at [552, 186] on div "Liquid" at bounding box center [794, 190] width 484 height 32
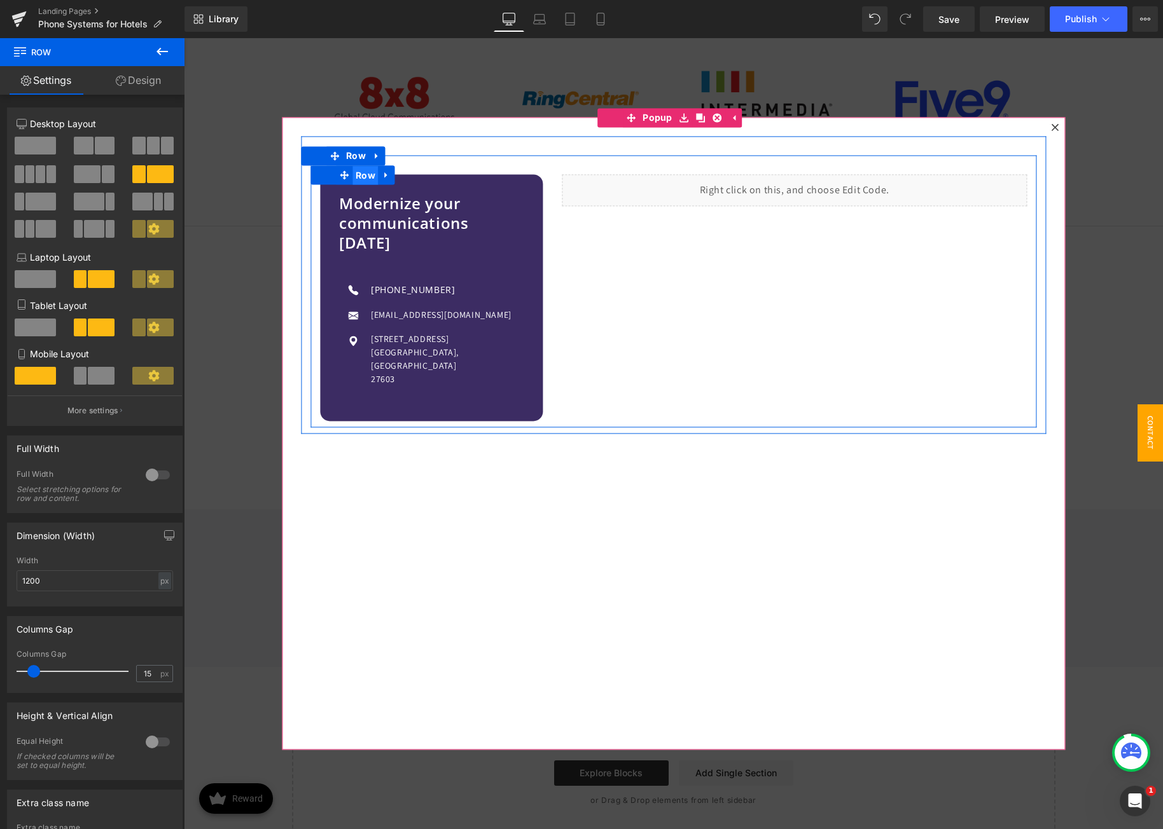
click at [370, 176] on span "Row" at bounding box center [365, 175] width 26 height 19
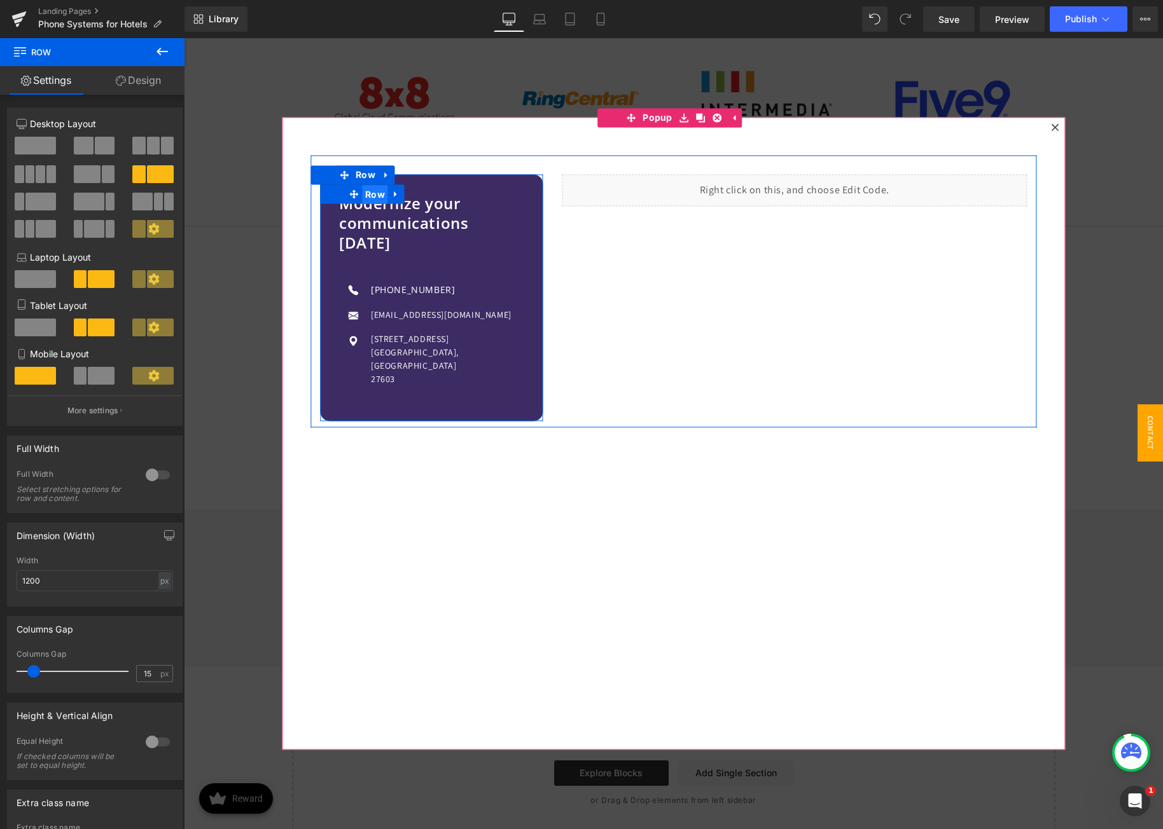
click at [371, 191] on span "Row" at bounding box center [375, 194] width 26 height 19
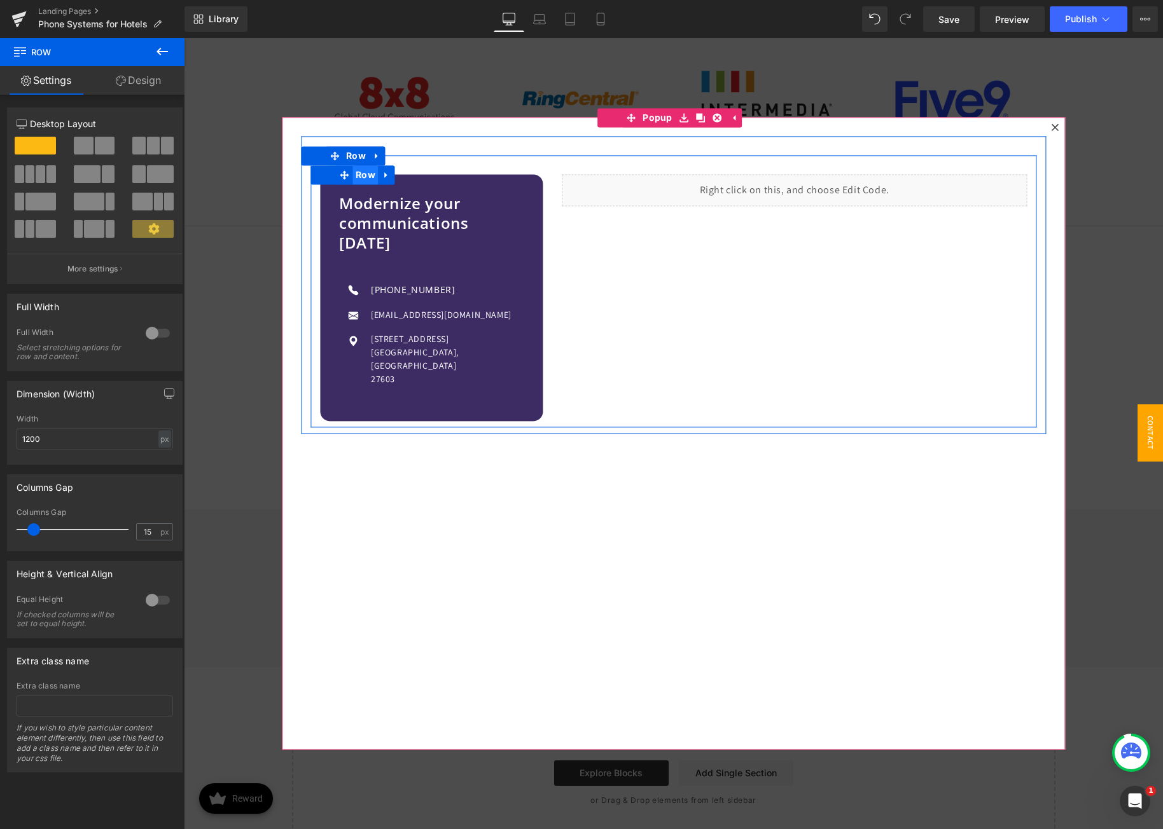
click at [365, 179] on span "Row" at bounding box center [365, 174] width 26 height 19
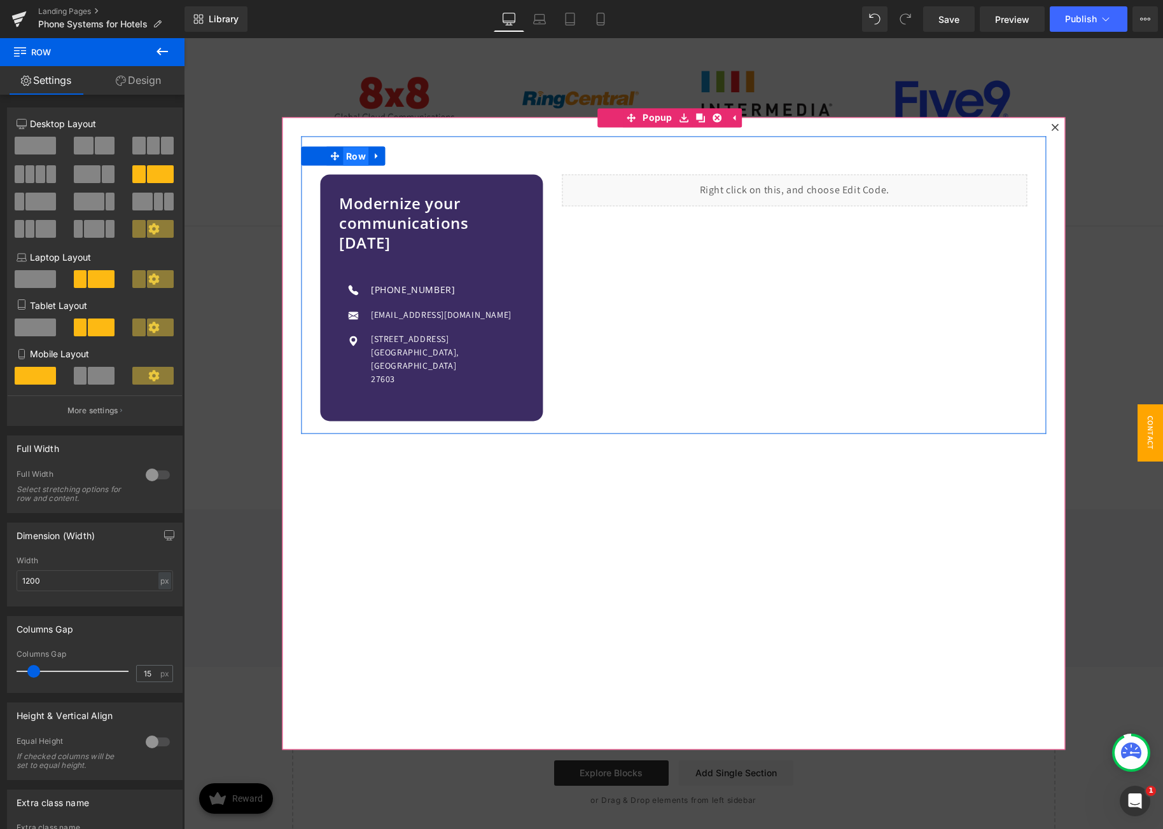
click at [349, 156] on span "Row" at bounding box center [356, 156] width 26 height 19
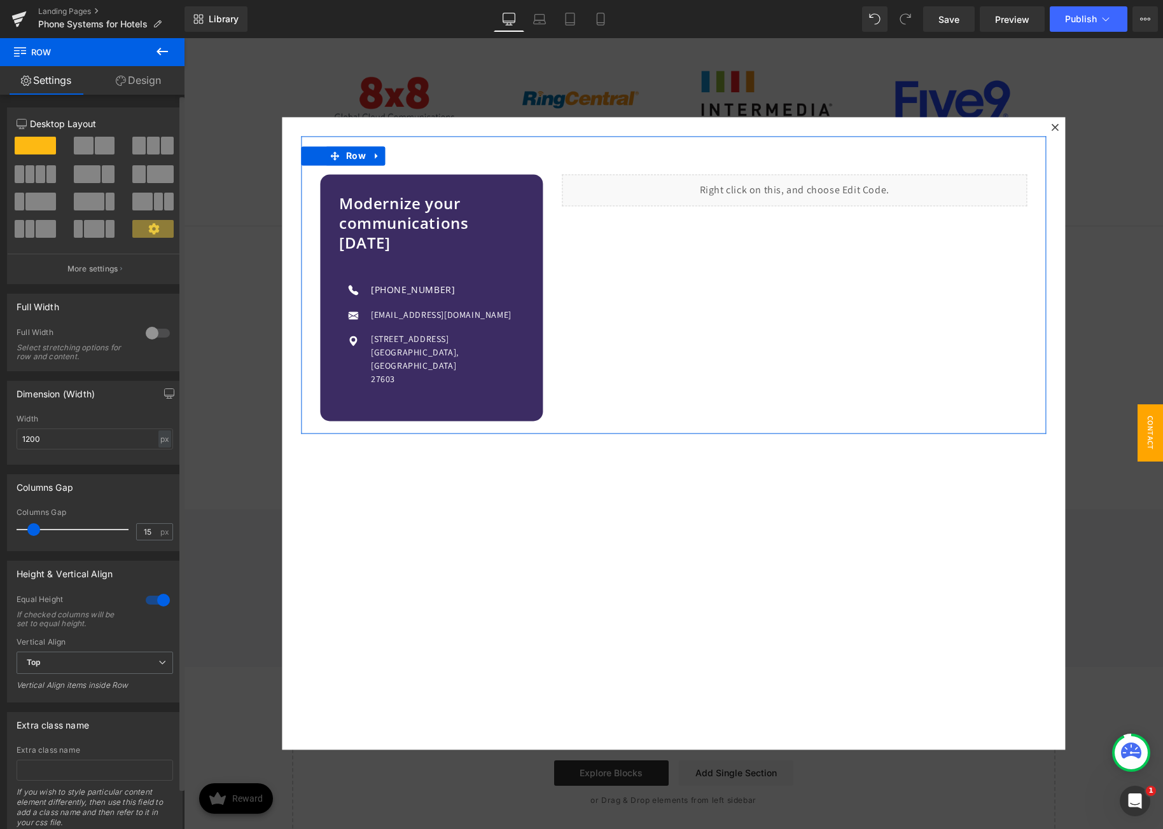
click at [150, 600] on div at bounding box center [157, 600] width 31 height 20
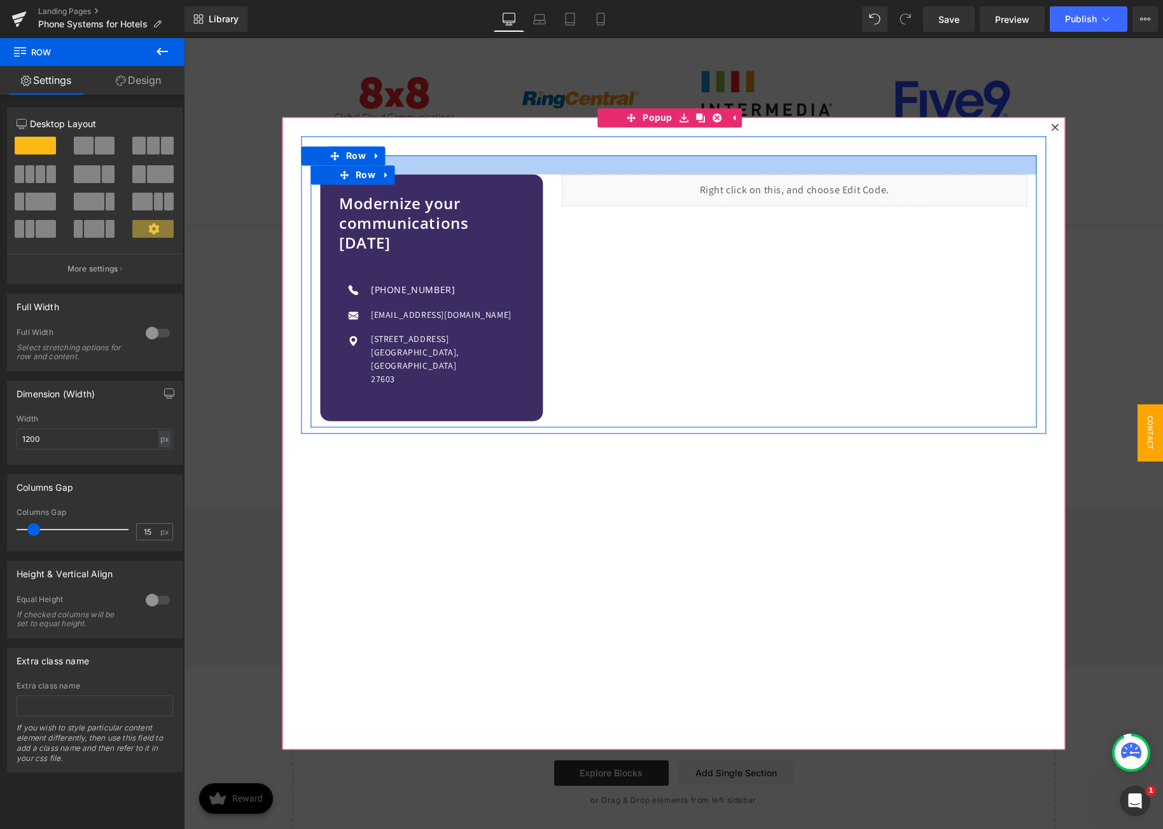
click at [575, 161] on div at bounding box center [673, 164] width 726 height 19
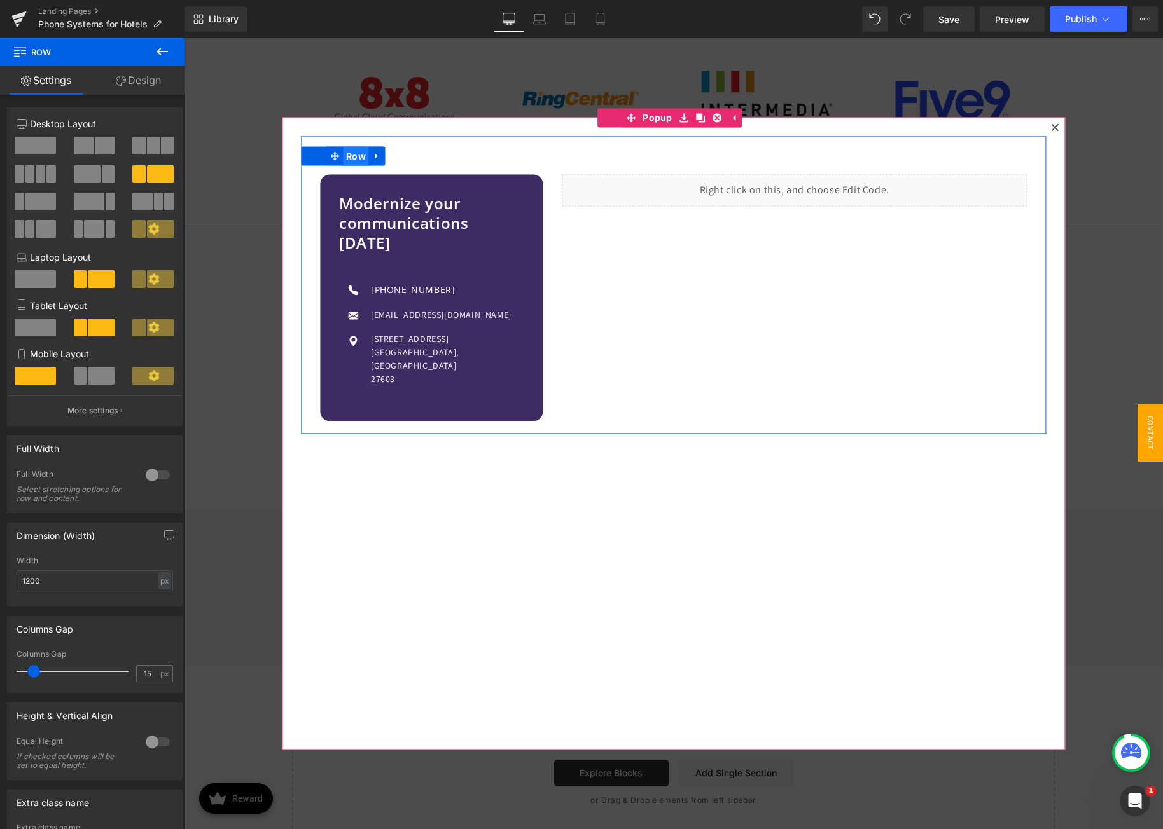
click at [353, 156] on span "Row" at bounding box center [356, 156] width 26 height 19
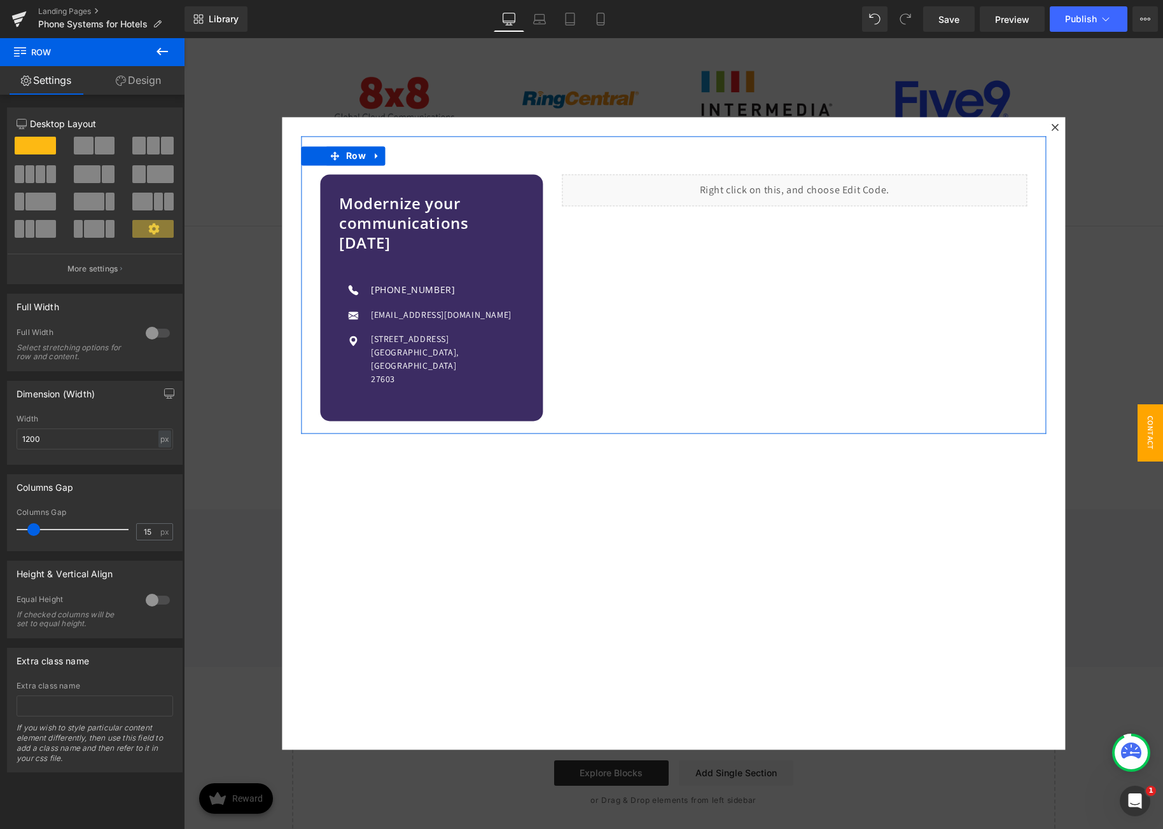
click at [146, 597] on div at bounding box center [157, 600] width 31 height 20
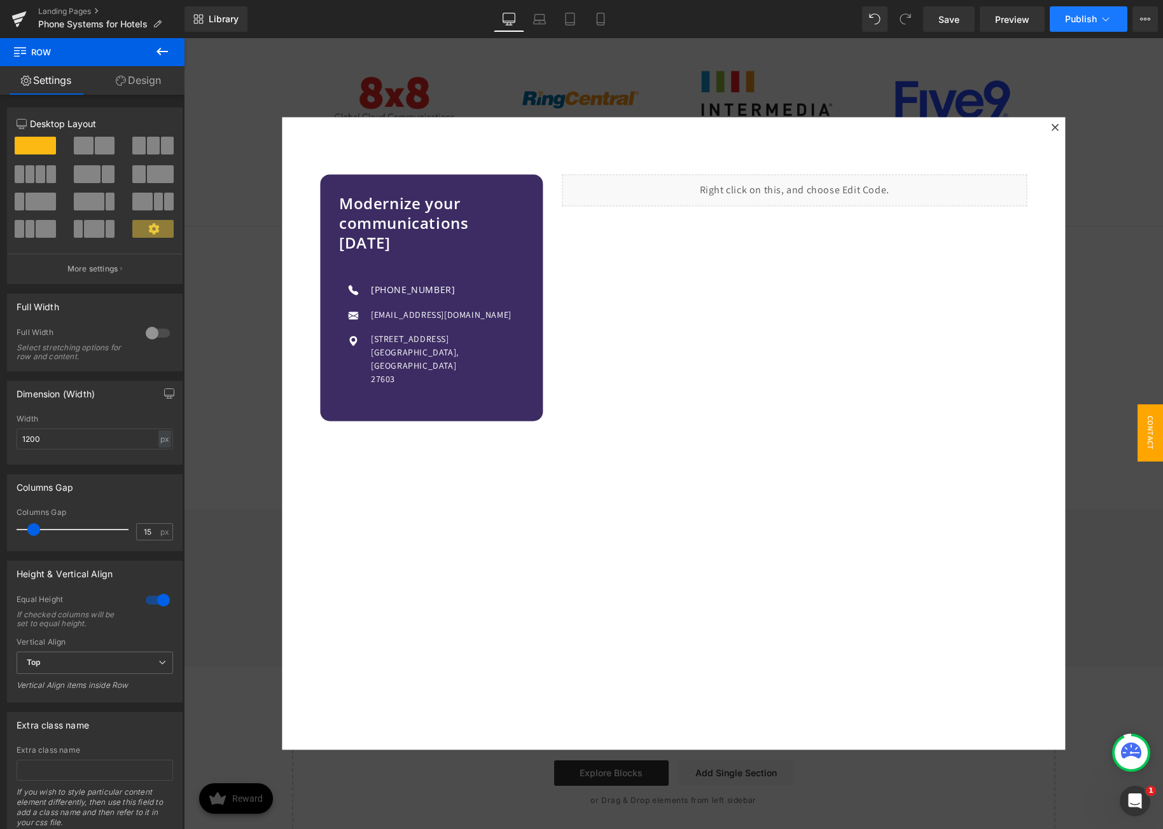
click at [1063, 21] on button "Publish" at bounding box center [1088, 18] width 78 height 25
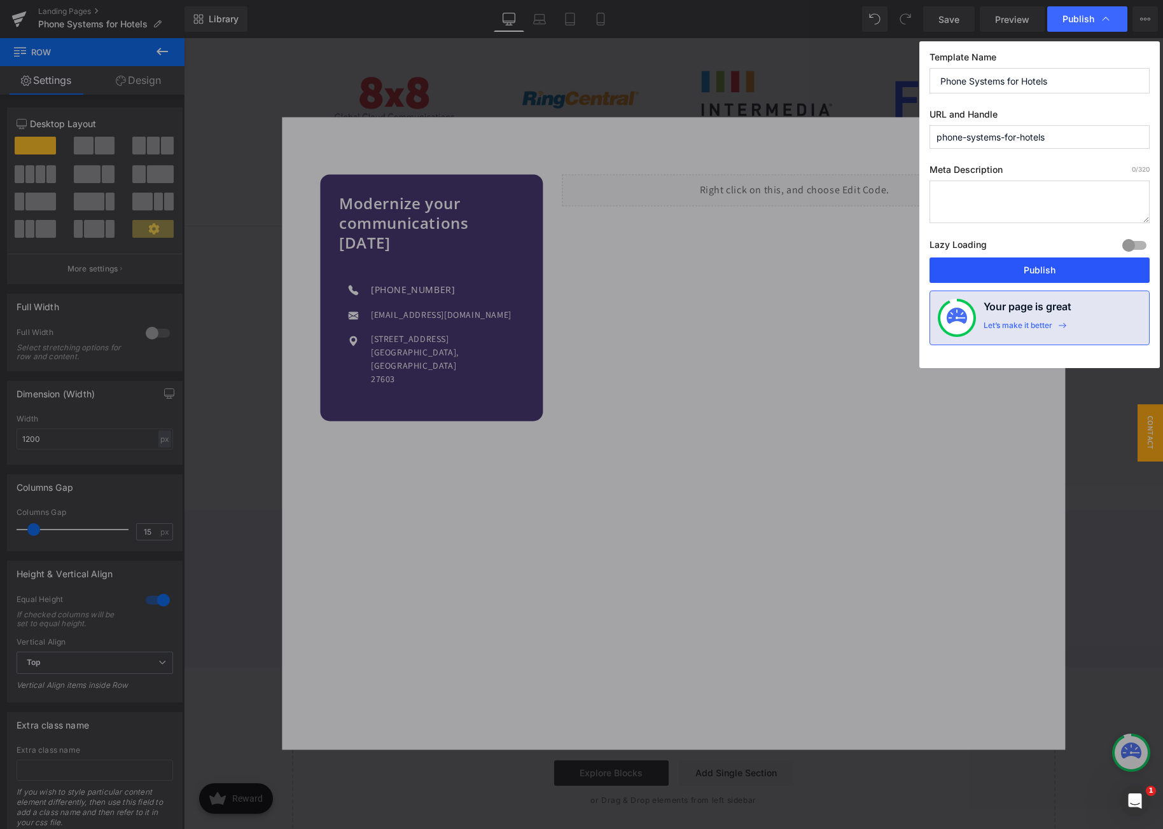
click at [1030, 270] on button "Publish" at bounding box center [1039, 270] width 220 height 25
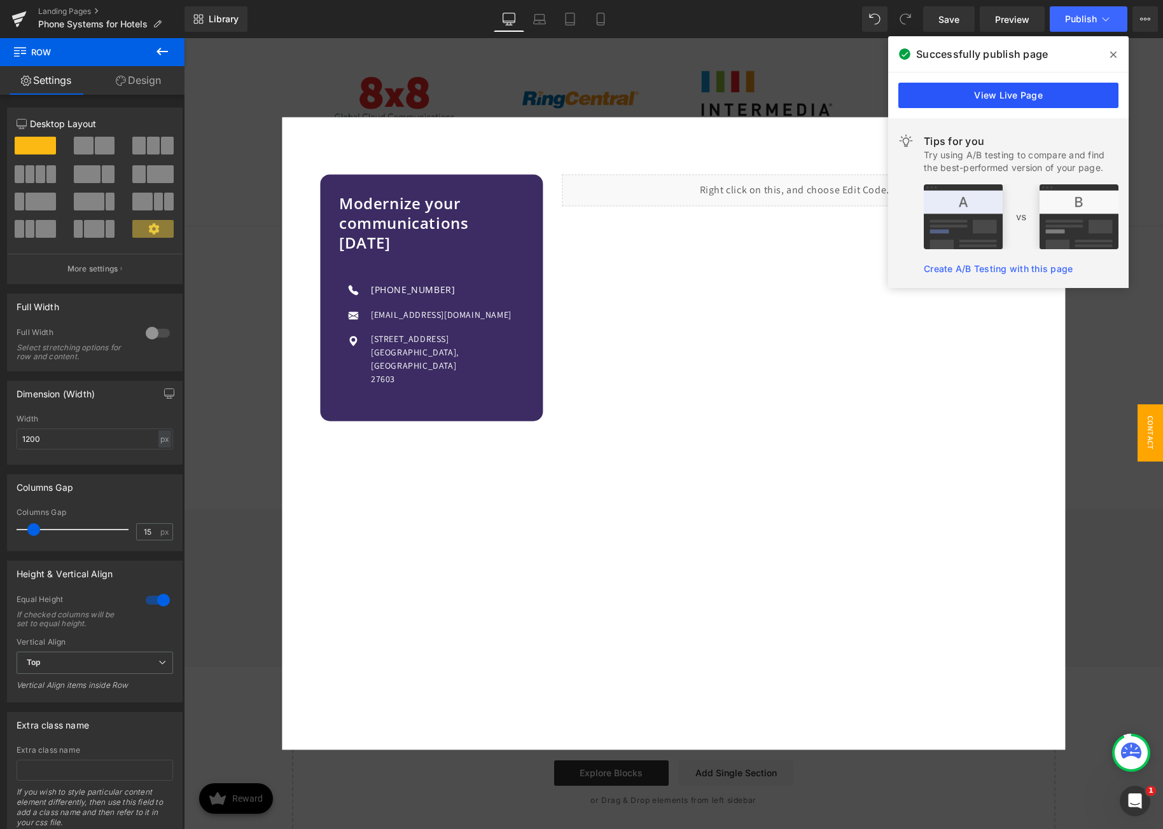
click at [950, 95] on link "View Live Page" at bounding box center [1008, 95] width 220 height 25
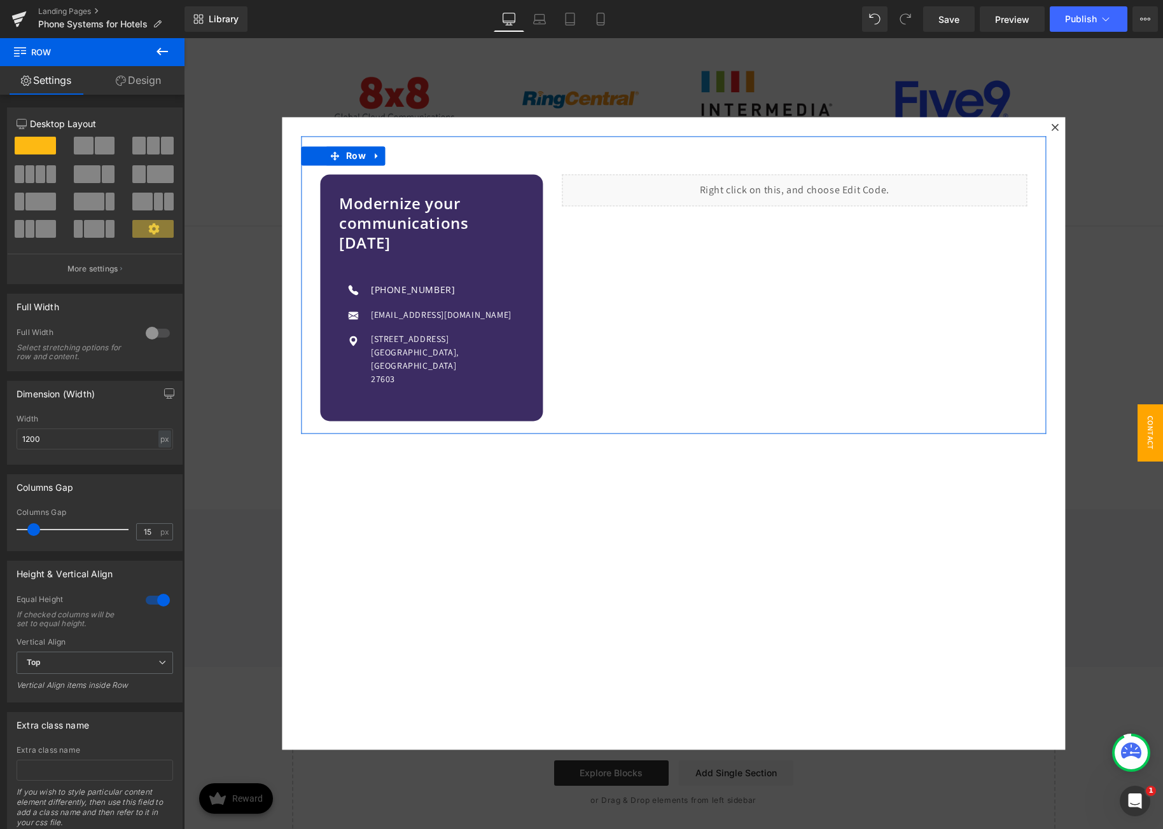
click at [125, 82] on link "Design" at bounding box center [138, 80] width 92 height 29
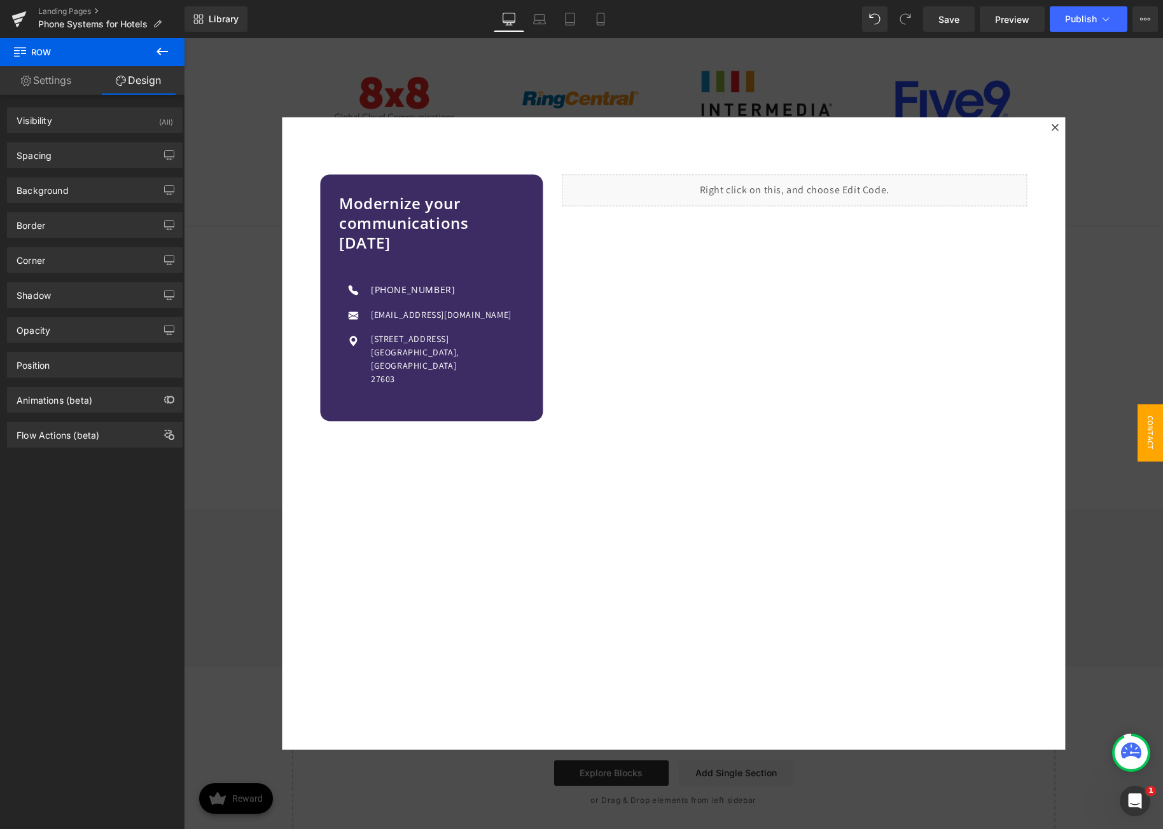
click at [168, 58] on icon at bounding box center [162, 51] width 15 height 15
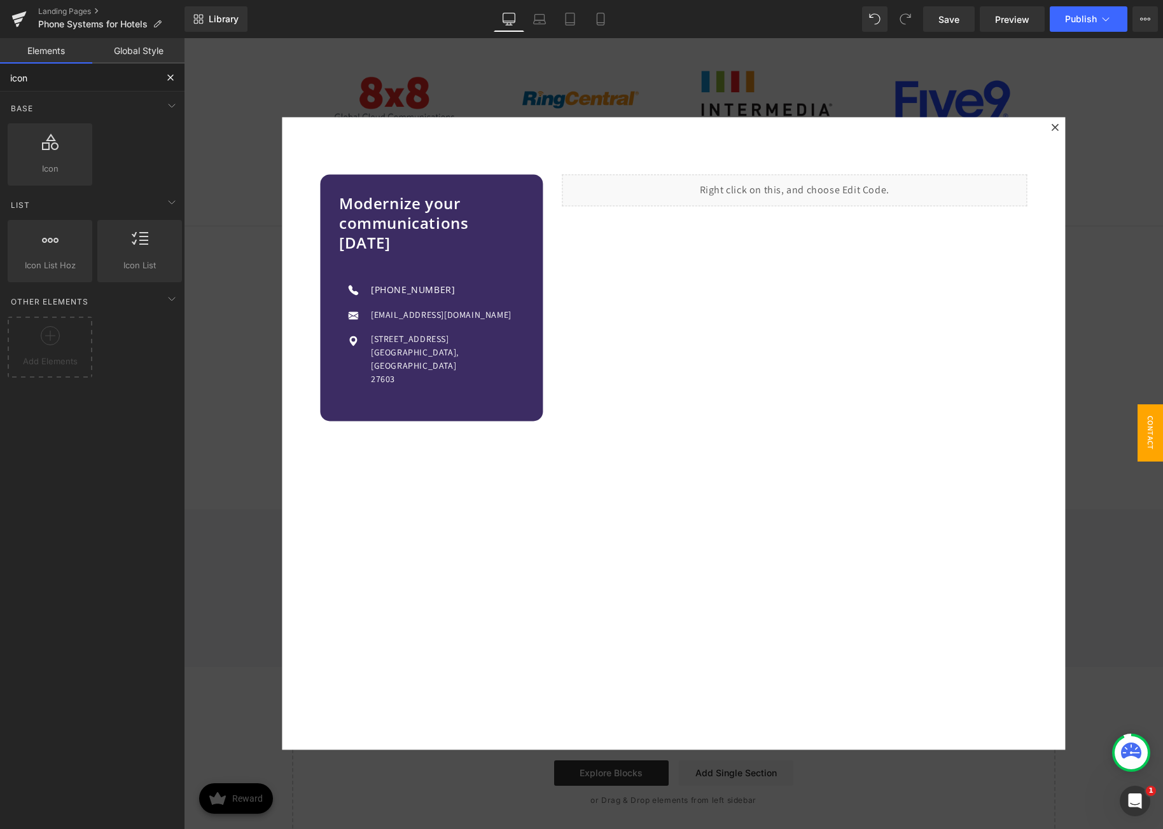
click at [82, 85] on input "icon" at bounding box center [78, 78] width 156 height 28
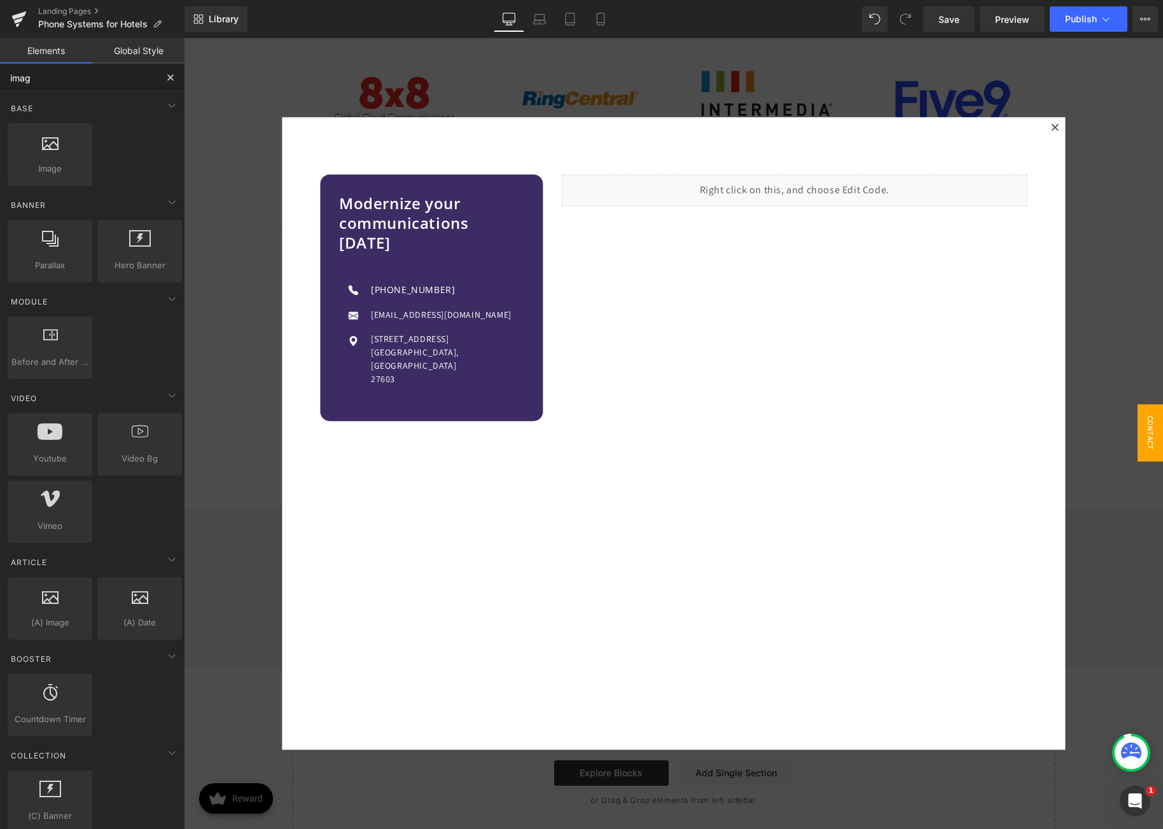
type input "image"
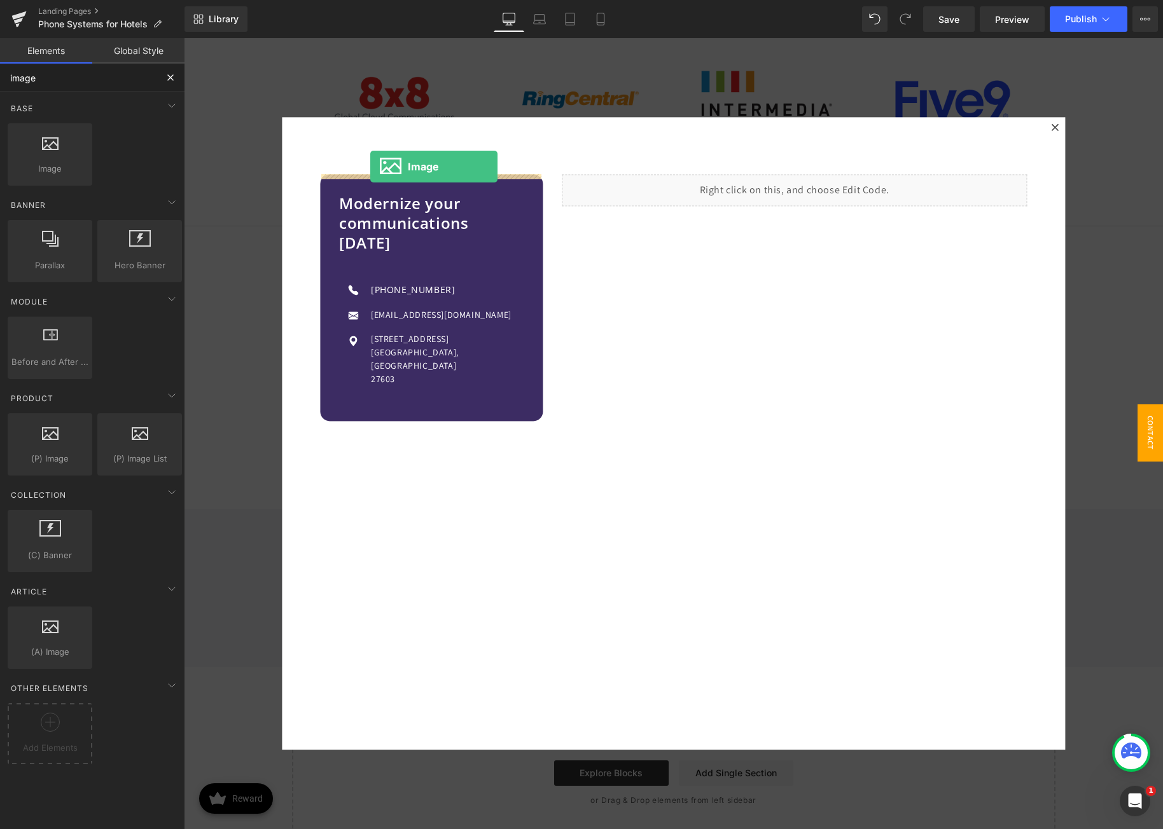
drag, startPoint x: 298, startPoint y: 179, endPoint x: 370, endPoint y: 167, distance: 73.0
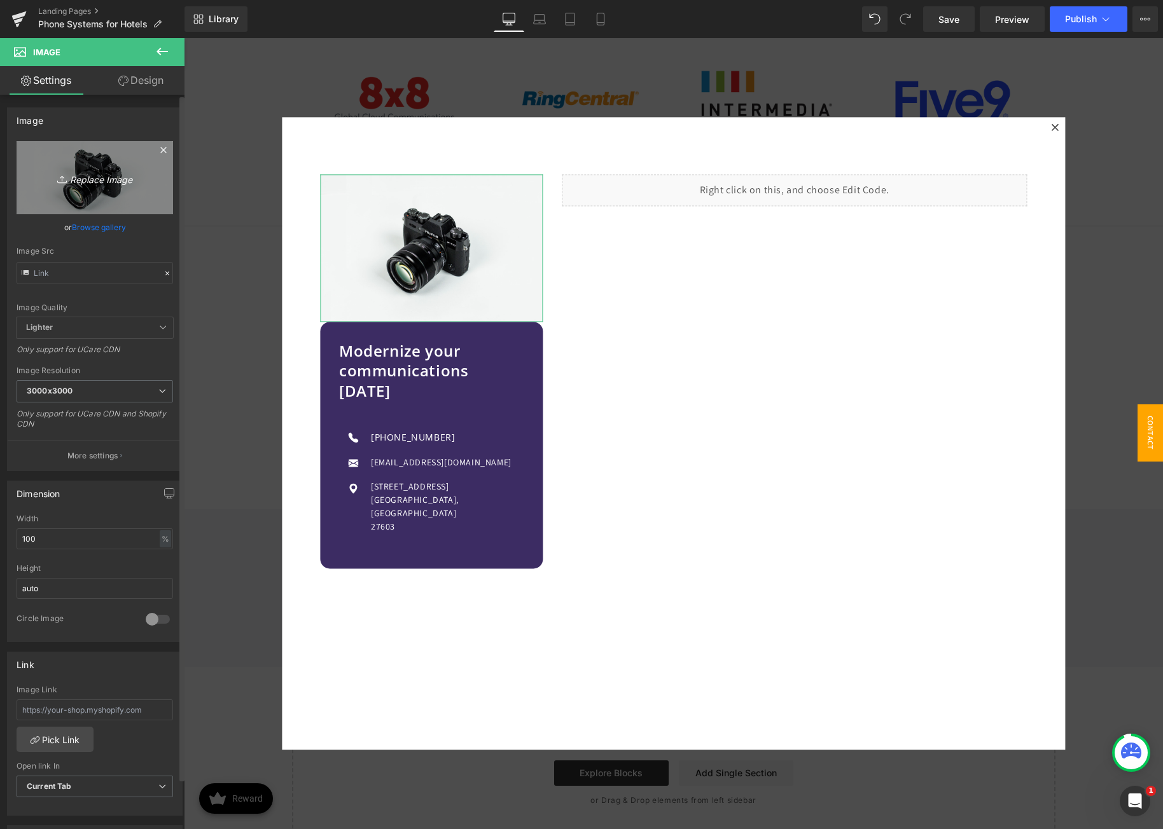
click at [95, 180] on icon "Replace Image" at bounding box center [95, 178] width 102 height 16
click at [106, 223] on link "Browse gallery" at bounding box center [99, 227] width 54 height 22
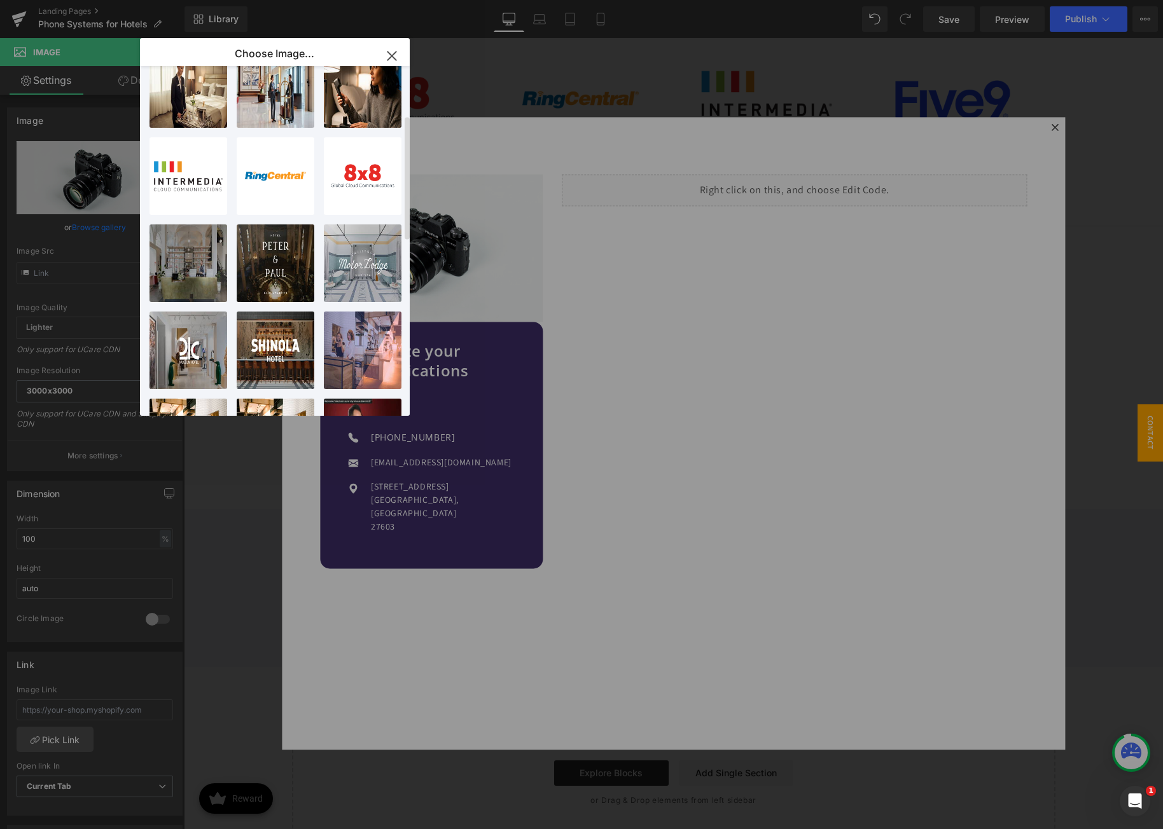
scroll to position [55, 0]
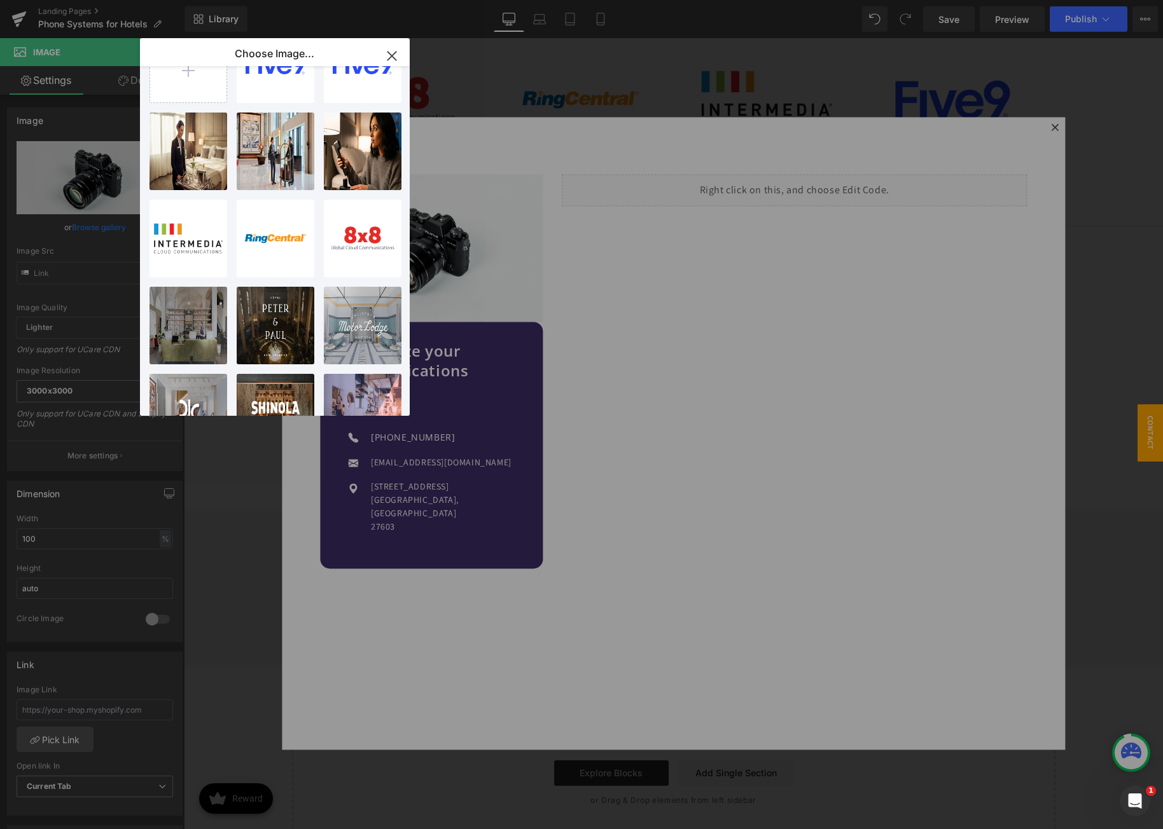
click at [385, 60] on icon "button" at bounding box center [392, 56] width 20 height 20
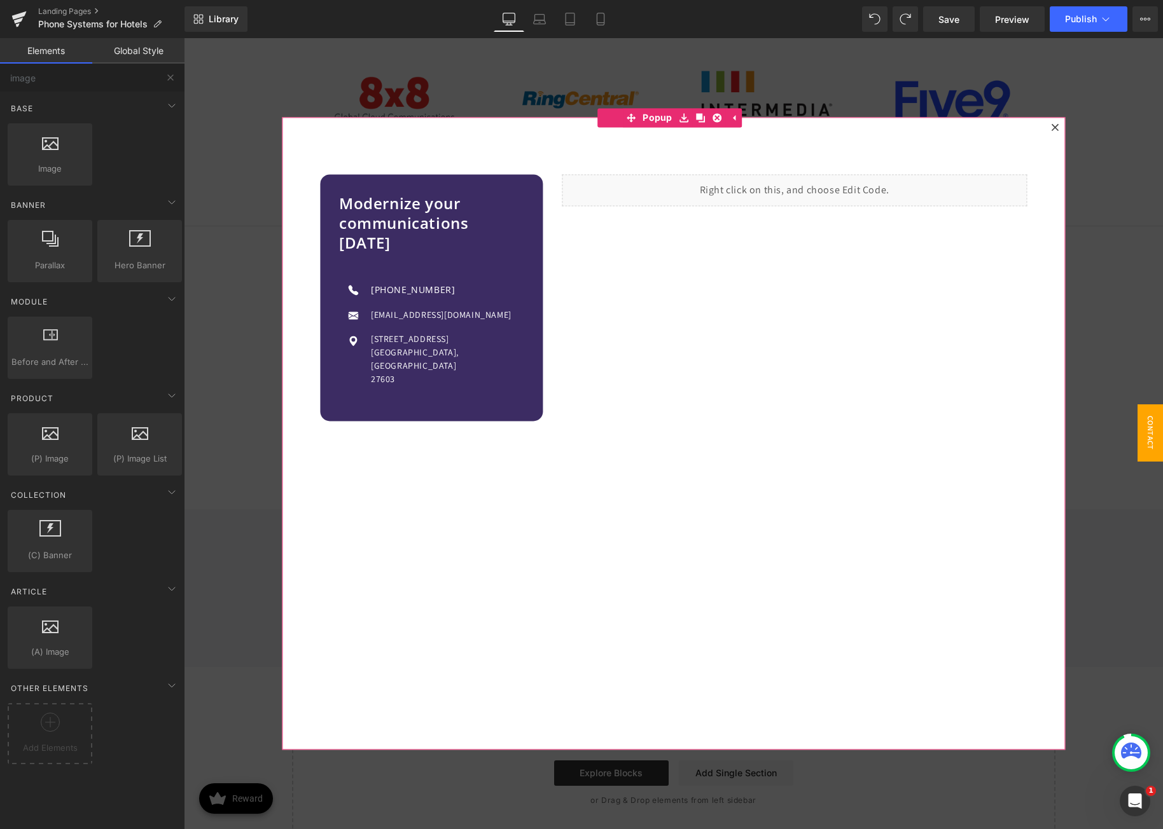
click at [1051, 125] on div at bounding box center [1054, 127] width 15 height 15
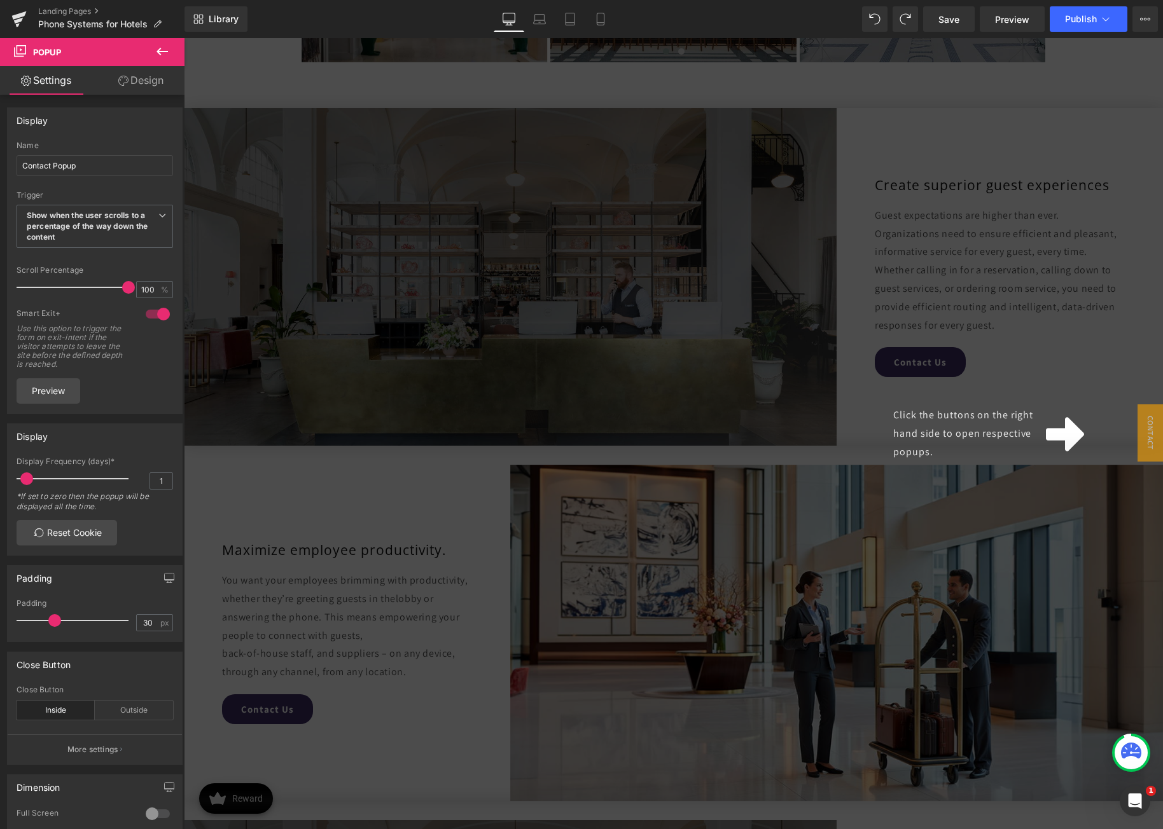
scroll to position [1385, 0]
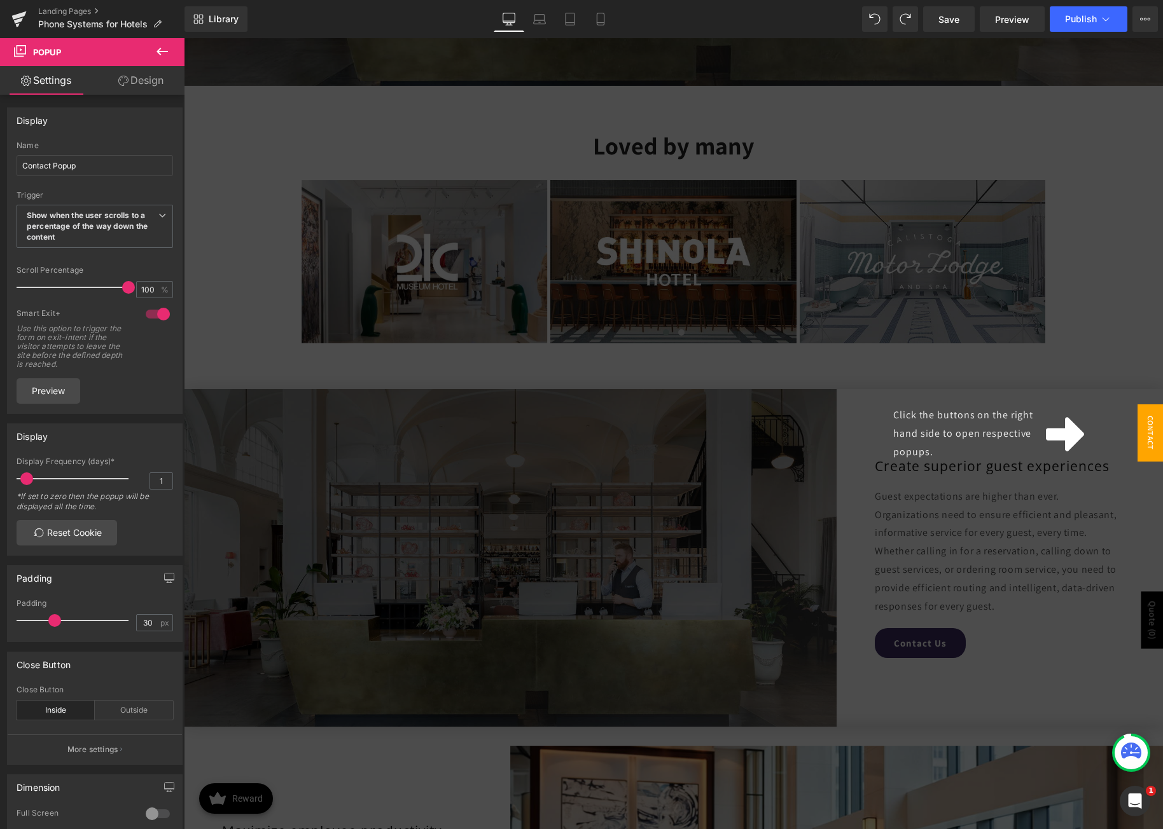
click at [1144, 430] on span "Contact Popup" at bounding box center [1137, 433] width 51 height 57
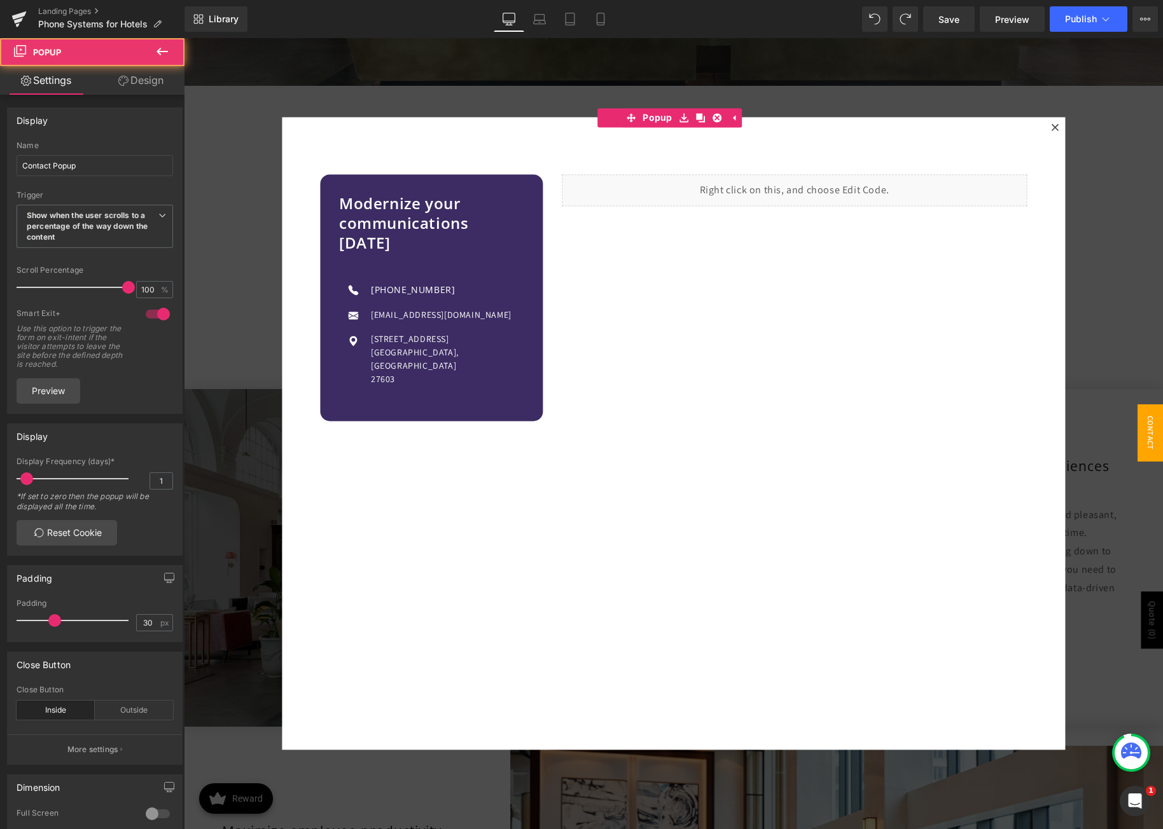
click at [1104, 289] on div at bounding box center [673, 433] width 979 height 791
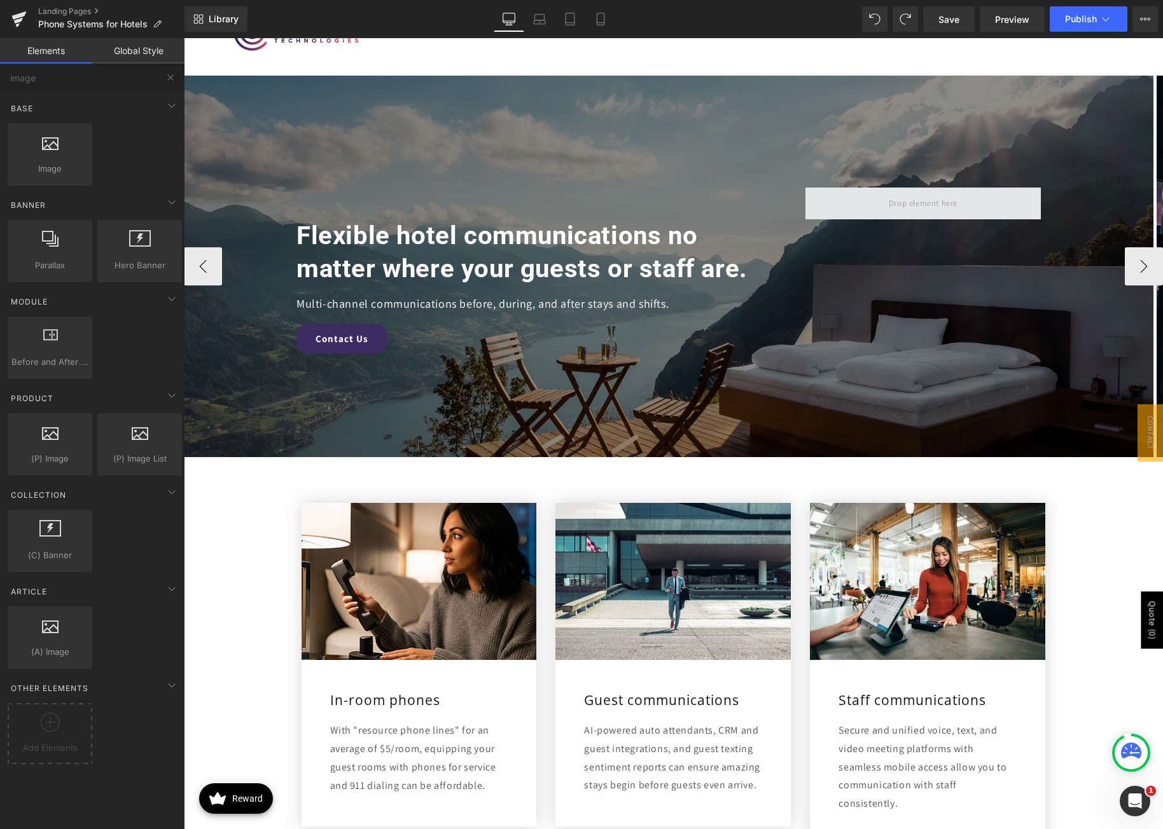
scroll to position [0, 0]
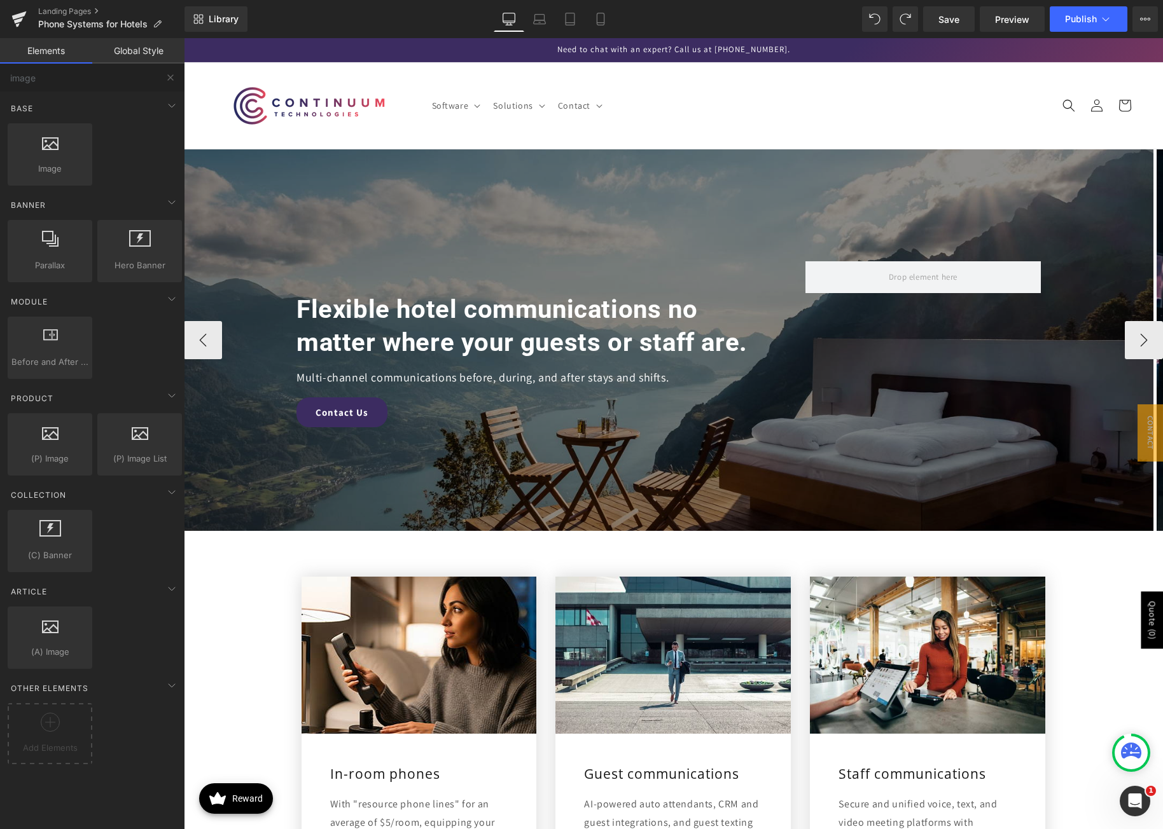
click at [532, 198] on div at bounding box center [668, 340] width 969 height 382
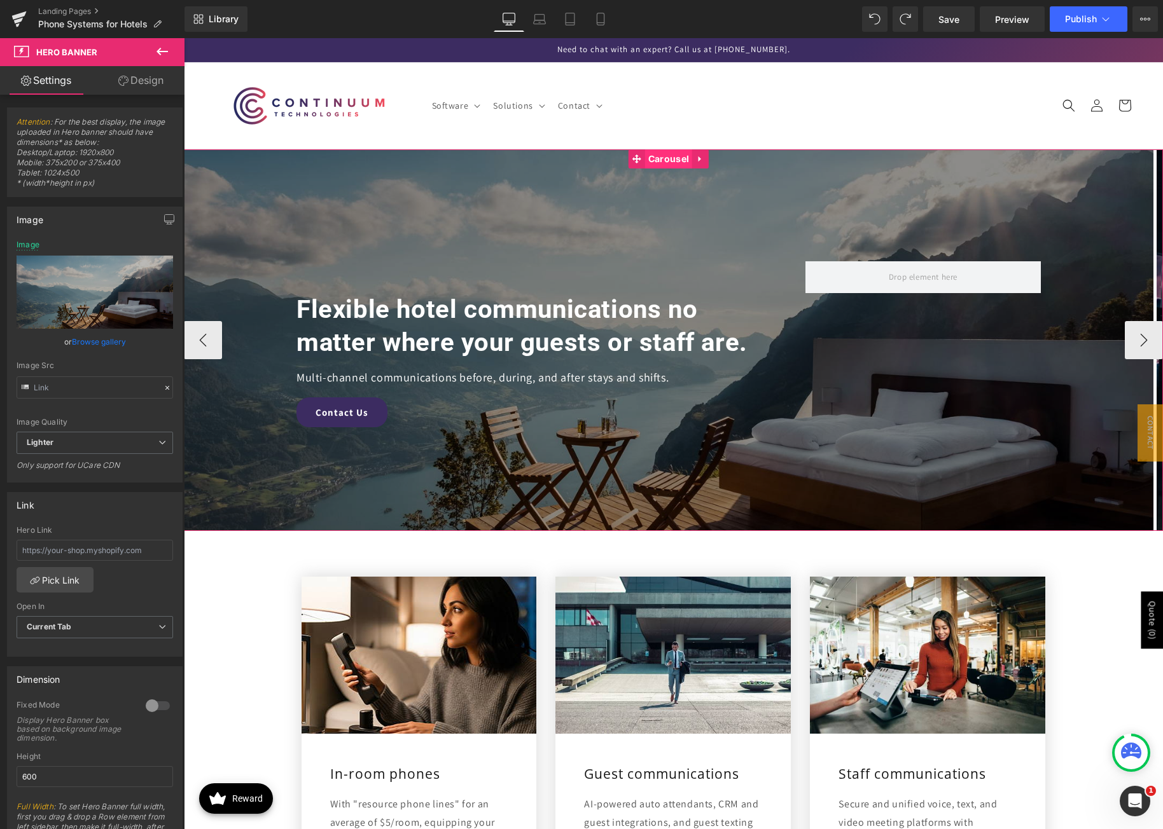
click at [665, 154] on span "Carousel" at bounding box center [668, 158] width 47 height 19
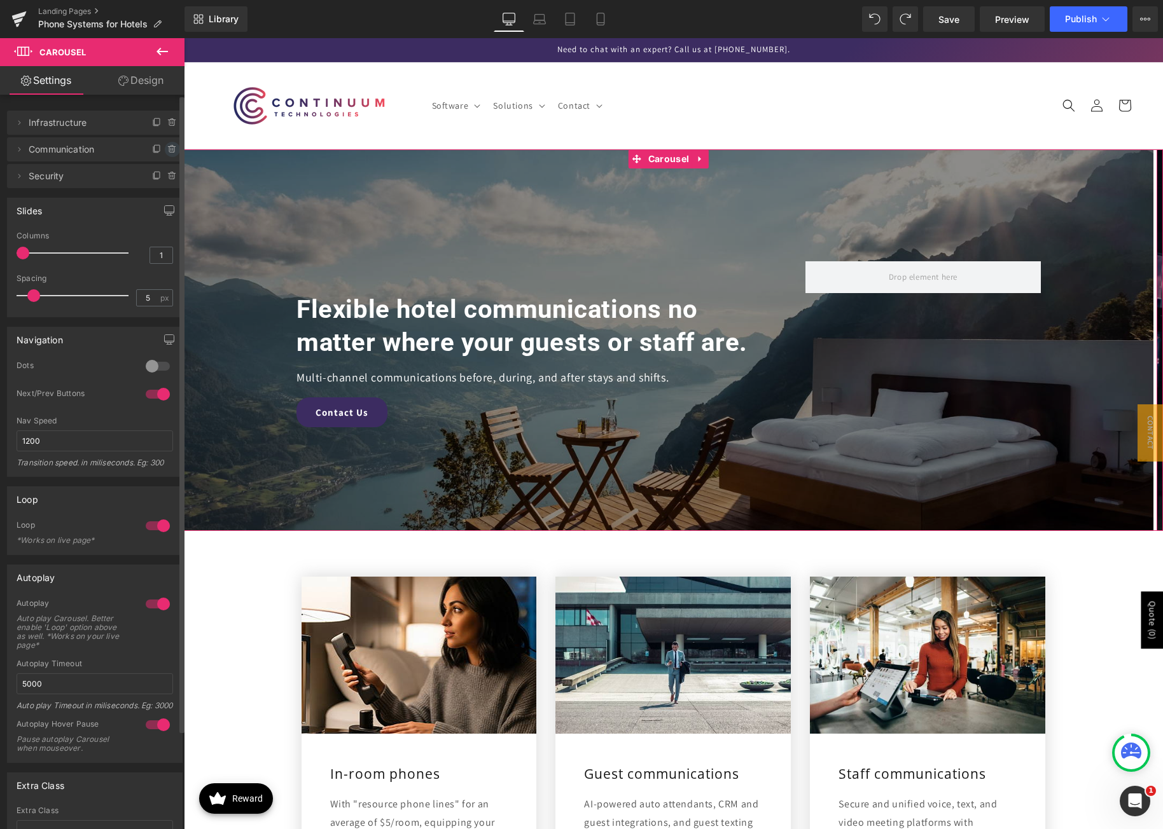
click at [170, 147] on icon at bounding box center [171, 146] width 3 height 1
click at [162, 148] on button "Delete" at bounding box center [159, 150] width 40 height 17
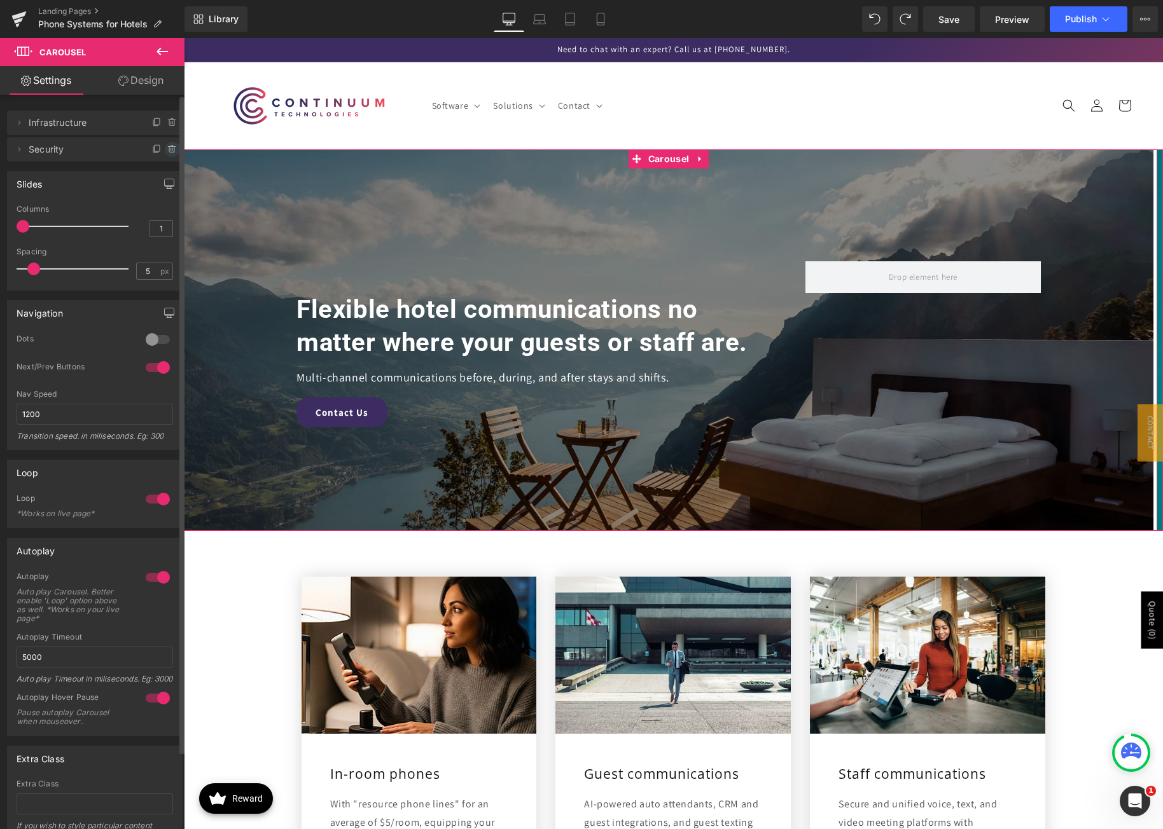
click at [167, 149] on icon at bounding box center [172, 149] width 10 height 10
click at [167, 149] on button "Delete" at bounding box center [159, 150] width 40 height 17
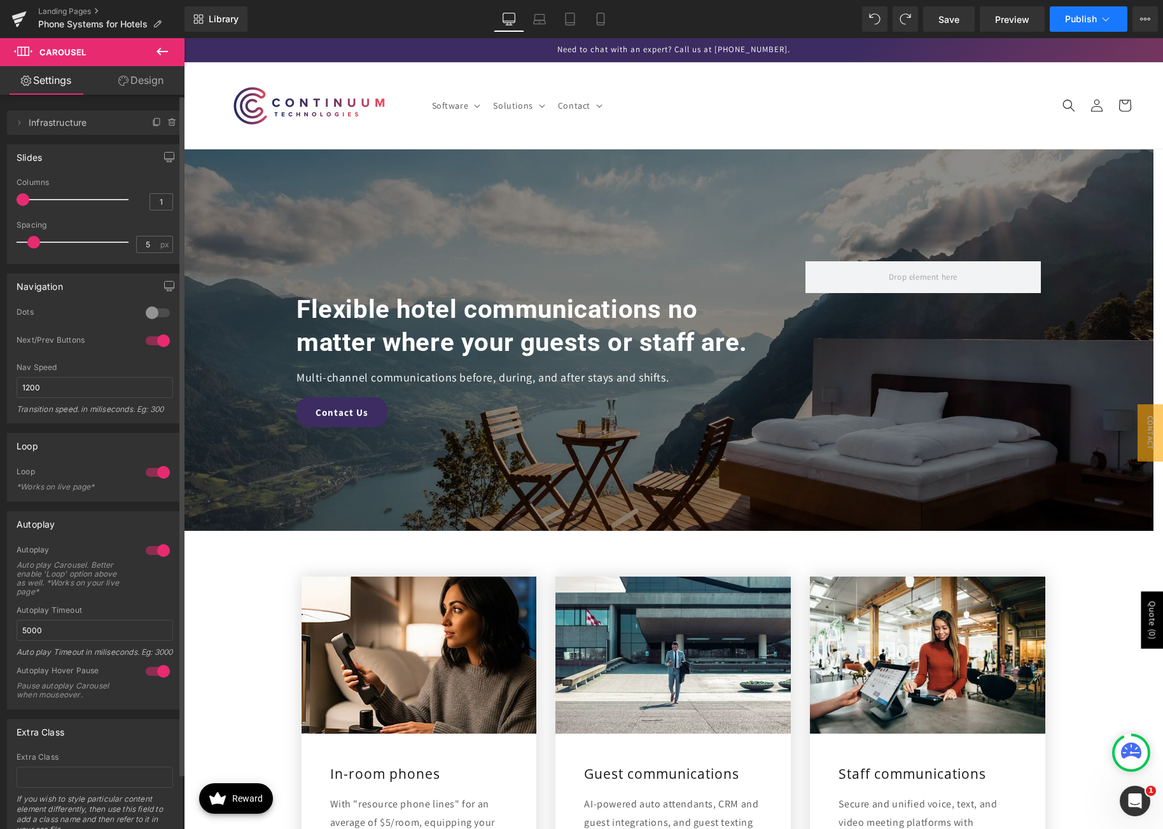
click at [1079, 14] on span "Publish" at bounding box center [1081, 19] width 32 height 10
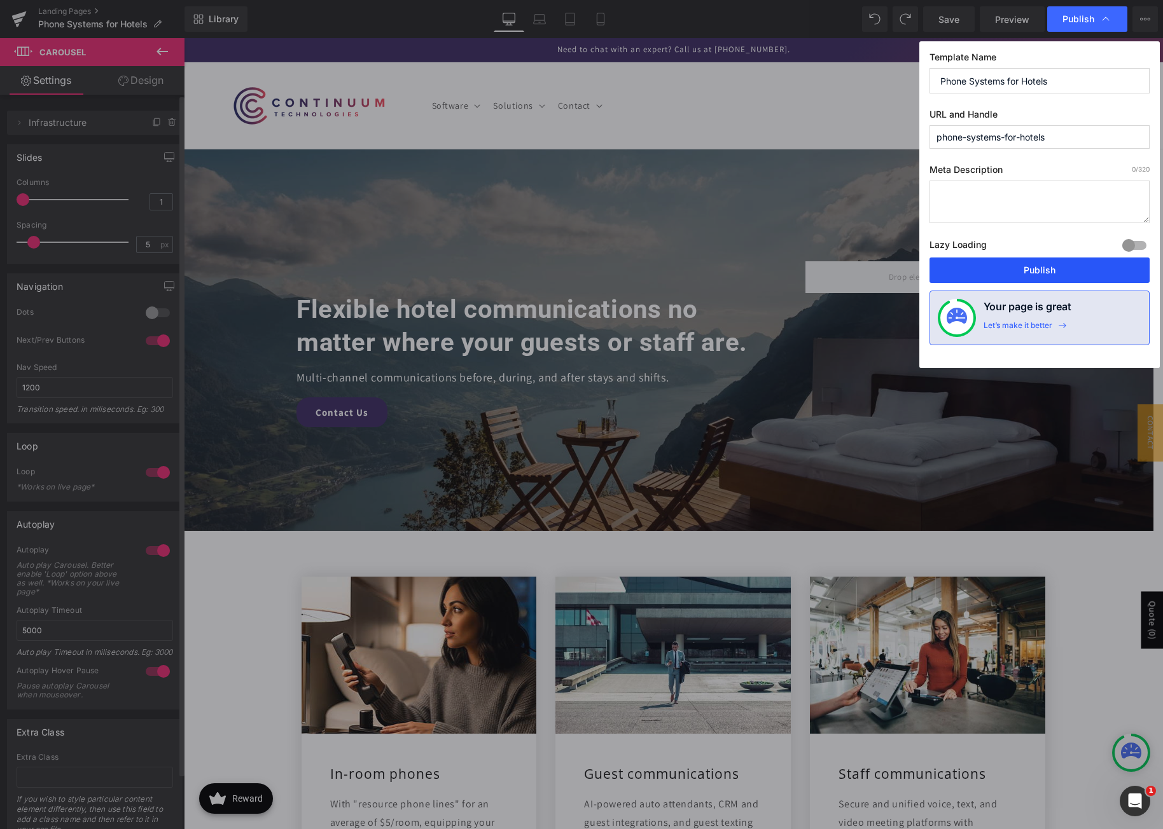
click at [1020, 272] on button "Publish" at bounding box center [1039, 270] width 220 height 25
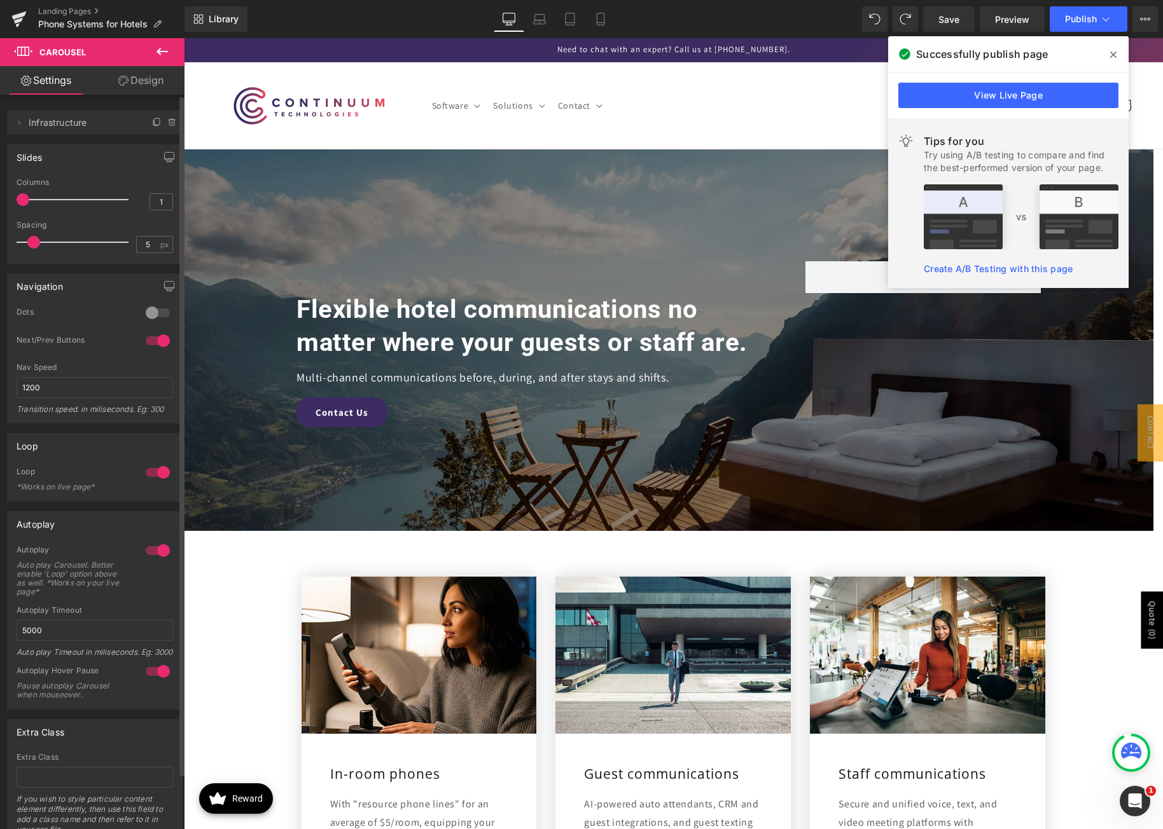
click at [1110, 51] on icon at bounding box center [1113, 55] width 6 height 10
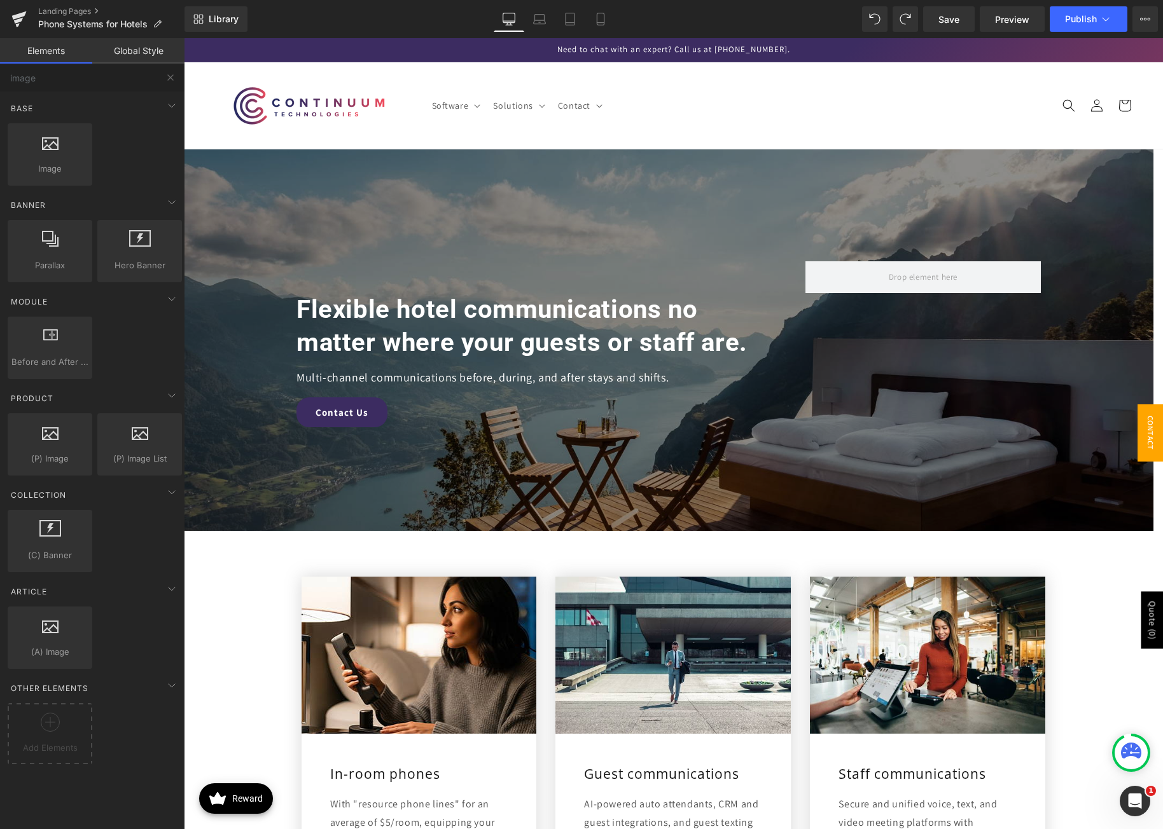
click at [1137, 425] on span "Contact Popup" at bounding box center [1137, 433] width 51 height 57
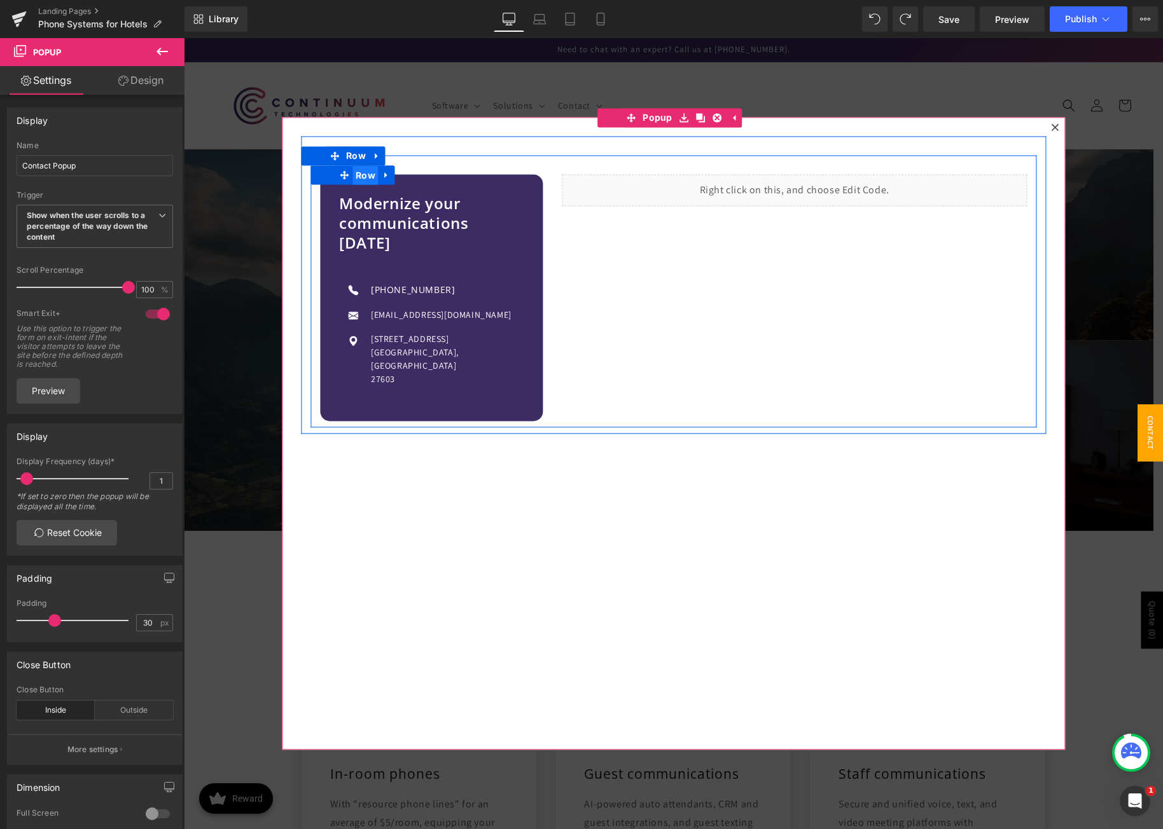
click at [371, 181] on span "Row" at bounding box center [365, 175] width 26 height 19
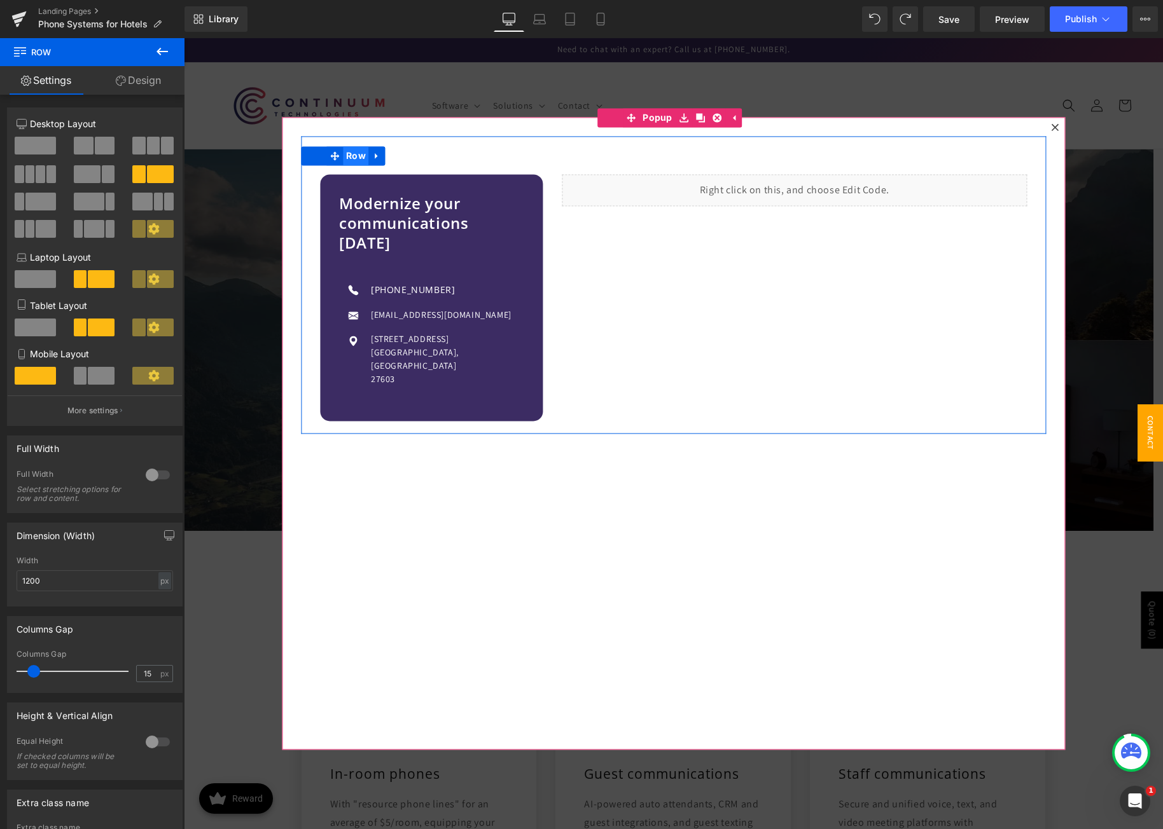
click at [354, 151] on span "Row" at bounding box center [356, 155] width 26 height 19
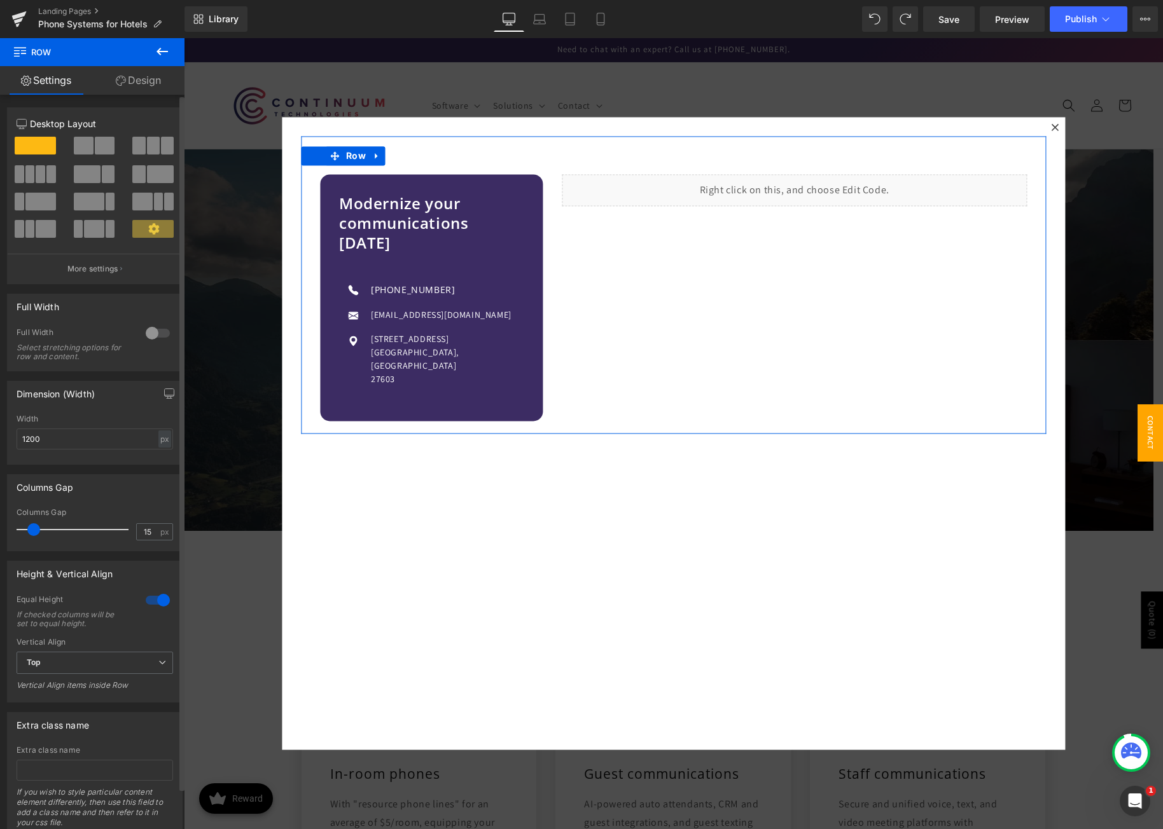
click at [150, 604] on div at bounding box center [157, 600] width 31 height 20
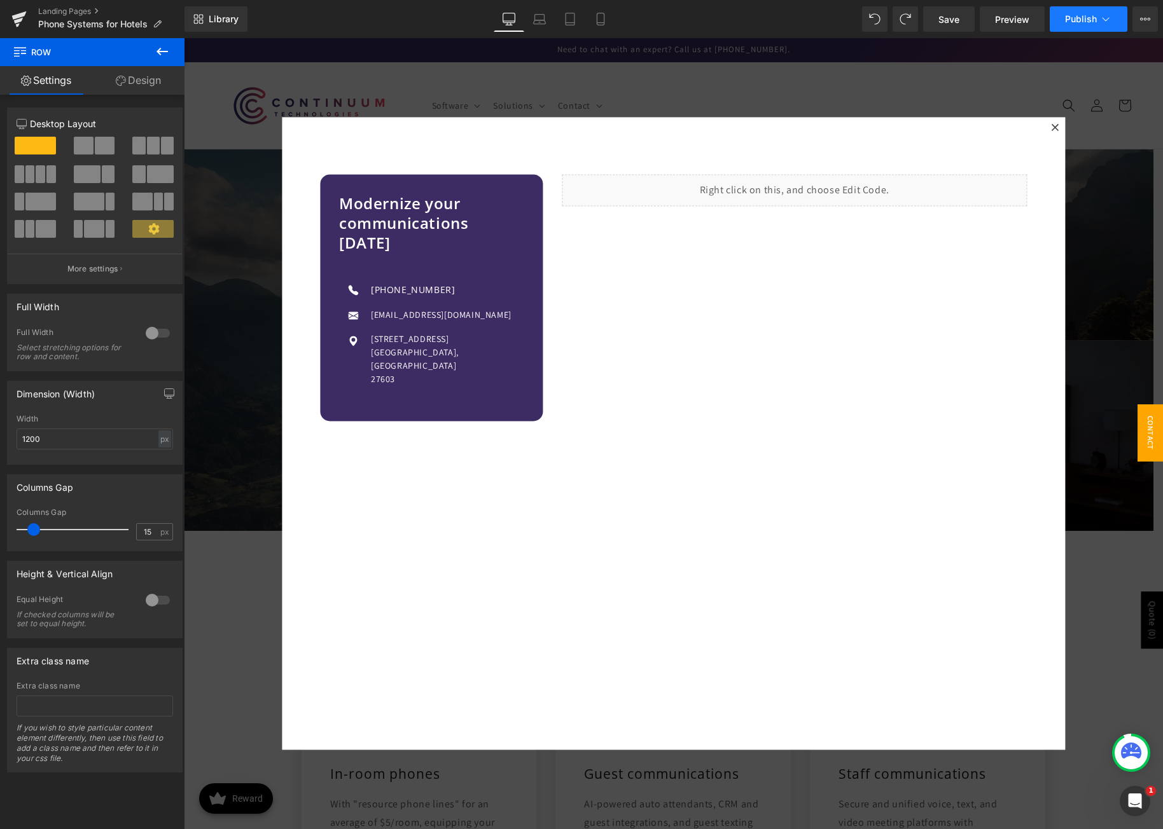
click at [1072, 8] on button "Publish" at bounding box center [1088, 18] width 78 height 25
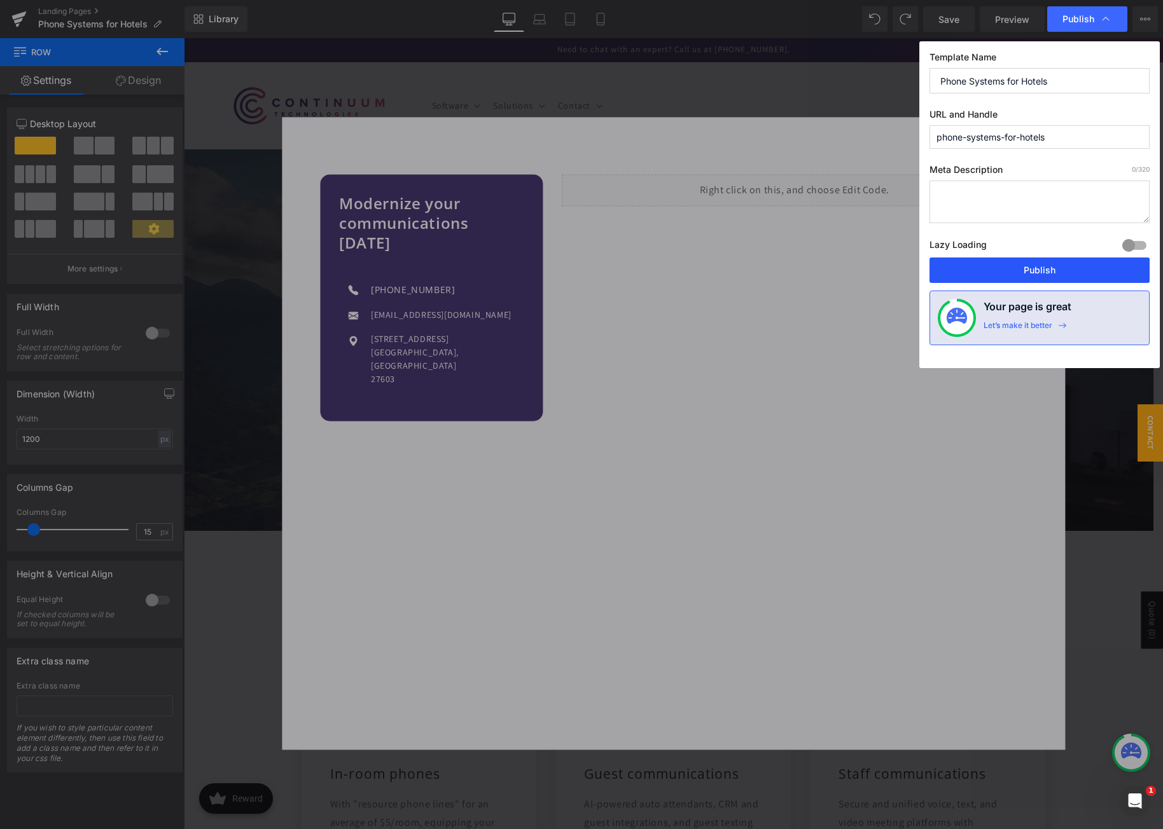
click at [1035, 279] on button "Publish" at bounding box center [1039, 270] width 220 height 25
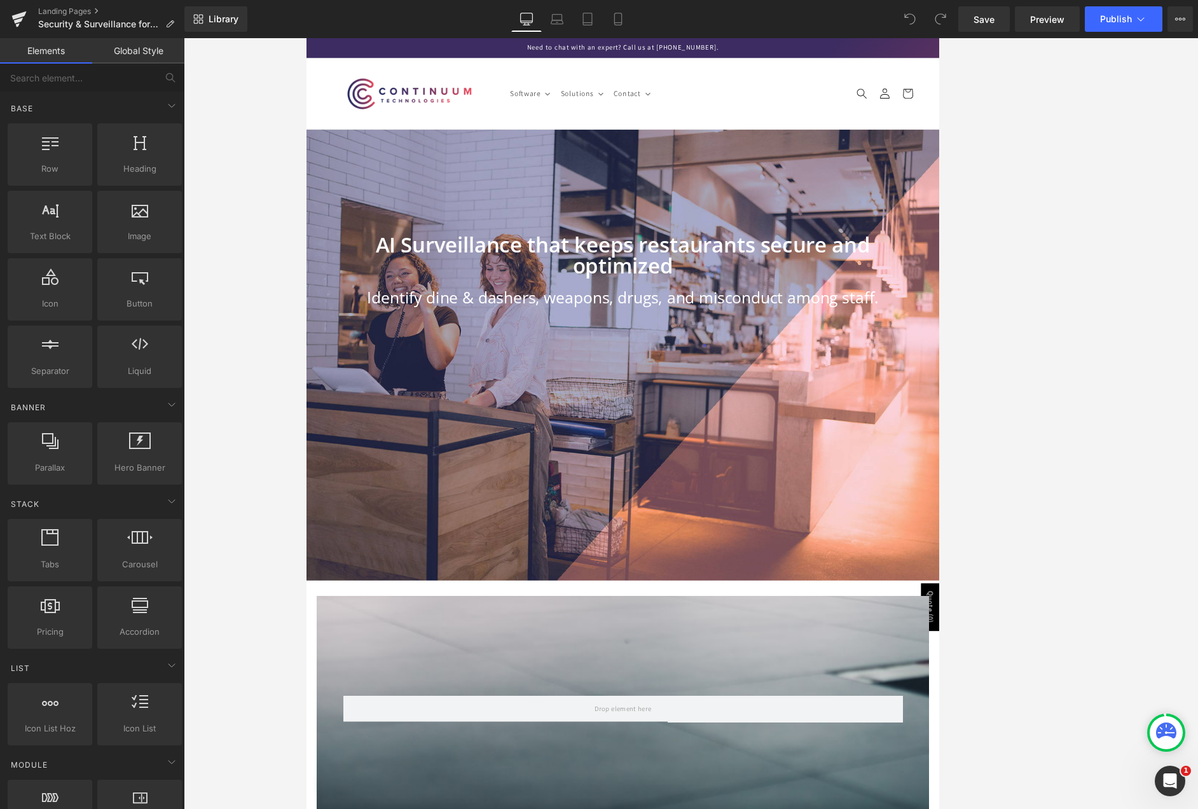
click at [797, 266] on div at bounding box center [691, 423] width 1015 height 771
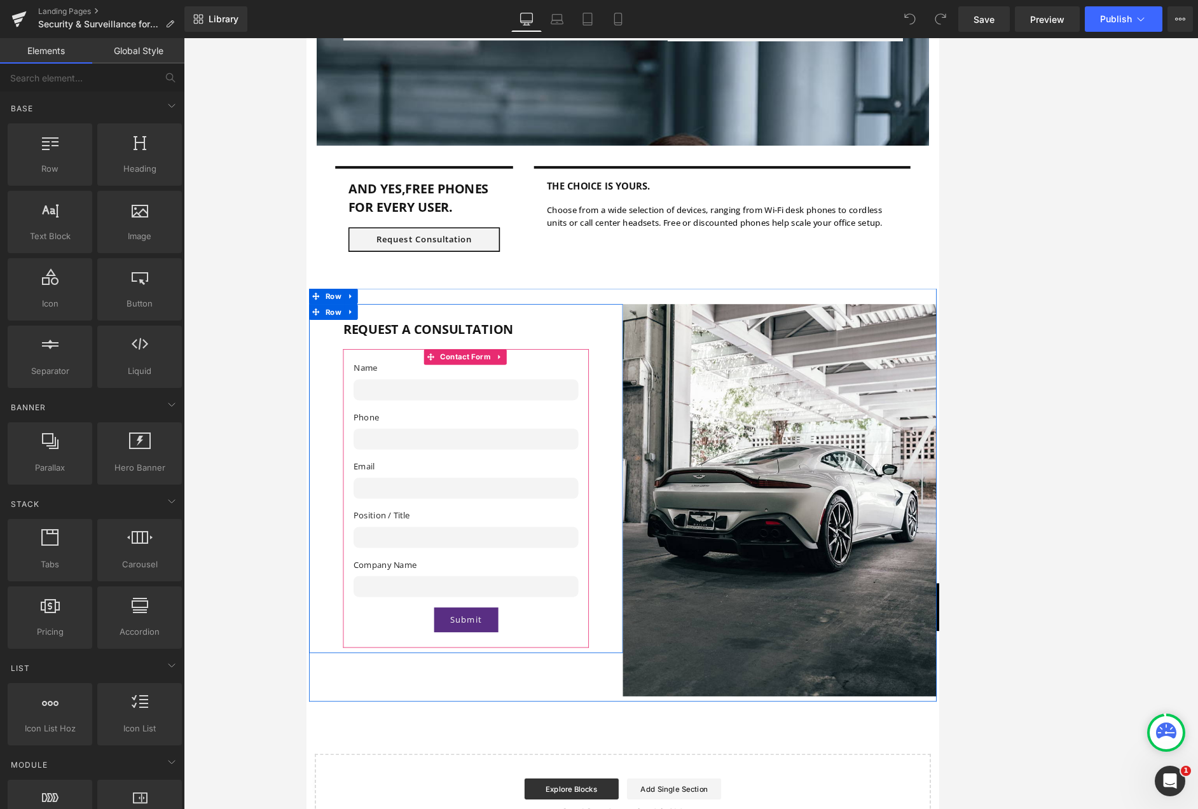
scroll to position [2560, 0]
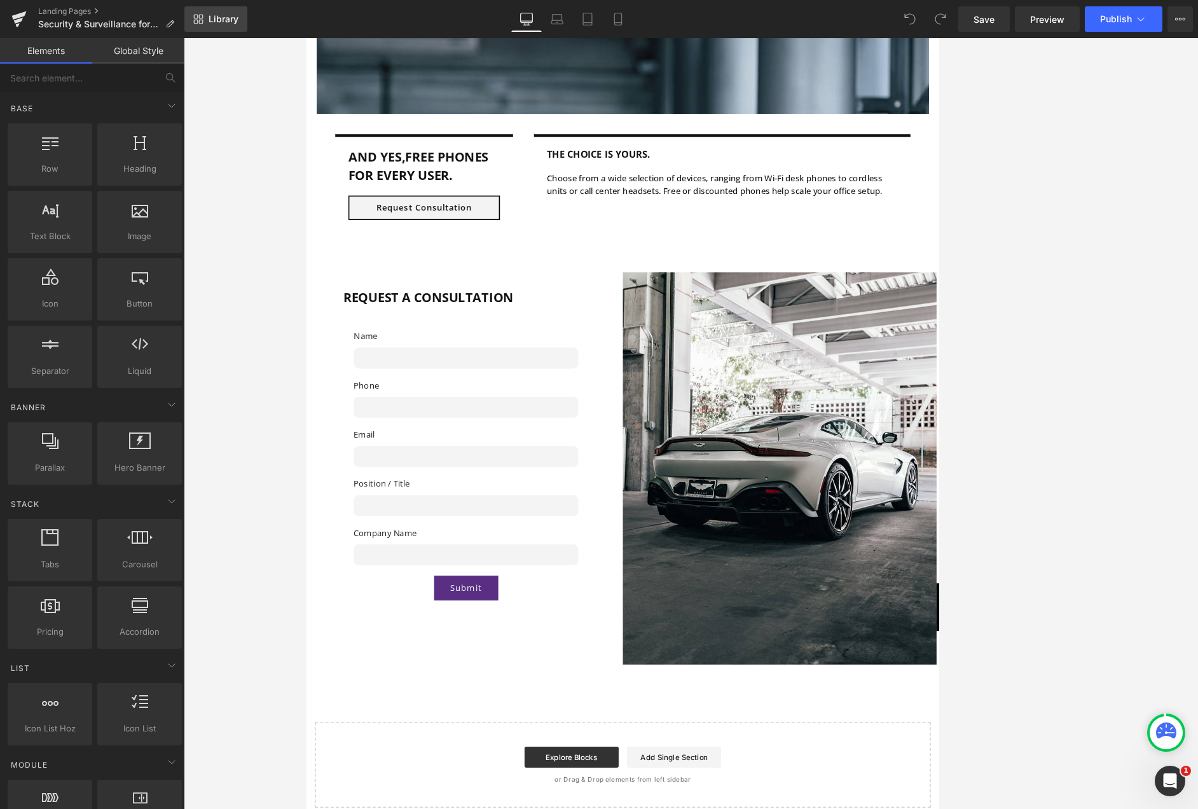
click at [239, 15] on span "Library" at bounding box center [224, 18] width 30 height 11
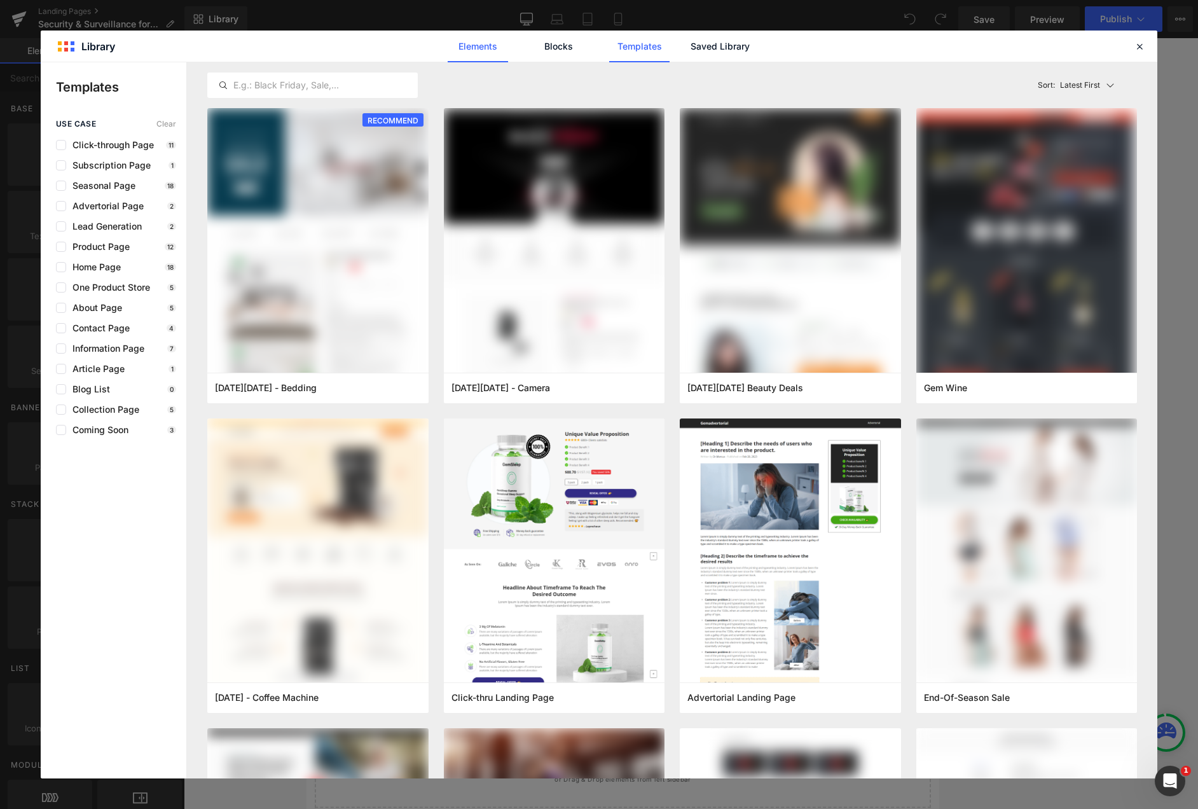
click at [609, 55] on link "Elements" at bounding box center [639, 47] width 60 height 32
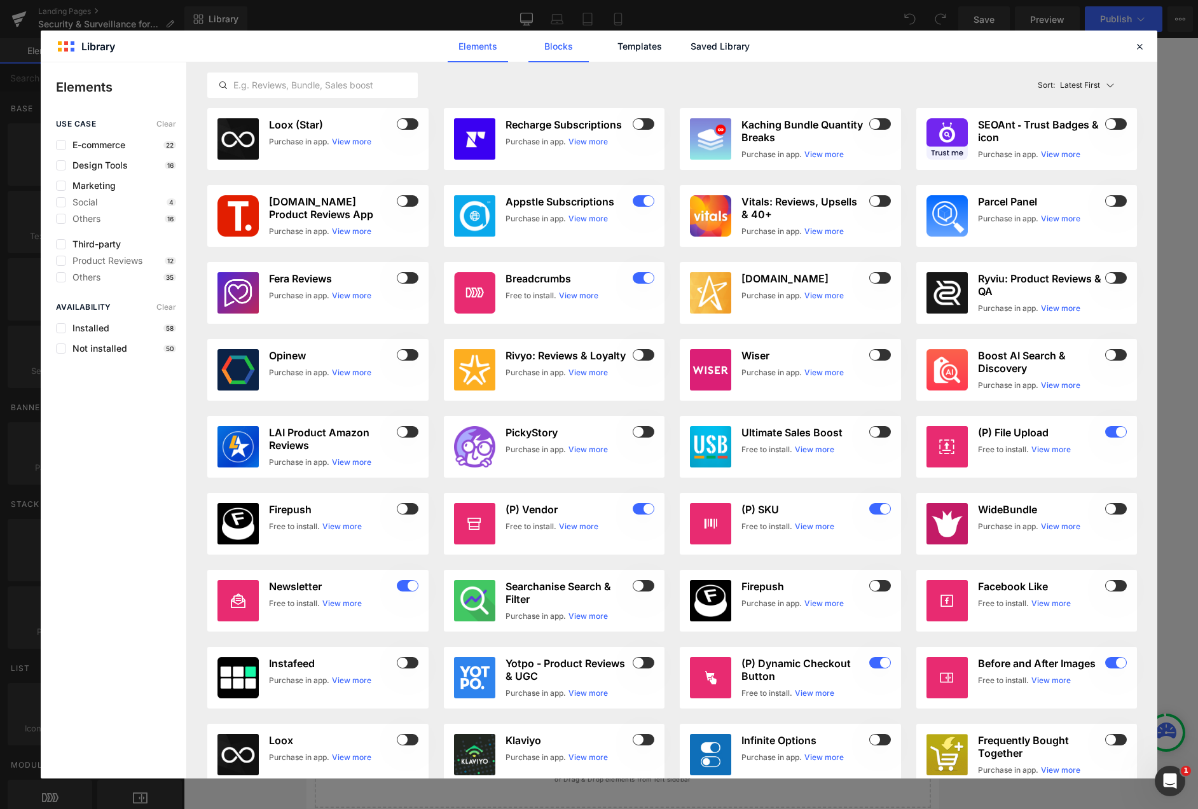
click at [690, 54] on link "Blocks" at bounding box center [720, 47] width 60 height 32
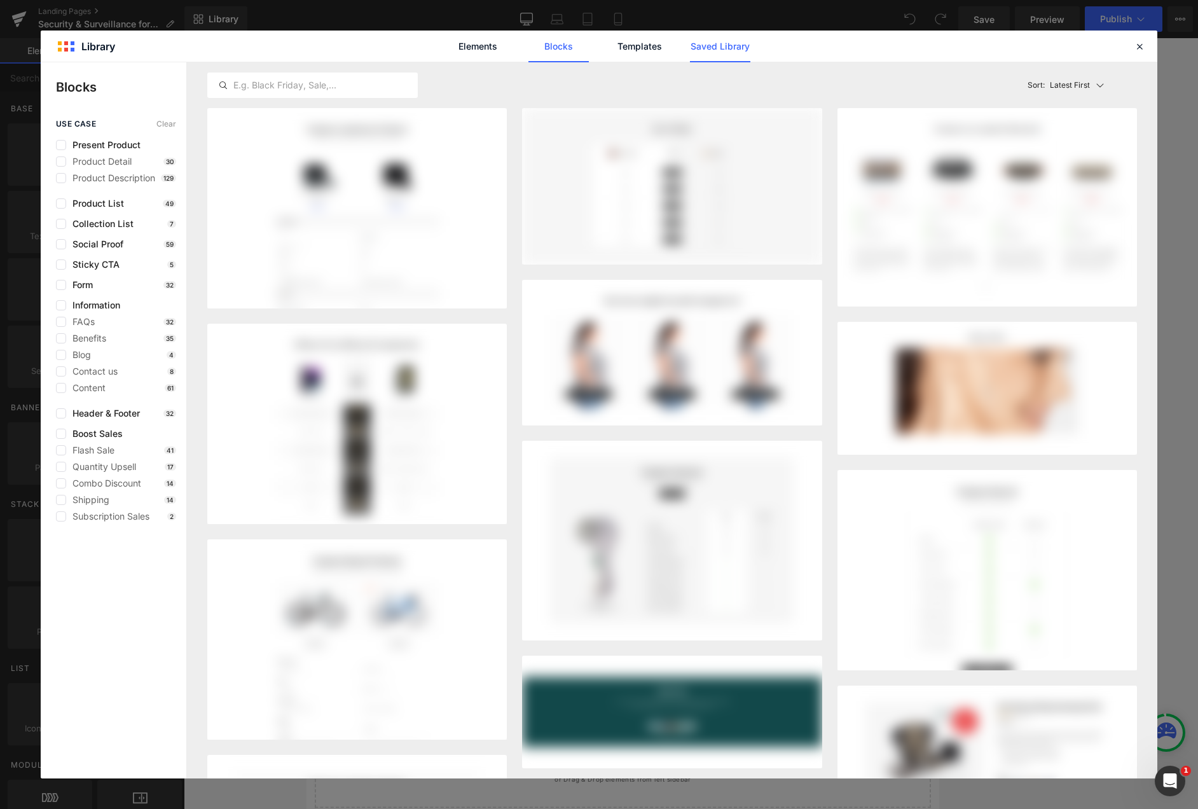
click at [715, 49] on link "Saved Library" at bounding box center [720, 47] width 60 height 32
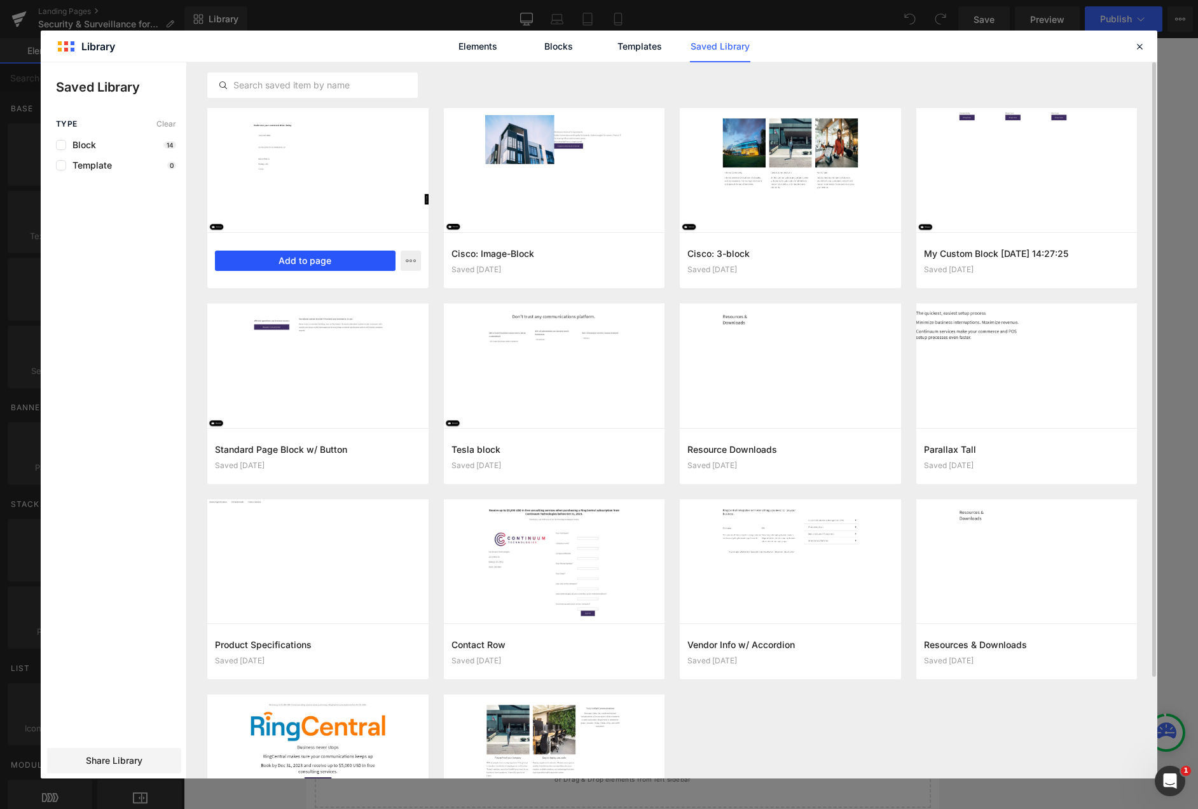
click at [325, 260] on button "Add to page" at bounding box center [305, 261] width 181 height 20
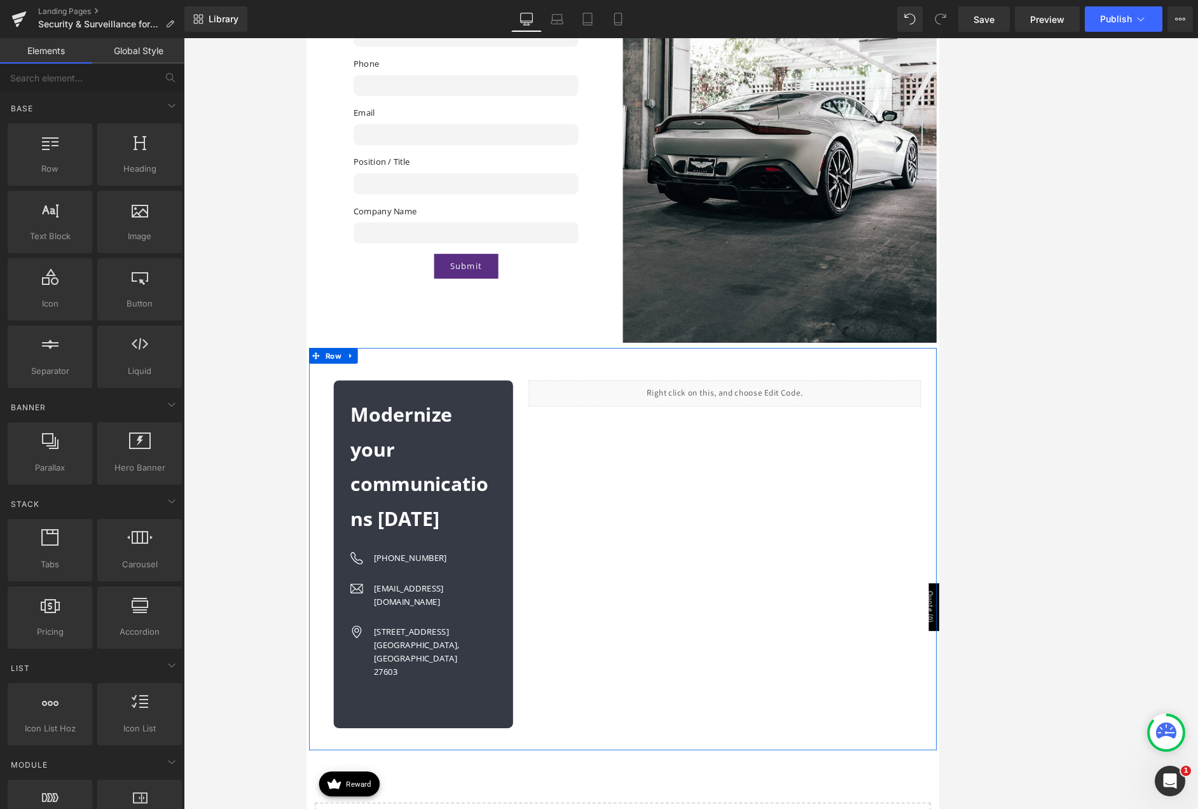
scroll to position [3005, 0]
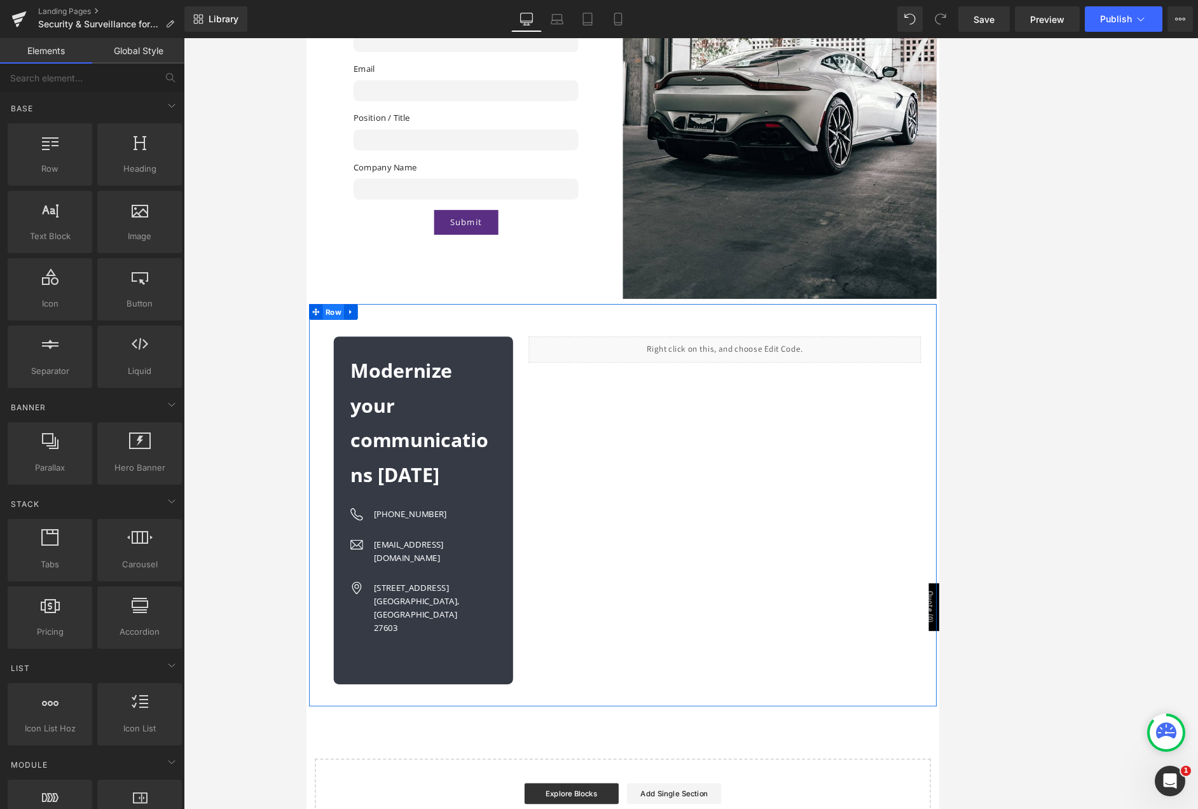
click at [332, 361] on span "Row" at bounding box center [339, 370] width 26 height 19
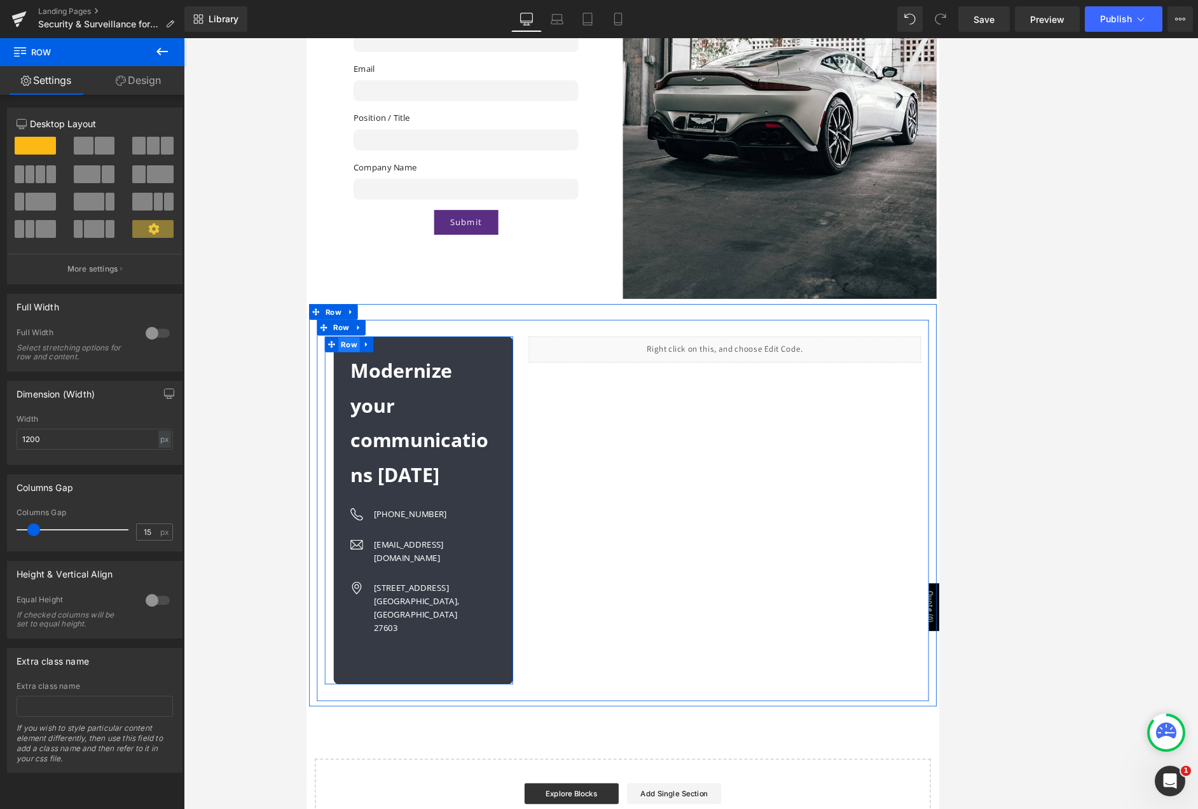
click at [359, 401] on span "Row" at bounding box center [358, 410] width 26 height 19
click at [345, 381] on span "Row" at bounding box center [348, 390] width 26 height 19
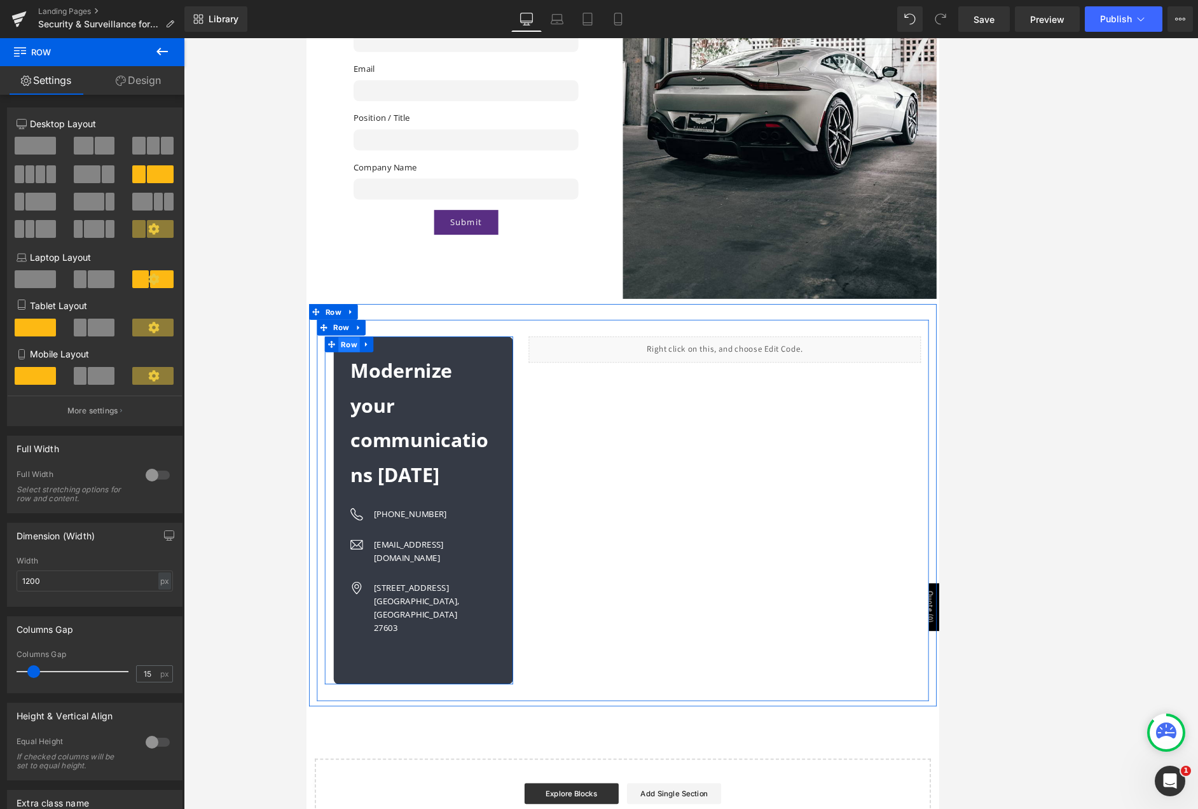
click at [362, 401] on span "Row" at bounding box center [358, 410] width 26 height 19
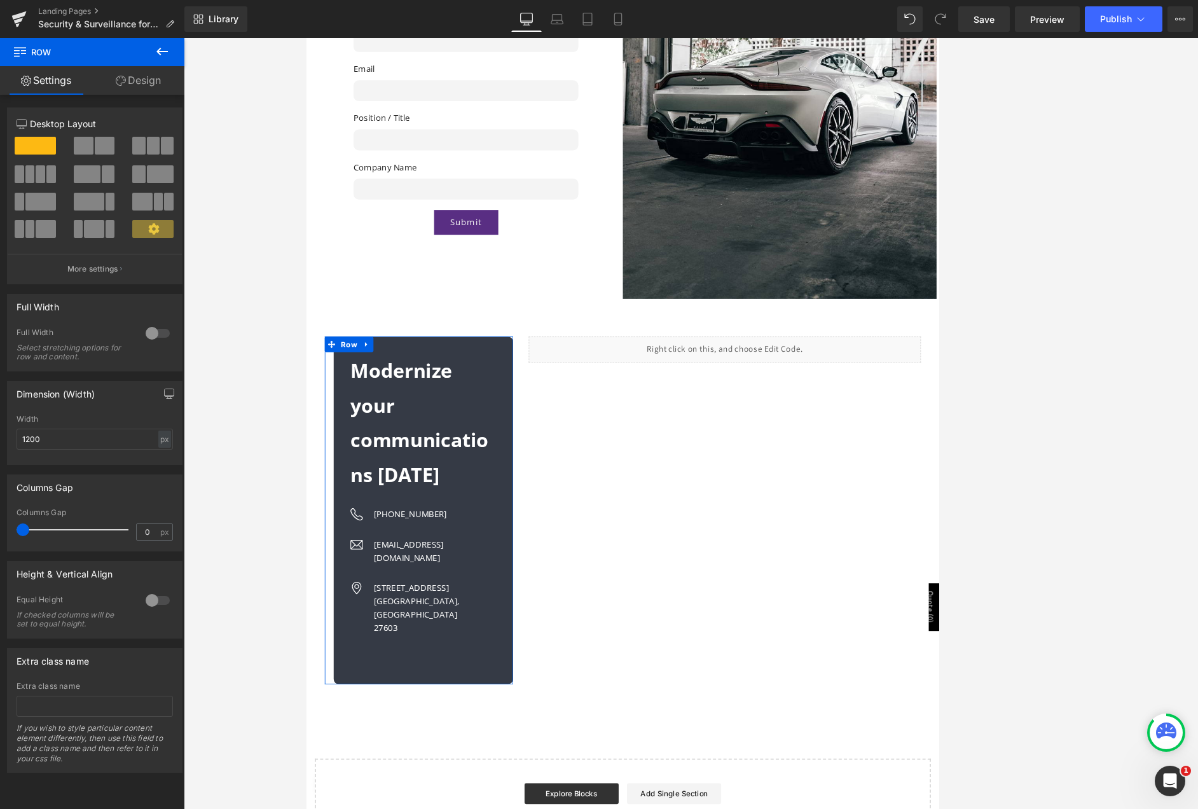
click at [137, 79] on link "Design" at bounding box center [138, 80] width 92 height 29
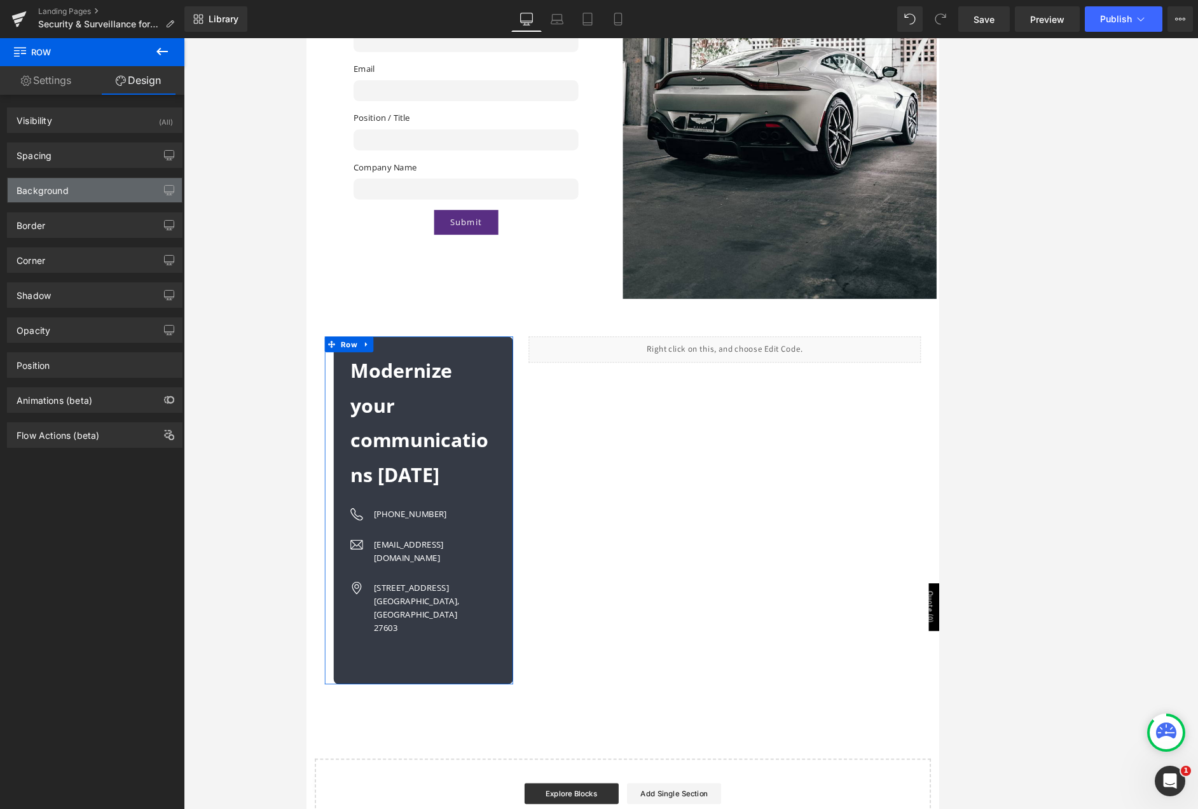
click at [71, 186] on div "Background" at bounding box center [95, 190] width 174 height 24
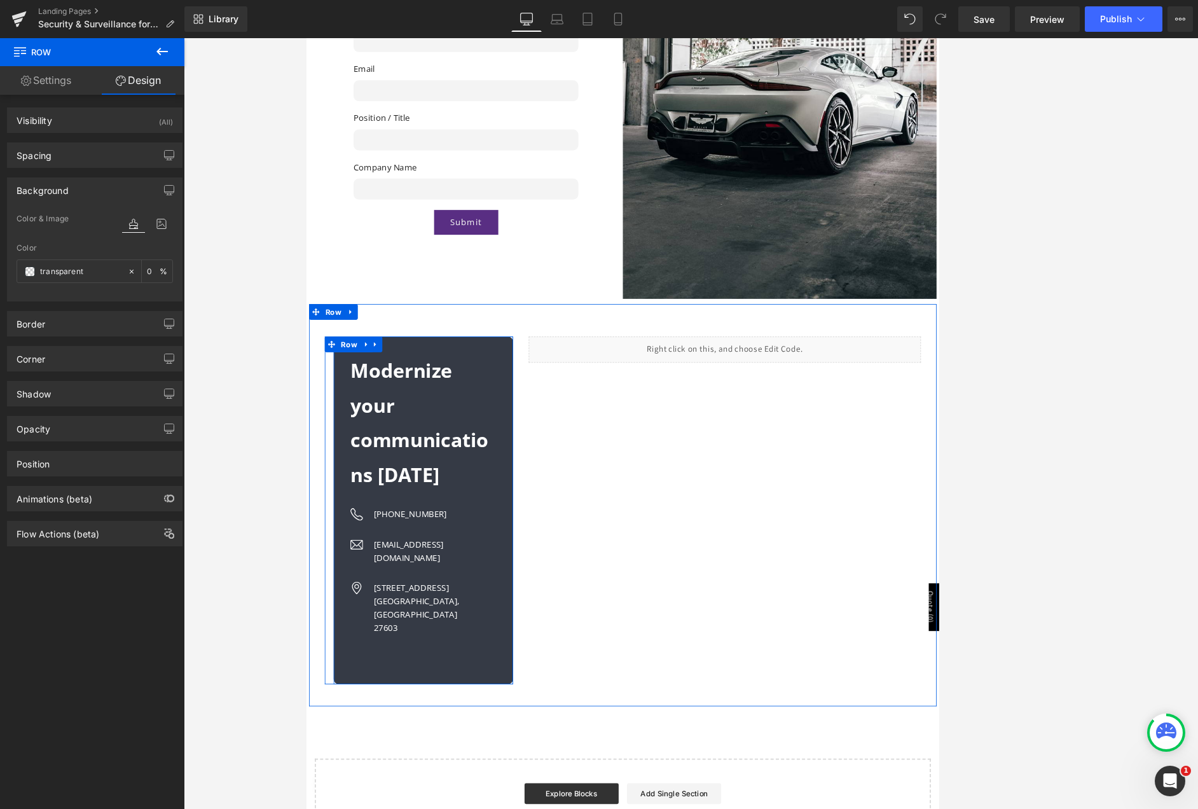
click at [389, 406] on icon at bounding box center [389, 411] width 9 height 10
click at [462, 426] on b "Modernize your communications [DATE]" at bounding box center [443, 505] width 168 height 158
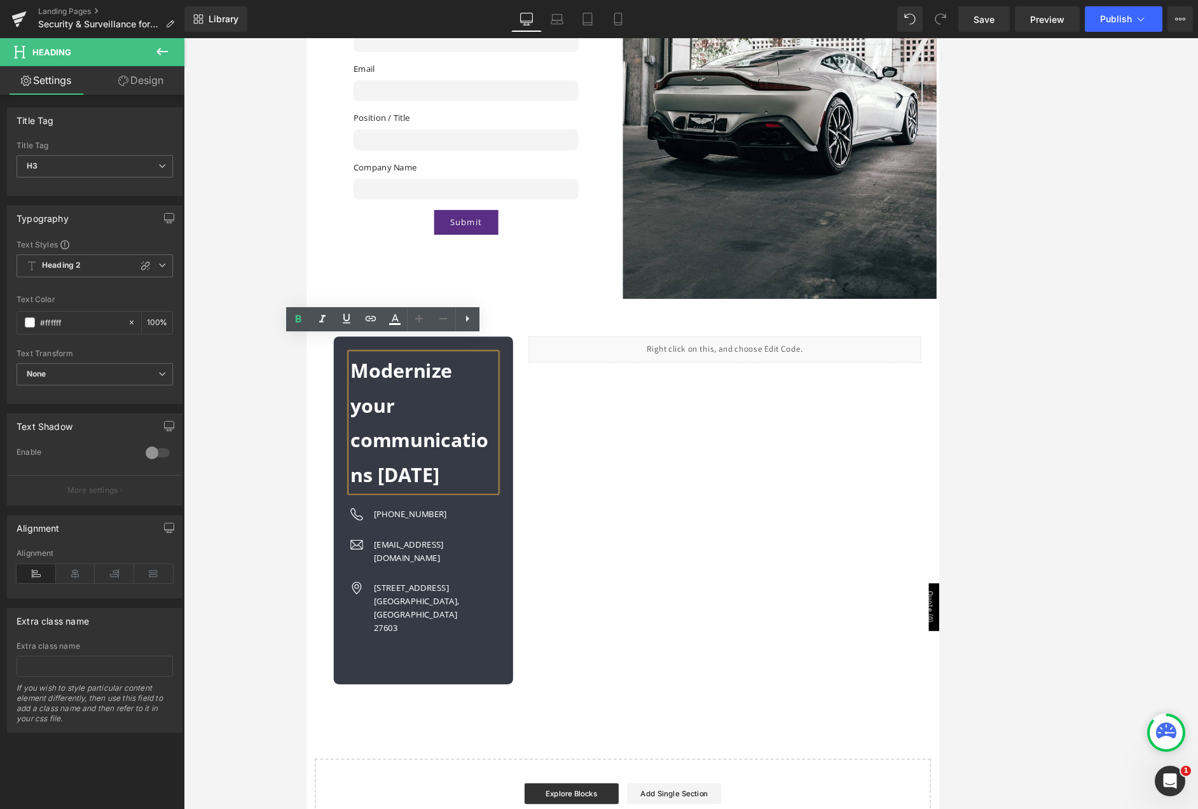
click at [530, 401] on div "Modernize your communications today Heading Image (919) 296-8897 Text Block Ima…" at bounding box center [448, 612] width 218 height 422
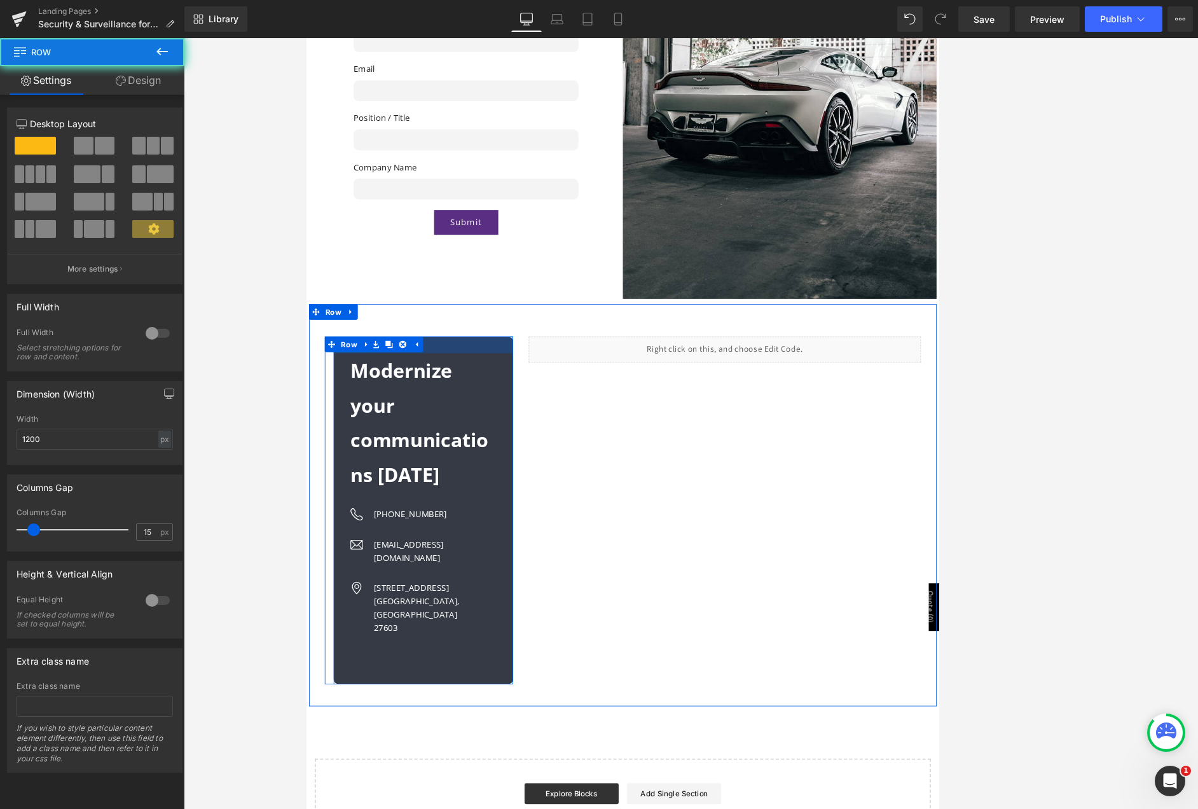
click at [530, 401] on div "Modernize your communications today Heading Image (919) 296-8897 Text Block Ima…" at bounding box center [448, 612] width 218 height 422
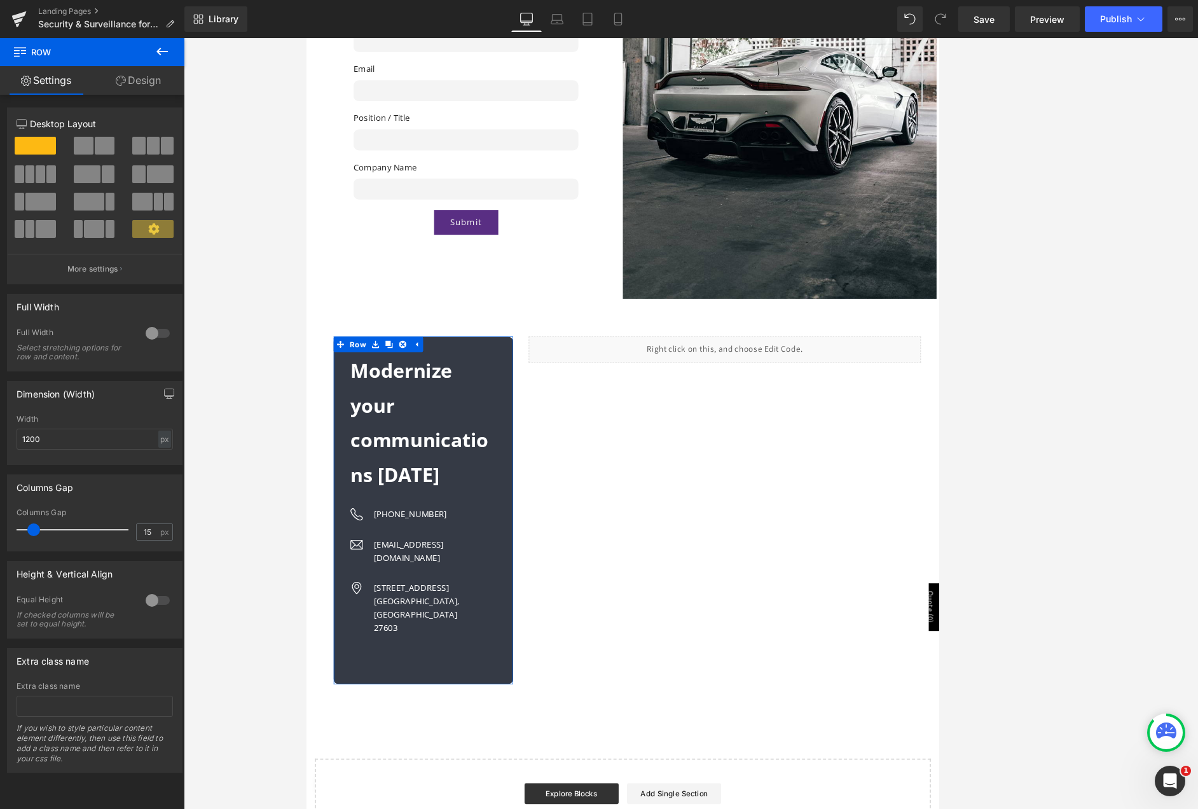
click at [155, 76] on link "Design" at bounding box center [138, 80] width 92 height 29
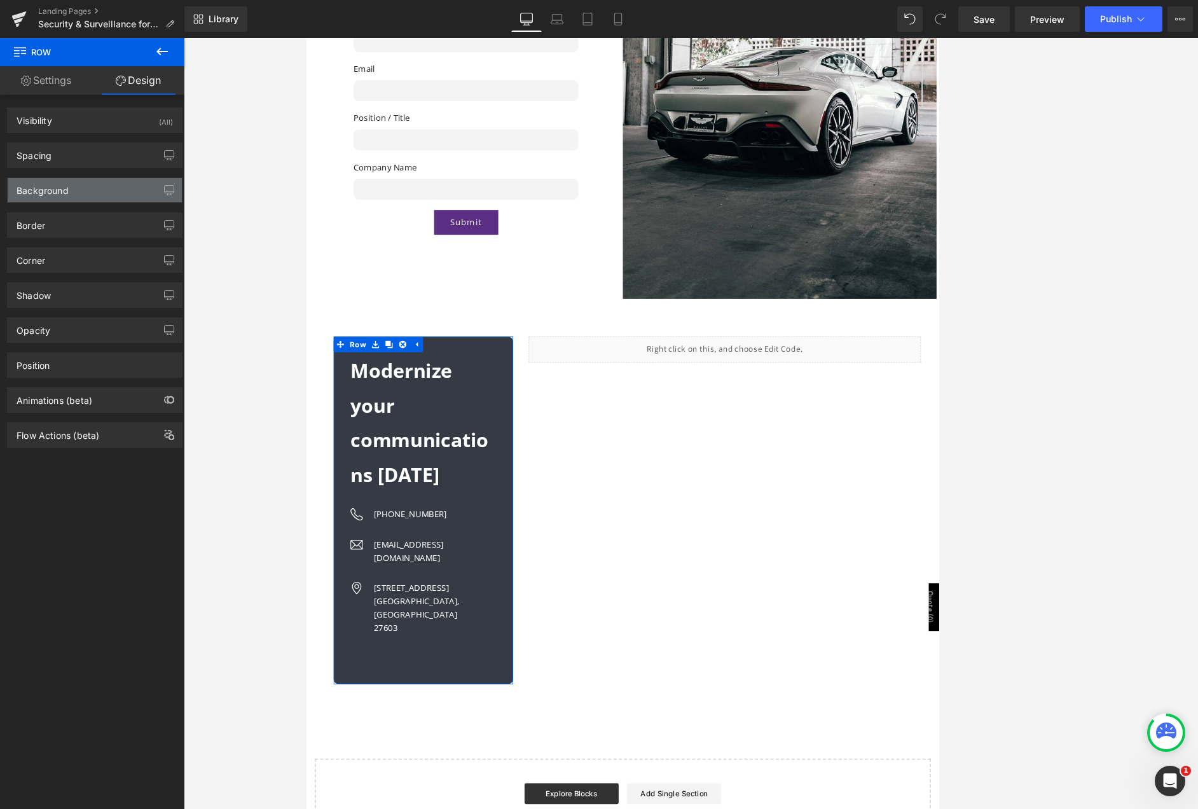
click at [50, 184] on div "Background" at bounding box center [43, 187] width 52 height 18
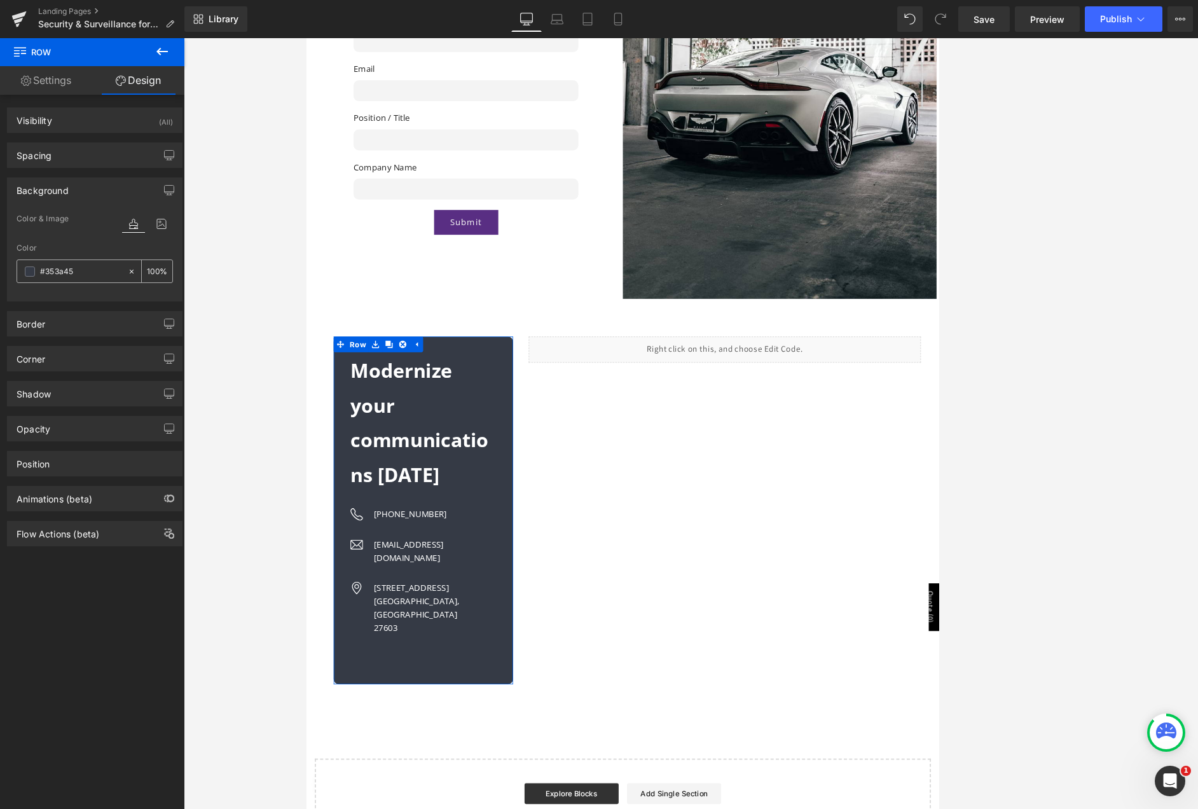
click at [48, 266] on input "#353a45" at bounding box center [80, 272] width 81 height 14
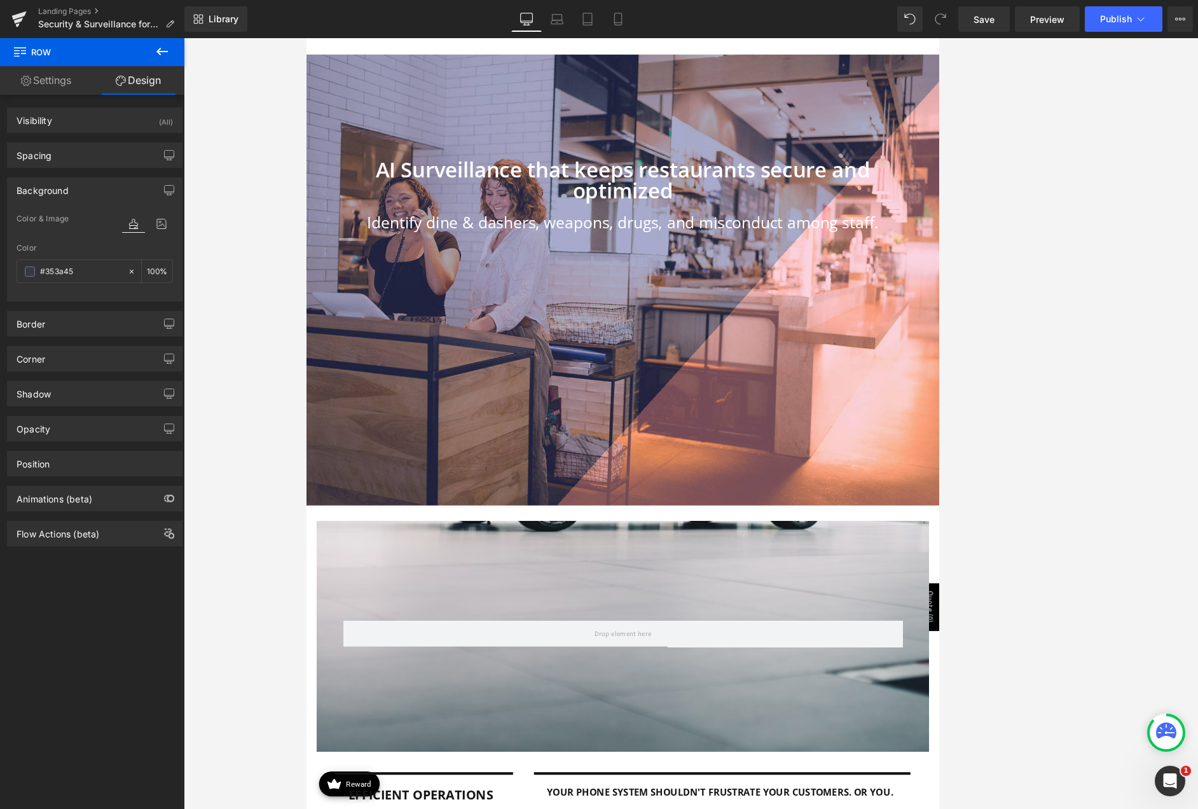
scroll to position [0, 0]
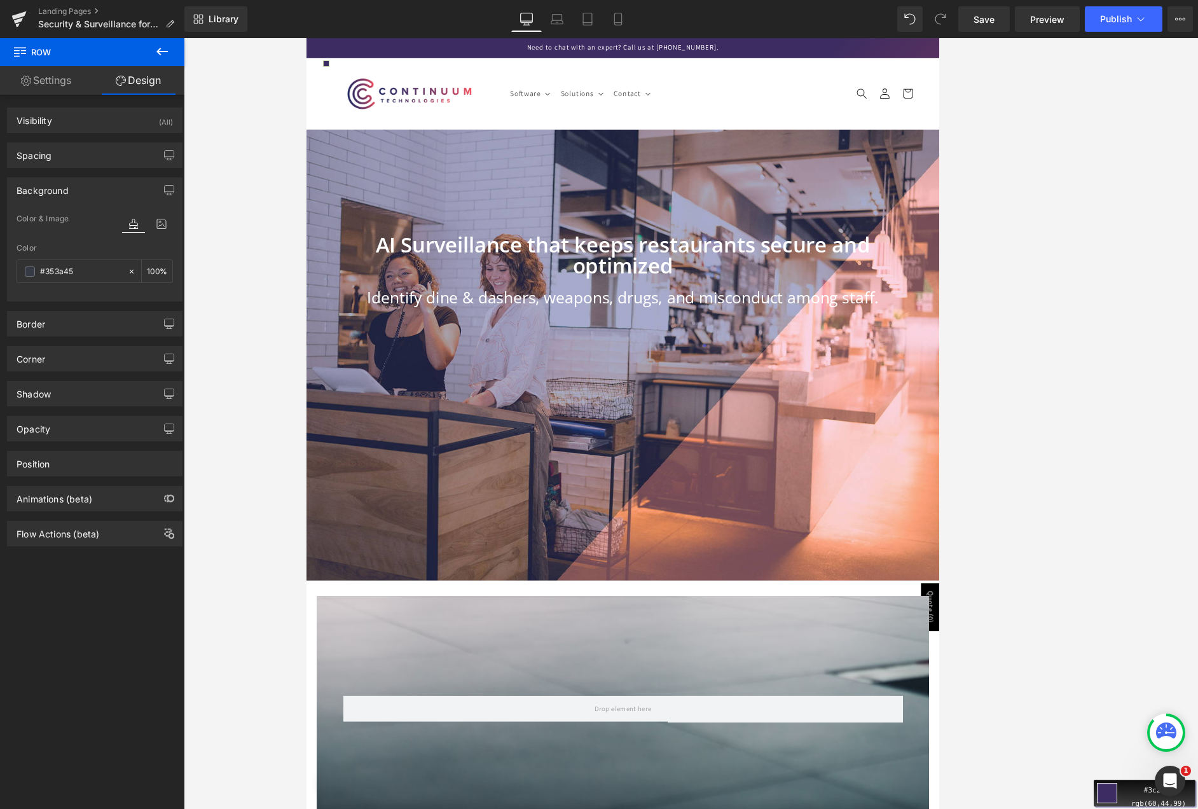
click at [314, 48] on div "Move your 🖱️ to pick a color #3c2c63 rgb(60,44,99)" at bounding box center [599, 404] width 1198 height 809
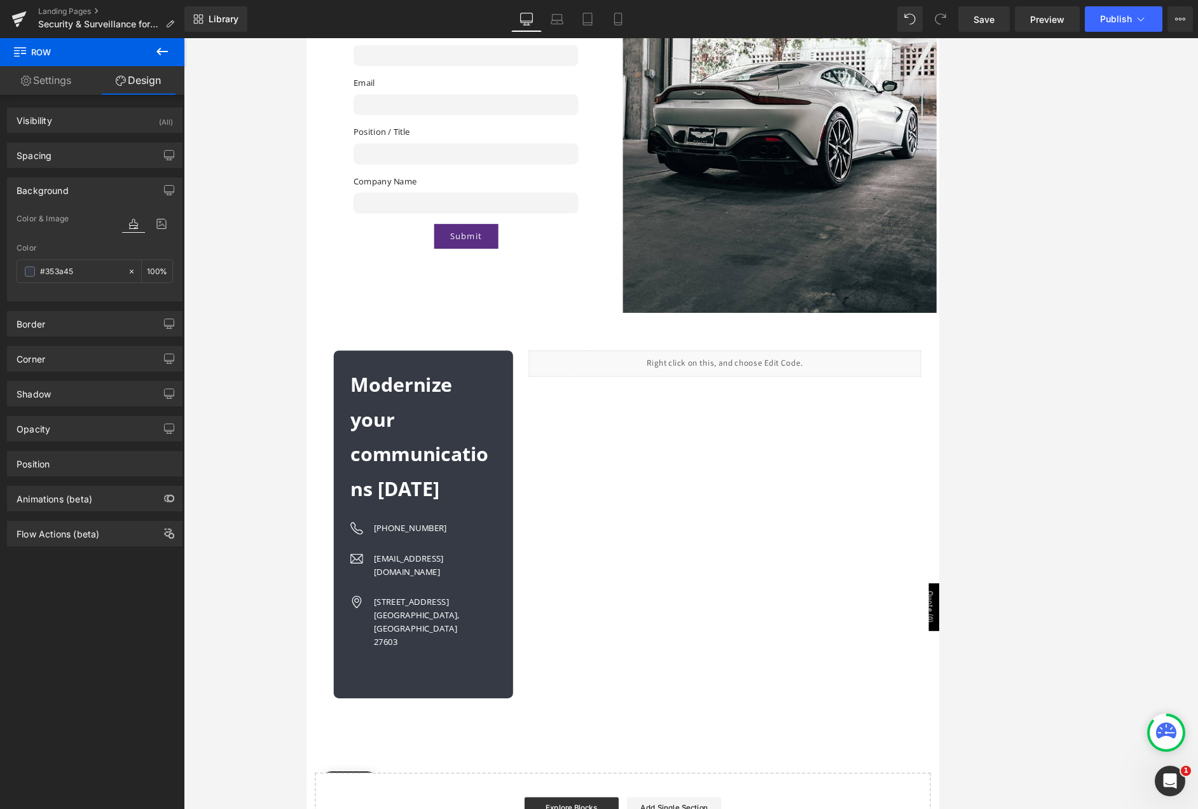
scroll to position [2989, 0]
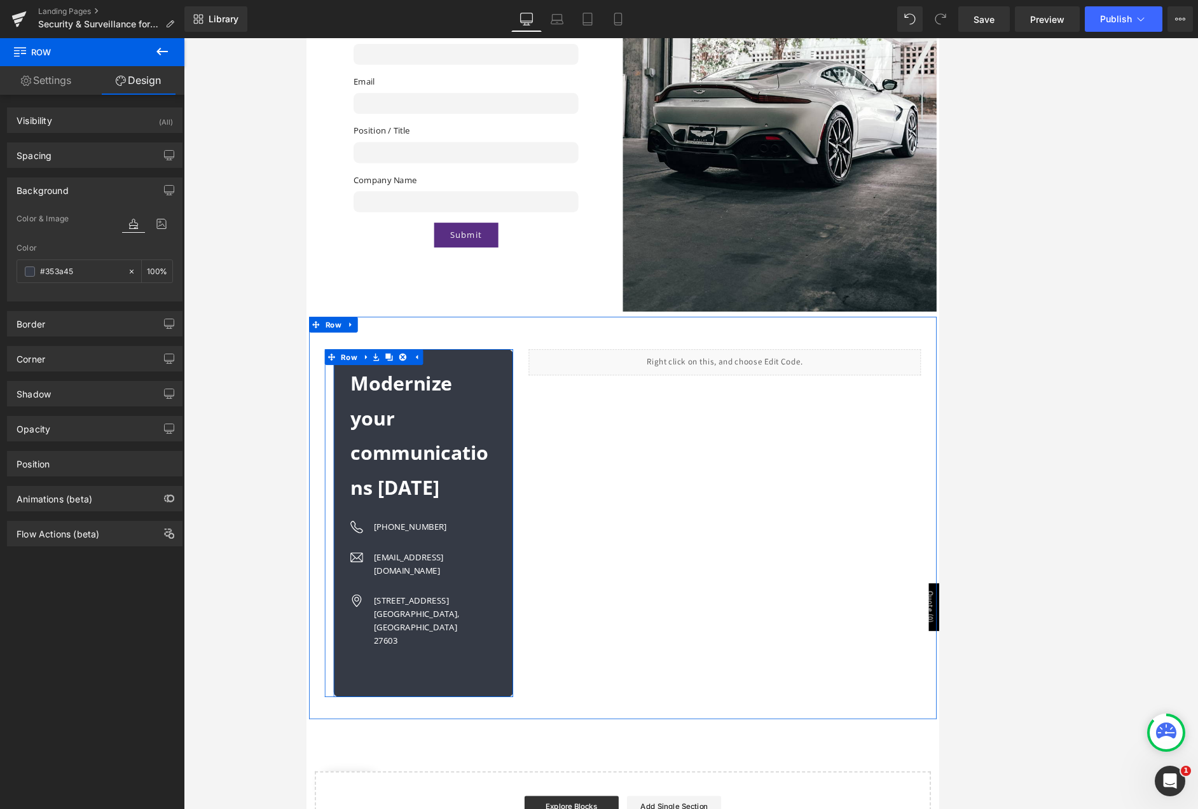
click at [542, 459] on div "Modernize your communications today Heading Image (919) 296-8897 Text Block Ima…" at bounding box center [448, 628] width 218 height 422
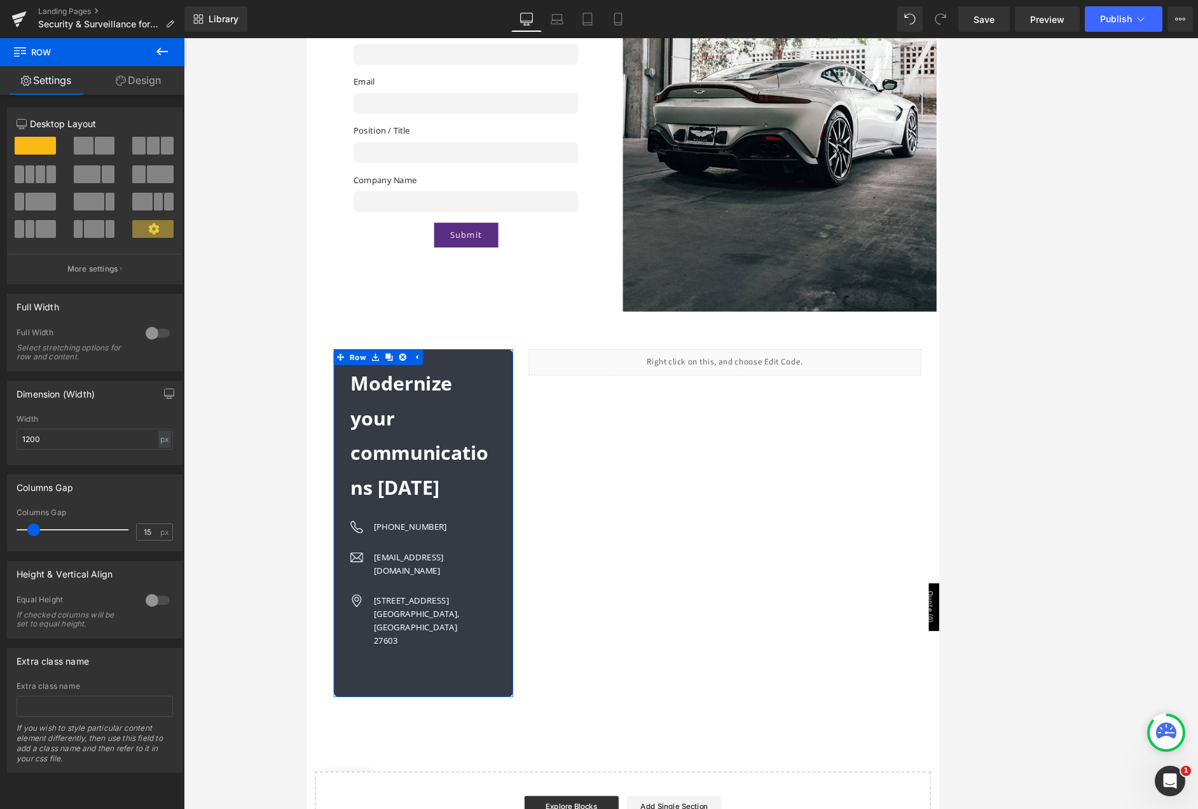
click at [126, 78] on link "Design" at bounding box center [138, 80] width 92 height 29
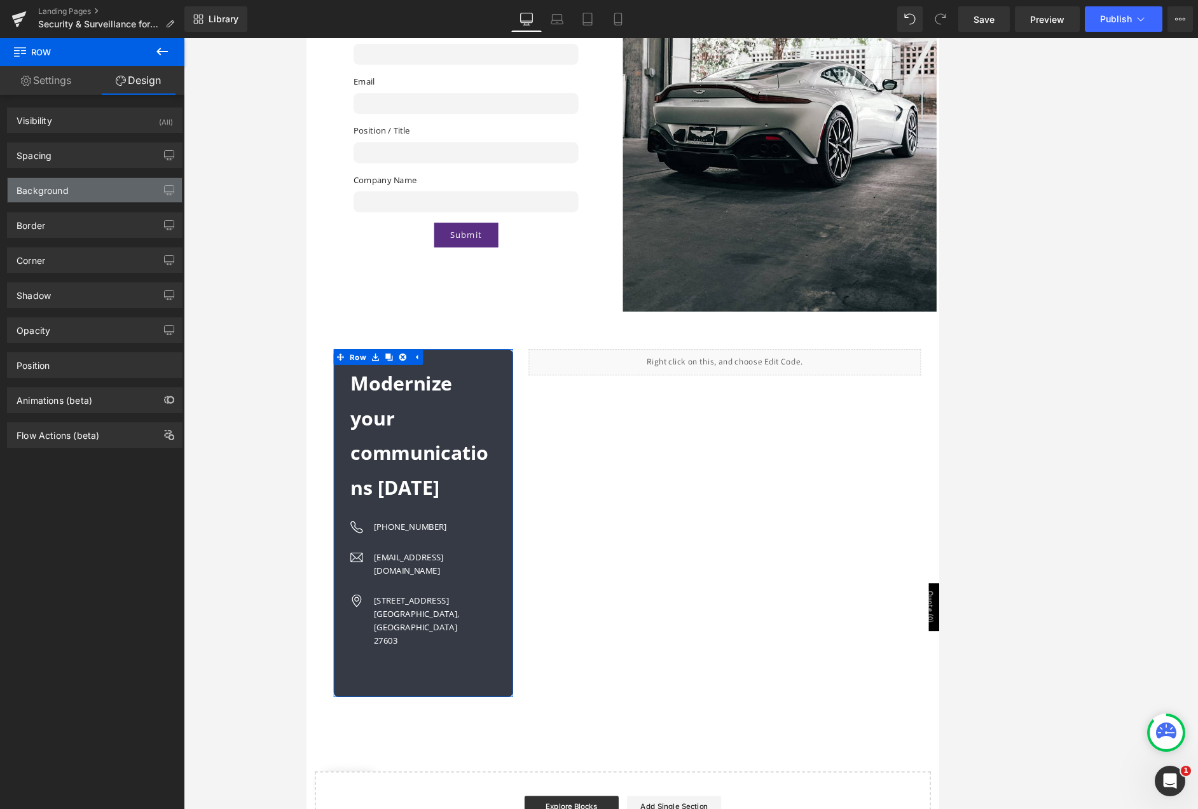
type input "10"
click at [66, 259] on div "Corner" at bounding box center [95, 260] width 174 height 24
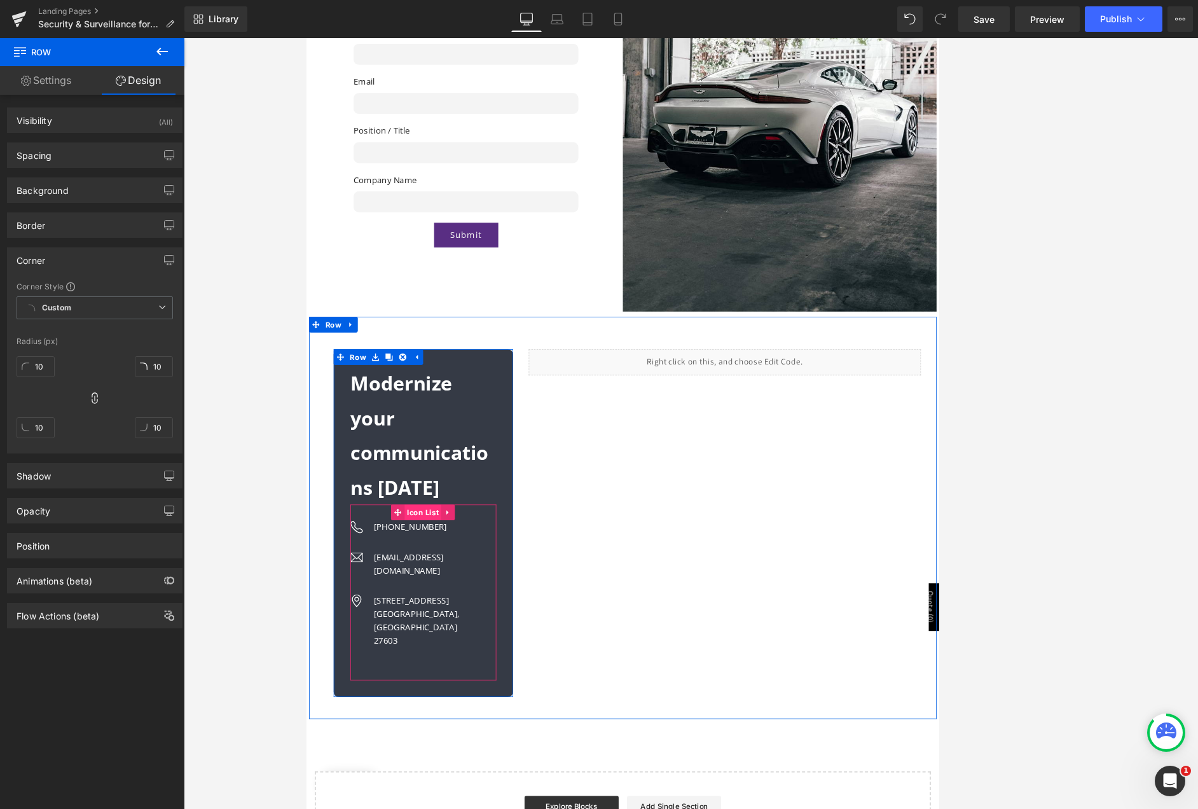
click at [434, 606] on span "Icon List" at bounding box center [447, 615] width 45 height 19
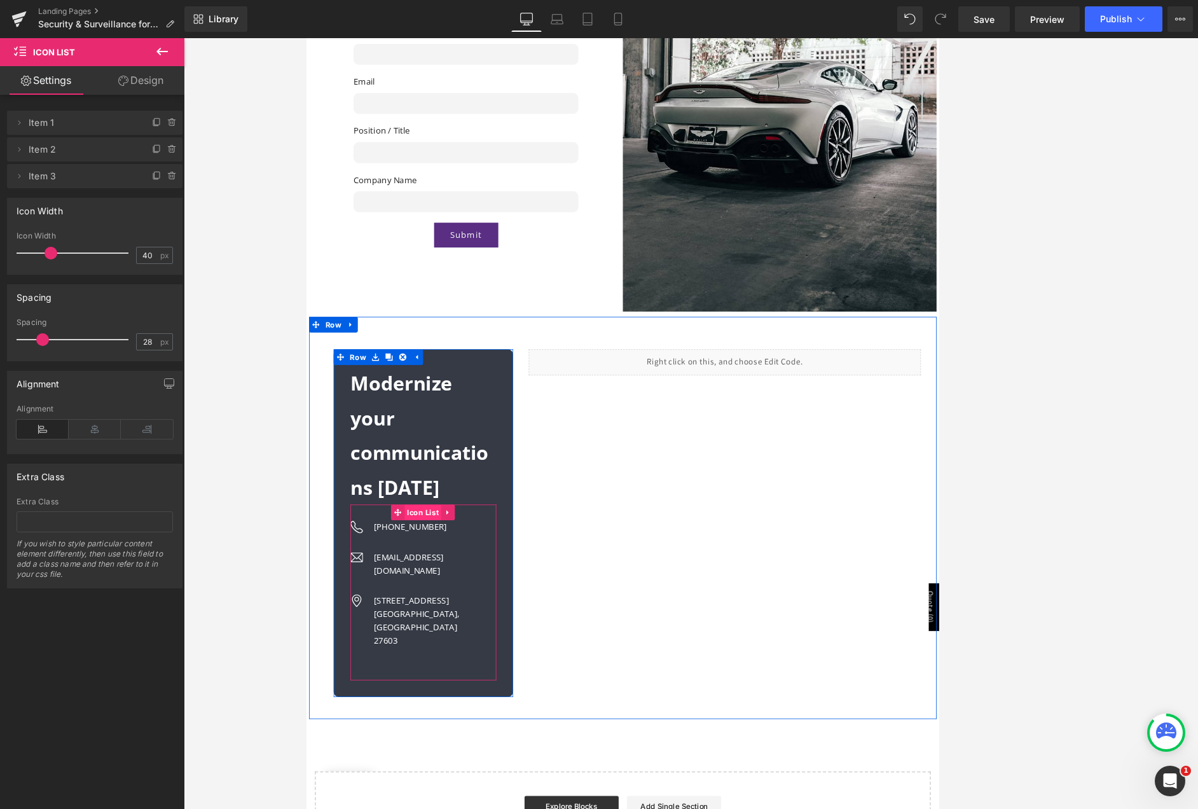
click at [431, 606] on span "Icon List" at bounding box center [447, 615] width 45 height 19
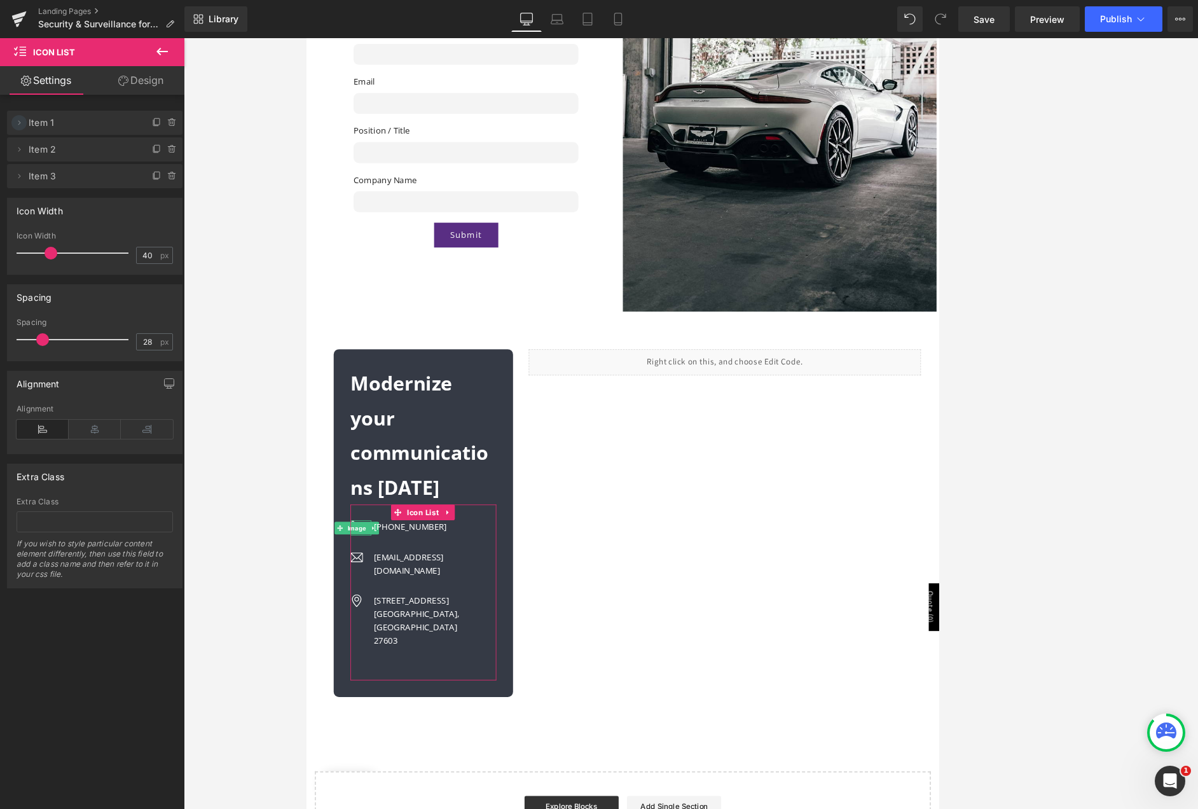
click at [21, 124] on icon at bounding box center [19, 123] width 10 height 10
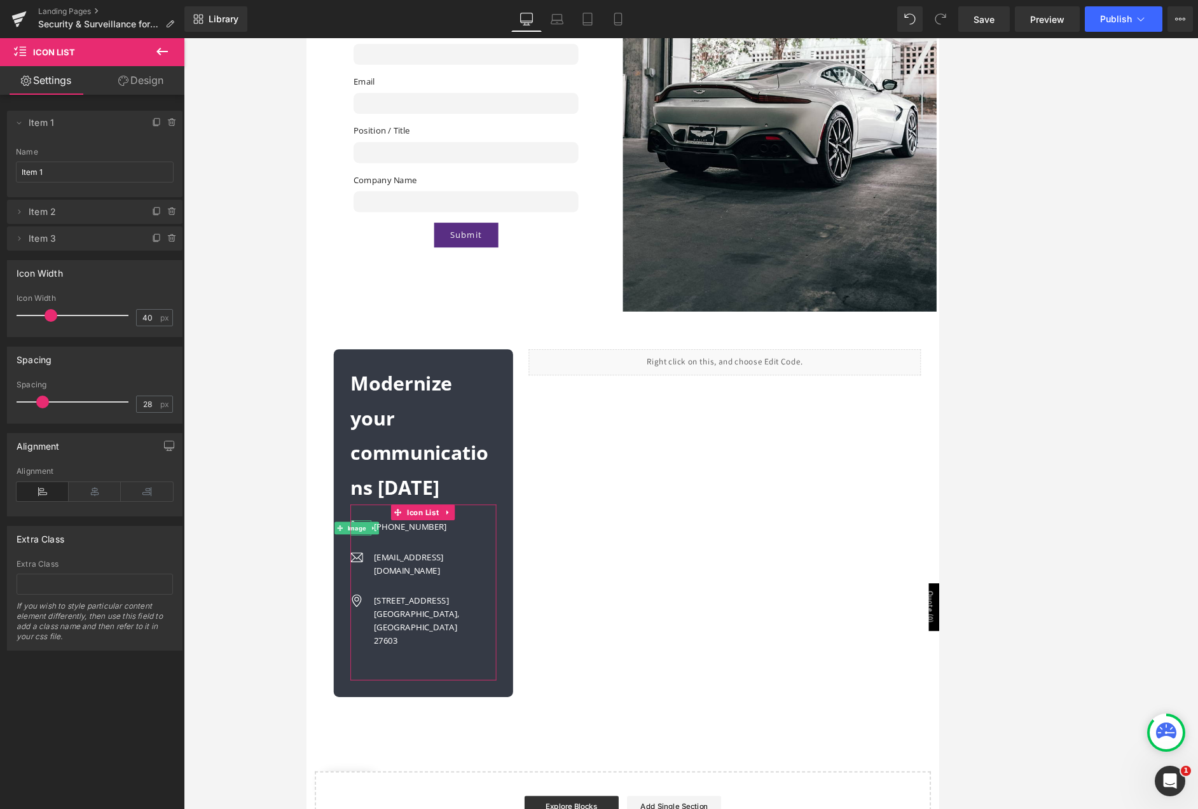
click at [84, 120] on span "Item 1" at bounding box center [82, 123] width 107 height 24
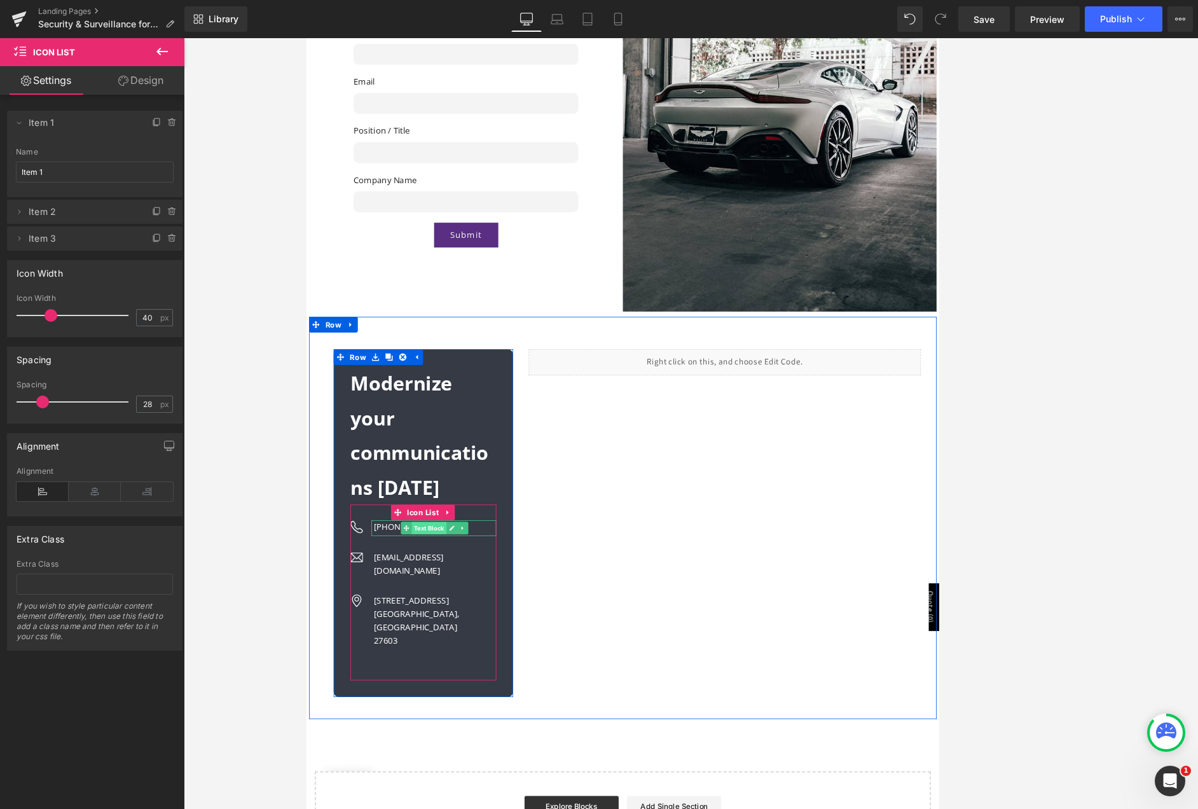
click at [441, 627] on span "Text Block" at bounding box center [455, 634] width 42 height 15
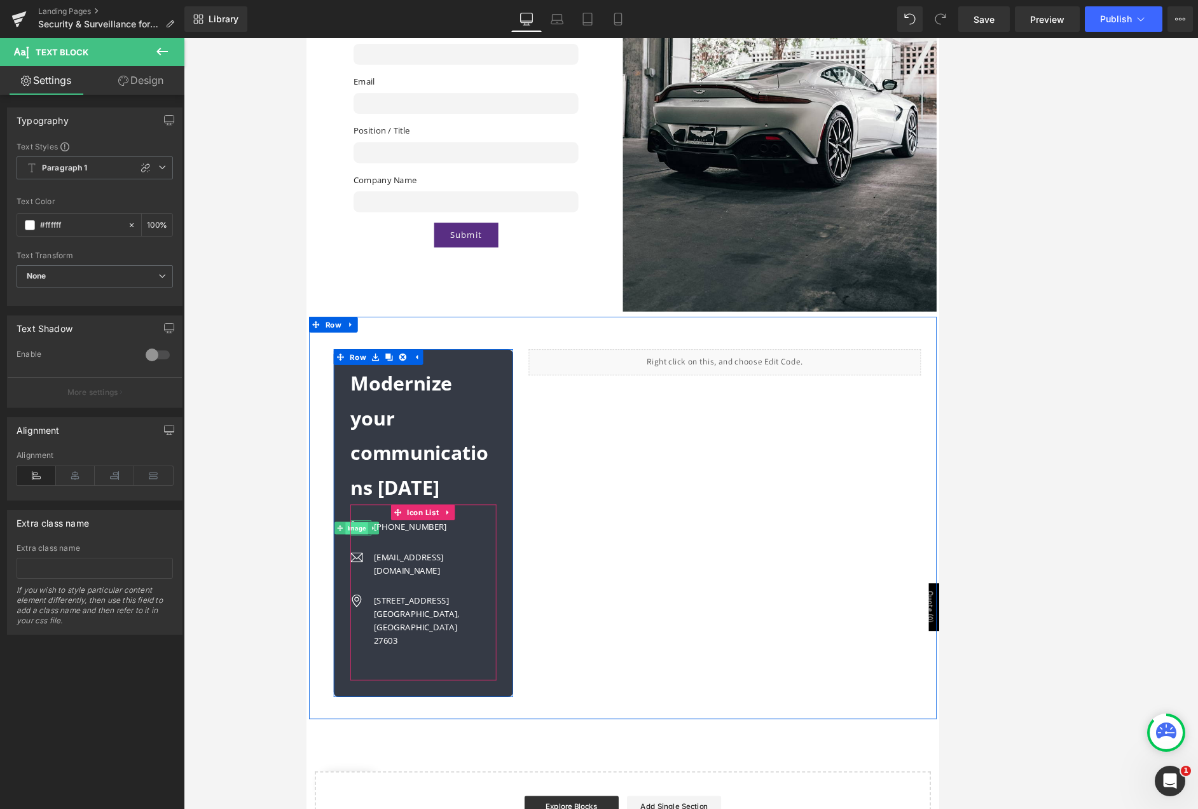
click at [365, 627] on span "Image" at bounding box center [367, 634] width 27 height 15
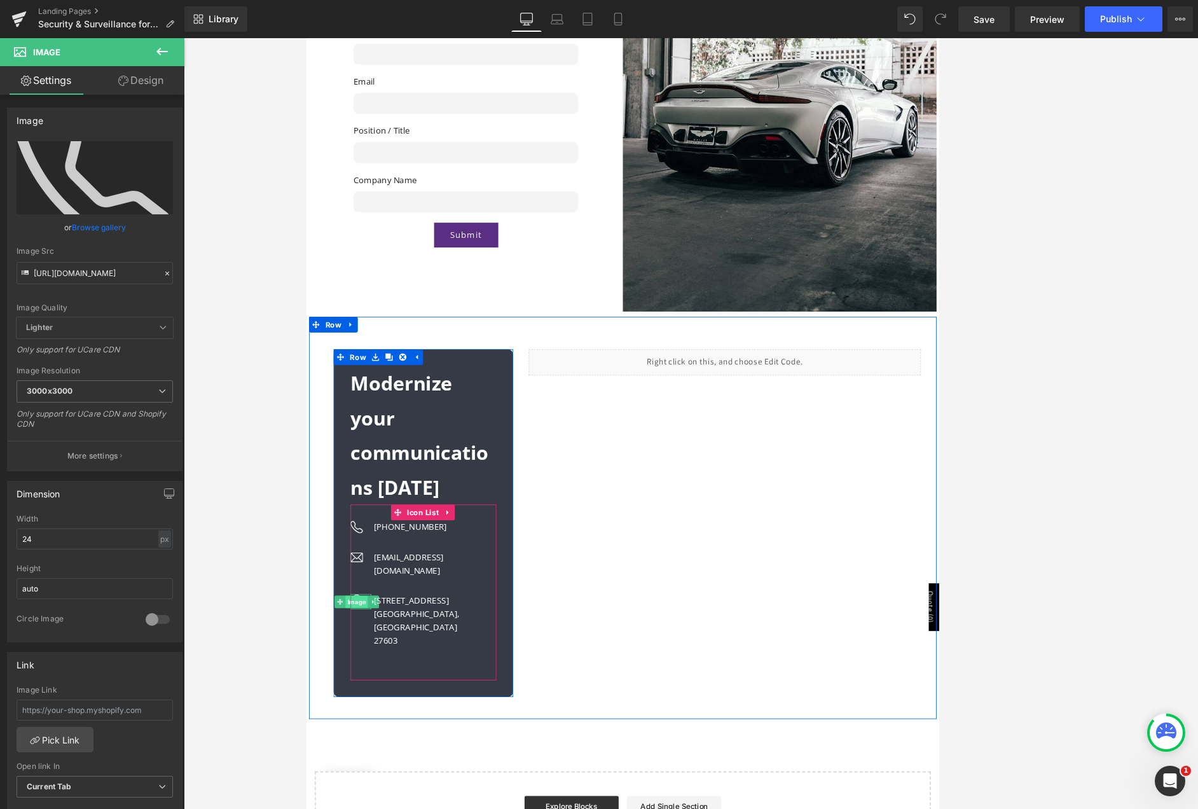
click at [359, 716] on span "Image" at bounding box center [367, 723] width 27 height 15
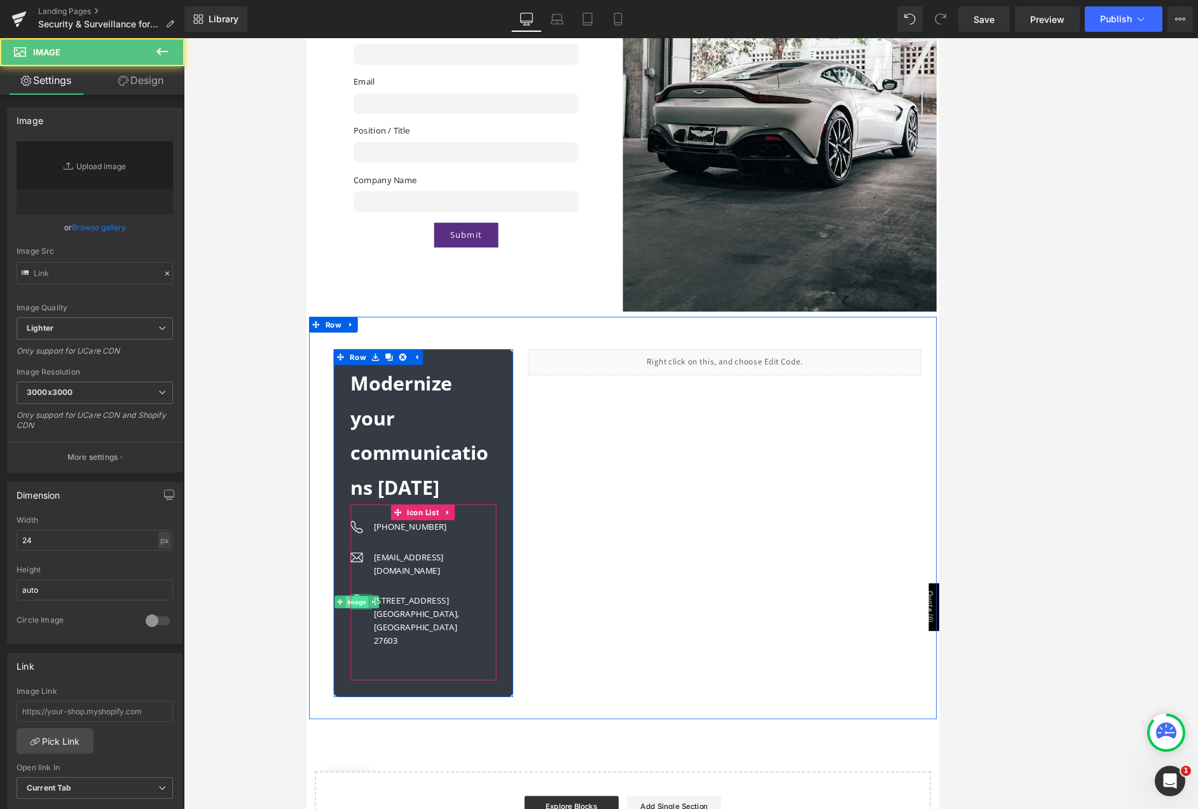
type input "https://ucarecdn.com/d1b8bf10-8447-44c1-892a-e3c9c08939a5/geo-alt.svg"
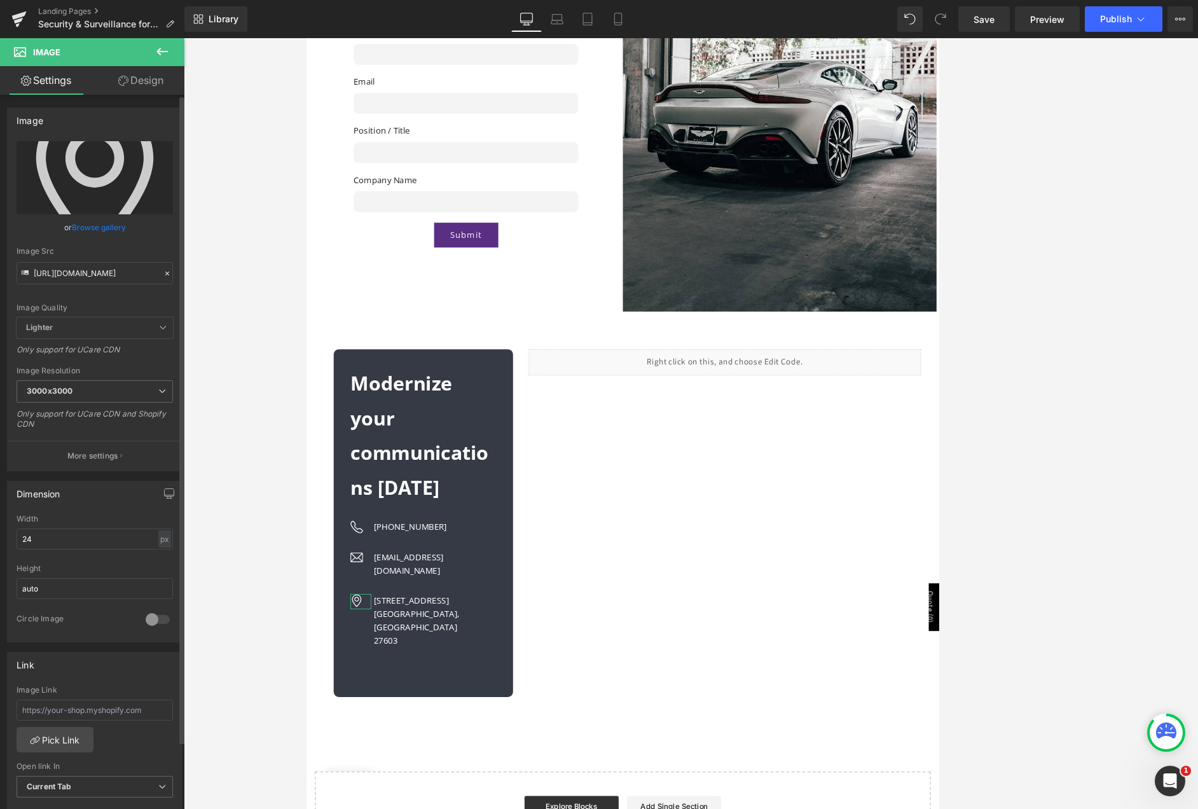
click at [90, 232] on link "Browse gallery" at bounding box center [99, 227] width 54 height 22
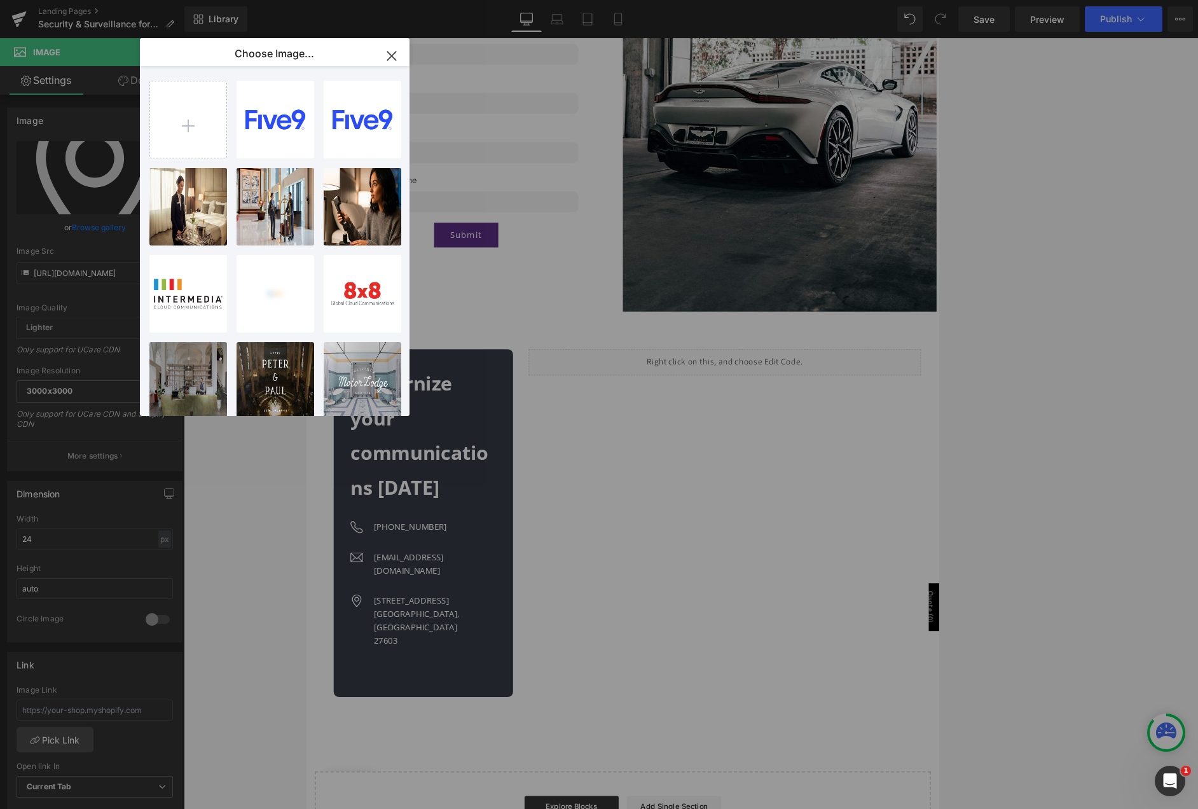
click at [384, 60] on icon "button" at bounding box center [392, 56] width 20 height 20
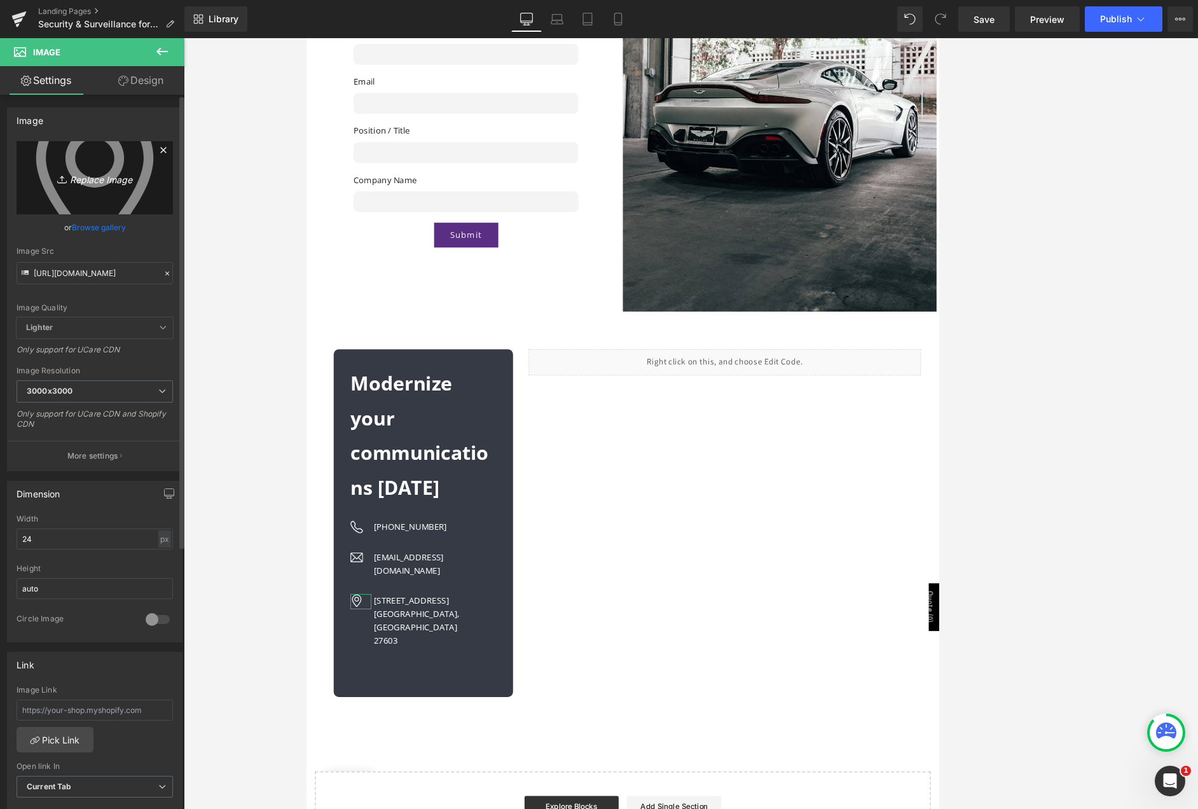
click at [78, 173] on icon "Replace Image" at bounding box center [95, 178] width 102 height 16
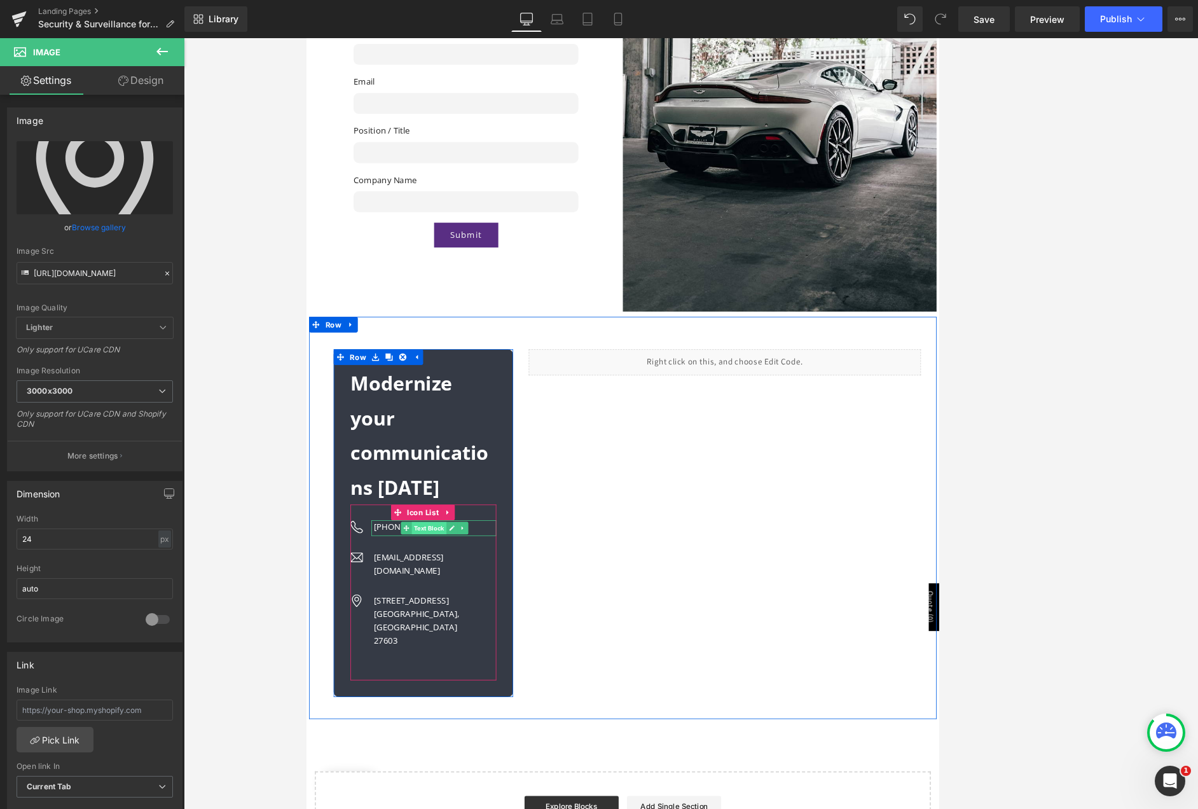
drag, startPoint x: 423, startPoint y: 619, endPoint x: 443, endPoint y: 615, distance: 20.1
click at [424, 630] on icon at bounding box center [427, 634] width 7 height 8
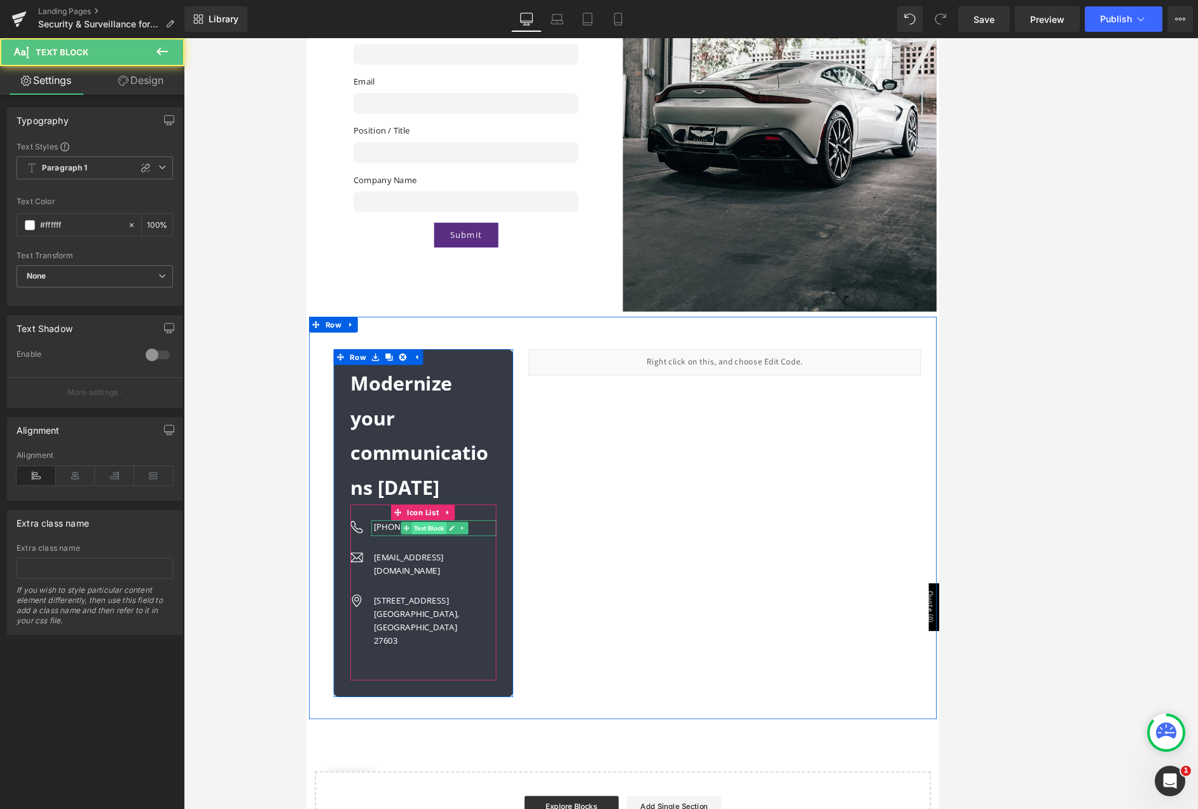
click at [448, 627] on span "Text Block" at bounding box center [455, 634] width 42 height 15
click at [453, 627] on span "Text Block" at bounding box center [455, 634] width 42 height 15
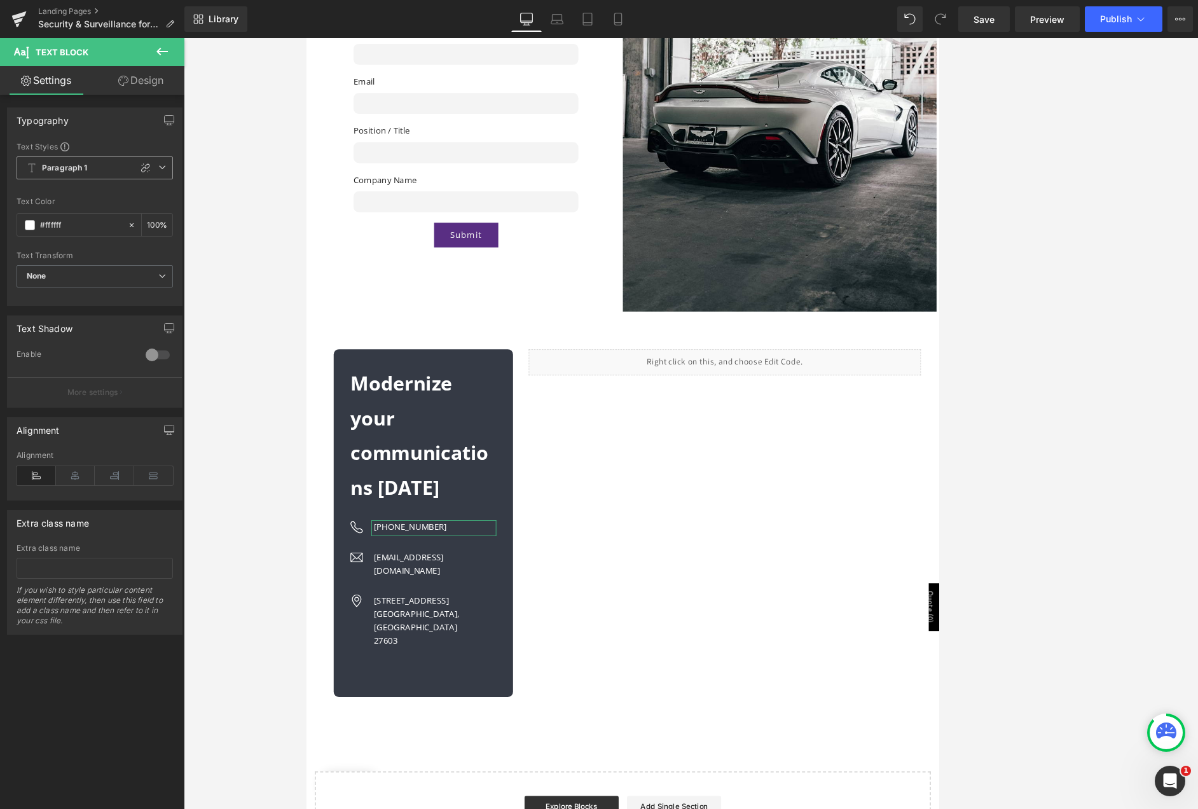
click at [161, 172] on span "Paragraph 1" at bounding box center [95, 167] width 156 height 23
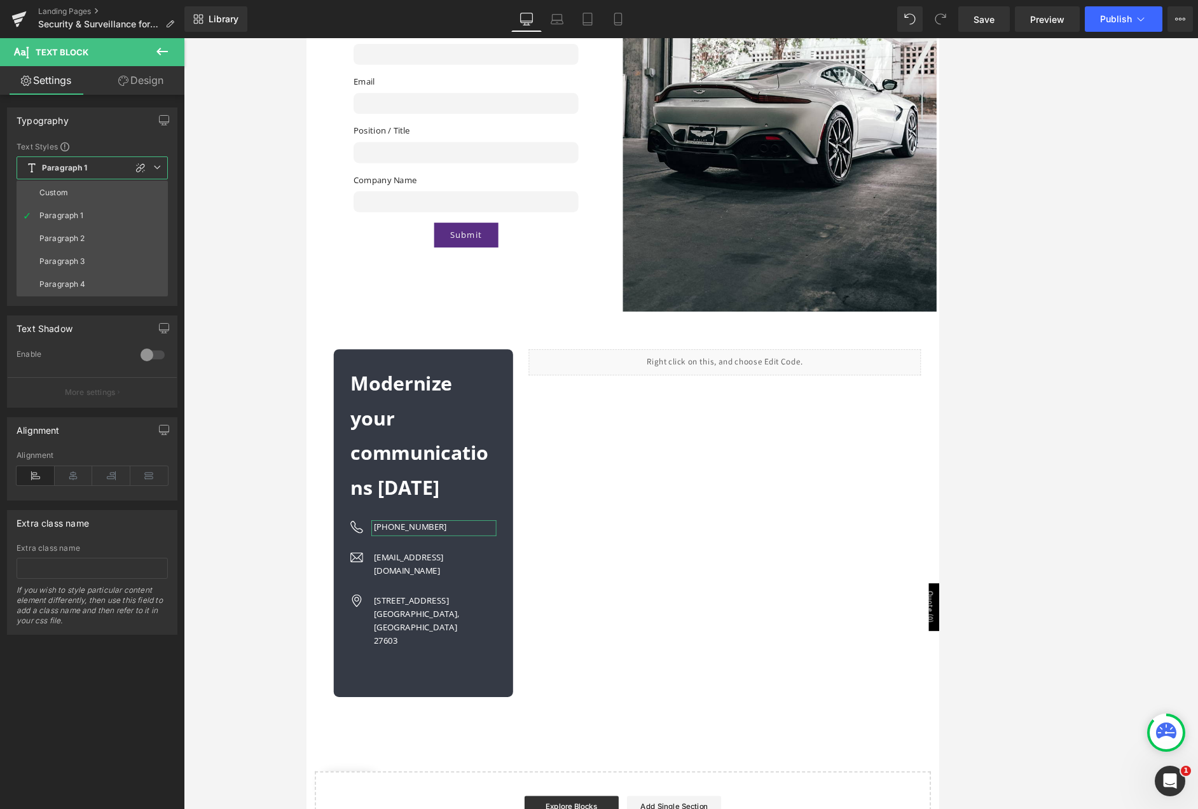
click at [160, 174] on span "Paragraph 1" at bounding box center [92, 167] width 151 height 23
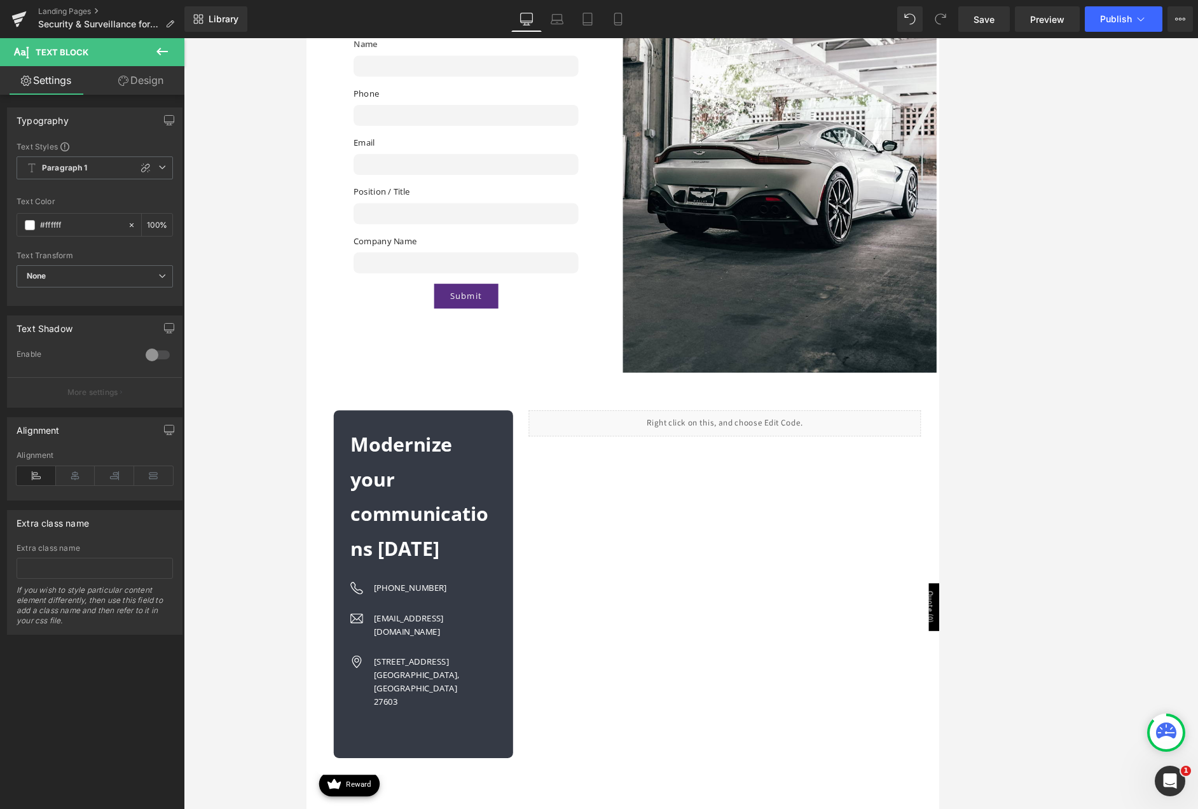
scroll to position [2799, 0]
